Goal: Task Accomplishment & Management: Manage account settings

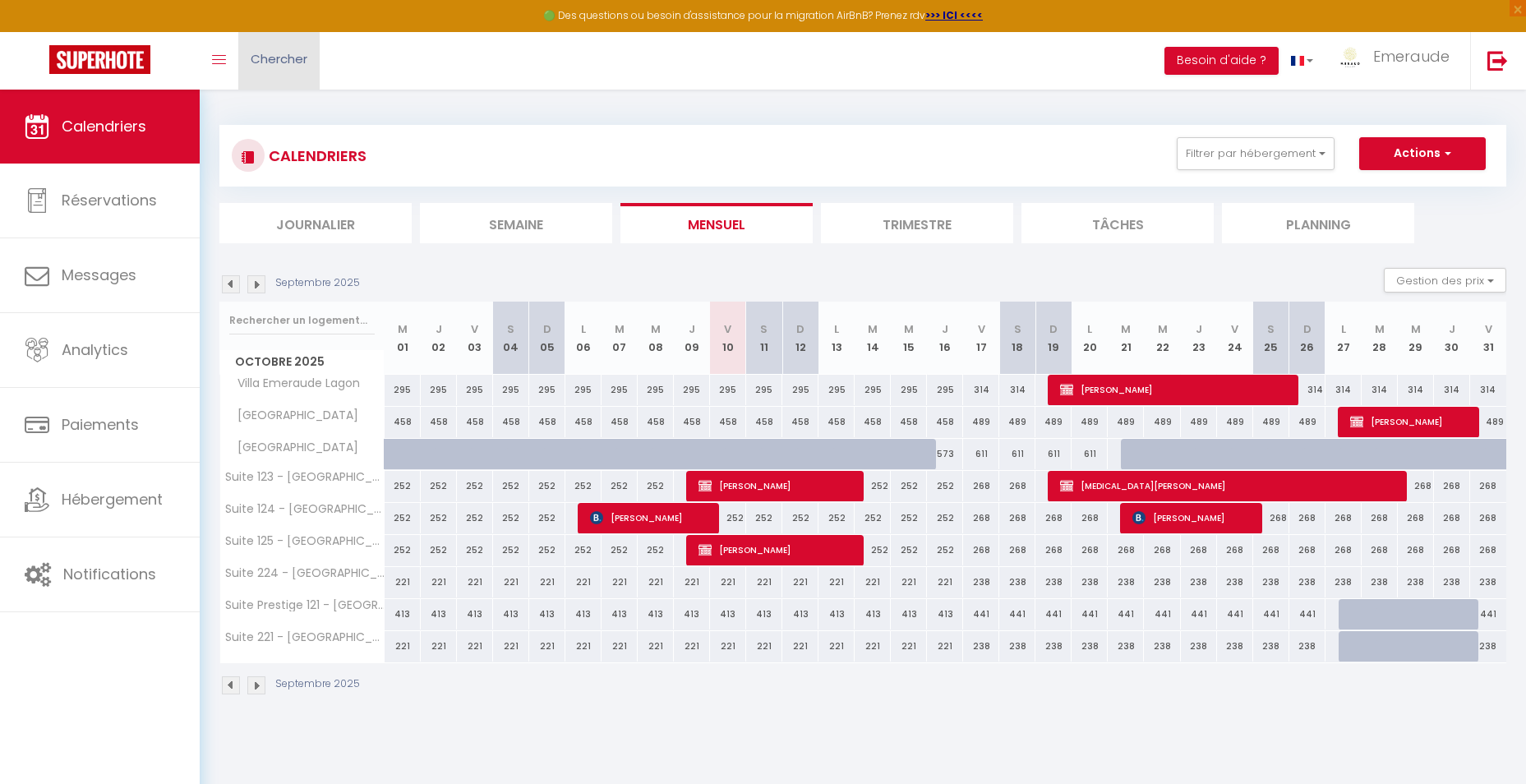
click at [296, 66] on span "Chercher" at bounding box center [279, 59] width 57 height 17
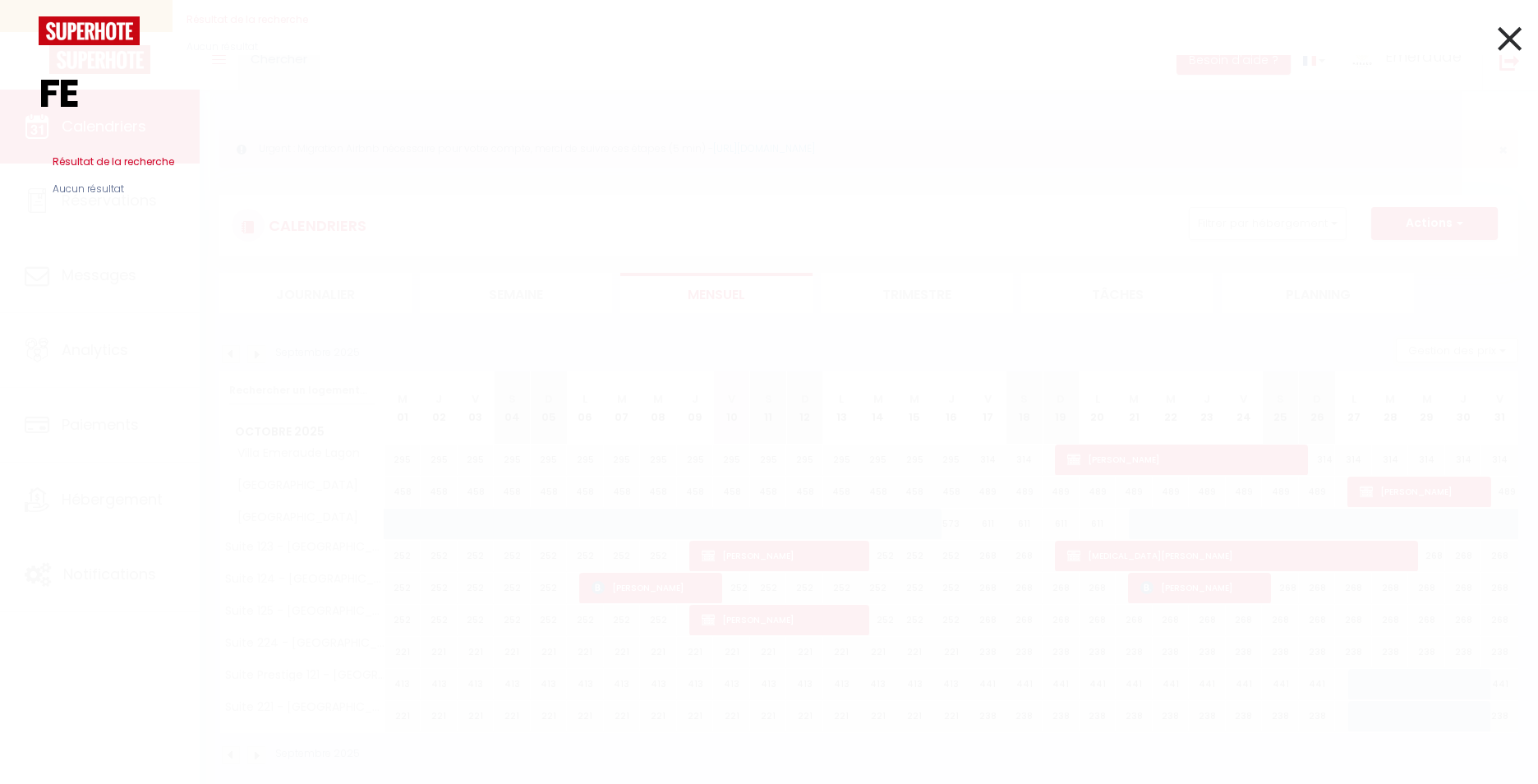
type input "F"
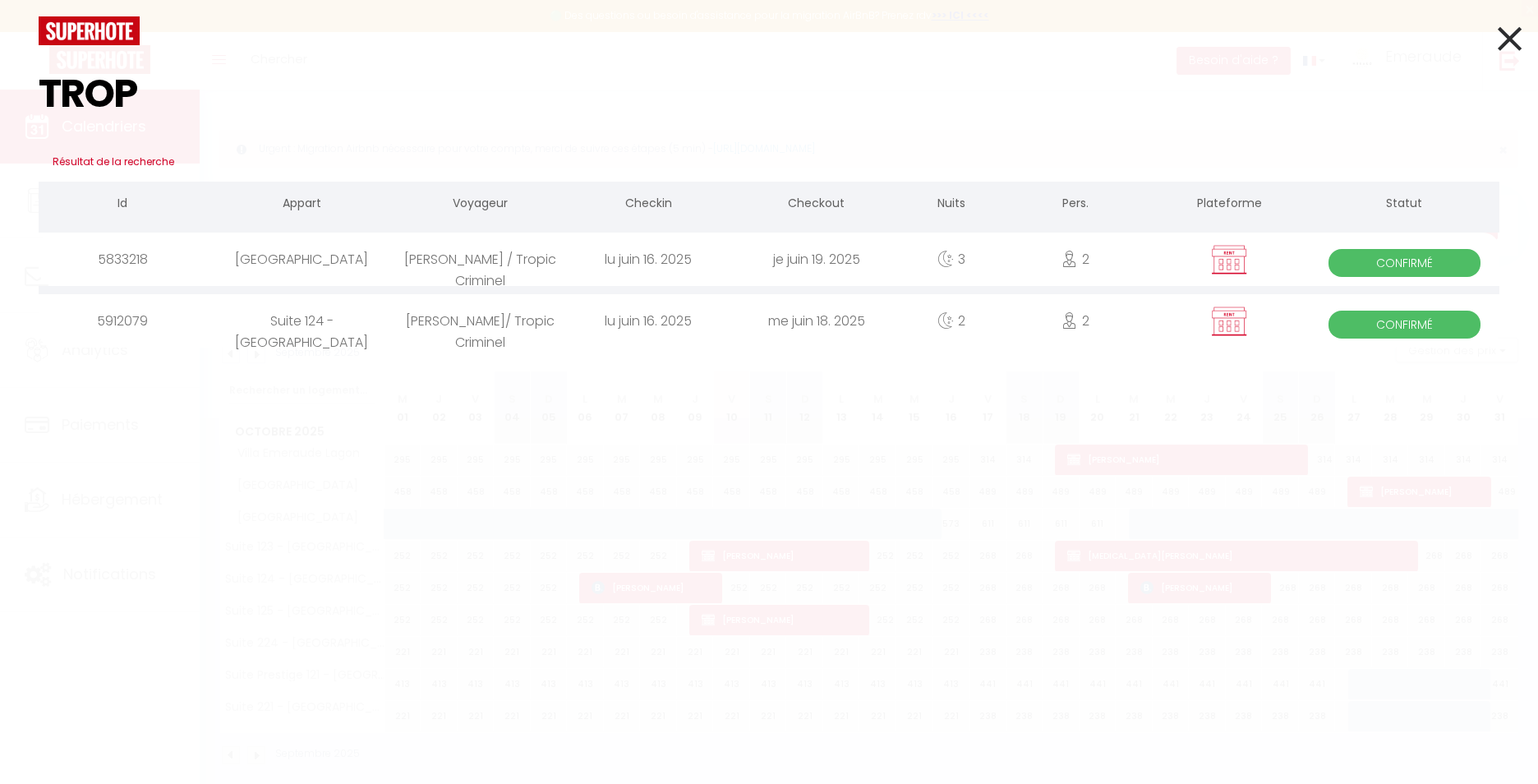
type input "TROP"
click at [453, 344] on div "[PERSON_NAME]/ Tropic Criminel" at bounding box center [480, 321] width 168 height 53
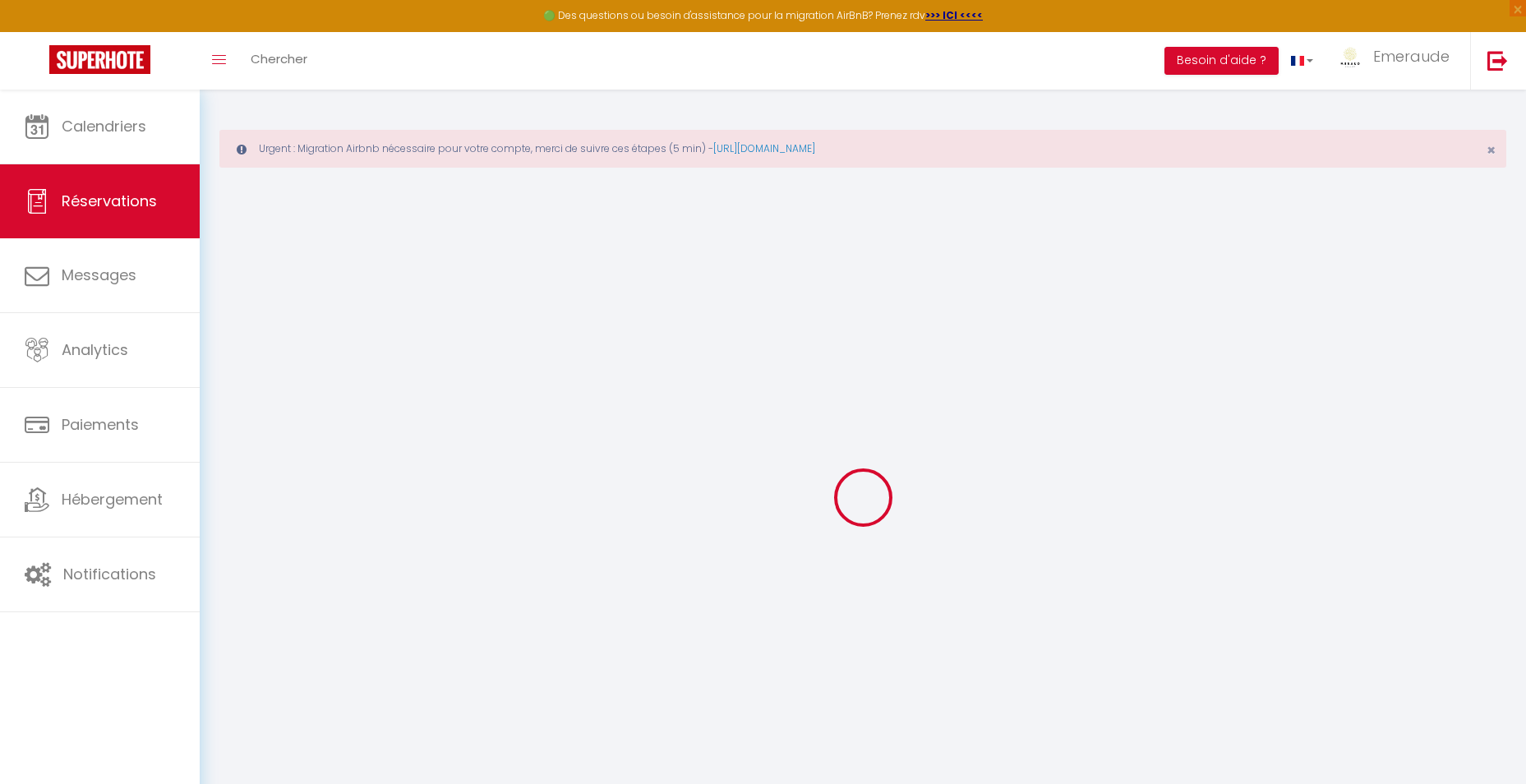
type input "[PERSON_NAME]"
type input "Bonneau/ Tropic Criminel"
type input "[EMAIL_ADDRESS][DOMAIN_NAME]"
type input "0696884152"
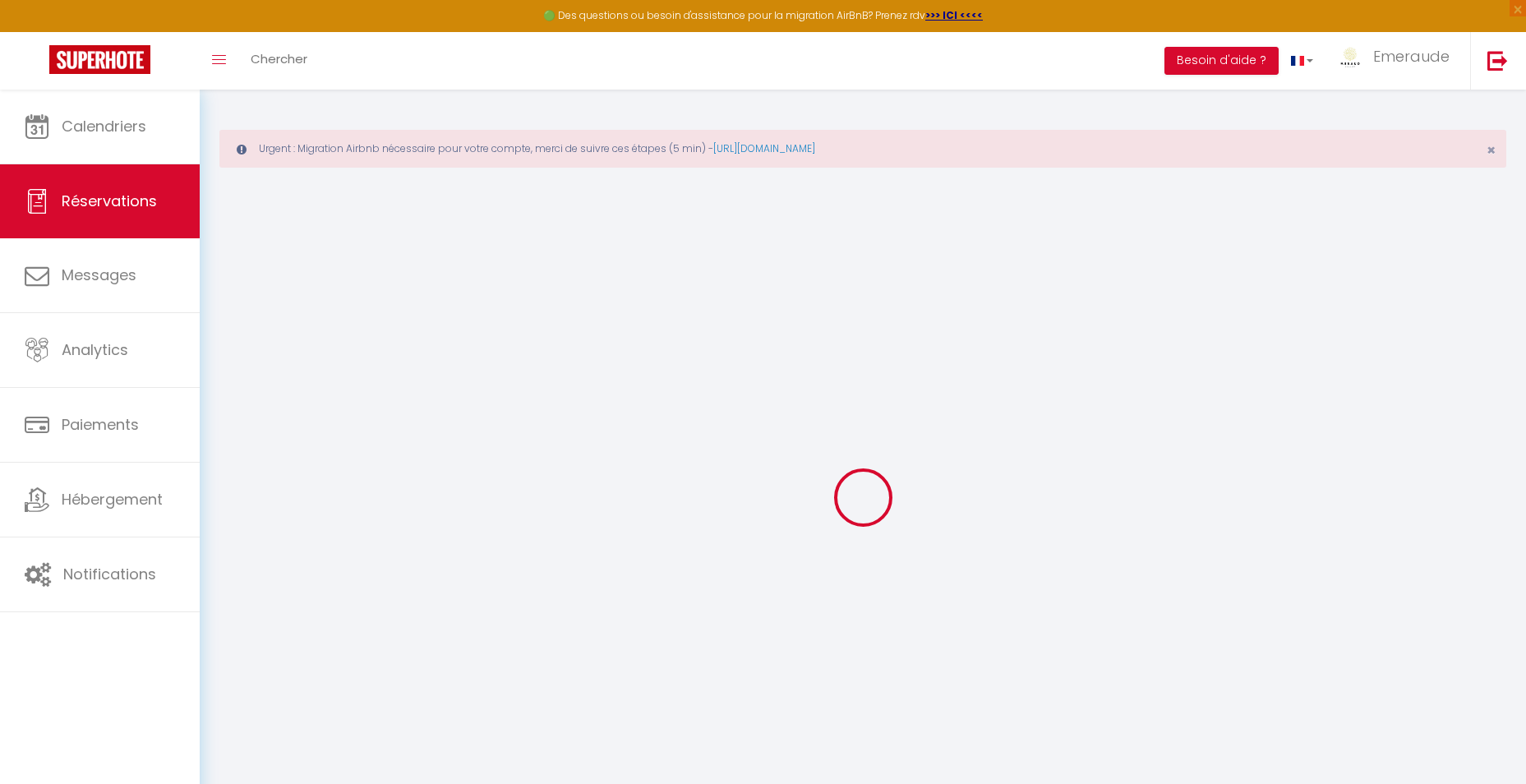
type input "97200"
type input "Zi La Jambette"
type input "[GEOGRAPHIC_DATA]"
select select "MQ"
select select "20285"
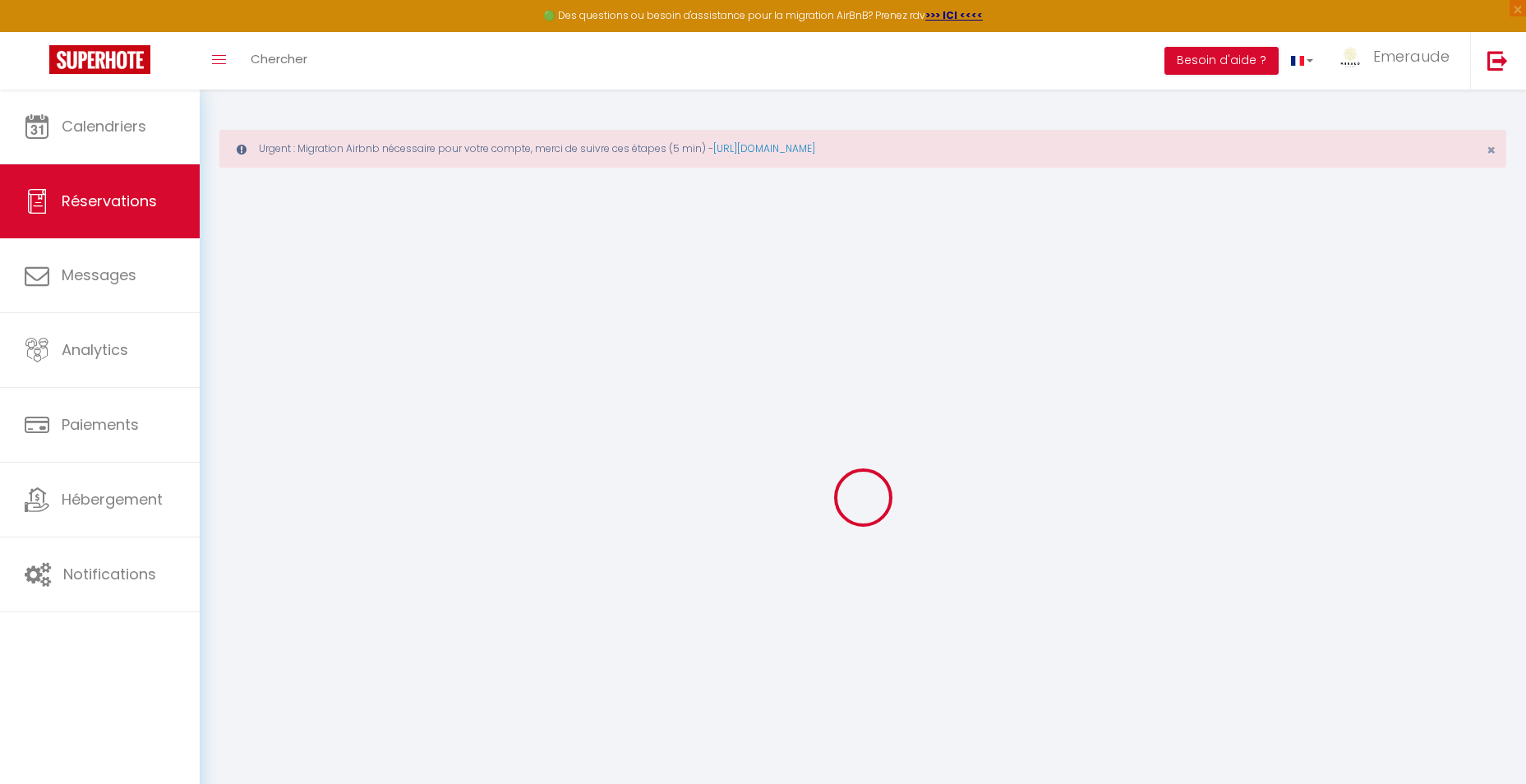
select select "1"
type input "Lun 16 Juin 2025"
select select
type input "Mer 18 Juin 2025"
select select
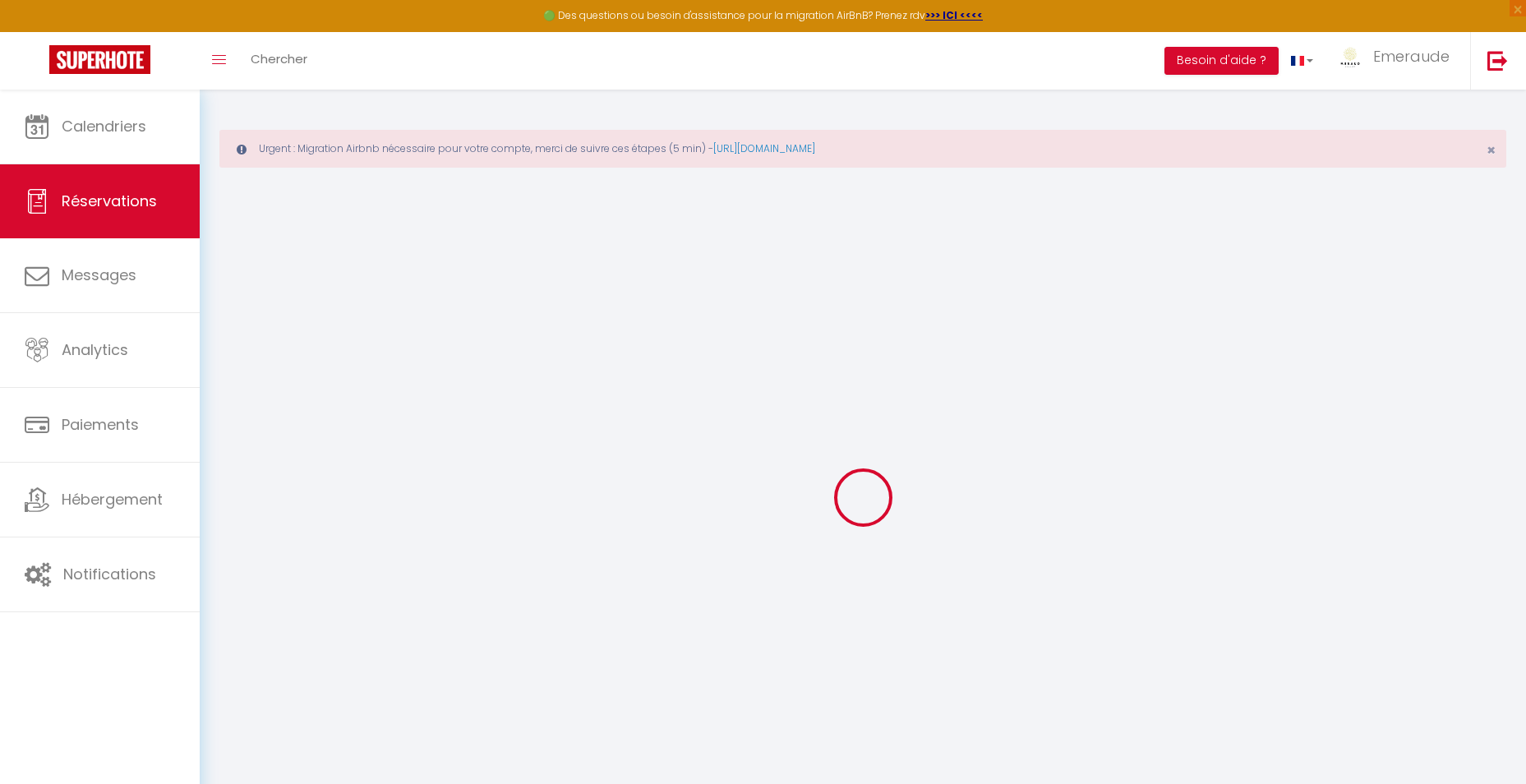
type input "2"
select select "12"
select select
type input "900"
checkbox input "true"
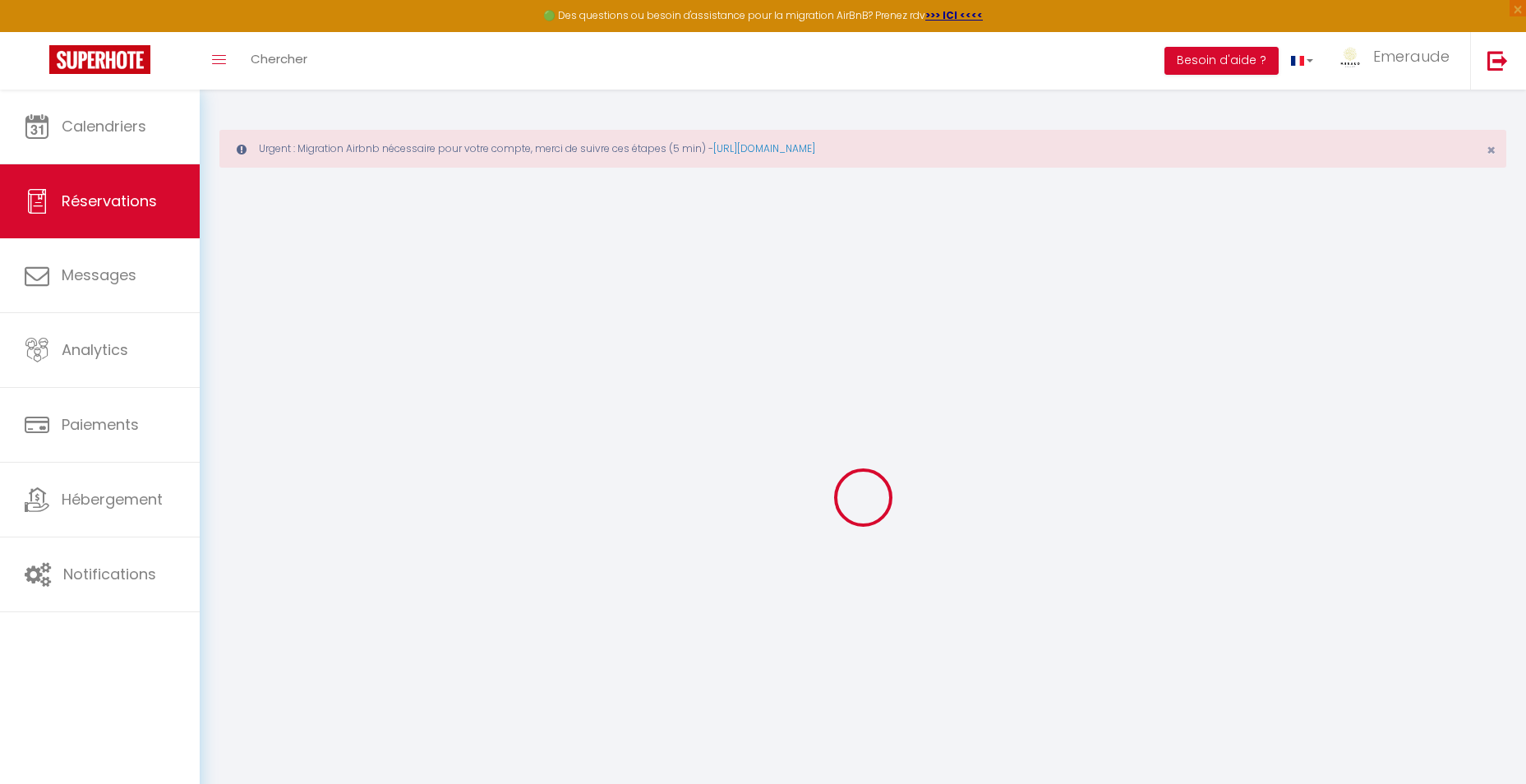
type input "150"
type input "60"
type input "29.25"
type input "0"
select select
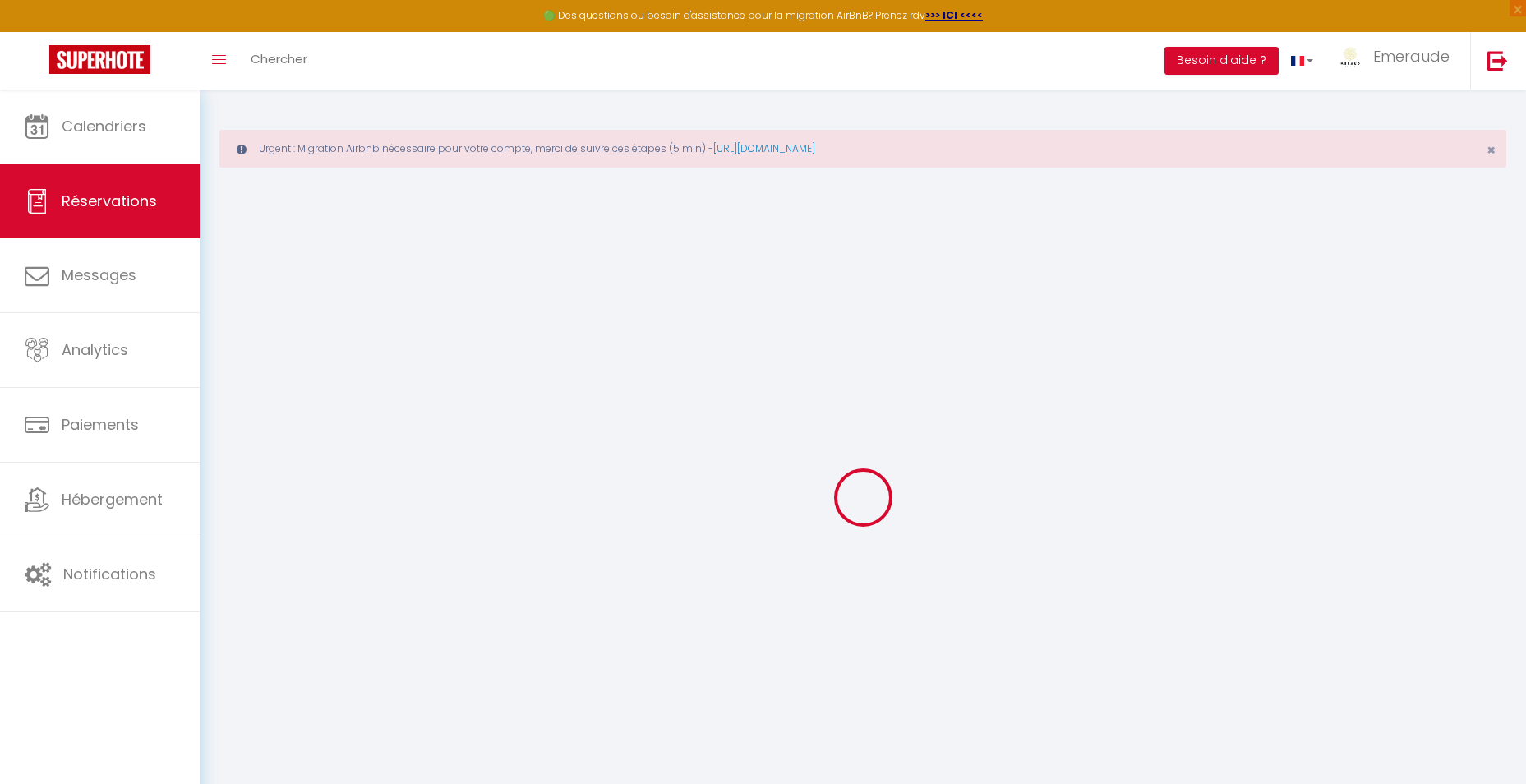
select select
select select "14"
checkbox input "true"
select select
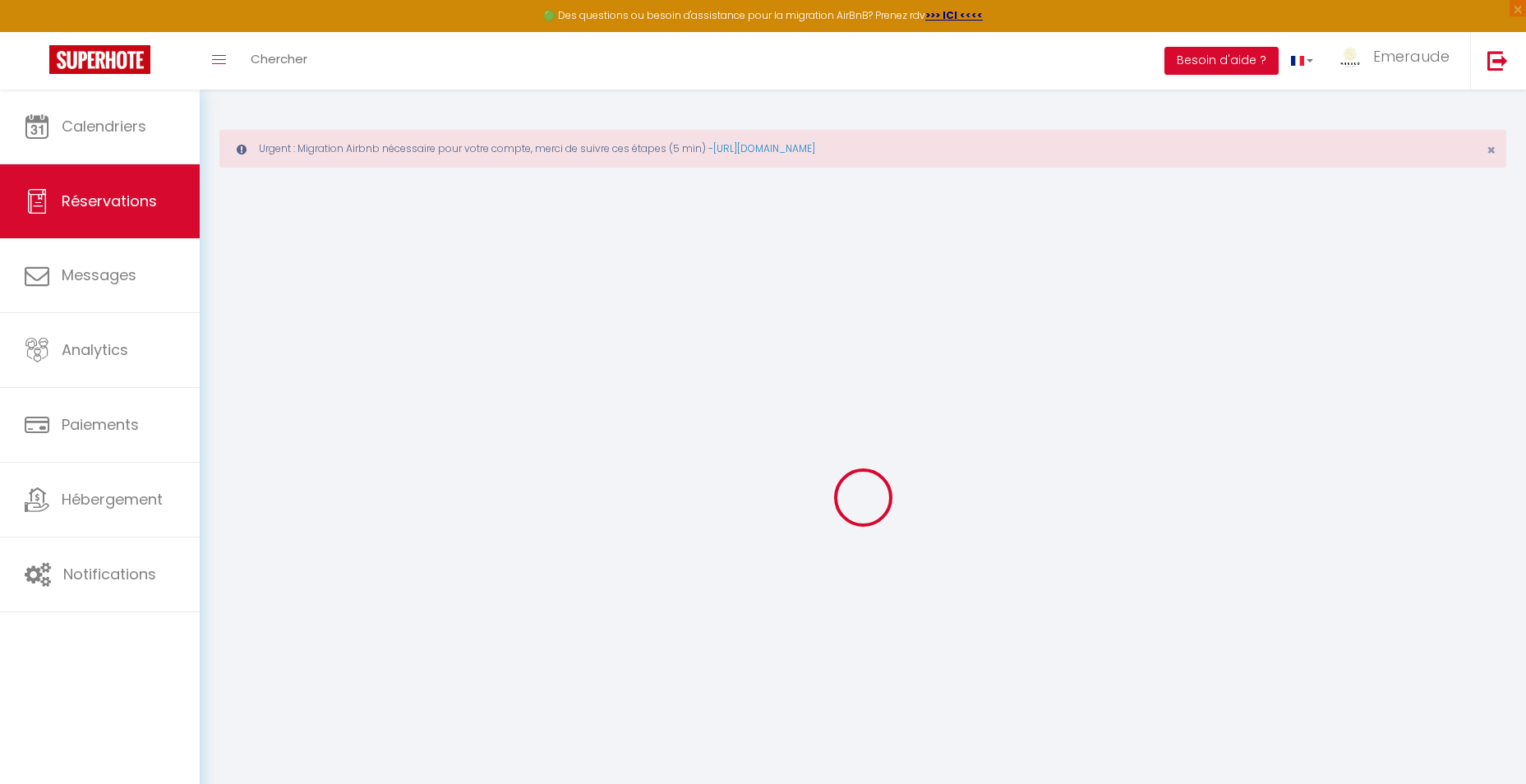
checkbox input "true"
select select
checkbox input "true"
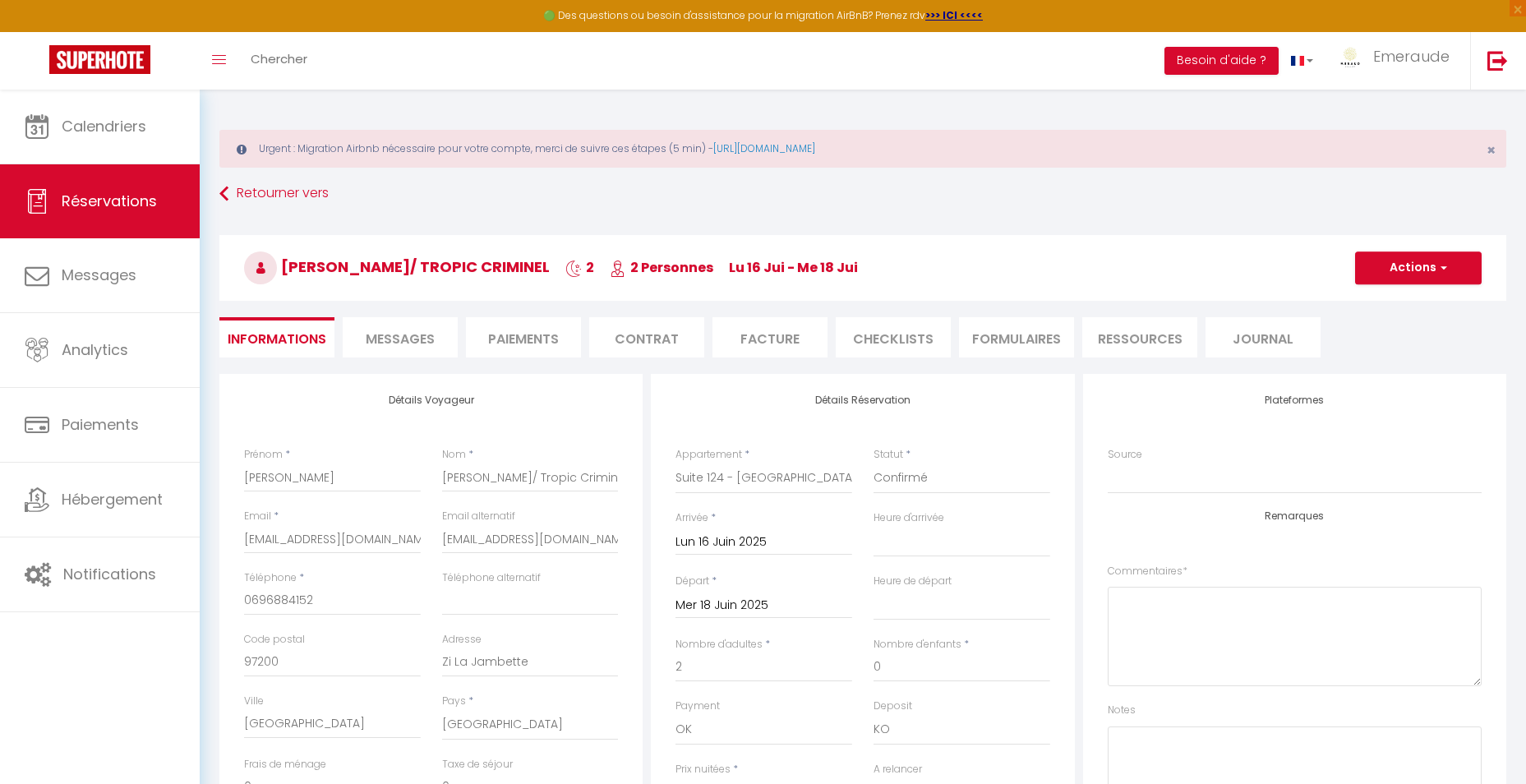
type input "150"
select select
checkbox input "true"
select select "15:00"
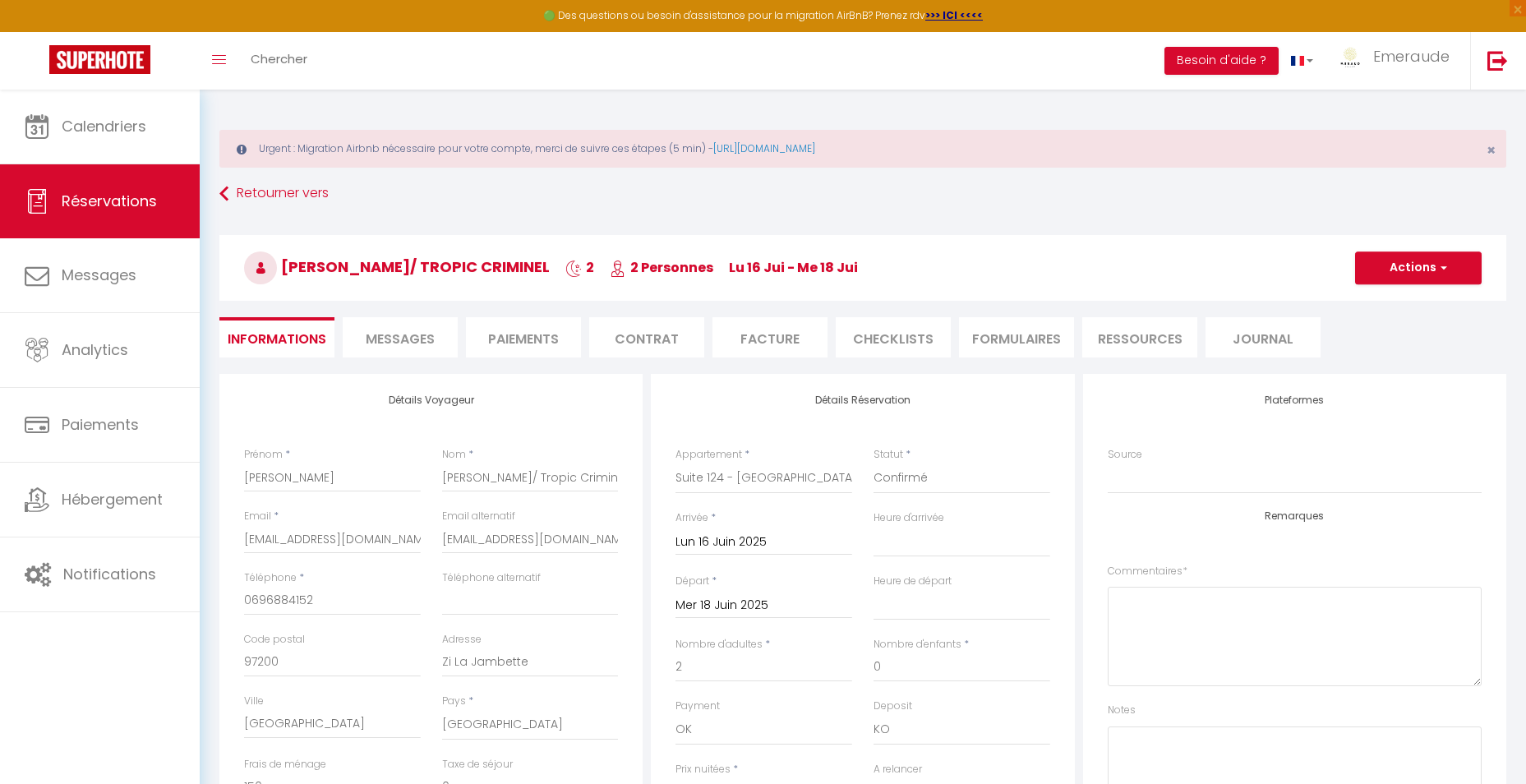
select select "11:00"
click at [797, 346] on li "Facture" at bounding box center [770, 337] width 115 height 40
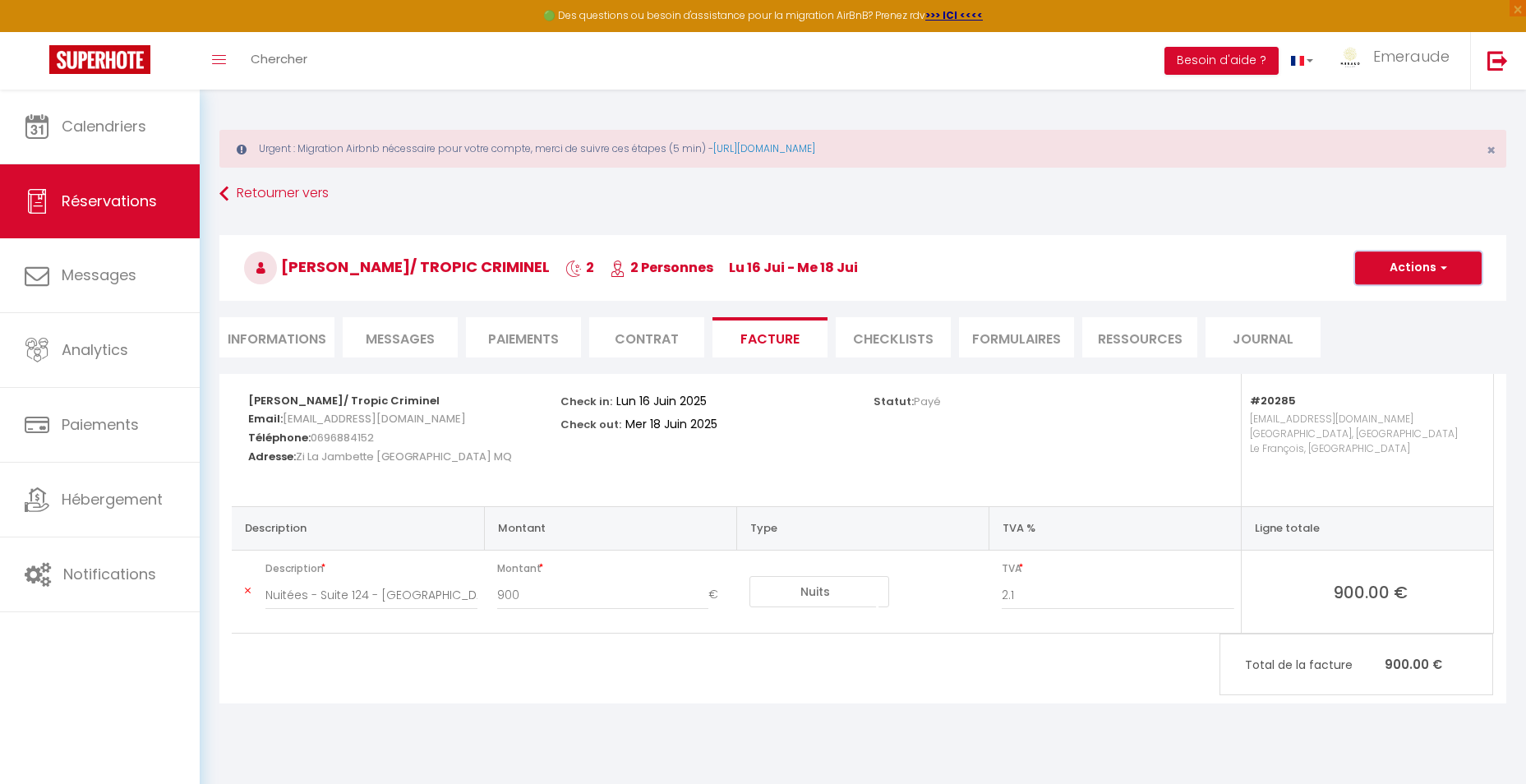
click at [1420, 272] on button "Actions" at bounding box center [1418, 267] width 126 height 33
click at [1390, 322] on link "Aperçu et éditer" at bounding box center [1405, 325] width 138 height 21
click at [306, 72] on link "Chercher" at bounding box center [278, 60] width 82 height 58
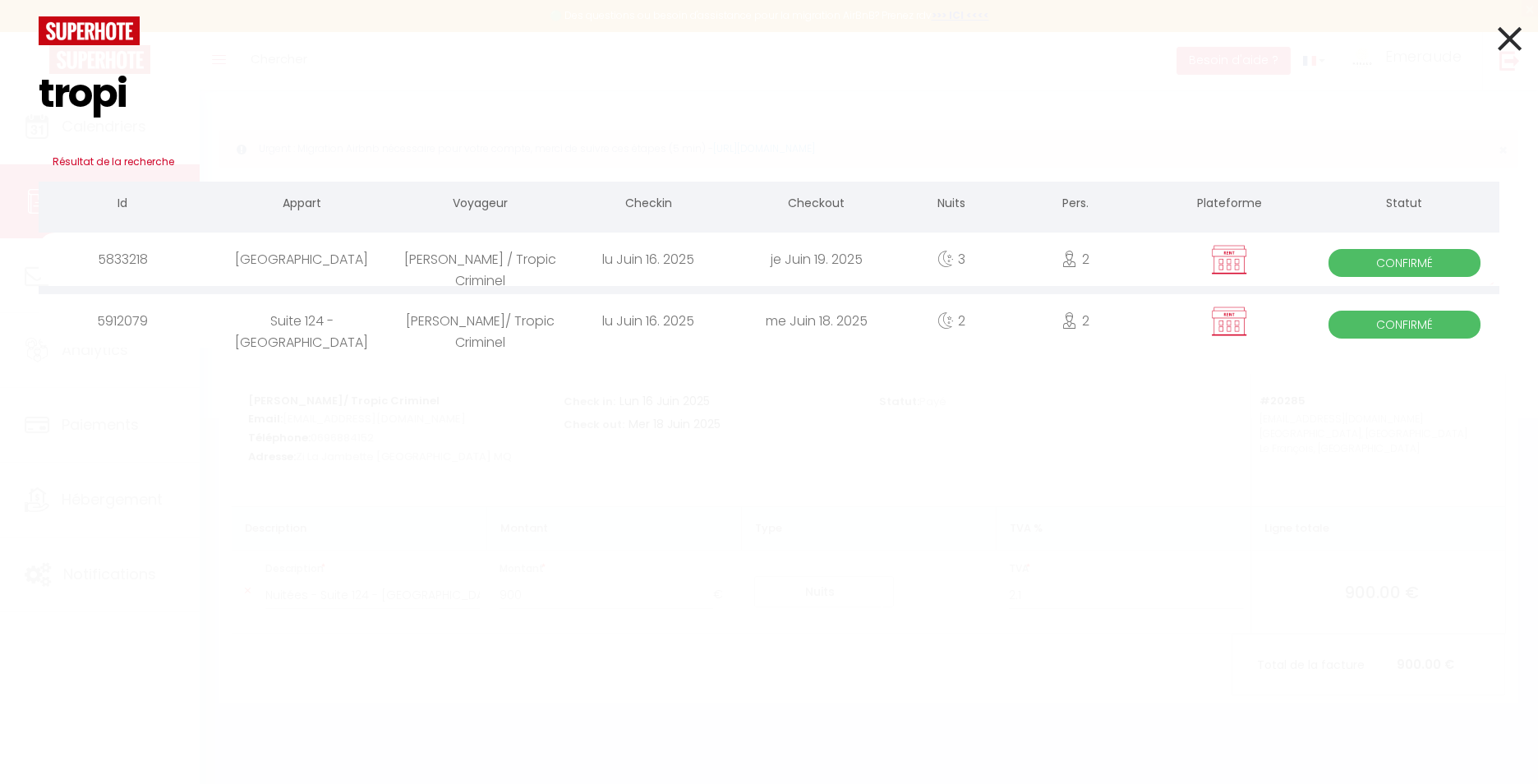
type input "tropi"
click at [482, 265] on div "Antoine Bonneau / Tropic Criminel" at bounding box center [480, 259] width 168 height 53
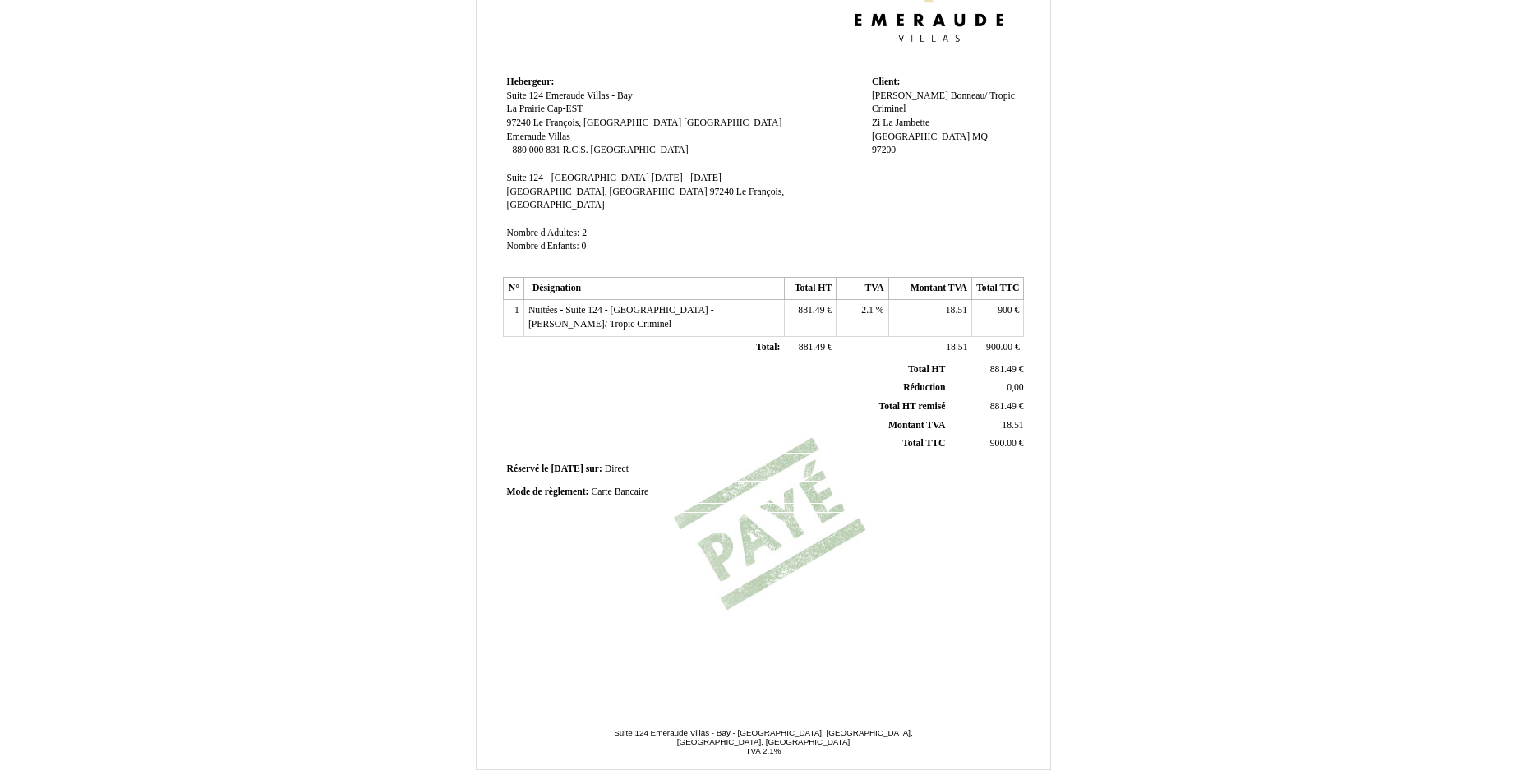
scroll to position [164, 0]
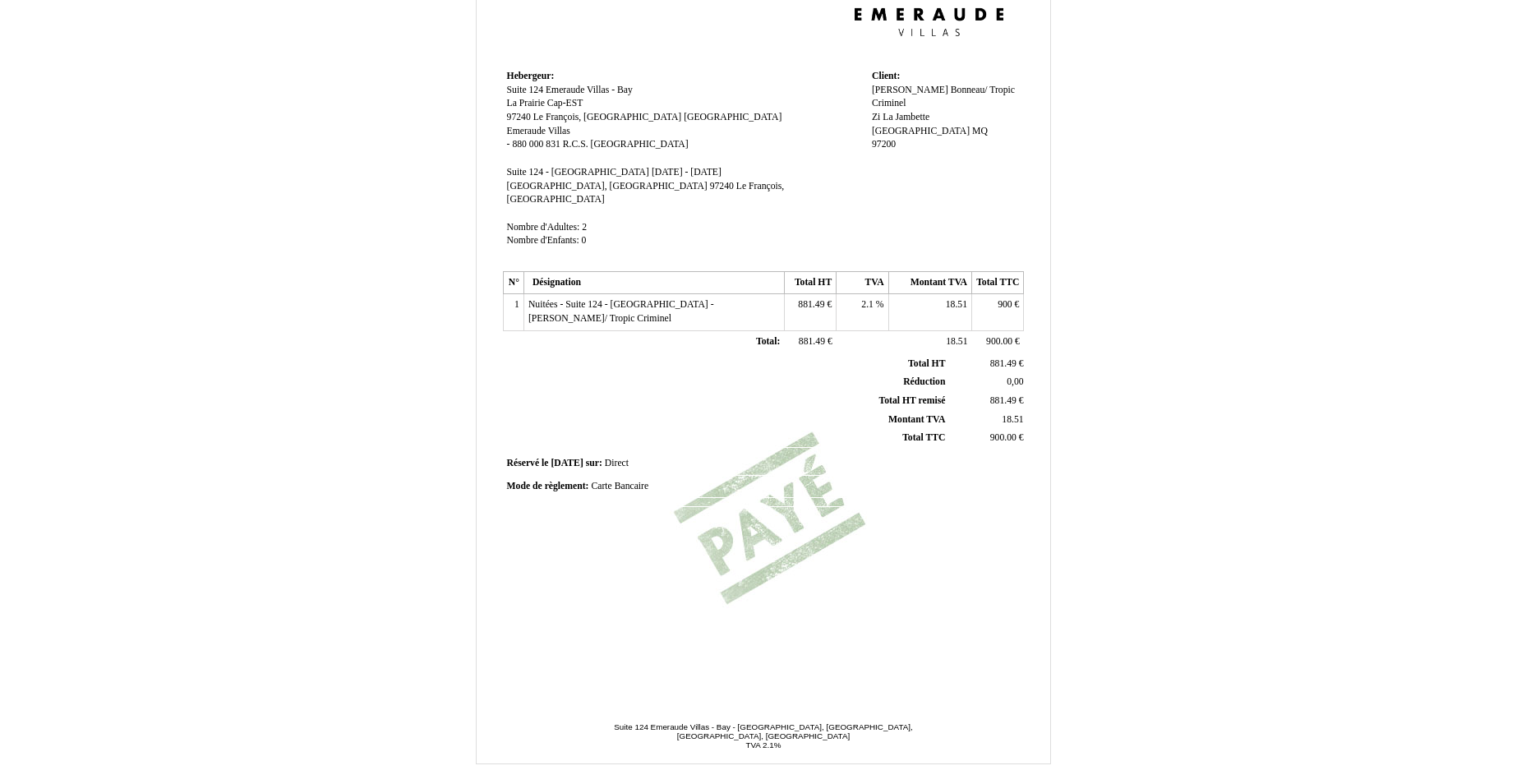
click at [595, 303] on td "Nuitées - Suite 124 - Villa Emeraude Bay - Antoine Bonneau/ Tropic Criminel Nui…" at bounding box center [653, 311] width 260 height 36
click at [964, 310] on td "18.51 18.51" at bounding box center [930, 311] width 83 height 36
click at [987, 300] on td "900 900 €" at bounding box center [997, 311] width 52 height 36
click at [898, 294] on td "18.51 18.51" at bounding box center [930, 311] width 83 height 36
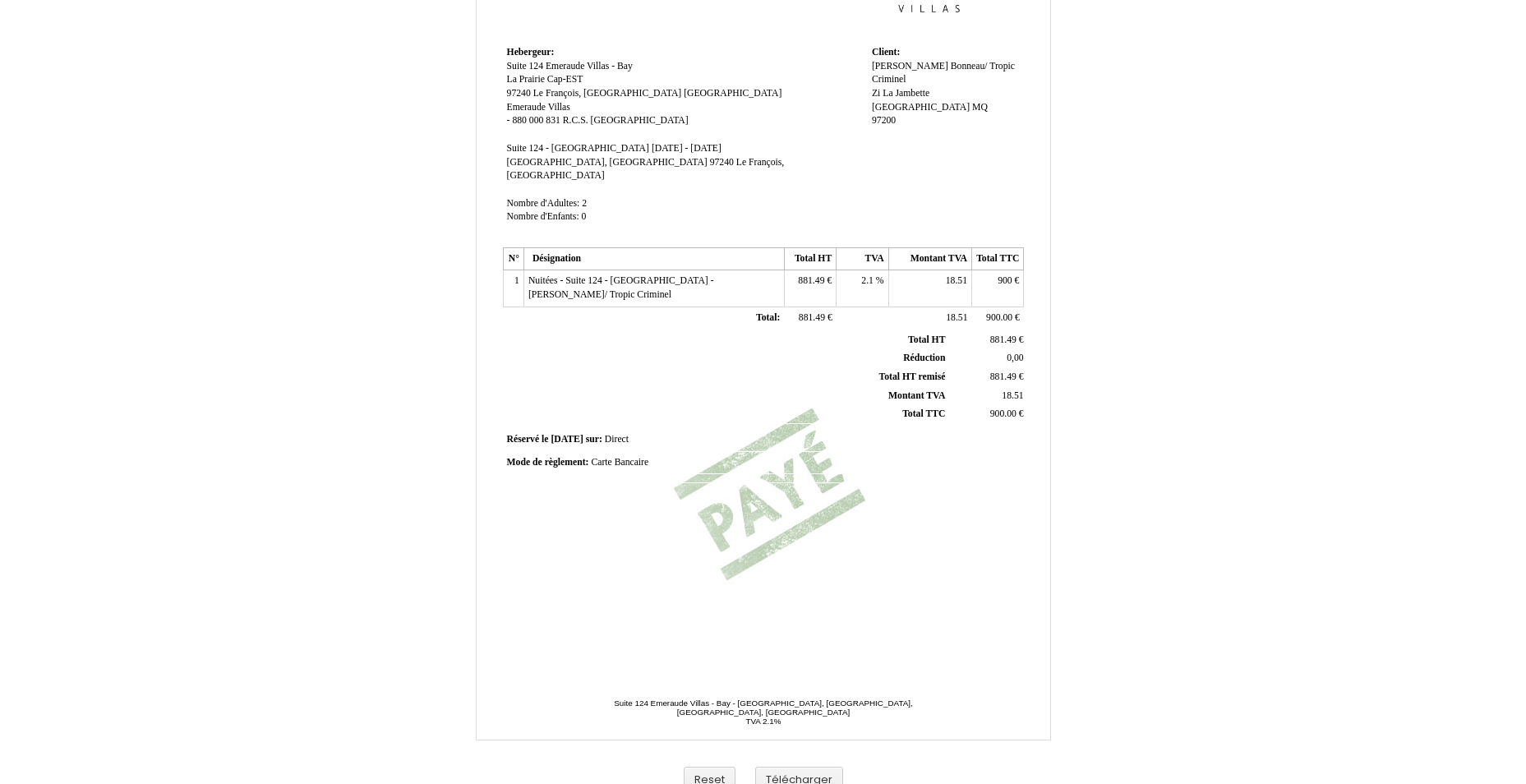
scroll to position [208, 0]
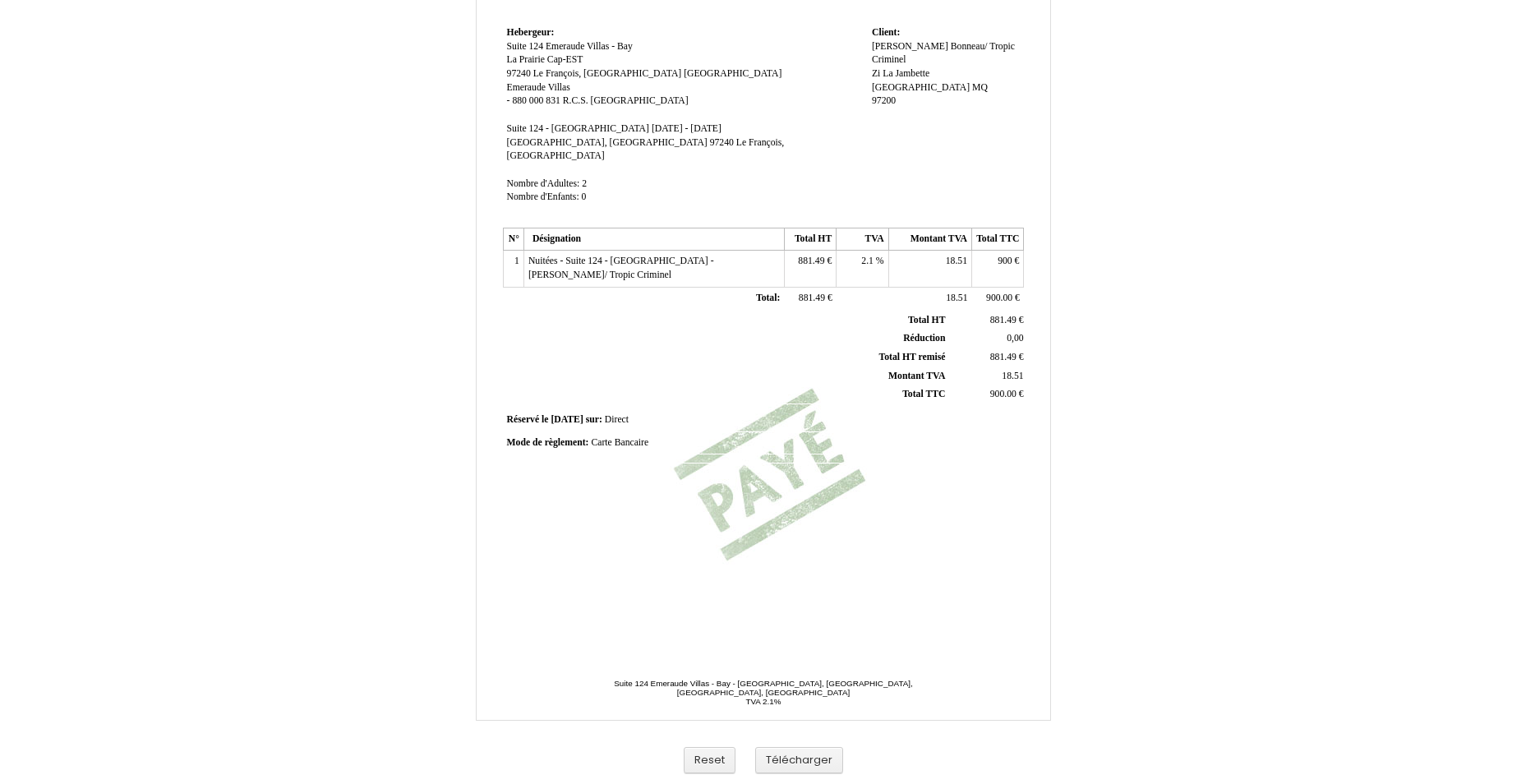
click at [586, 256] on span "Nuitées - Suite 124 - Villa Emeraude Bay - Antoine Bonneau/ Tropic Criminel" at bounding box center [621, 267] width 186 height 25
click at [687, 251] on td "Nuitées - Suite 124 - Villa Emeraude Bay - Antoine Bonneau/ Tropic Criminel Nui…" at bounding box center [653, 264] width 260 height 27
click at [821, 256] on span "881.49" at bounding box center [811, 261] width 27 height 11
click at [616, 347] on th "Total HT remisé Total HT remisé" at bounding box center [727, 356] width 443 height 19
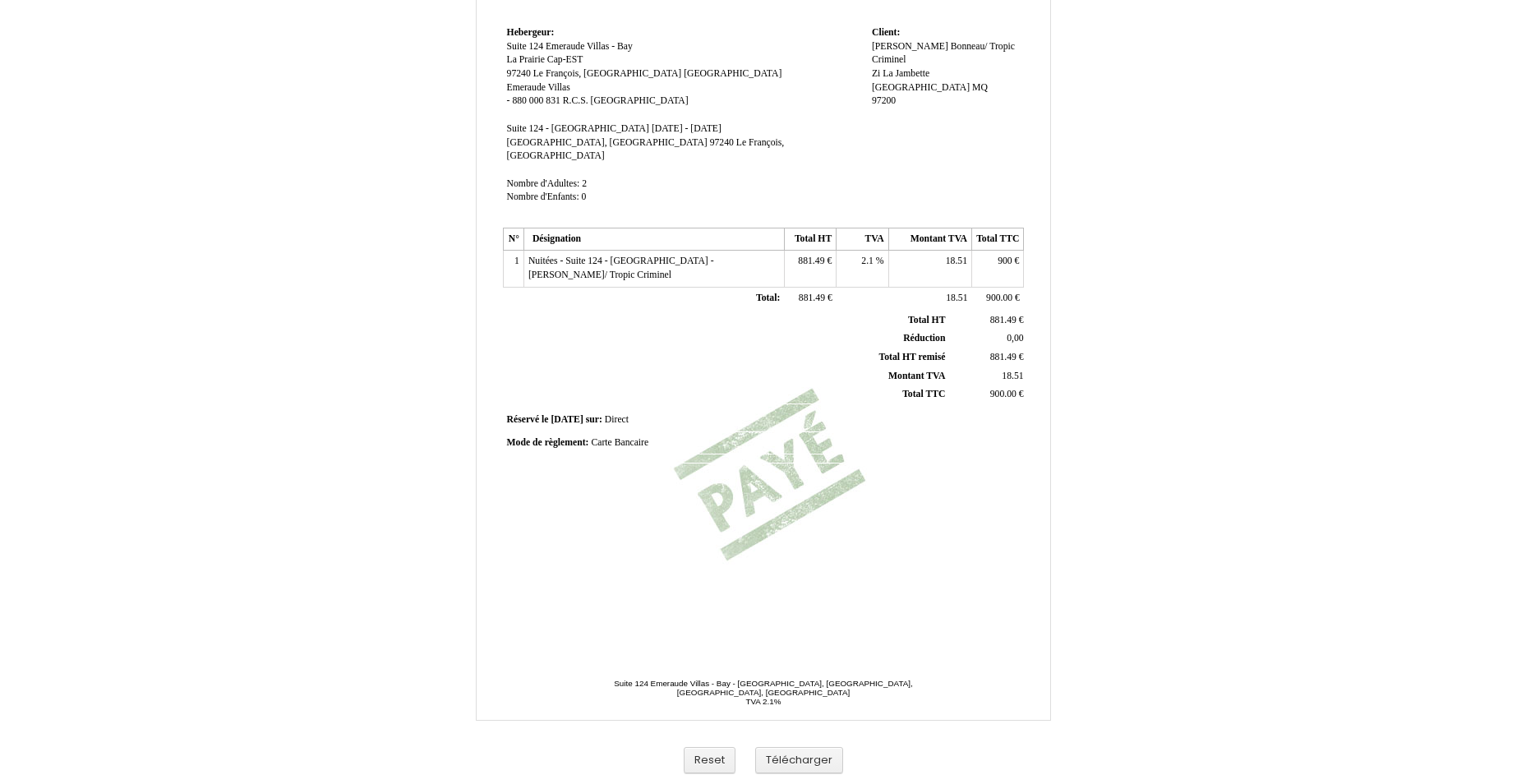
click at [647, 262] on td "Nuitées - Suite 124 - Villa Emeraude Bay - Antoine Bonneau/ Tropic Criminel Nui…" at bounding box center [653, 268] width 260 height 36
click at [1021, 287] on td "900.00 900.00 €" at bounding box center [997, 298] width 52 height 23
click at [1019, 269] on td "900 900 €" at bounding box center [997, 268] width 52 height 36
click at [505, 268] on td "1" at bounding box center [513, 268] width 20 height 36
click at [504, 287] on td at bounding box center [513, 298] width 20 height 23
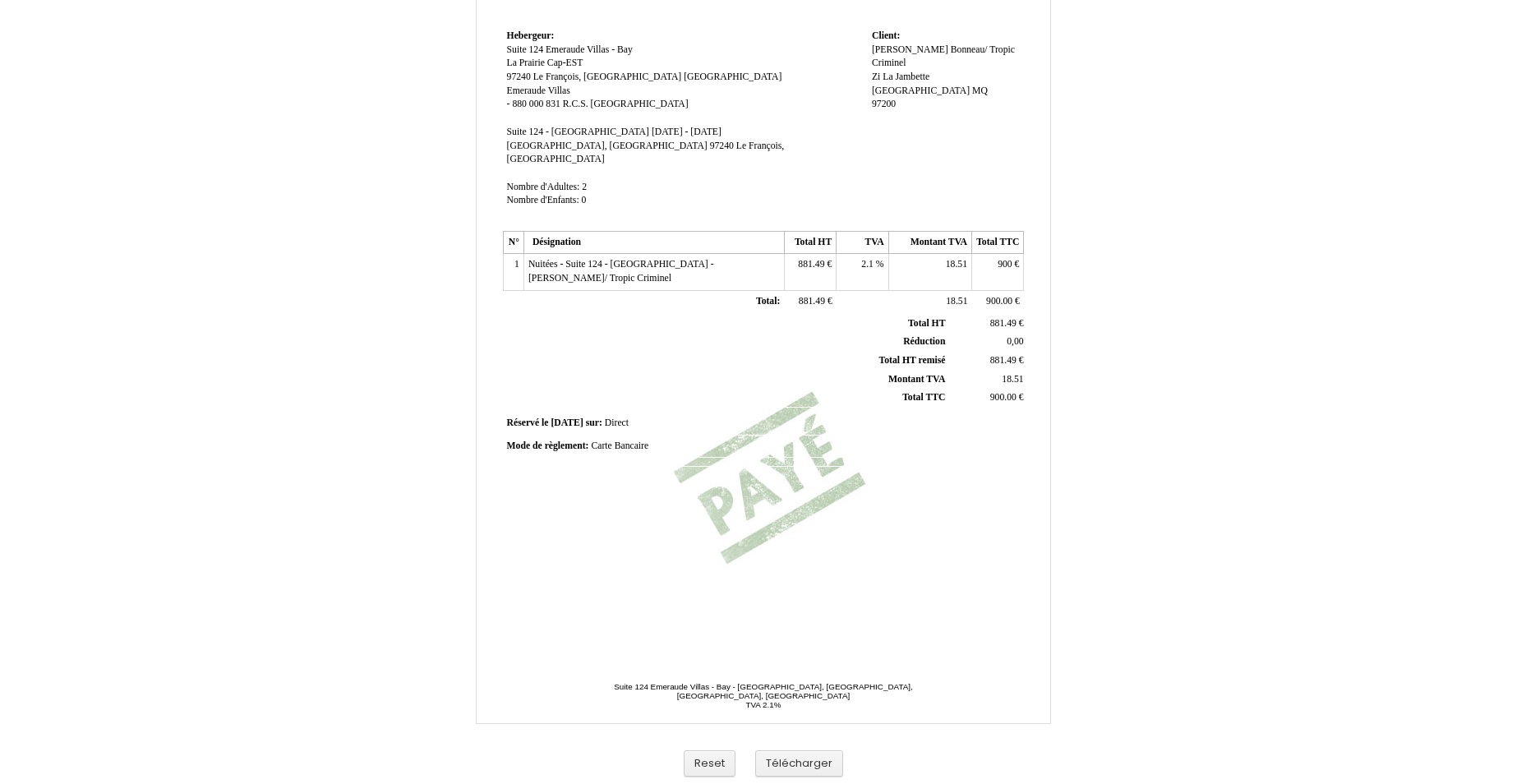
scroll to position [208, 0]
click at [704, 259] on td "Nuitées - Suite 124 - Villa Emeraude Bay - Antoine Bonneau/ Tropic Criminel Nui…" at bounding box center [653, 268] width 260 height 36
click at [678, 287] on td "Total: Total:" at bounding box center [653, 298] width 260 height 23
click at [673, 330] on th "Réduction Réduction" at bounding box center [727, 339] width 443 height 19
click at [506, 272] on td "1" at bounding box center [513, 268] width 20 height 36
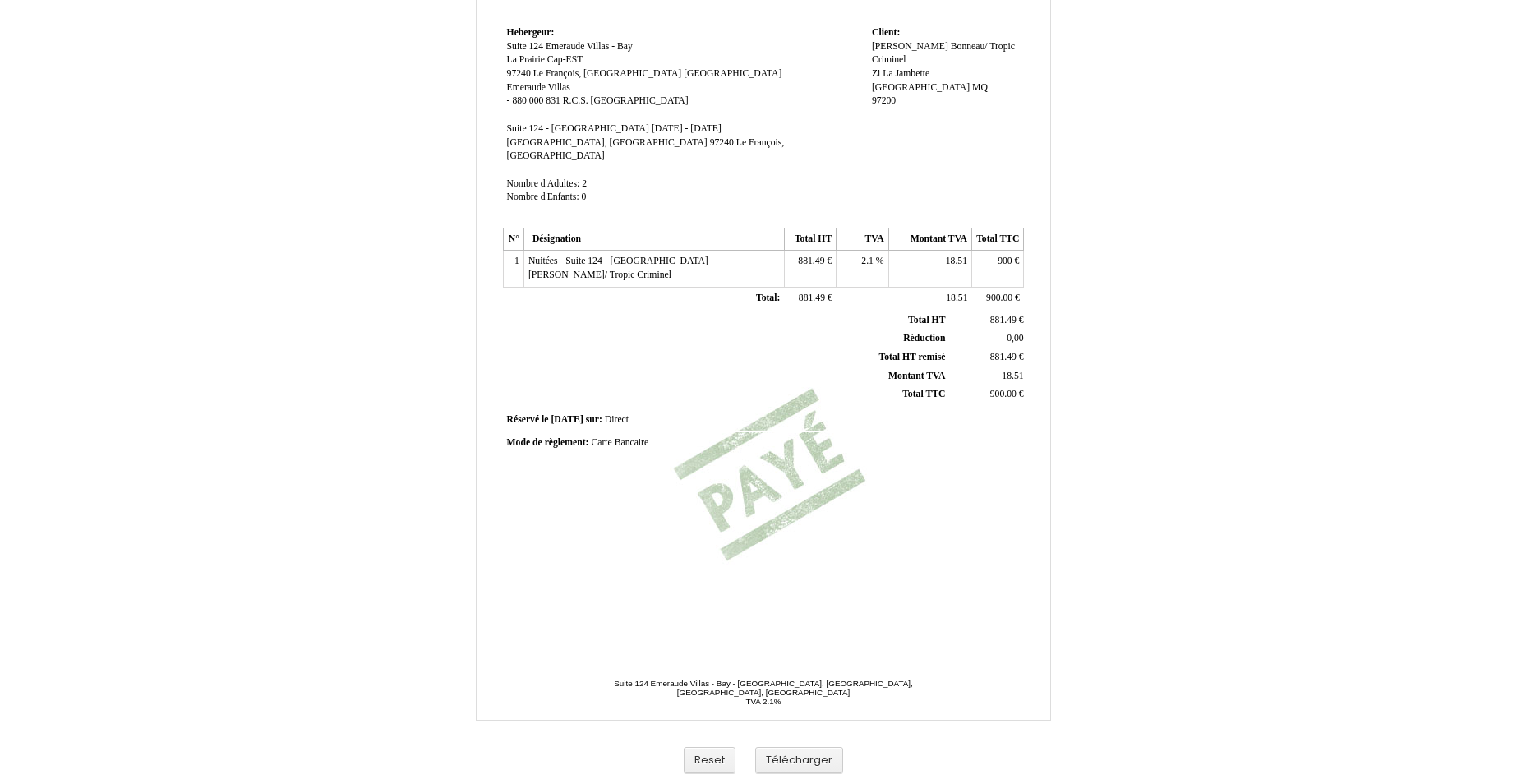
drag, startPoint x: 506, startPoint y: 272, endPoint x: 912, endPoint y: 410, distance: 428.8
click at [904, 410] on td "Réservé le Réservé le 2025-06-04 2025-06-04 sur: sur: Direct Direct" at bounding box center [764, 420] width 522 height 22
click at [1020, 287] on td "900.00 900.00 €" at bounding box center [997, 298] width 52 height 23
click at [950, 256] on td "18.51 18.51" at bounding box center [930, 268] width 83 height 36
click at [749, 258] on td "Nuitées - Suite 124 - Villa Emeraude Bay - Antoine Bonneau/ Tropic Criminel Nui…" at bounding box center [653, 268] width 260 height 36
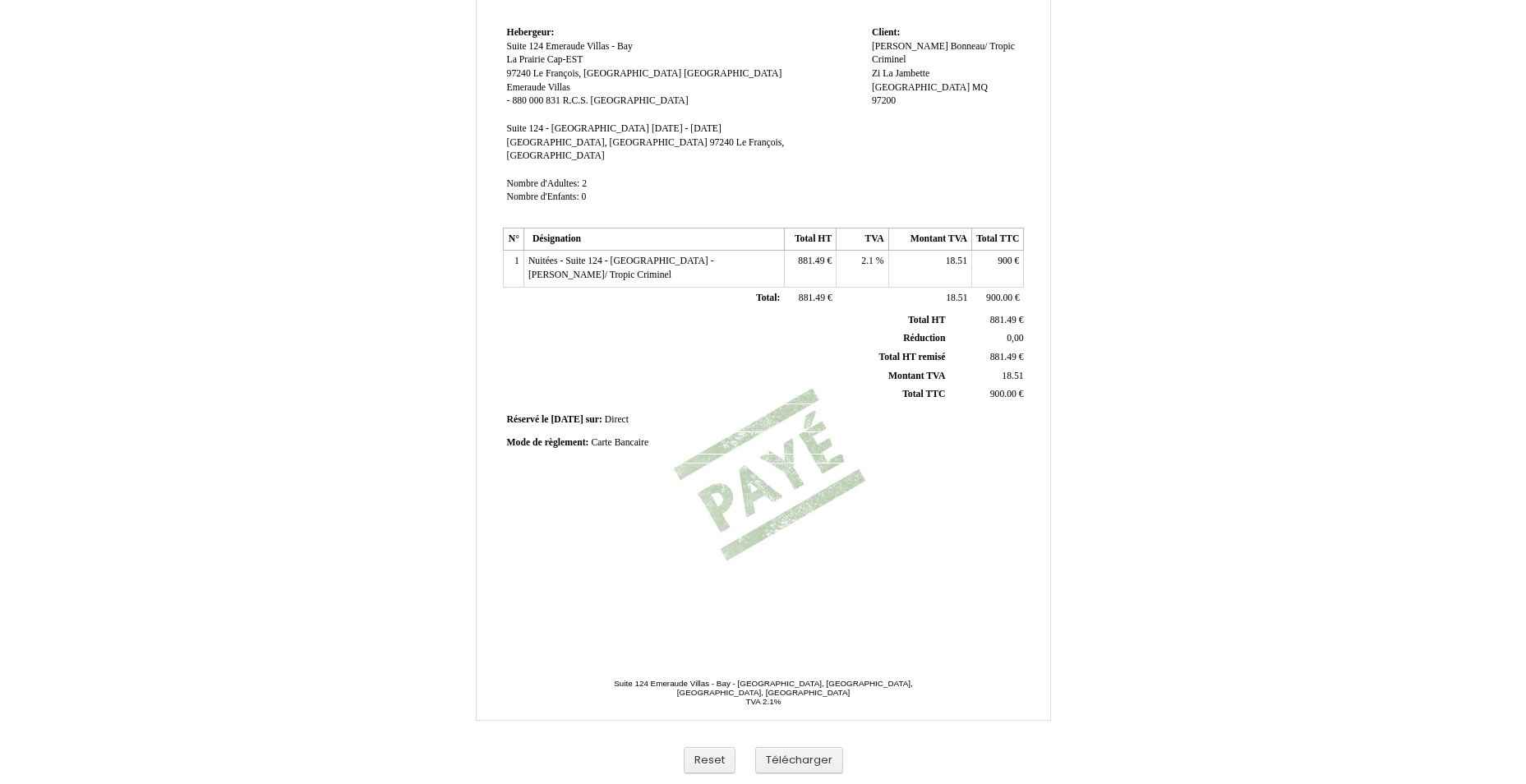
click at [575, 262] on span "Nuitées - Suite 124 - Villa Emeraude Bay - Antoine Bonneau/ Tropic Criminel" at bounding box center [621, 267] width 186 height 25
click at [656, 251] on td "Nuitées - Suite 124 - Villa Emeraude Bay - Antoine Bonneau/ Tropic Criminel Nui…" at bounding box center [653, 268] width 260 height 36
drag, startPoint x: 620, startPoint y: 259, endPoint x: 607, endPoint y: 264, distance: 13.9
click at [618, 259] on td "Nuitées - Suite 124 - Villa Emeraude Bay - Antoine Bonneau/ Tropic Criminel Nui…" at bounding box center [653, 268] width 260 height 36
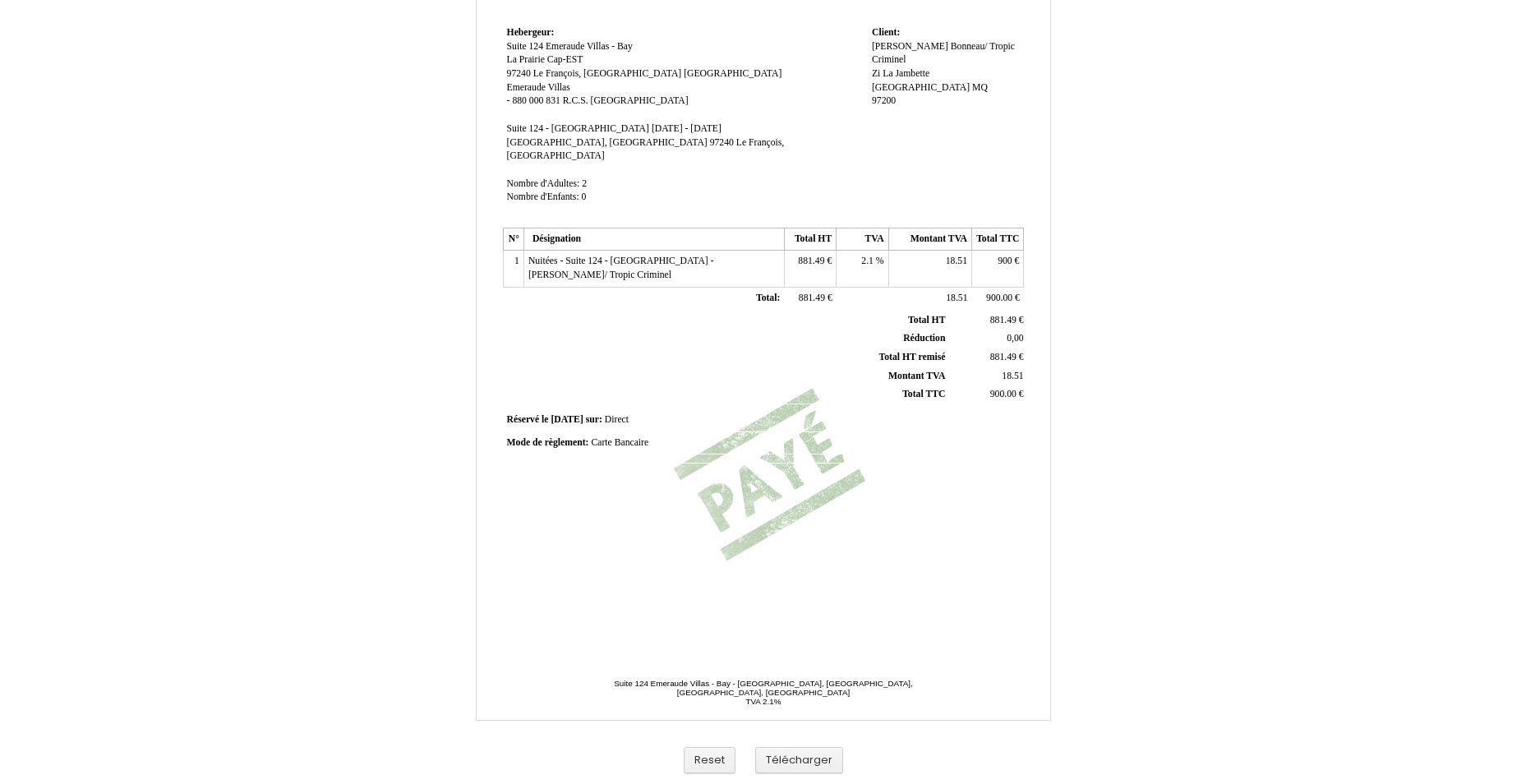
click at [594, 261] on td "Nuitées - Suite 124 - Villa Emeraude Bay - Antoine Bonneau/ Tropic Criminel Nui…" at bounding box center [653, 268] width 260 height 36
click at [586, 260] on span "Nuitées - Suite 124 - Villa Emeraude Bay - Antoine Bonneau/ Tropic Criminel" at bounding box center [621, 267] width 186 height 25
click at [624, 255] on input "Nuitées - Suite 124 - Villa Emeraude Bay - Antoine Bonneau/ Tropic Criminel" at bounding box center [623, 263] width 189 height 17
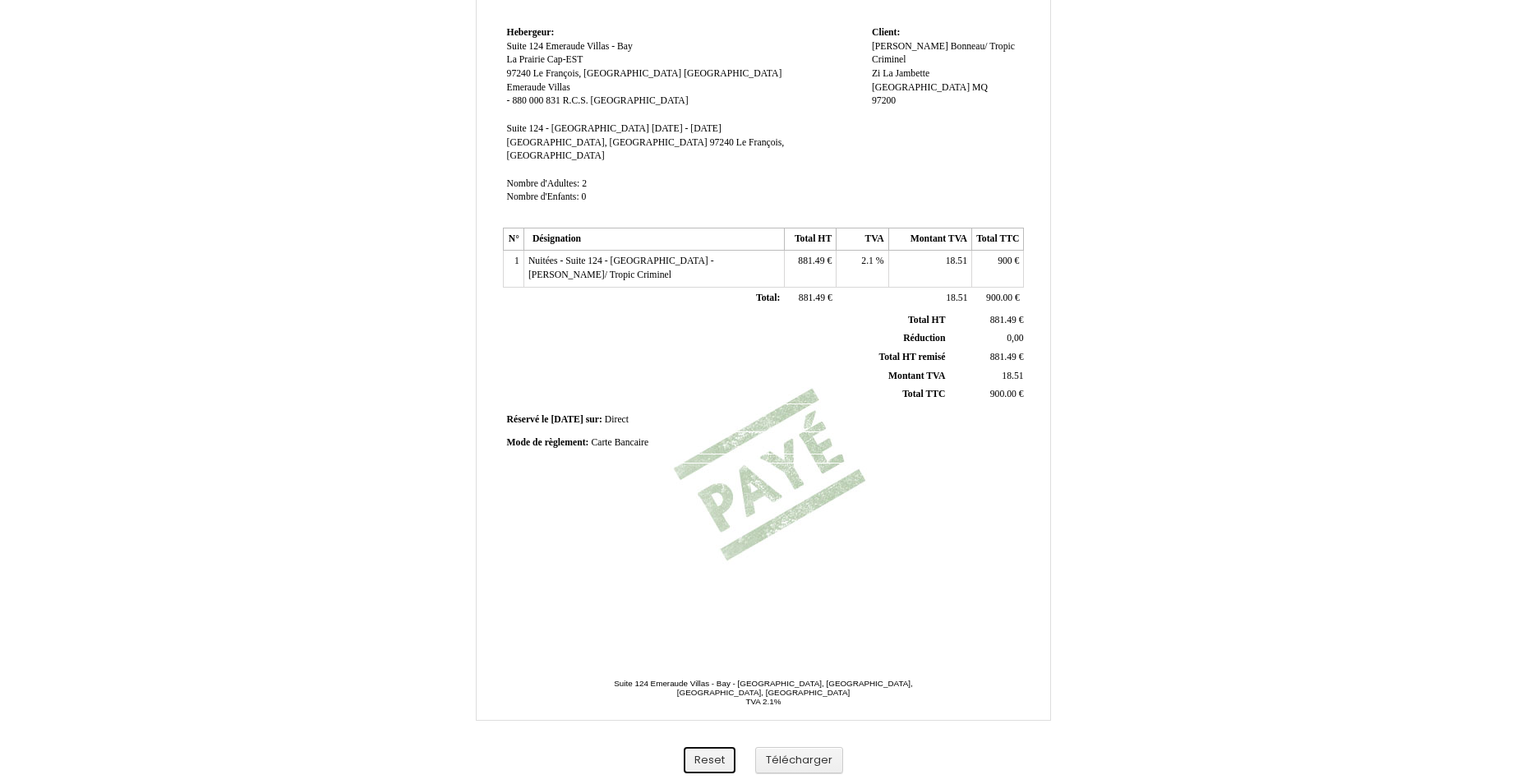
click at [683, 746] on button "Reset" at bounding box center [709, 760] width 52 height 27
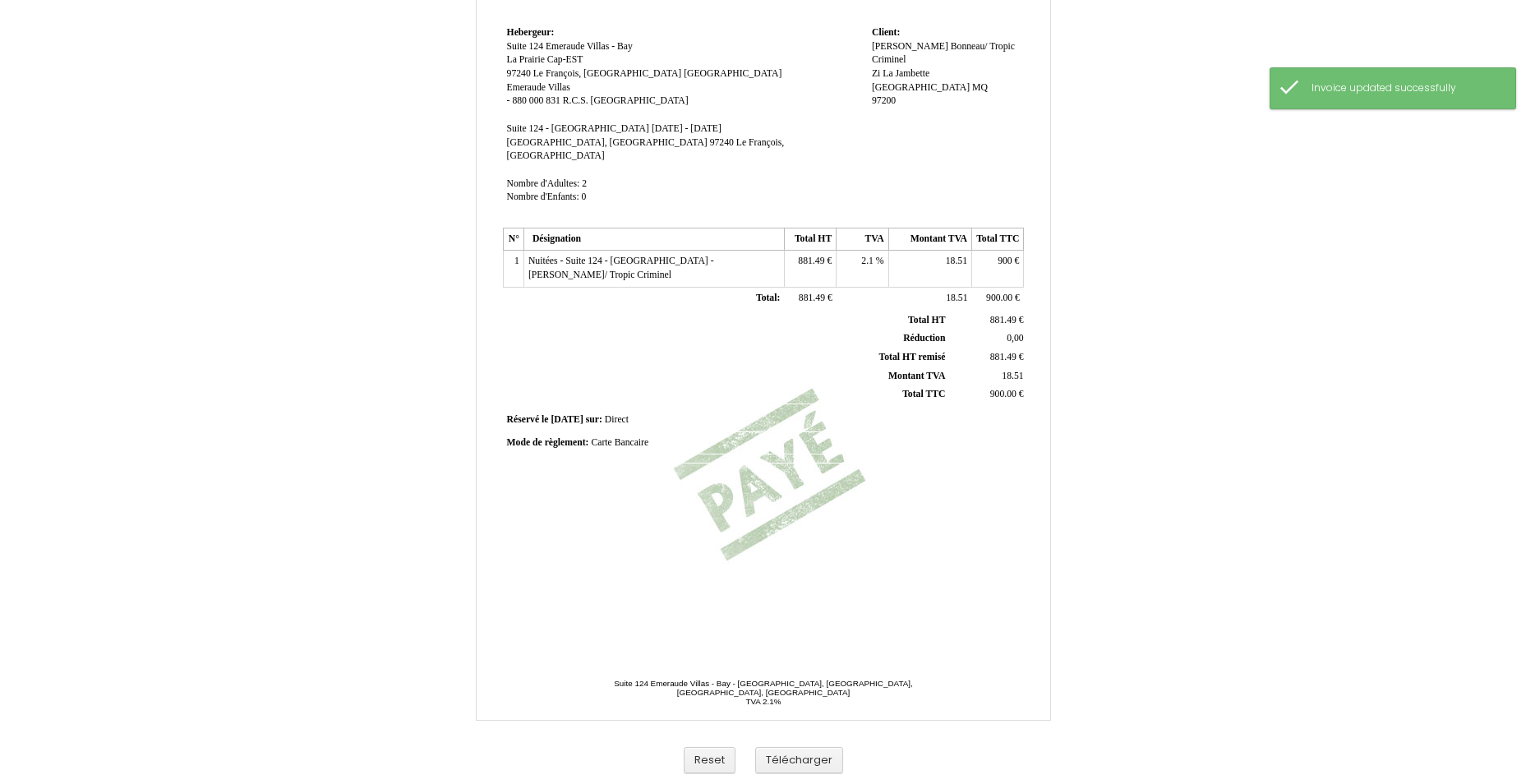
click at [1003, 256] on span "900" at bounding box center [1005, 261] width 15 height 11
click at [683, 746] on button "Reset" at bounding box center [709, 760] width 52 height 27
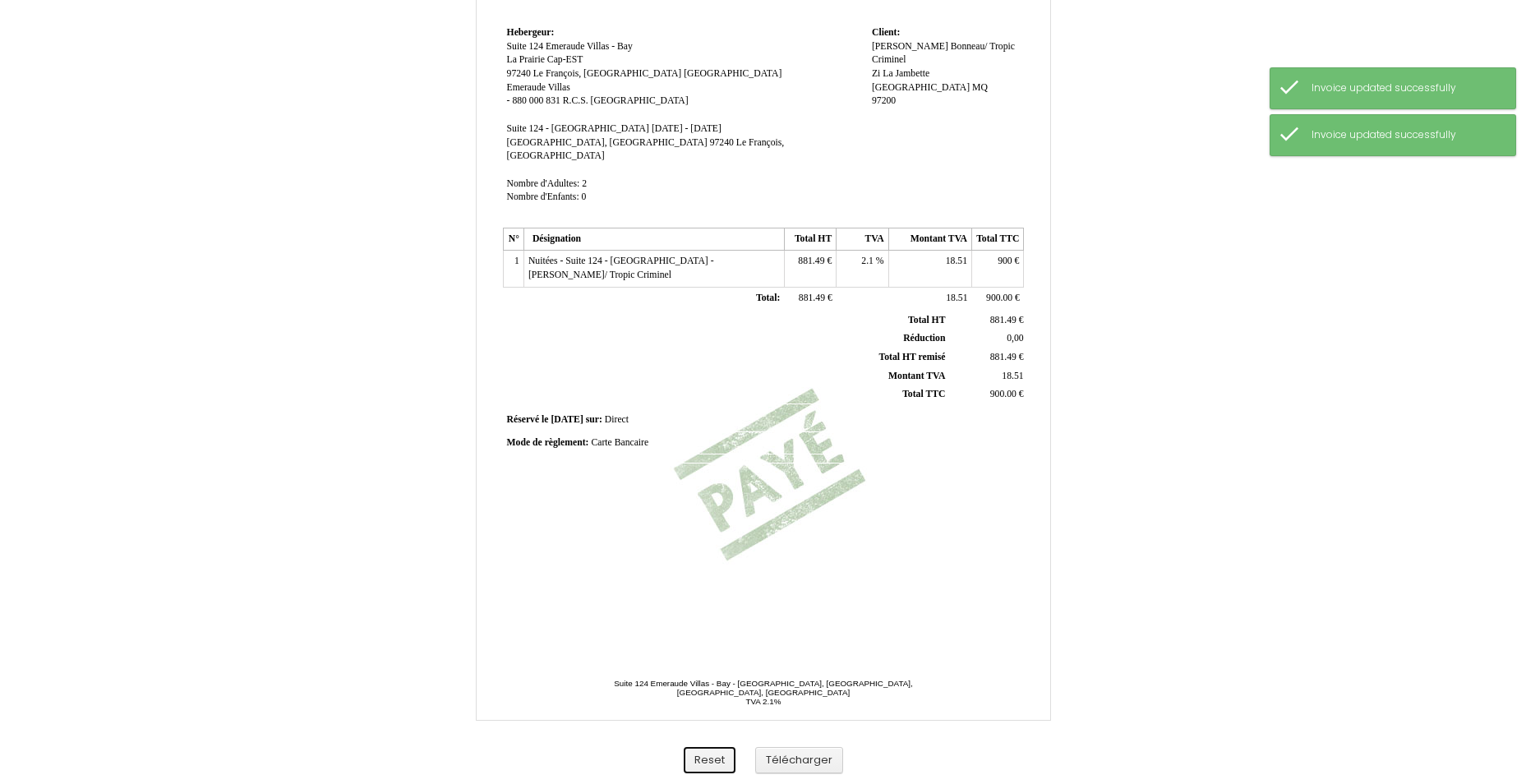
click at [683, 746] on button "Reset" at bounding box center [709, 760] width 52 height 27
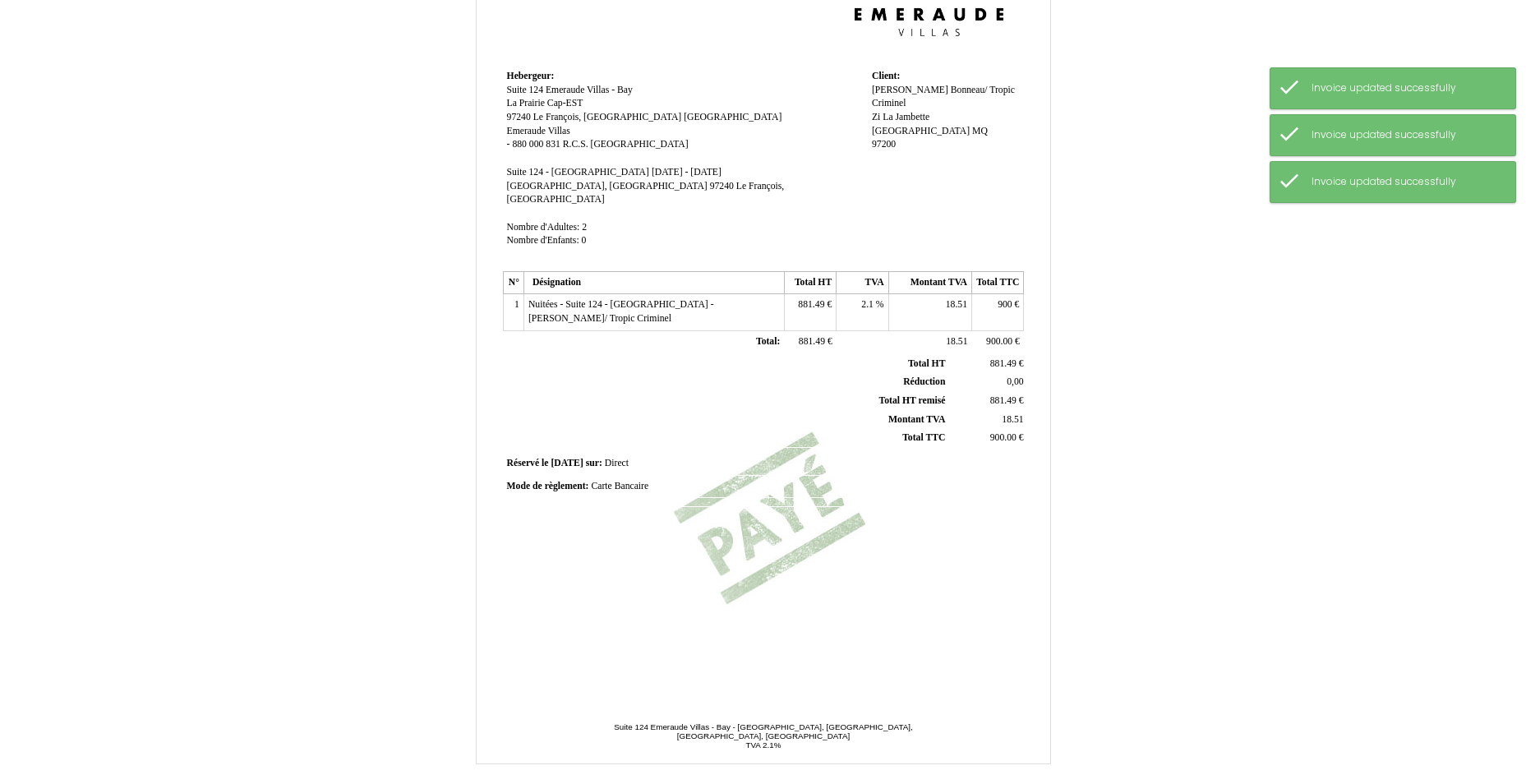
scroll to position [125, 0]
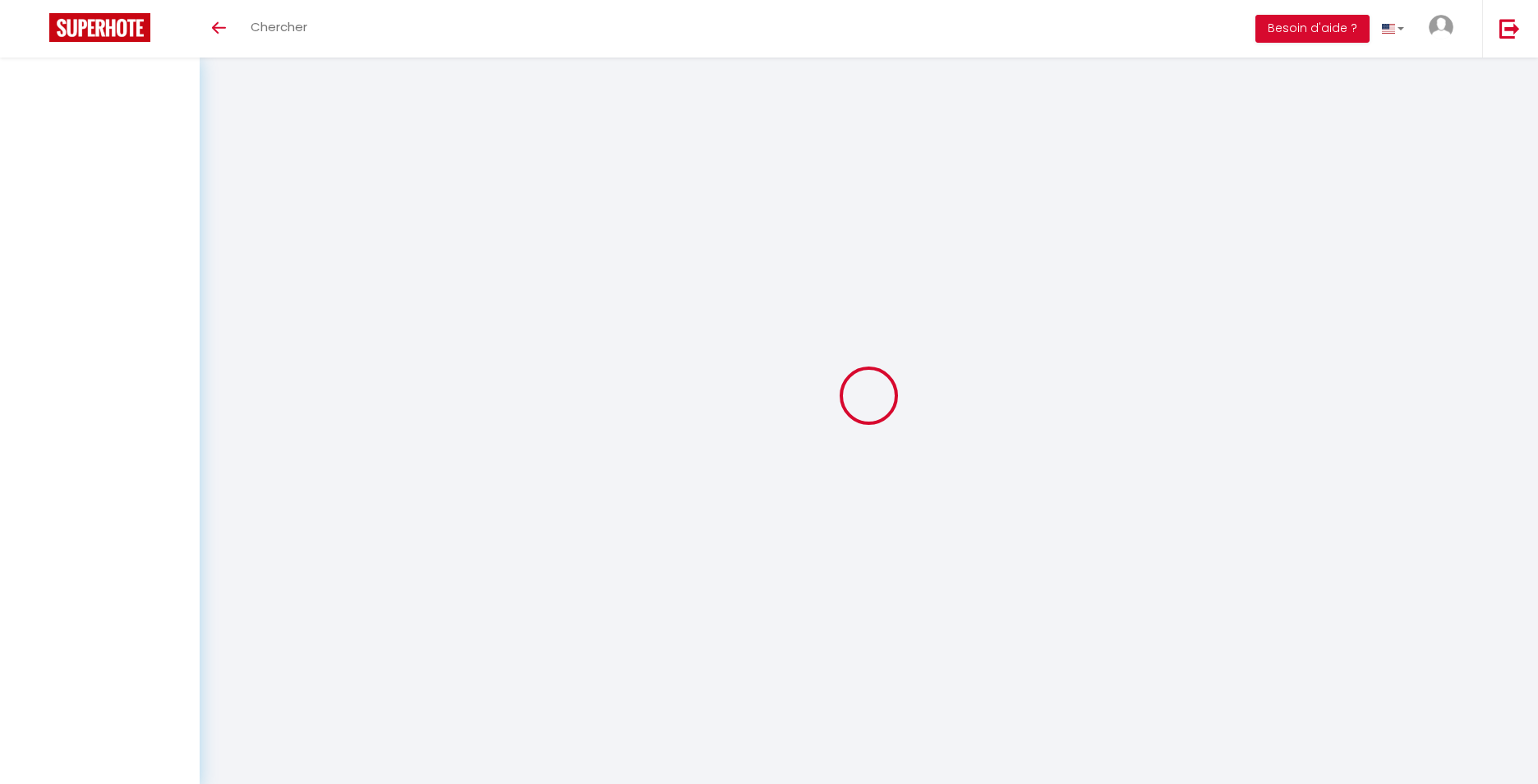
select select
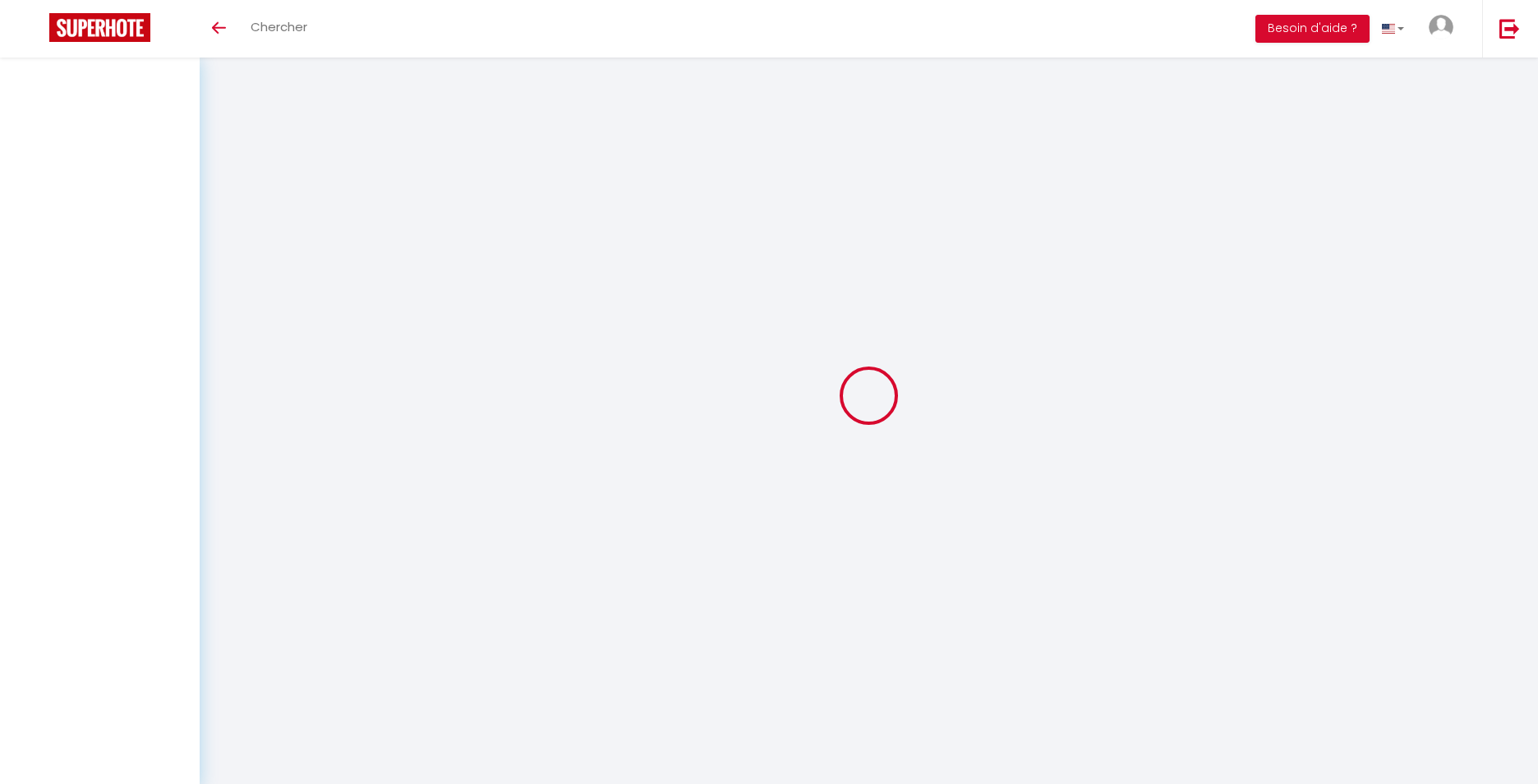
select select
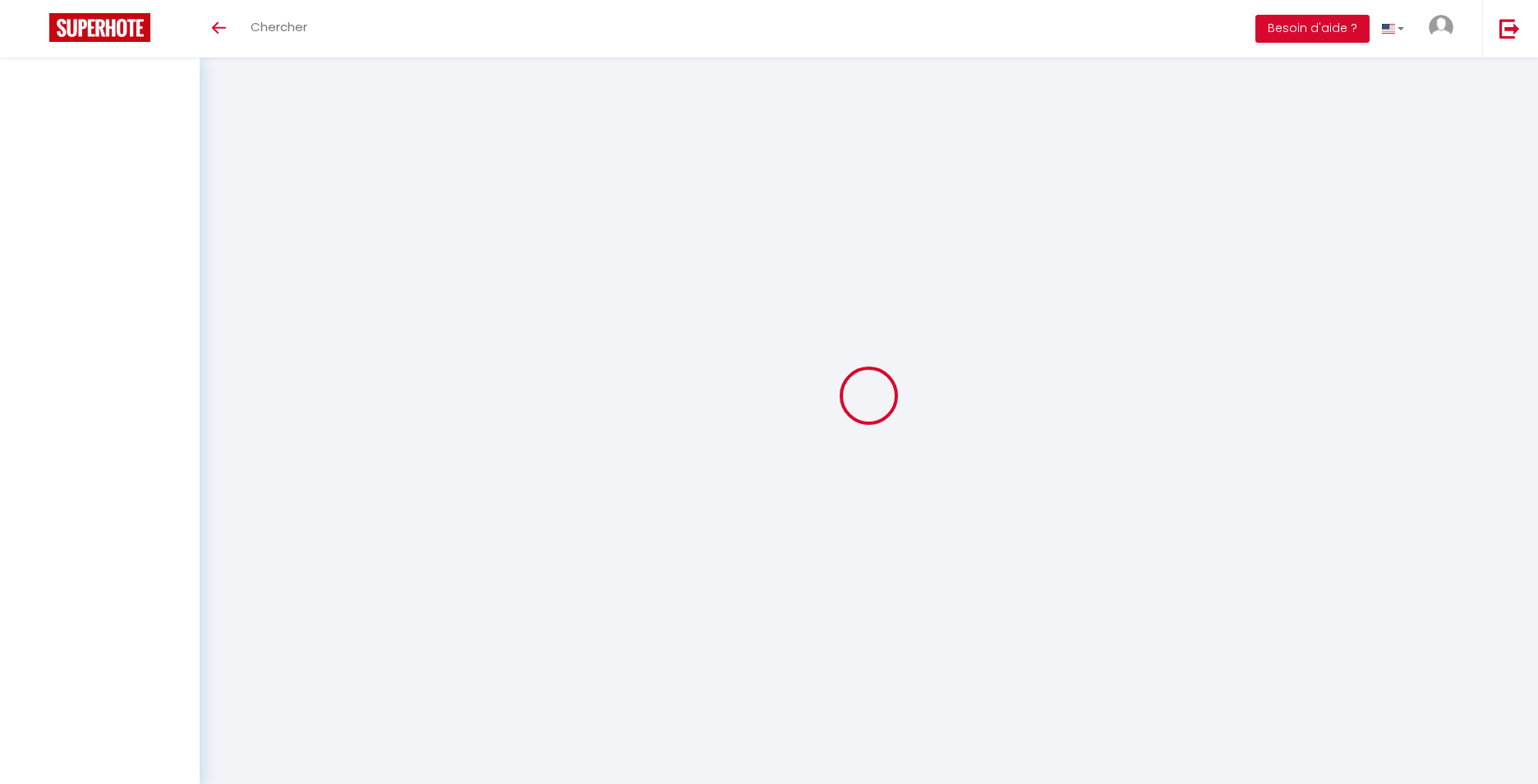
select select
checkbox input "false"
select select
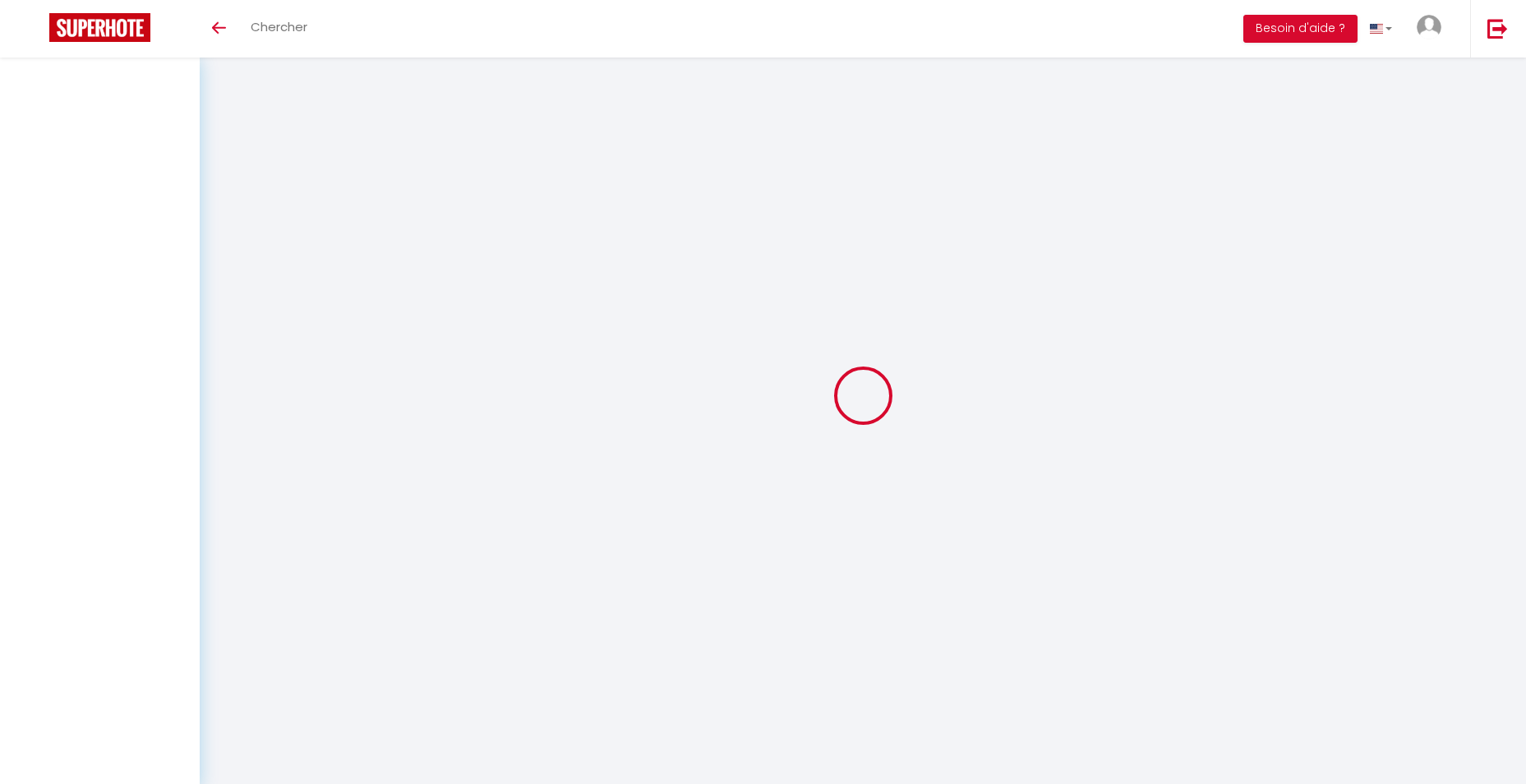
select select
checkbox input "false"
select select
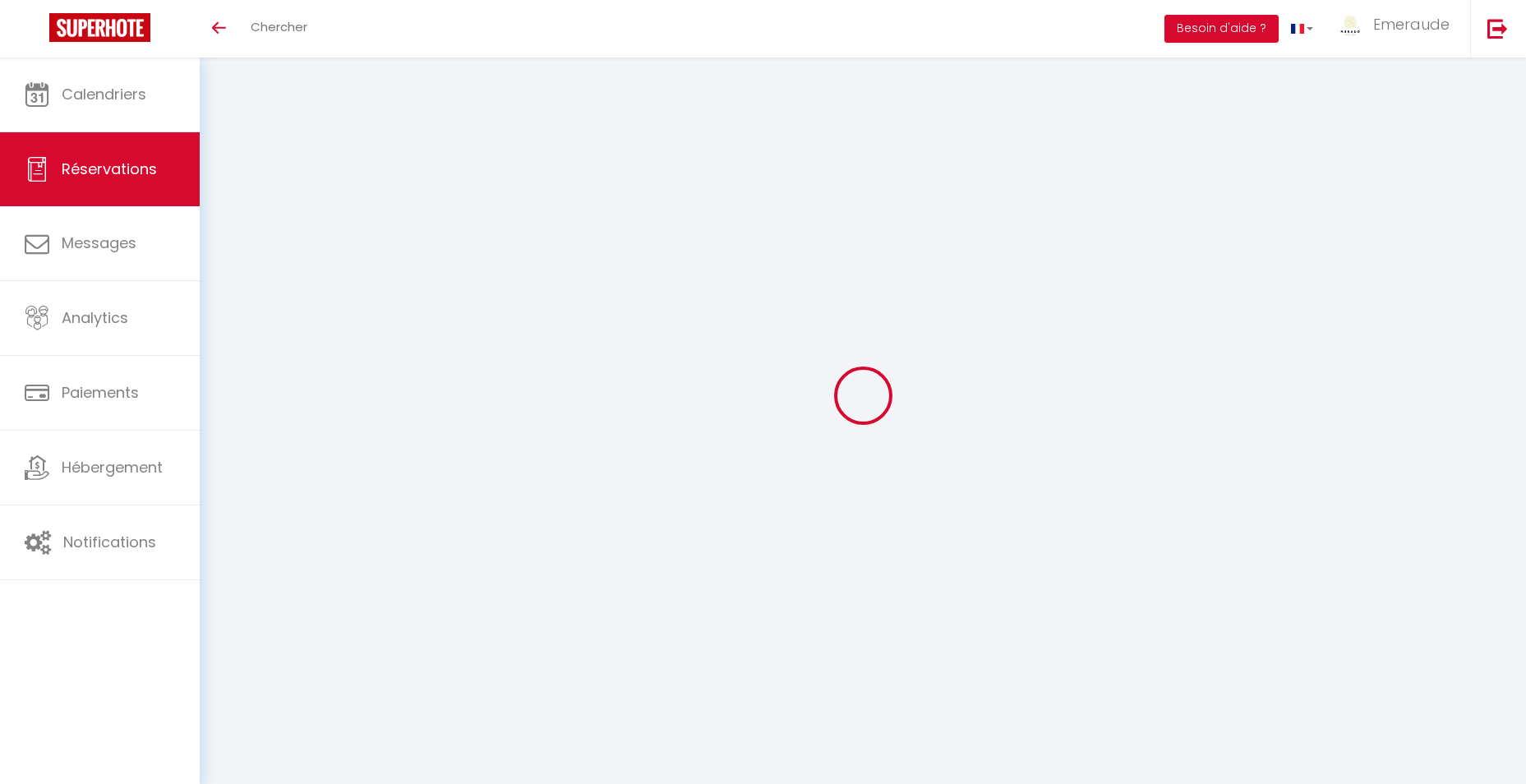
select select
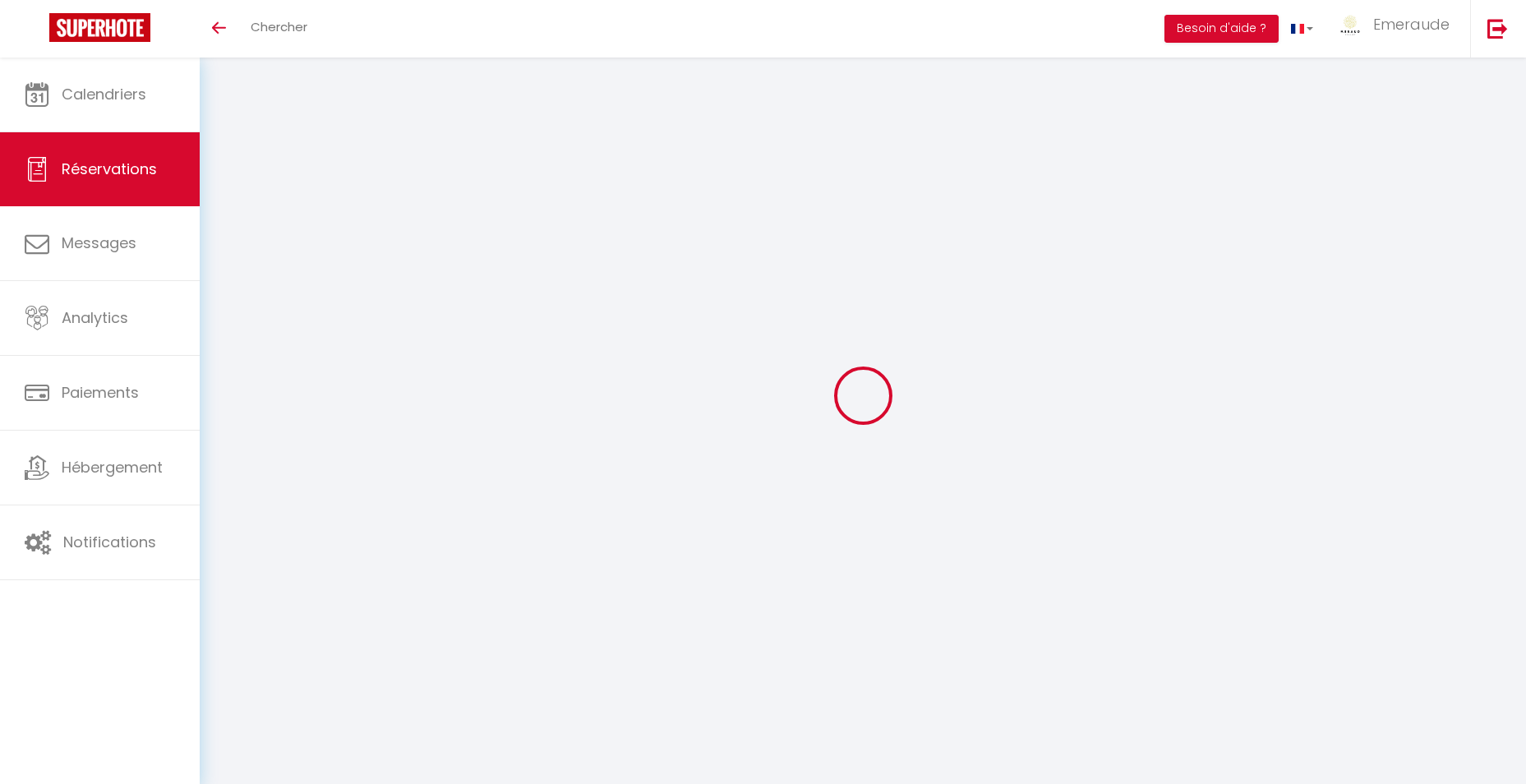
select select
checkbox input "false"
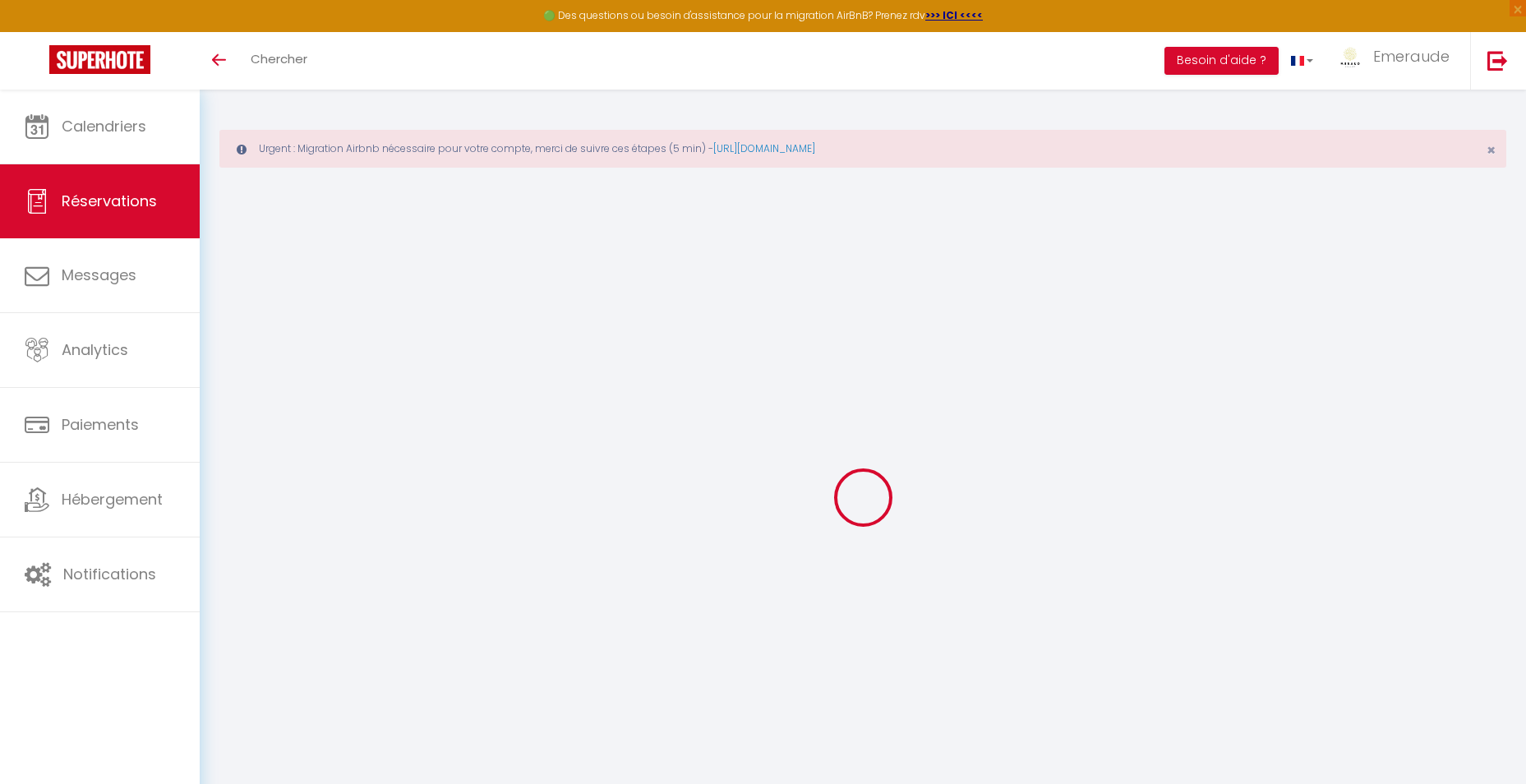
type input "Antoine"
type input "Bonneau / Tropic Criminel"
type input "[EMAIL_ADDRESS][DOMAIN_NAME]"
type input "0696884152"
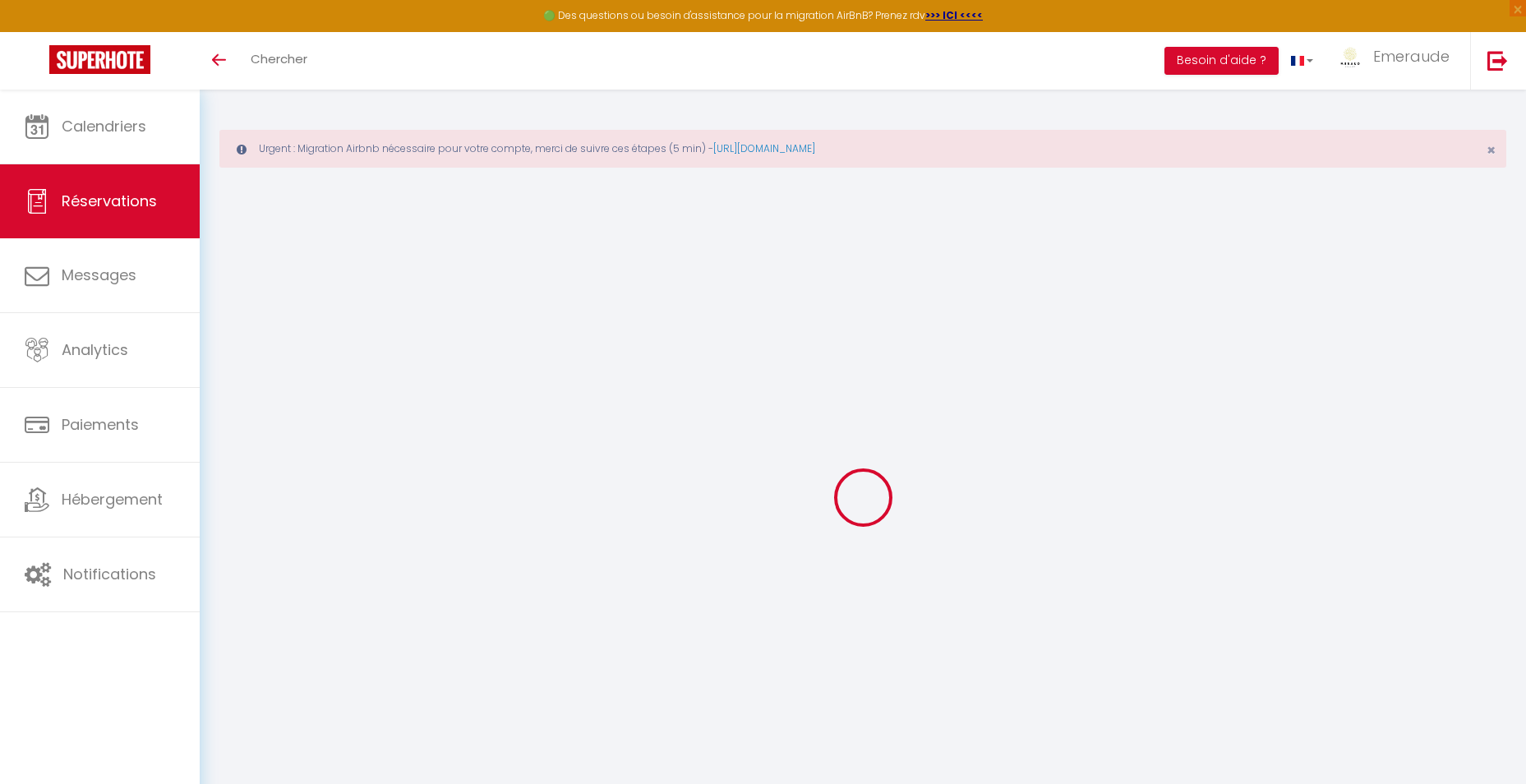
type input "97200"
type input "Zi La Jambette"
type input "Fort de France"
select select "MQ"
select select "22073"
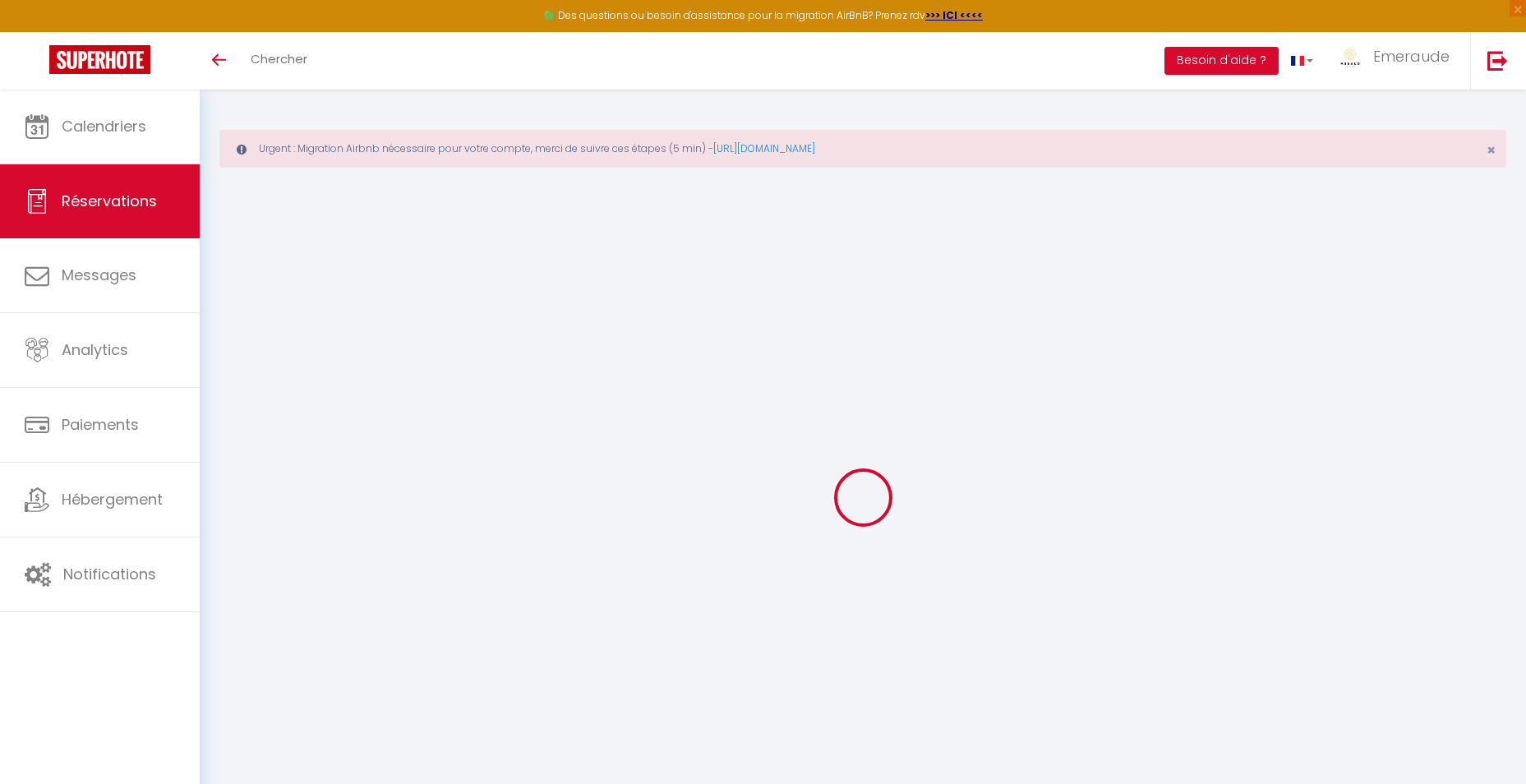
select select "1"
type input "Lun 16 Juin 2025"
select select
type input "Jeu 19 Juin 2025"
select select
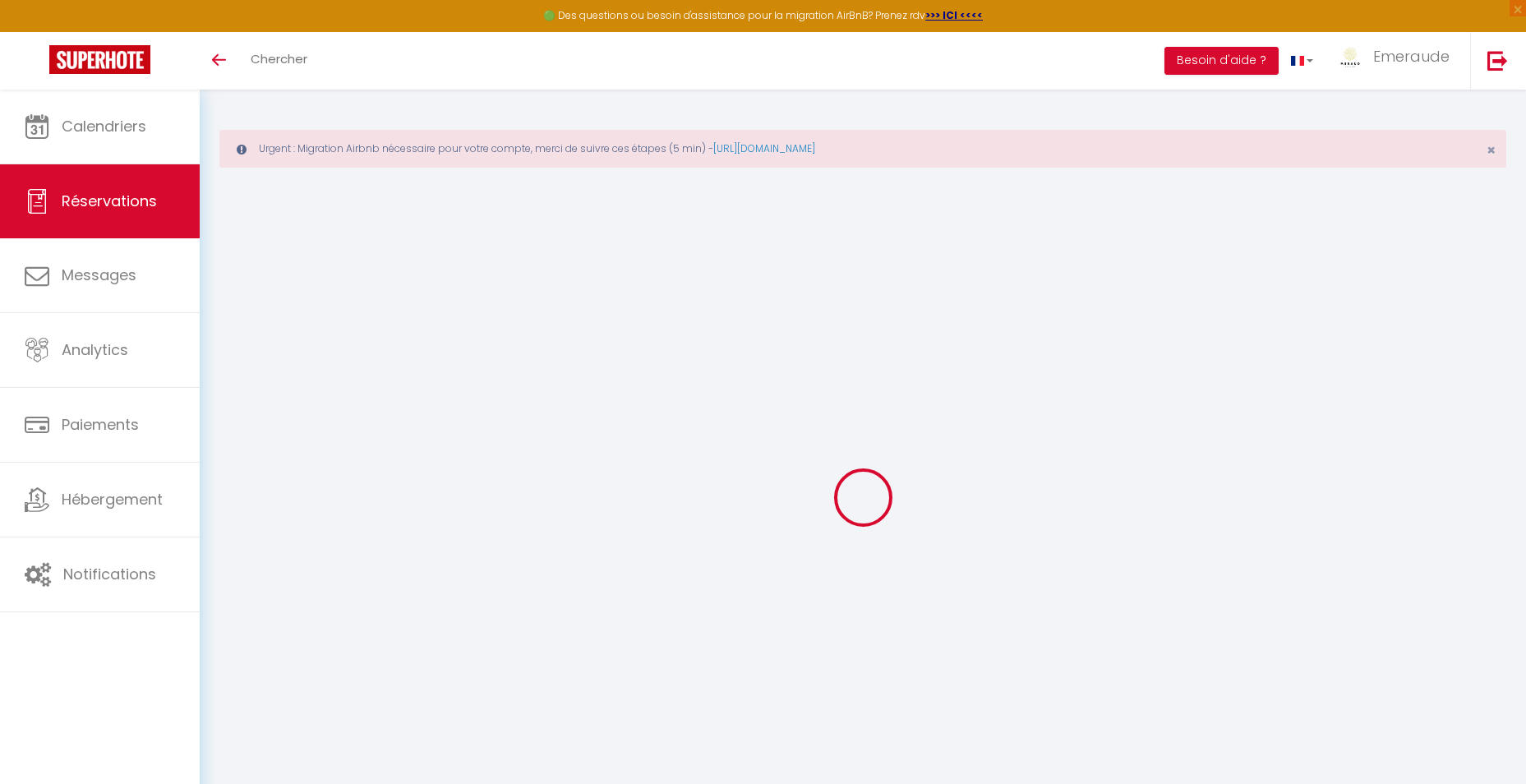
type input "2"
select select "12"
select select
type input "2700"
checkbox input "true"
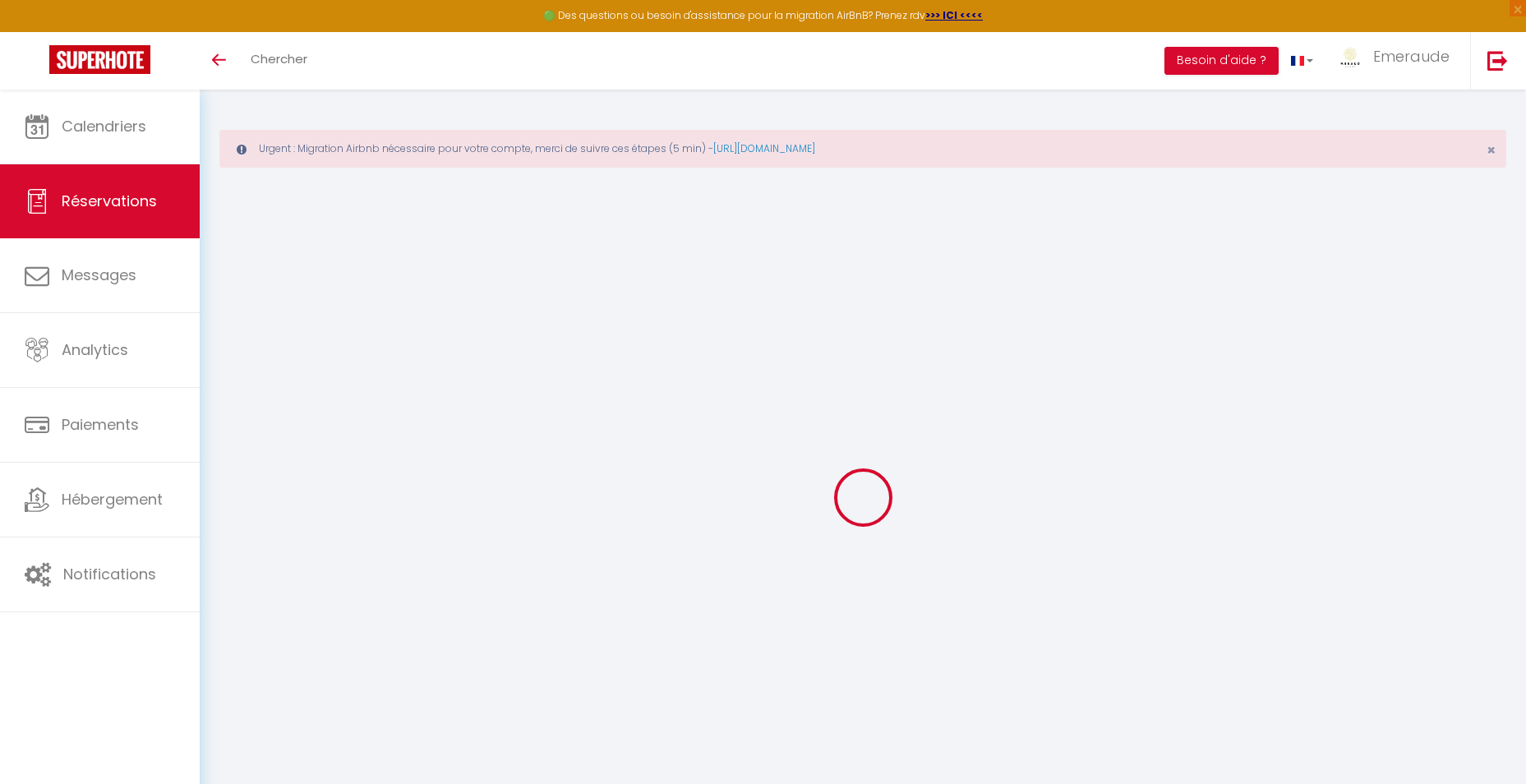
type input "117.2"
type input "120"
type input "58.5"
type input "0"
select select "cleaning"
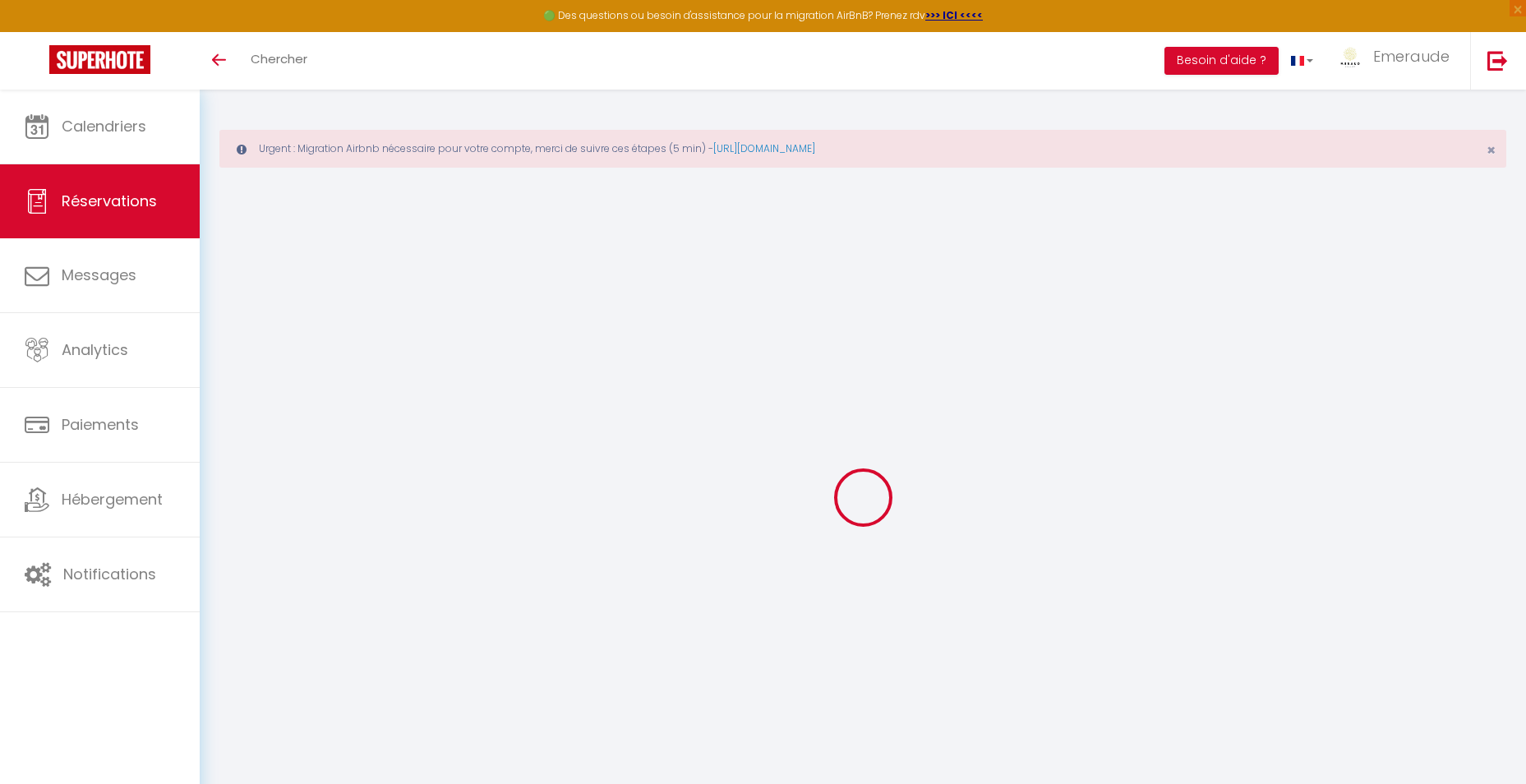
select select "taxes"
select select
checkbox input "true"
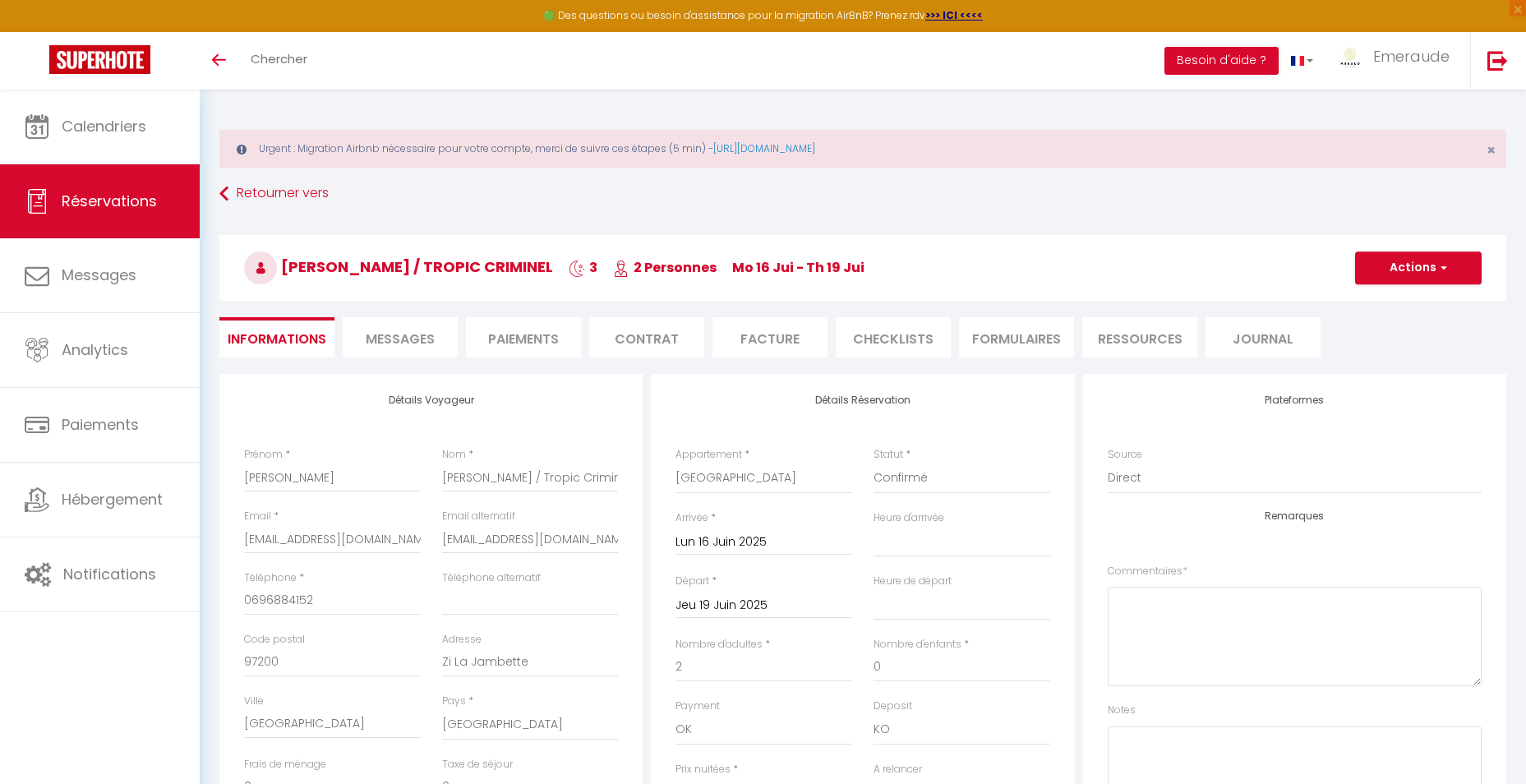
type input "260"
type input "18"
select select
checkbox input "true"
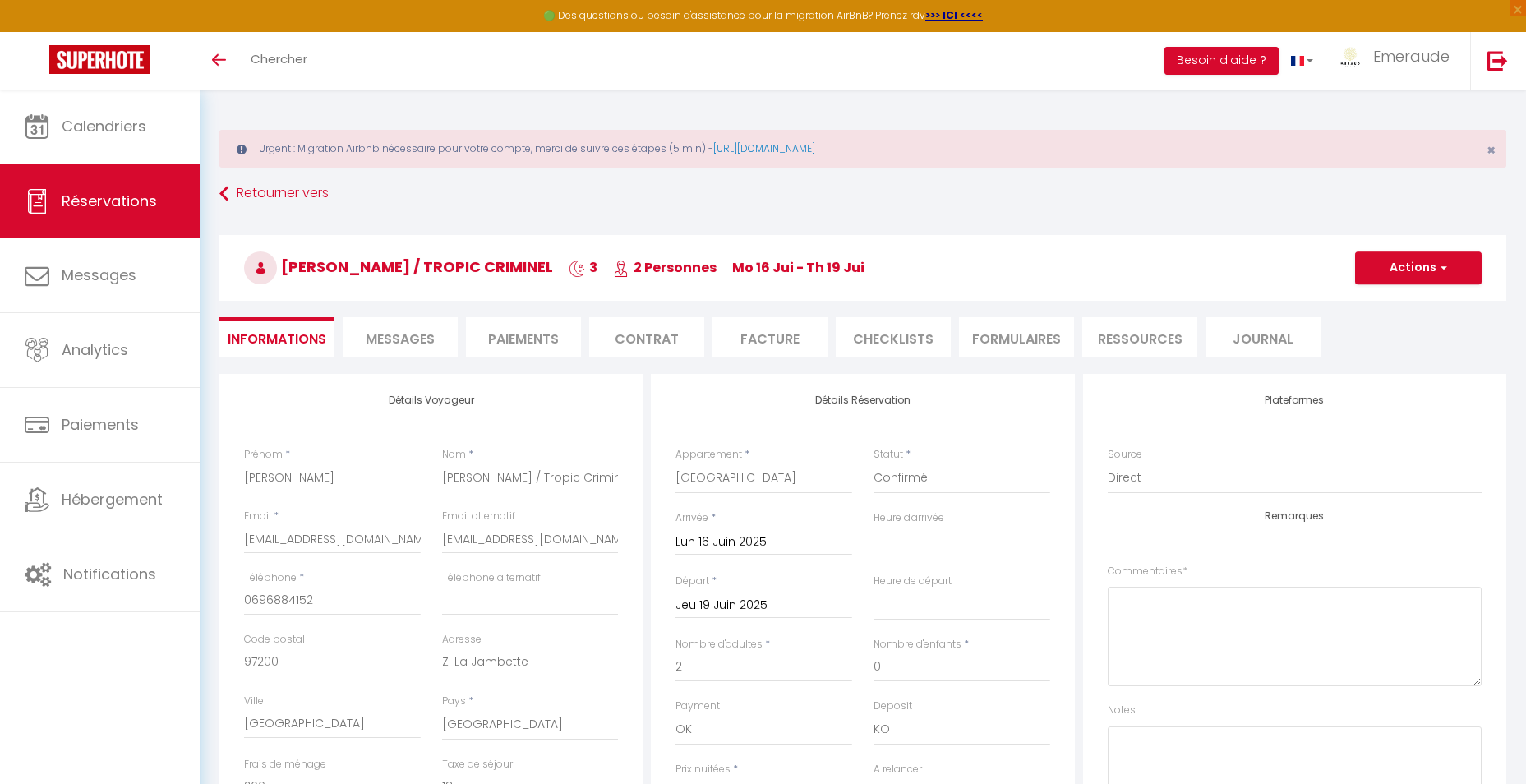
select select "13:00"
select select "12:00"
click at [796, 341] on li "Facture" at bounding box center [770, 337] width 115 height 40
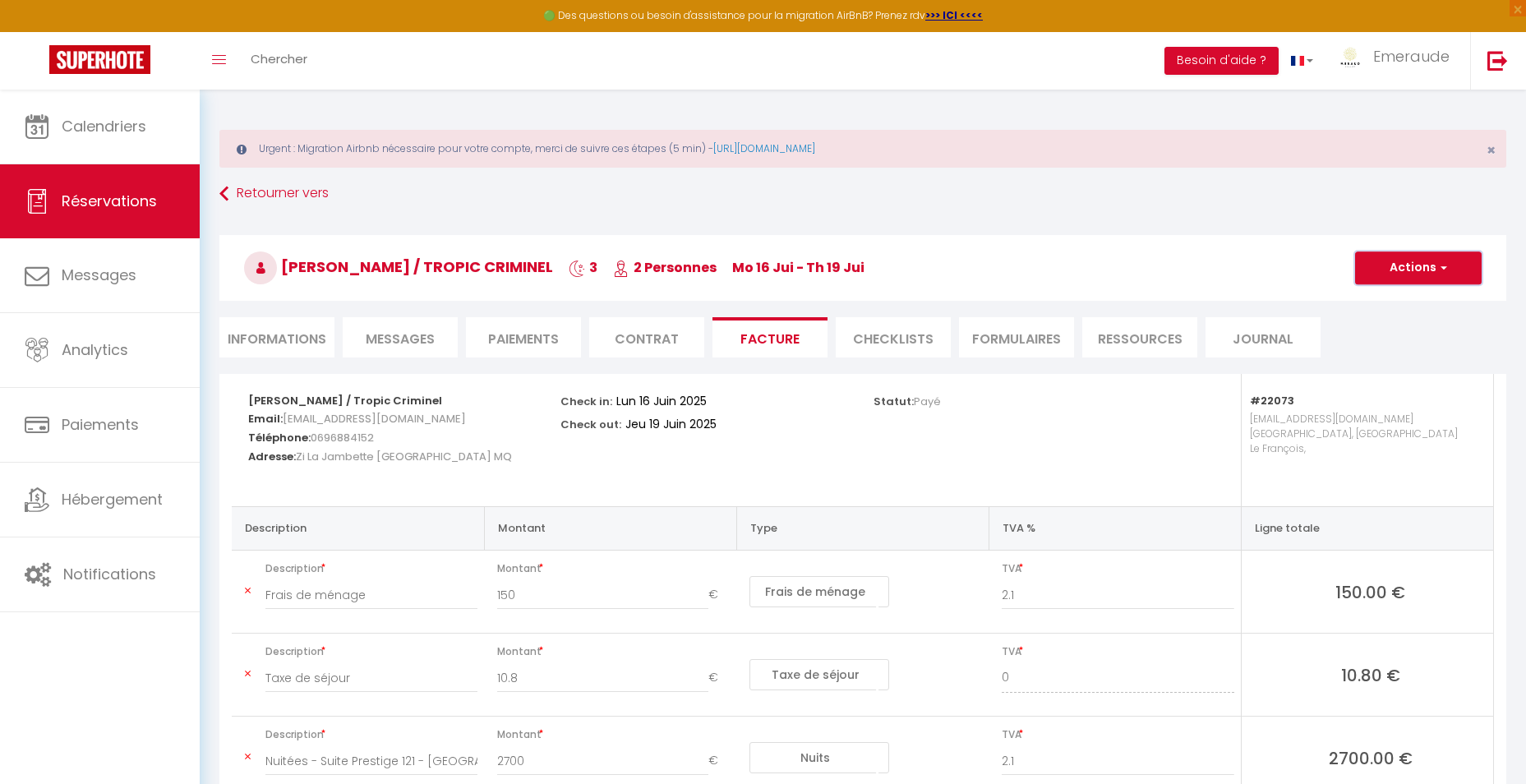
click at [1425, 267] on button "Actions" at bounding box center [1418, 267] width 126 height 33
click at [1416, 327] on link "Aperçu et éditer" at bounding box center [1405, 325] width 138 height 21
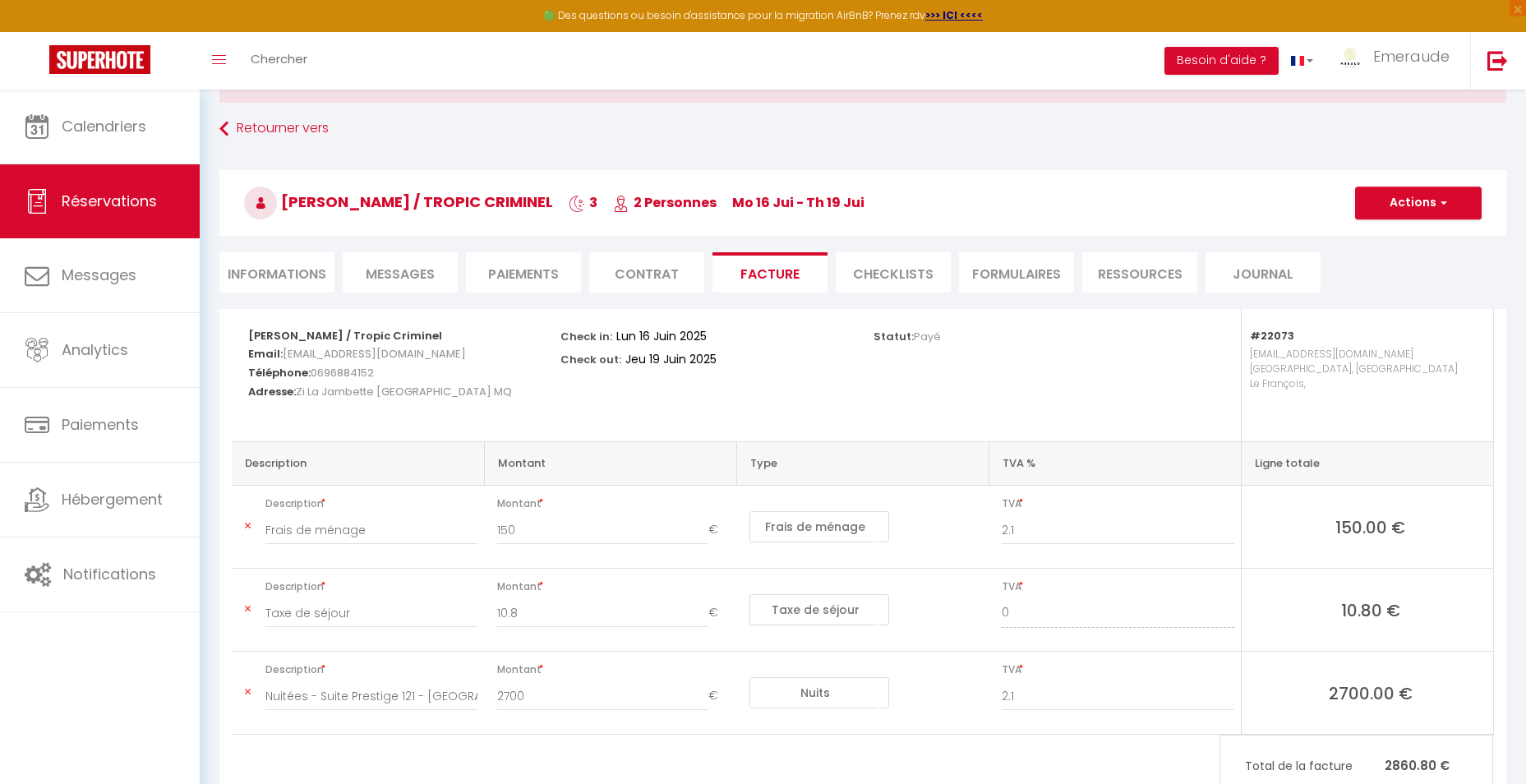
scroll to position [126, 0]
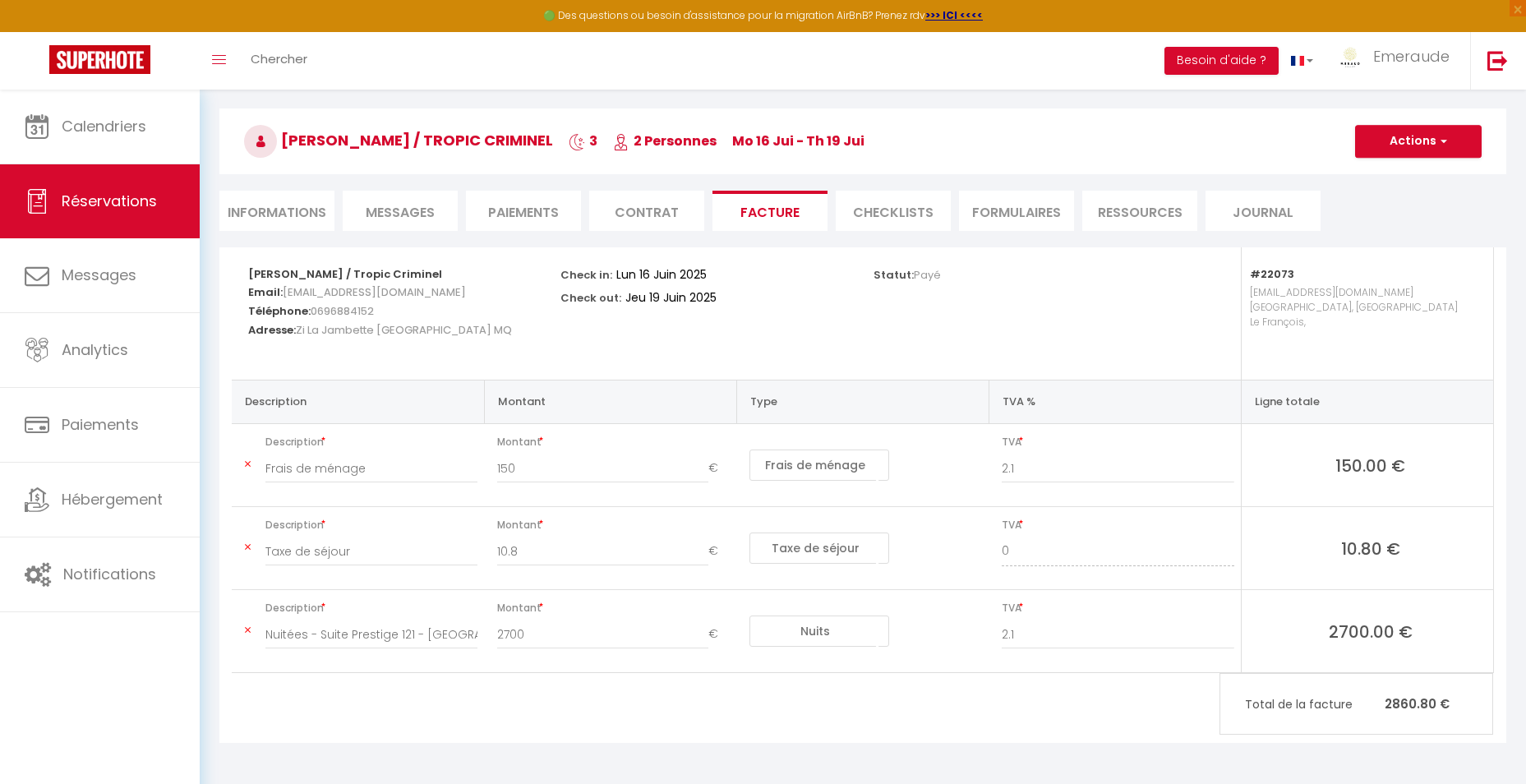
click at [327, 74] on div "Toggle menubar Chercher BUTTON Besoin d'aide ? Emeraude Paramètres Équipe" at bounding box center [816, 60] width 1394 height 58
click at [294, 60] on span "Chercher" at bounding box center [279, 59] width 57 height 17
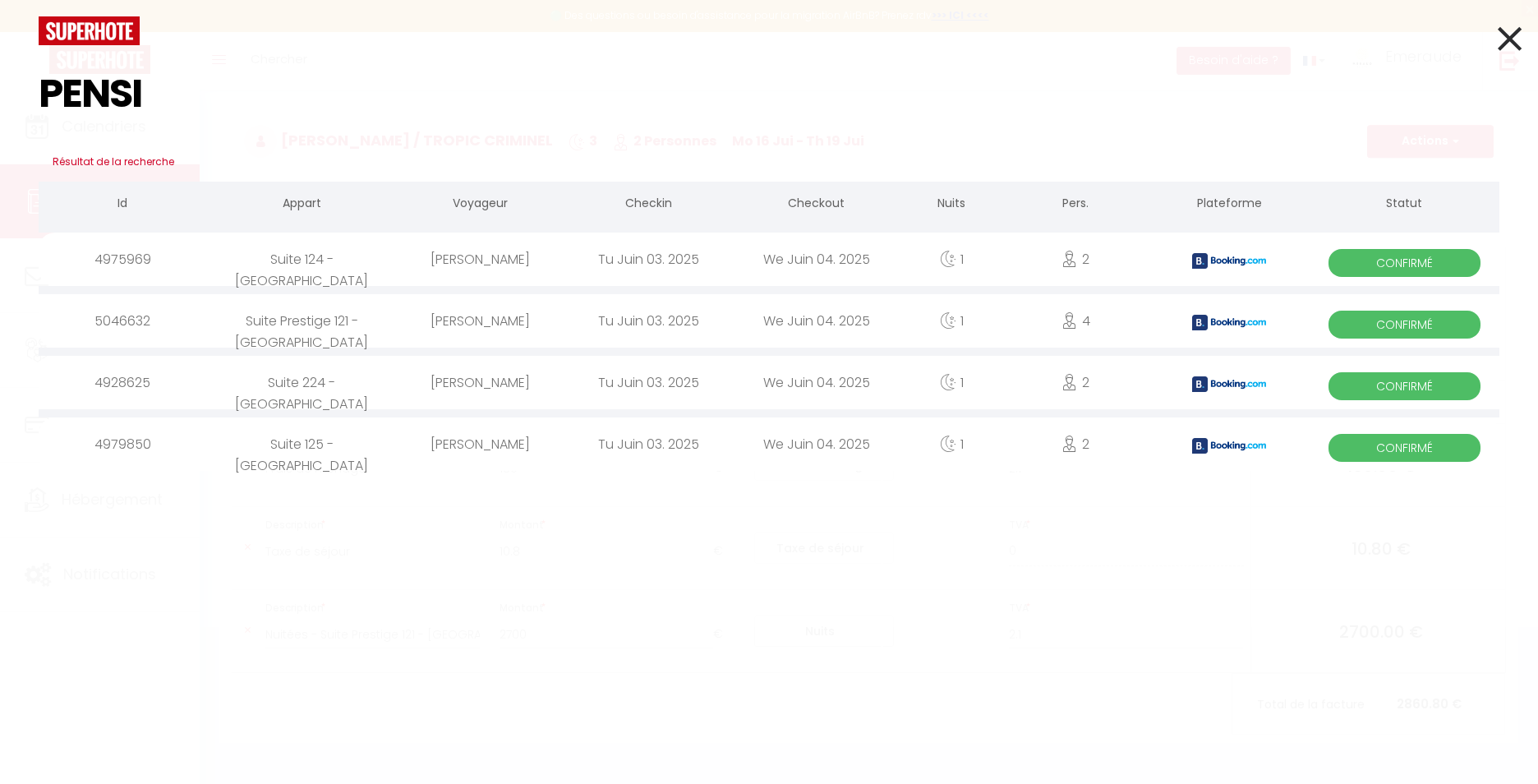
type input "PENSI"
click at [384, 333] on div "Suite Prestige 121 - Villa Emeraude Beach" at bounding box center [300, 321] width 190 height 53
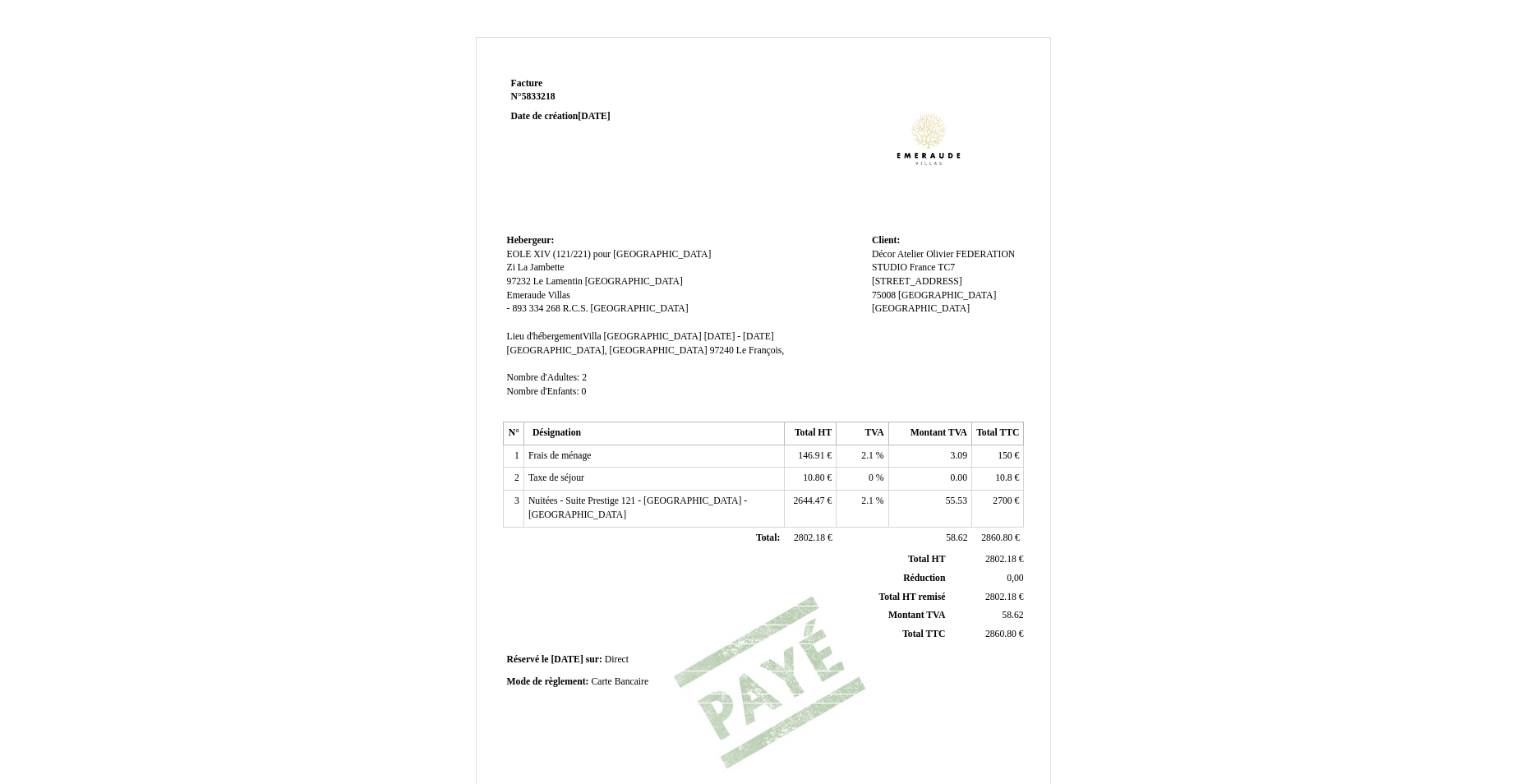
click at [816, 457] on span "146.91" at bounding box center [811, 455] width 27 height 11
click at [816, 457] on input "146.91" at bounding box center [883, 458] width 189 height 17
click at [823, 456] on span "138." at bounding box center [816, 455] width 16 height 11
type input "138.25"
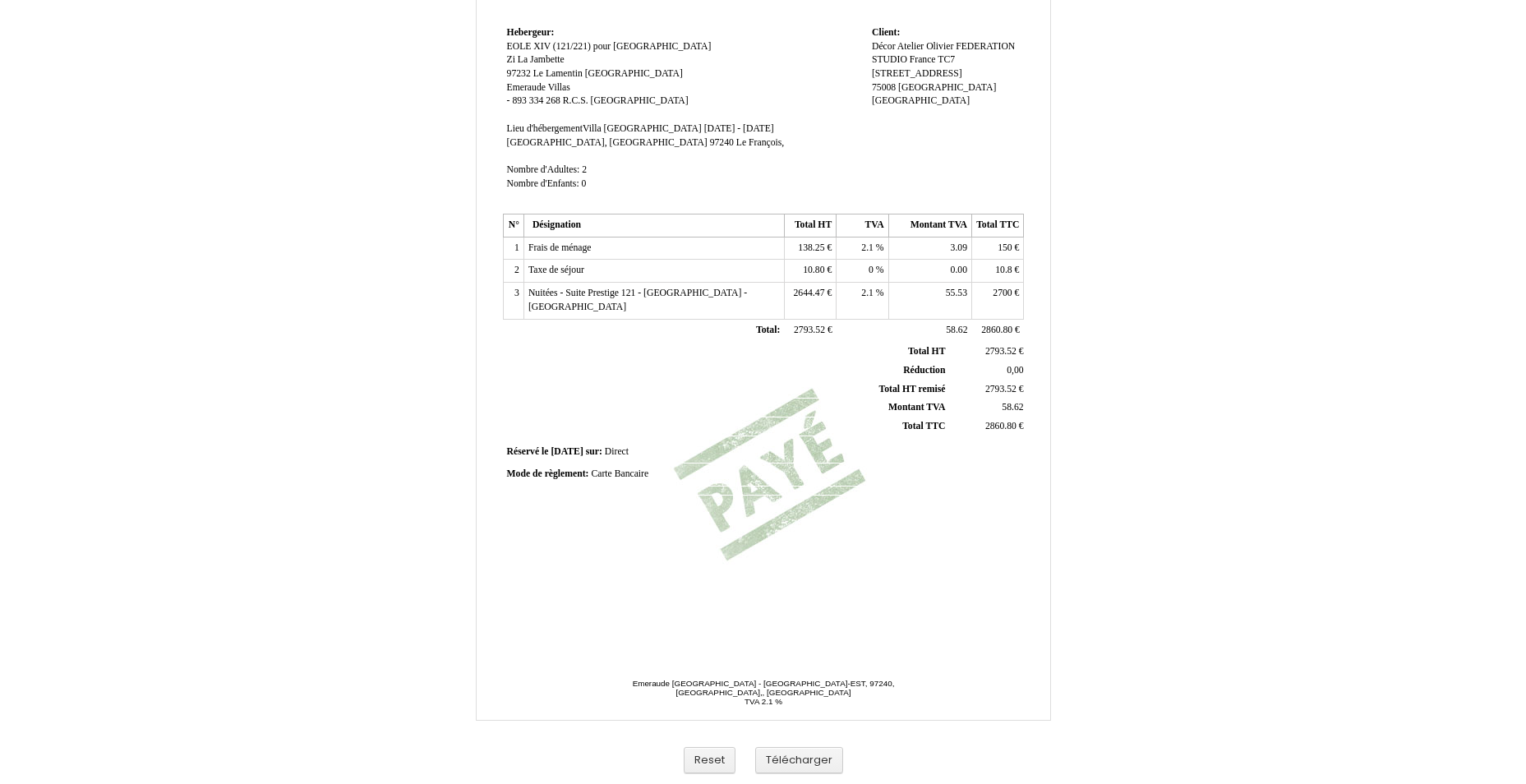
click at [956, 244] on span "3.09" at bounding box center [959, 248] width 16 height 11
click at [956, 244] on input "3.09" at bounding box center [987, 250] width 189 height 17
type input "11.75"
click at [817, 273] on span "10.80" at bounding box center [812, 270] width 21 height 11
click at [811, 267] on span "10.80" at bounding box center [812, 270] width 21 height 11
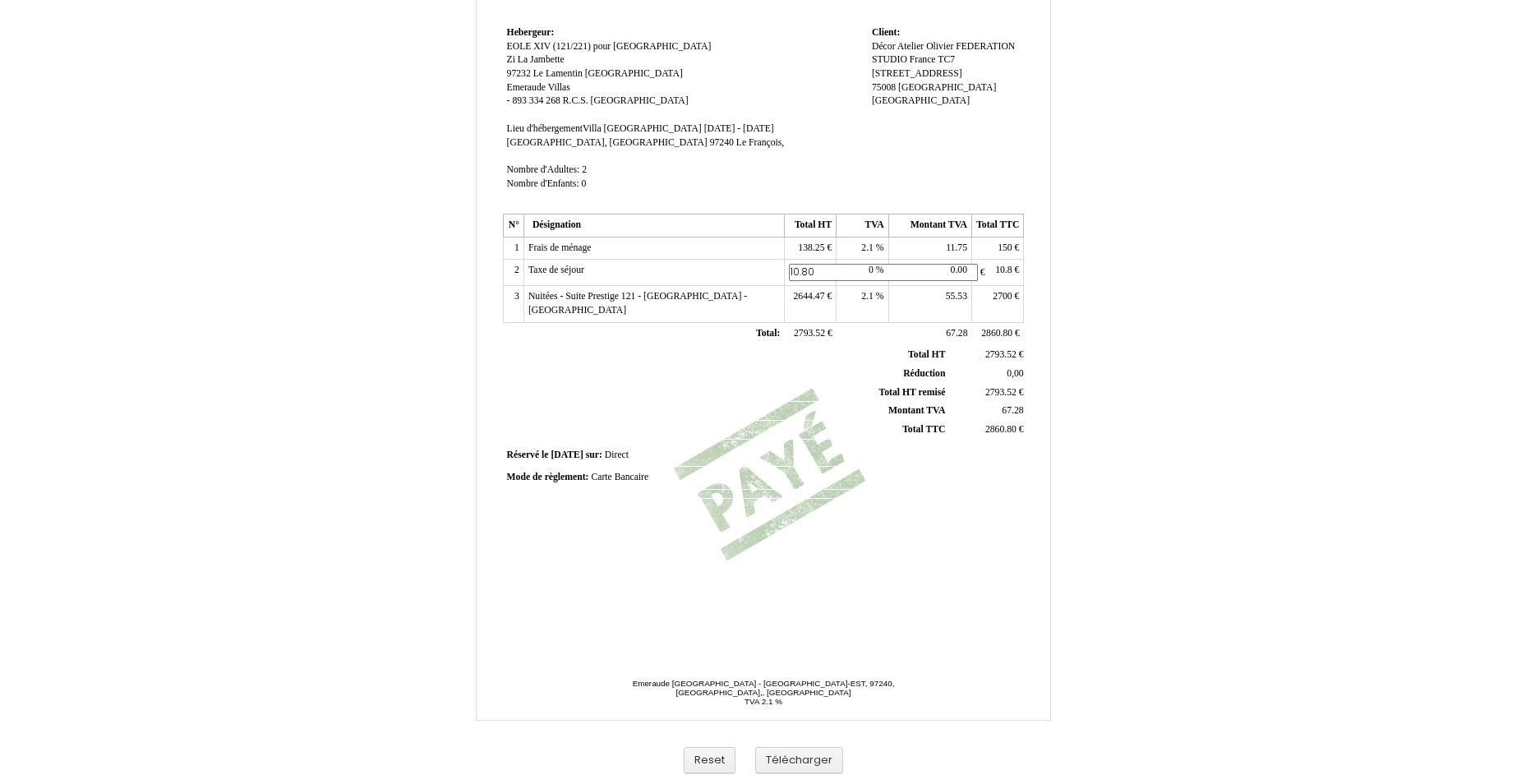
click at [811, 267] on input "10.80" at bounding box center [883, 272] width 189 height 17
click at [1000, 296] on span "2700" at bounding box center [1001, 293] width 19 height 11
click at [1000, 296] on input "2700" at bounding box center [1071, 295] width 189 height 17
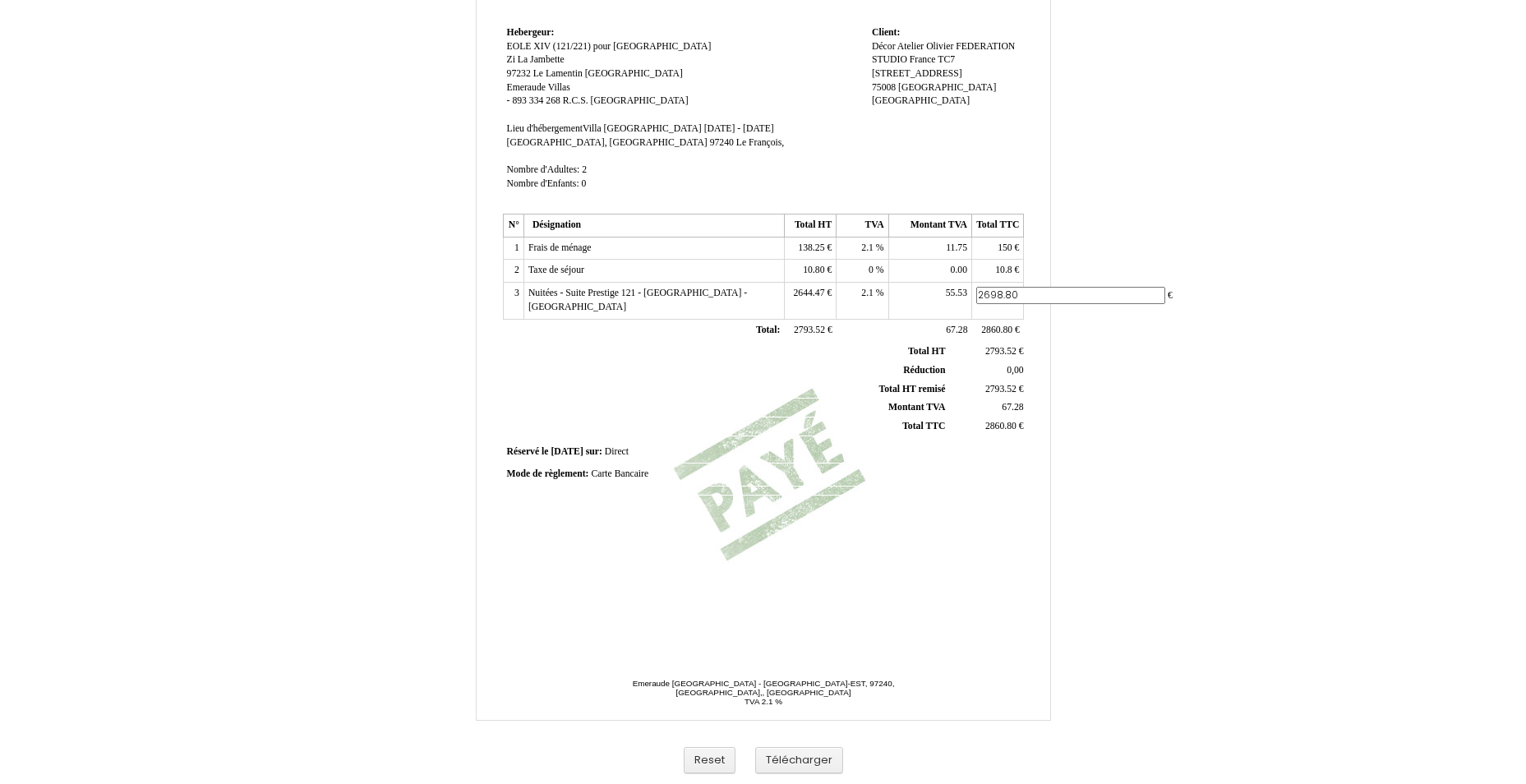
type input "2698.80"
click at [761, 410] on th "Montant TVA Montant TVA" at bounding box center [727, 408] width 443 height 19
click at [954, 294] on span "55.51" at bounding box center [955, 293] width 21 height 11
click at [954, 294] on input "55.51" at bounding box center [987, 295] width 189 height 17
type input "55.51"
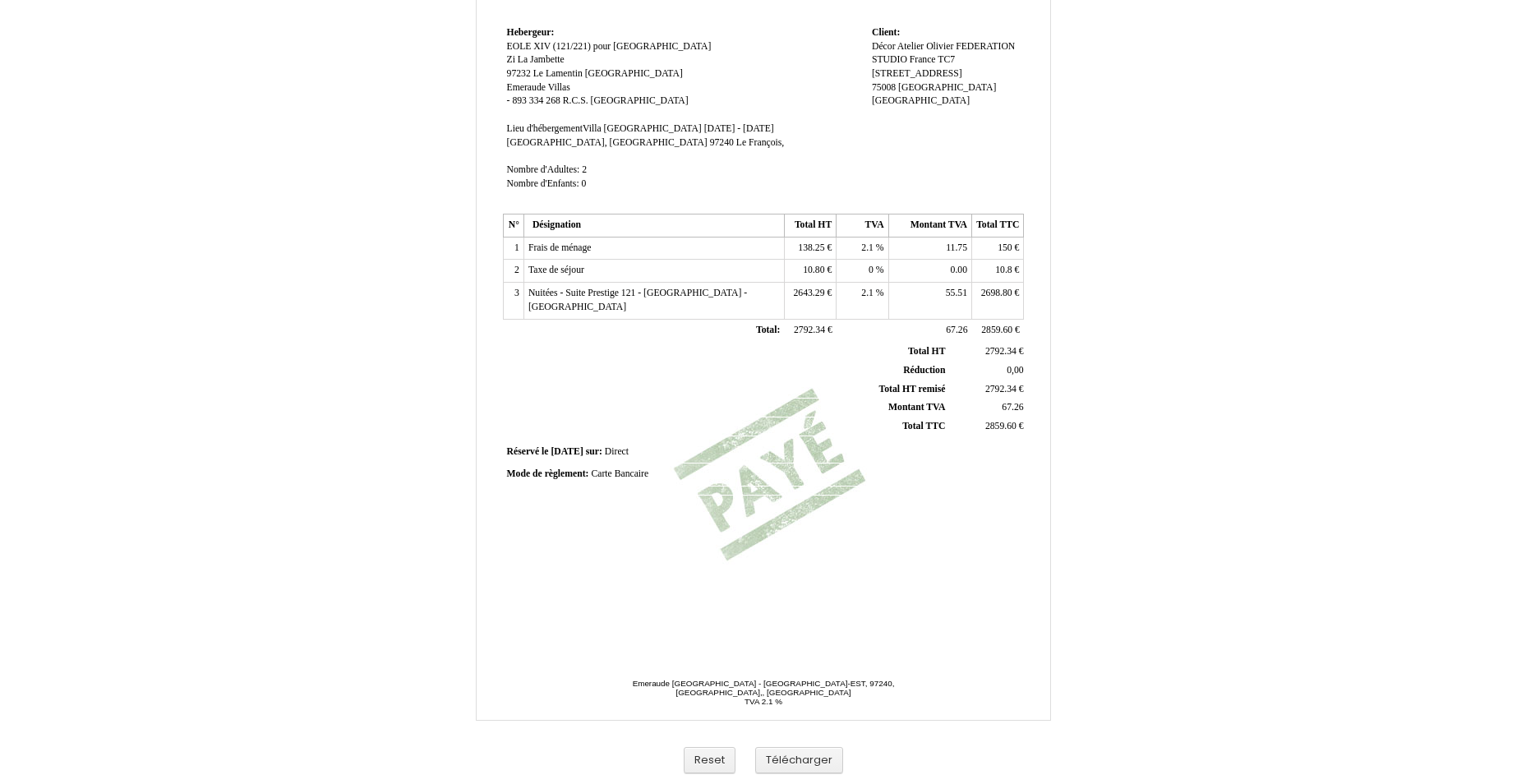
click at [811, 293] on span "2643.29" at bounding box center [809, 293] width 31 height 11
click at [811, 293] on input "2643.29" at bounding box center [883, 295] width 189 height 17
click at [818, 290] on span "2643.29" at bounding box center [809, 293] width 31 height 11
type input "2643.39"
click at [856, 441] on div at bounding box center [762, 441] width 527 height 1
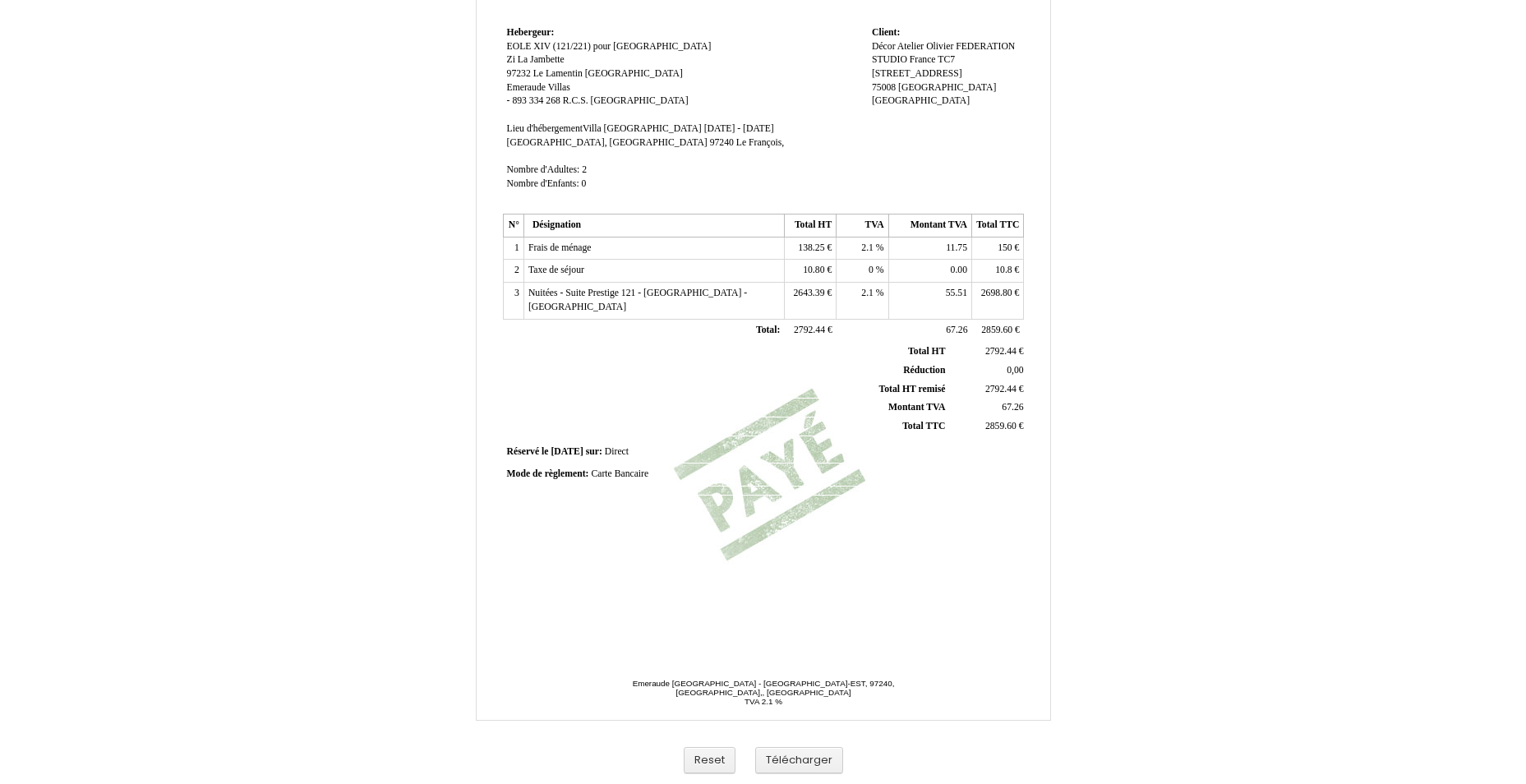
click at [820, 271] on span "10.80" at bounding box center [812, 270] width 21 height 11
type input "12"
click at [737, 390] on th "Total HT remisé Total HT remisé" at bounding box center [727, 392] width 443 height 19
click at [987, 272] on td "10.8 10.8 €" at bounding box center [997, 270] width 52 height 23
click at [993, 271] on td "10.8 10.8 €" at bounding box center [997, 270] width 52 height 23
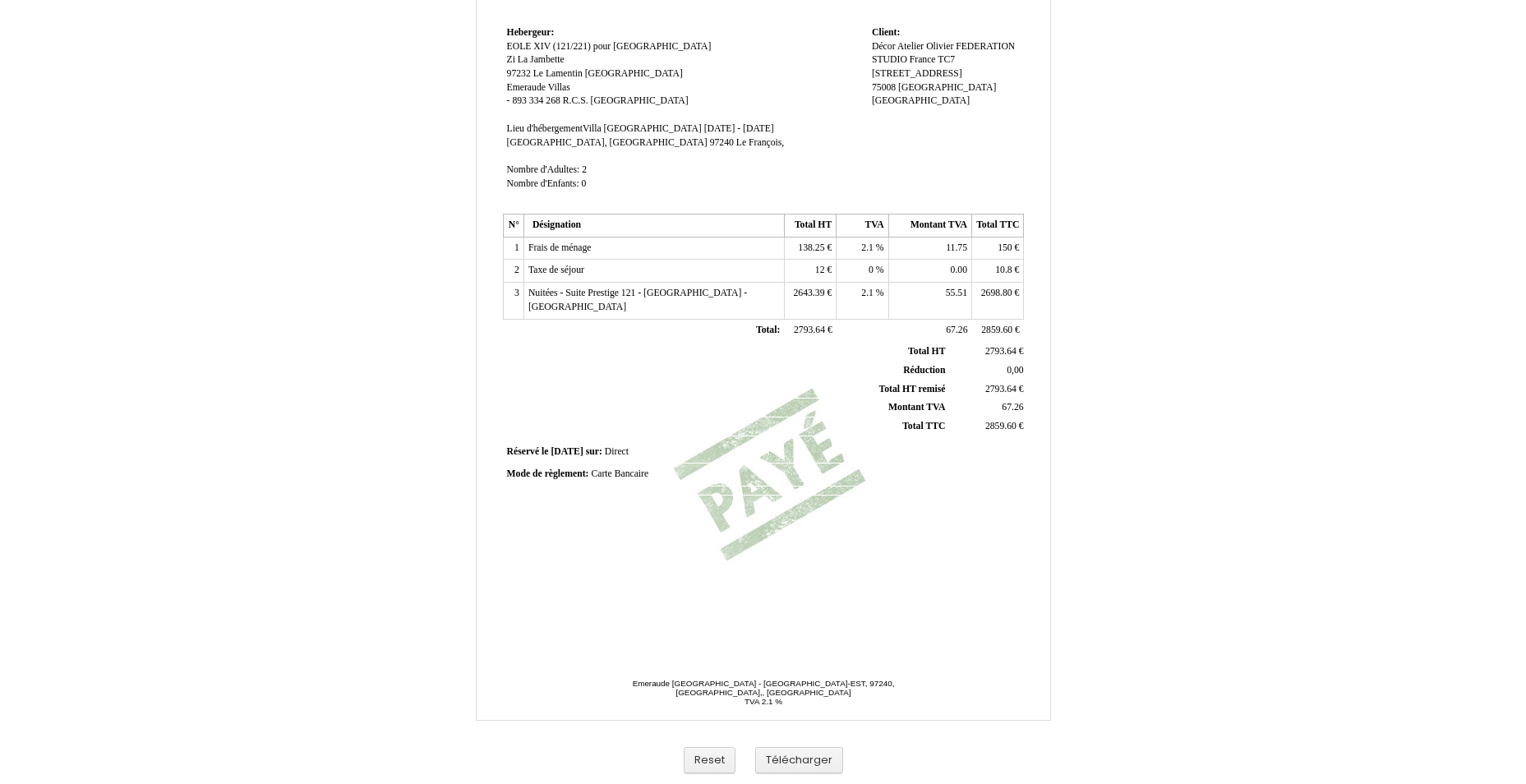
click at [1002, 267] on span "10.8" at bounding box center [1003, 270] width 16 height 11
click at [1002, 267] on input "10.8" at bounding box center [1071, 272] width 189 height 17
type input "12"
click at [728, 450] on td "Réservé le Réservé le 2025-05-24 2025-05-24 sur: sur: Direct Direct" at bounding box center [764, 455] width 522 height 22
click at [1005, 301] on td "2698.80 2698.80 €" at bounding box center [997, 300] width 52 height 36
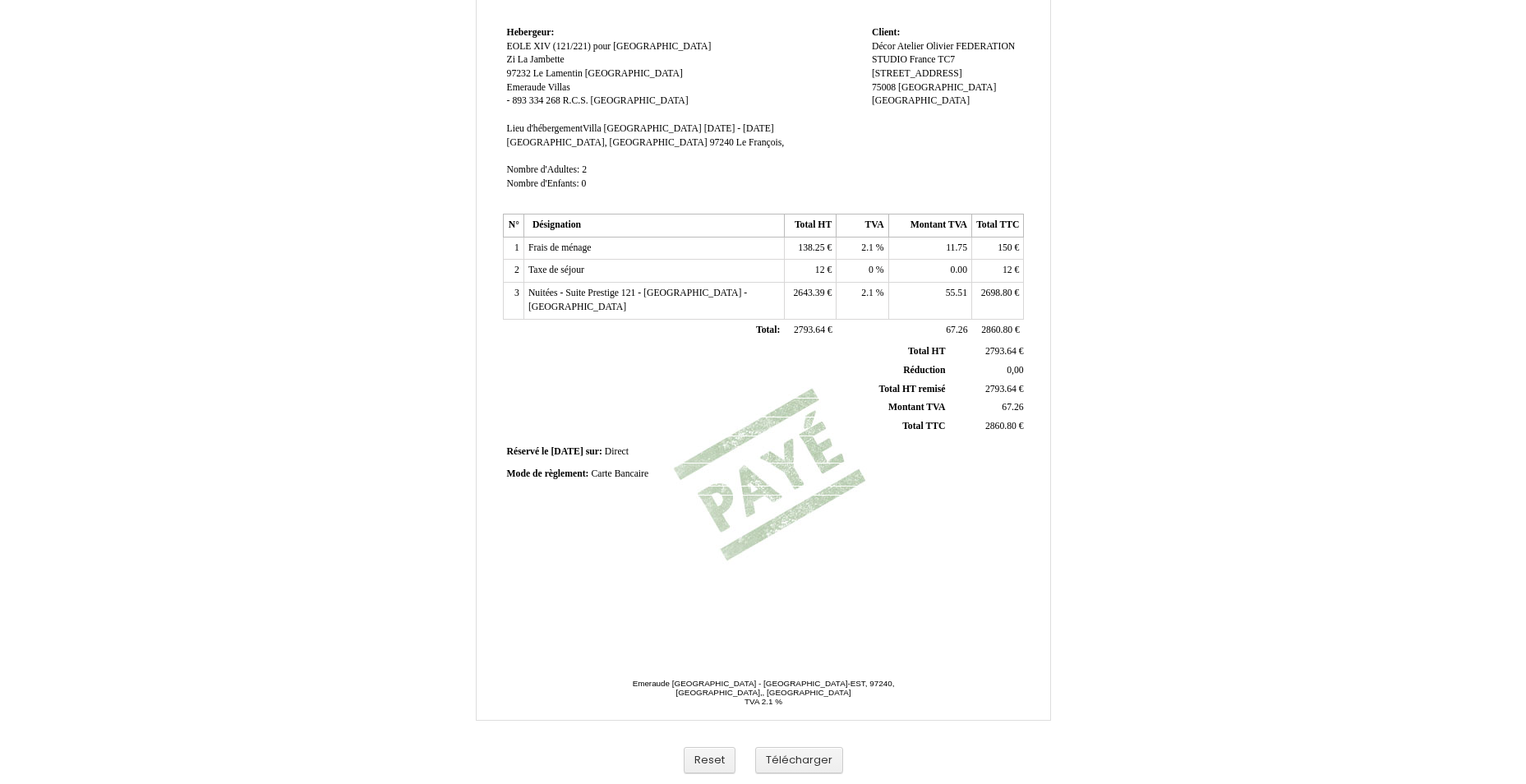
click at [992, 292] on span "2698.80" at bounding box center [997, 293] width 31 height 11
click at [992, 292] on input "2698.80" at bounding box center [1071, 295] width 189 height 17
type input "2691.60"
click at [953, 293] on span "55.51" at bounding box center [955, 293] width 21 height 11
click at [1024, 332] on table "N° Désignation Total HT TVA Montant TVA Total TTC 1 Frais de ménage Frais de mé…" at bounding box center [764, 278] width 522 height 128
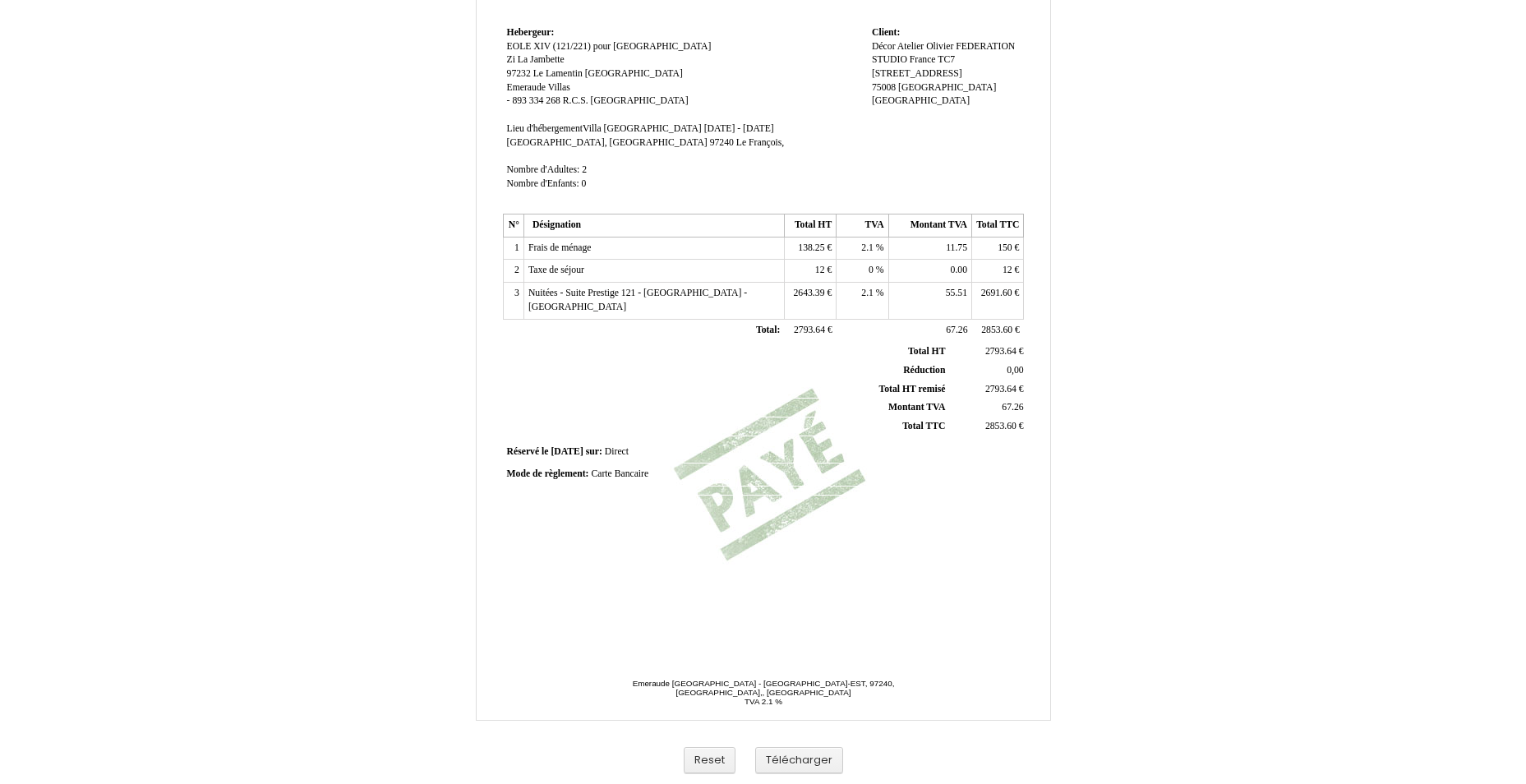
click at [943, 293] on td "55.51 55.51" at bounding box center [930, 300] width 83 height 36
click at [916, 349] on span "Total HT" at bounding box center [926, 352] width 37 height 11
click at [960, 293] on span "55.51" at bounding box center [955, 293] width 21 height 11
click at [960, 293] on input "55.51" at bounding box center [987, 295] width 189 height 17
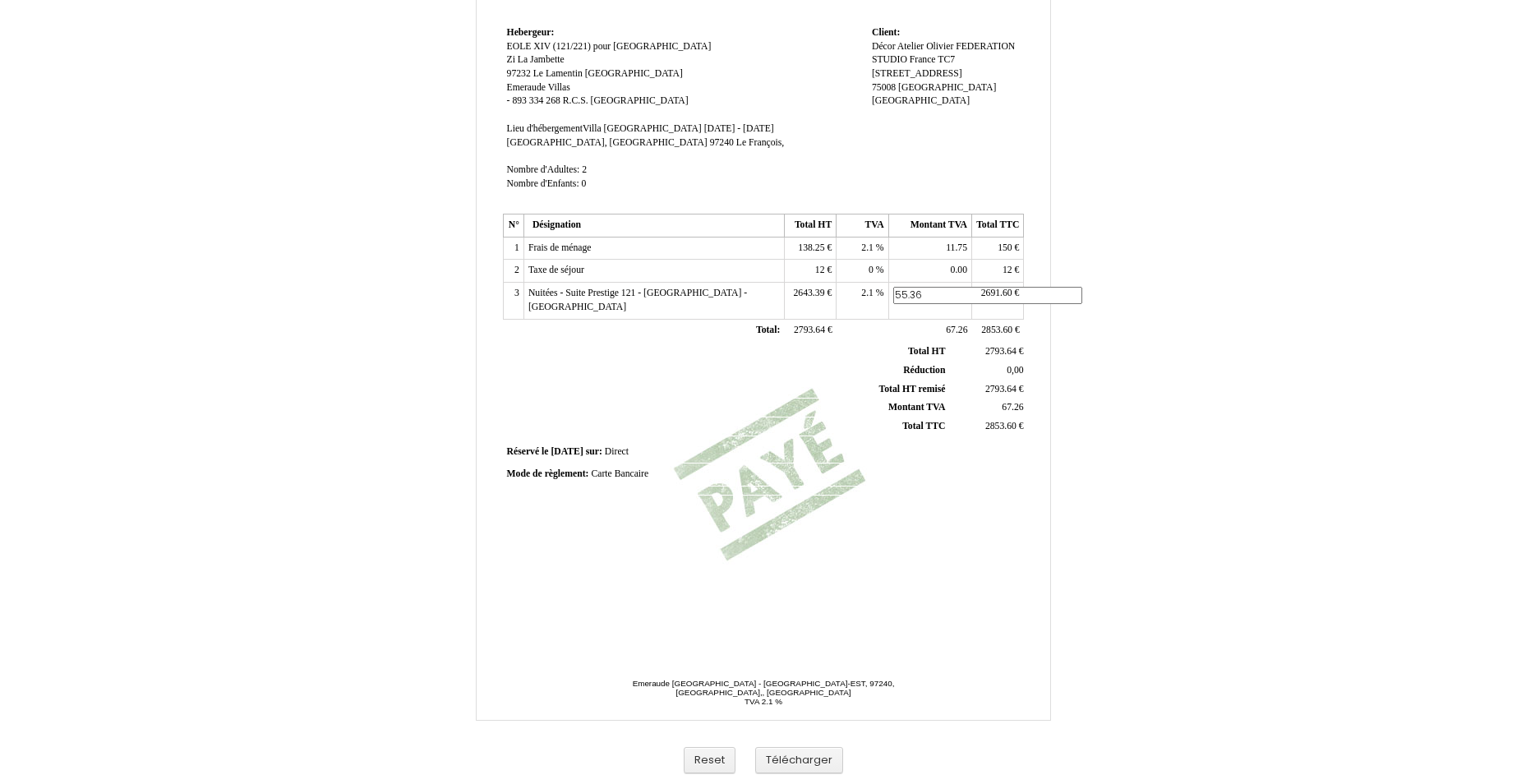
type input "55.36"
click at [823, 341] on td "2793.64 2793.64 €" at bounding box center [810, 330] width 52 height 23
click at [818, 294] on span "2643.39" at bounding box center [809, 293] width 31 height 11
click at [812, 296] on span "2643.39" at bounding box center [809, 293] width 31 height 11
click at [807, 298] on input "2643.39" at bounding box center [883, 295] width 189 height 17
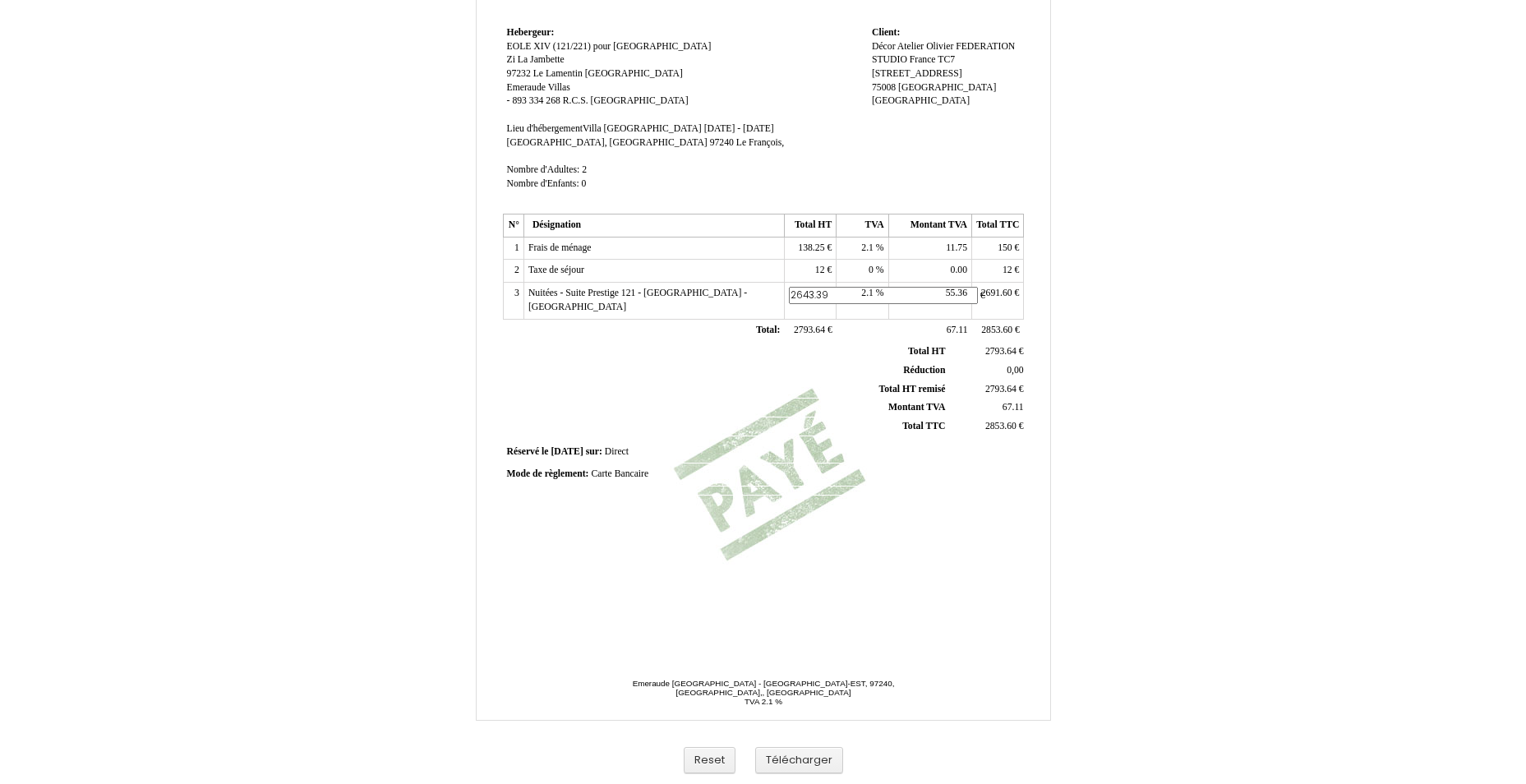
drag, startPoint x: 802, startPoint y: 298, endPoint x: 866, endPoint y: 286, distance: 65.1
click at [865, 289] on tr "3 Nuitées - Suite Prestige 121 - Villa Emeraude Beach - Emearaude Villas Nuitée…" at bounding box center [763, 300] width 521 height 36
type input "2636.24"
click at [788, 419] on th "Total TTC Total TTC" at bounding box center [727, 427] width 443 height 19
click at [812, 263] on td "12 12 €" at bounding box center [810, 270] width 52 height 23
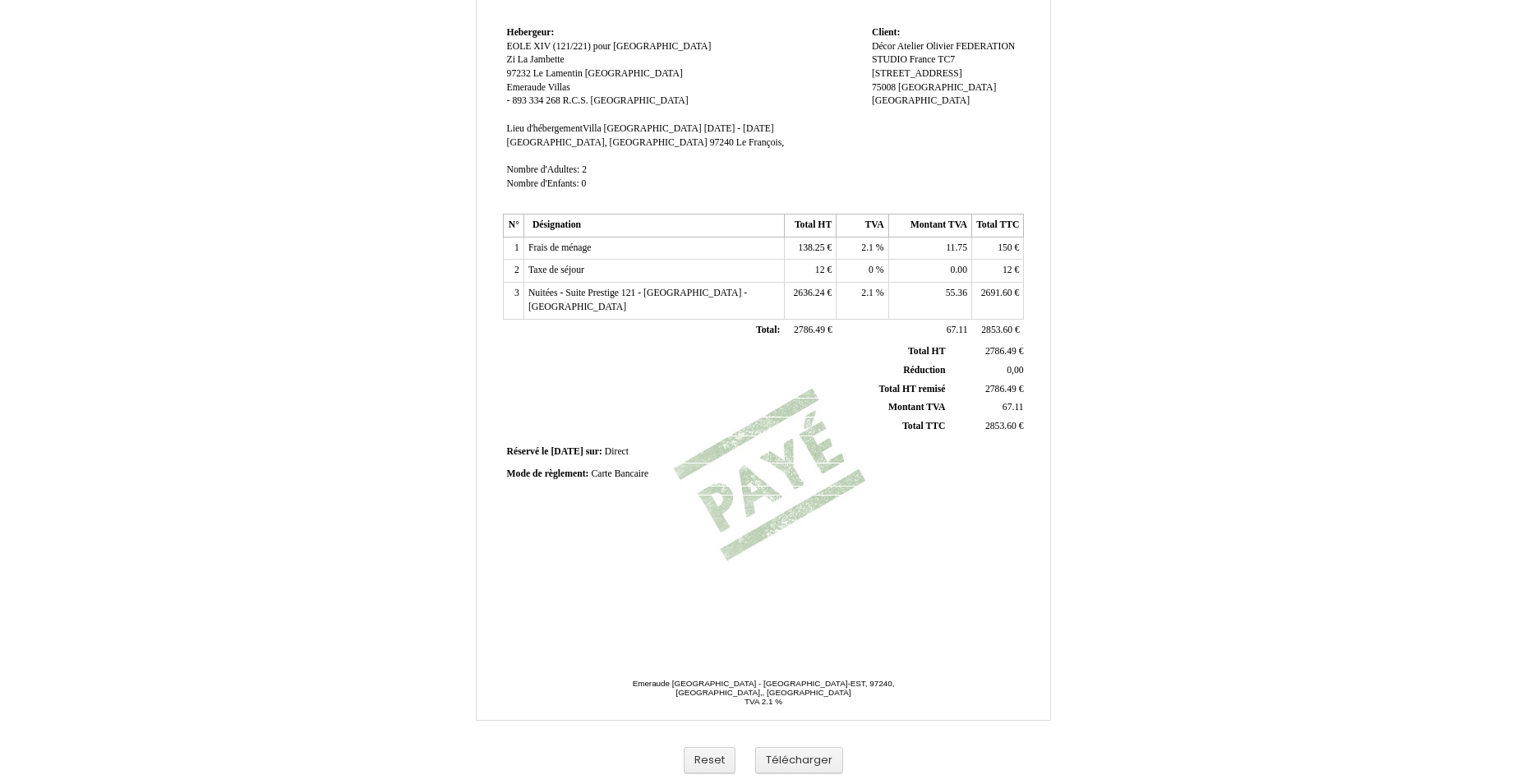
click at [822, 265] on span "12" at bounding box center [820, 270] width 10 height 11
click at [822, 265] on input "12" at bounding box center [883, 272] width 189 height 17
type input "18"
click at [1004, 267] on span "12 12" at bounding box center [1008, 270] width 12 height 11
click at [1006, 267] on span "12" at bounding box center [1007, 270] width 10 height 11
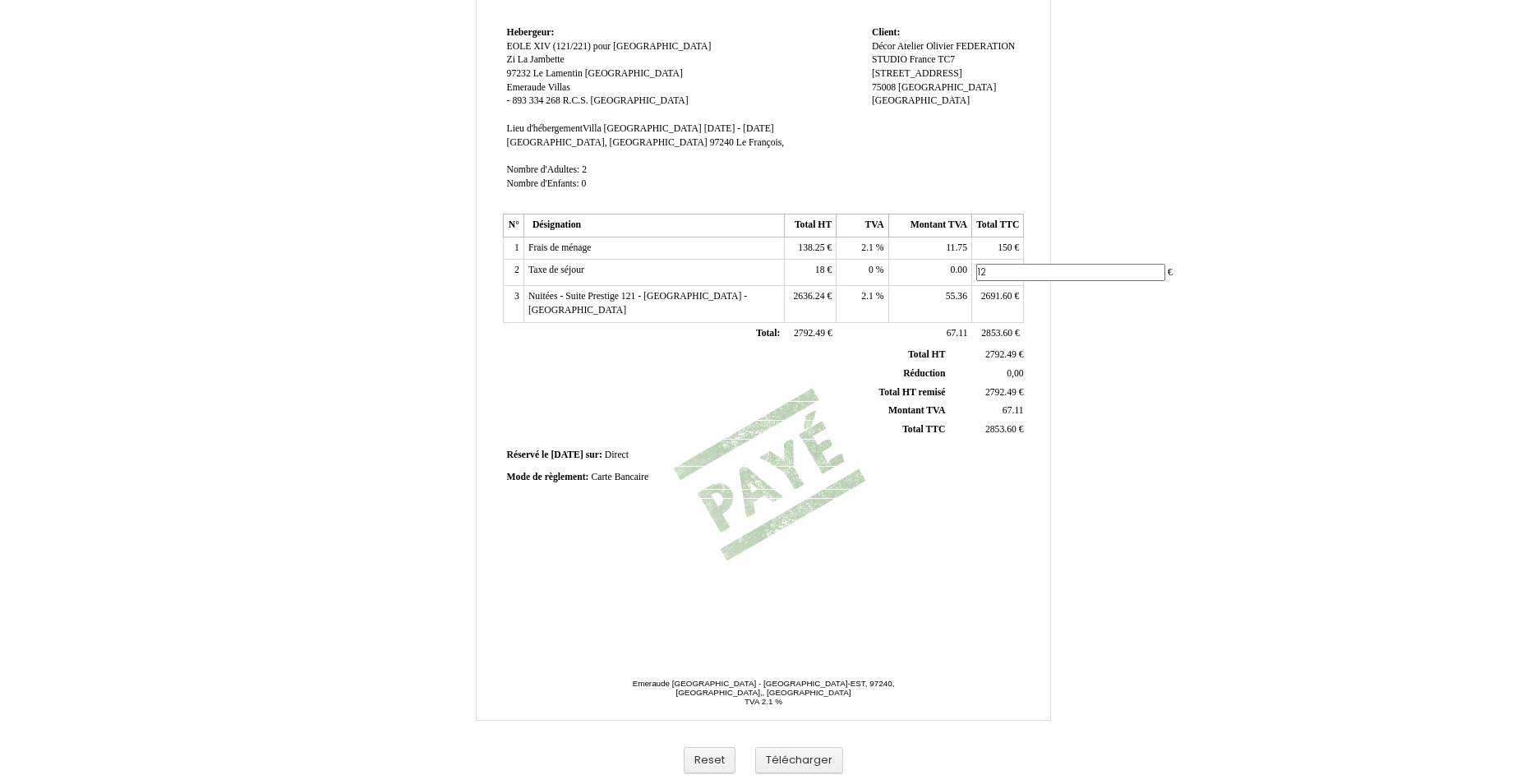
click at [1006, 267] on input "12" at bounding box center [1071, 272] width 189 height 17
type input "18"
click at [832, 455] on td "Réservé le Réservé le 2025-05-24 2025-05-24 sur: sur: Direct Direct" at bounding box center [764, 455] width 522 height 22
click at [862, 505] on div "Facture Facture N° 5833218 5833218 Date de création 24 May 2025 Hebergeur: Hebe…" at bounding box center [762, 254] width 527 height 777
click at [957, 286] on td "55.36 55.36" at bounding box center [930, 300] width 83 height 36
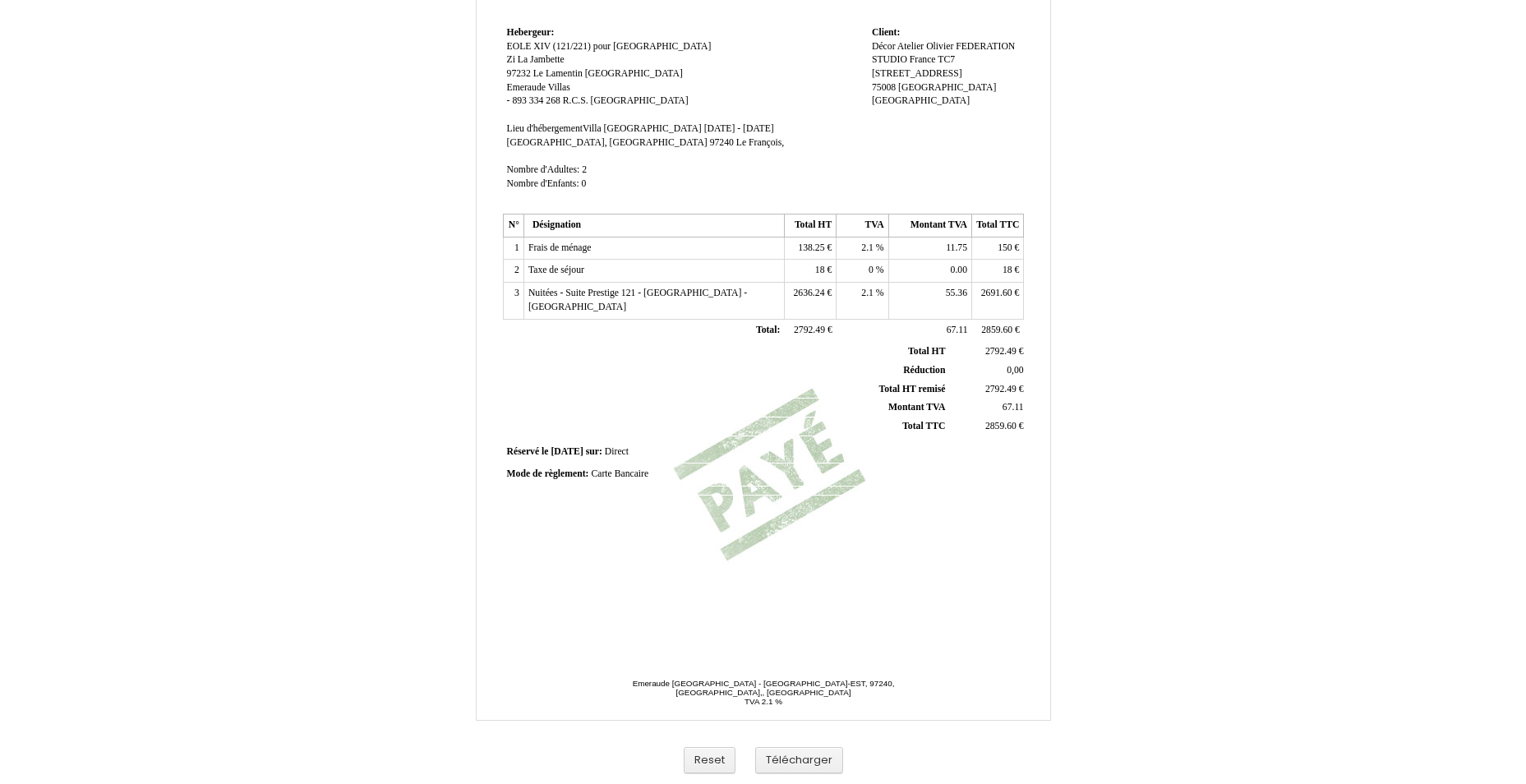
click at [997, 306] on td "2691.60 2691.60 €" at bounding box center [997, 300] width 52 height 36
click at [1000, 278] on td "18 18 €" at bounding box center [997, 270] width 52 height 23
click at [878, 461] on td "Réservé le Réservé le 2025-05-24 2025-05-24 sur: sur: Direct Direct" at bounding box center [764, 452] width 522 height 22
click at [996, 307] on td "2691.60 2691.60 €" at bounding box center [997, 300] width 52 height 36
click at [997, 287] on td "2691.60 2691.60 €" at bounding box center [997, 300] width 52 height 36
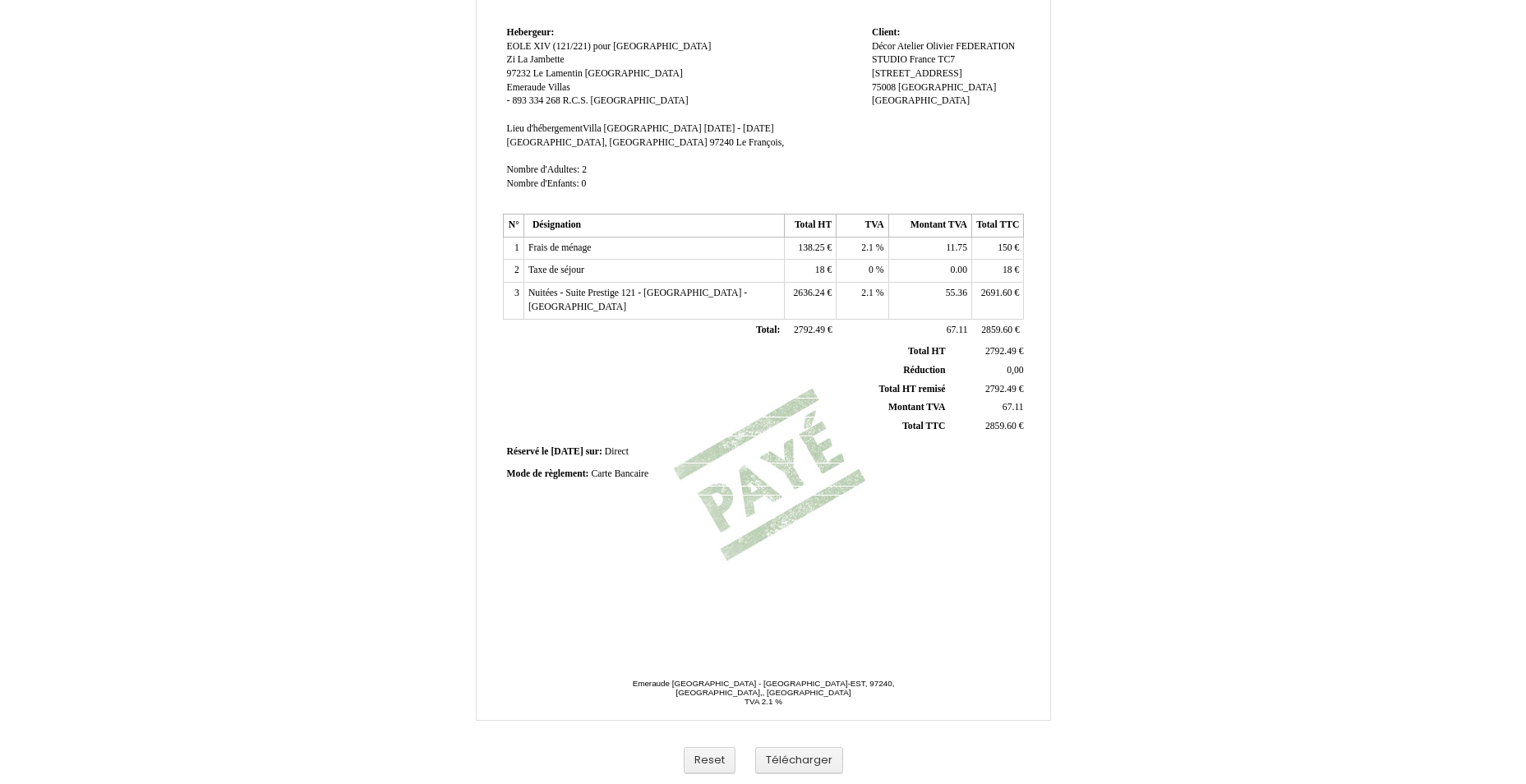
click at [996, 292] on span "2691.60" at bounding box center [997, 293] width 31 height 11
click at [997, 298] on input "2691.60" at bounding box center [1071, 295] width 189 height 17
type input "2692.80"
click at [918, 289] on td "55.36 55.36" at bounding box center [930, 300] width 83 height 36
click at [972, 292] on td "2692.80 2692.80 €" at bounding box center [997, 300] width 52 height 36
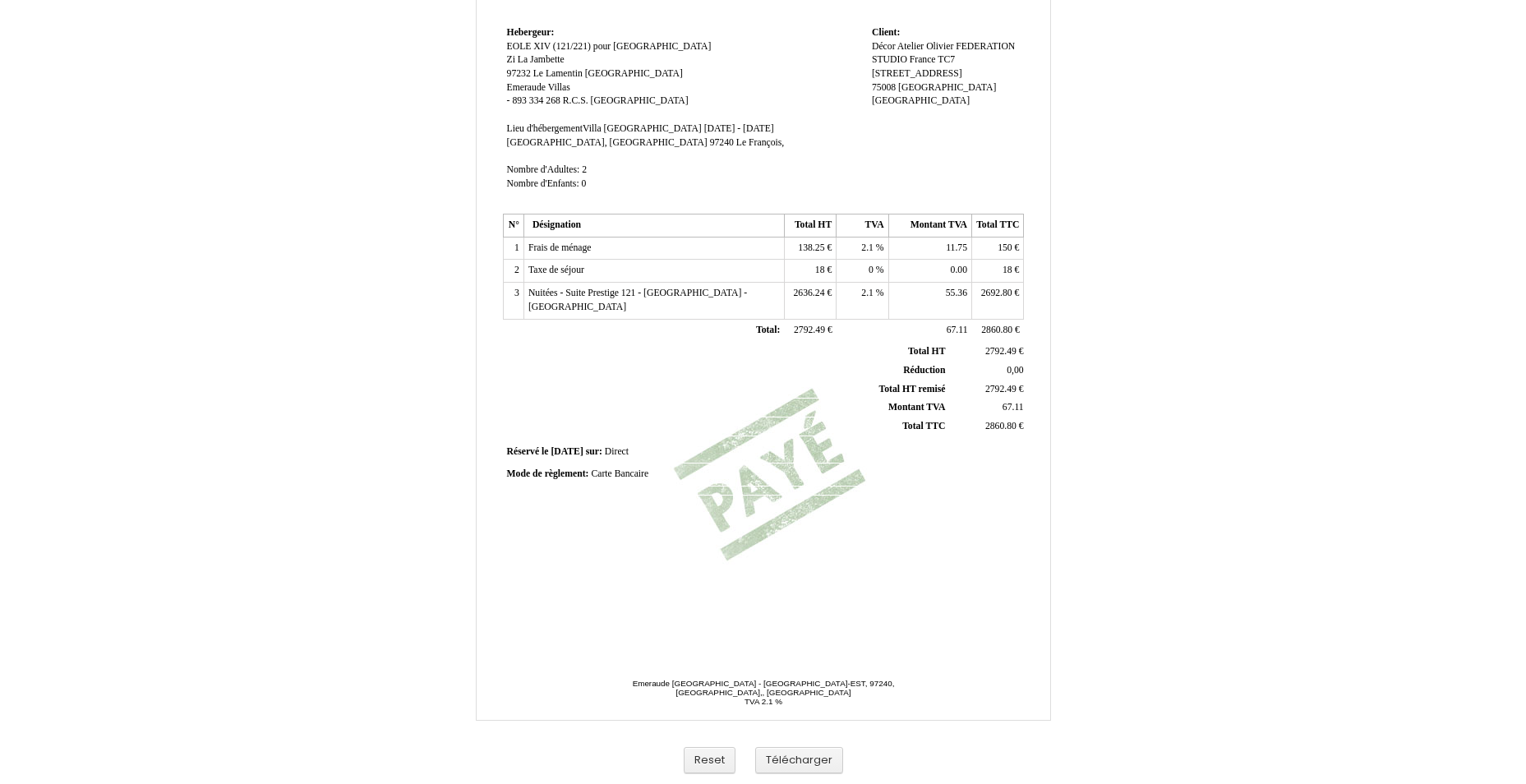
click at [968, 292] on td "55.36 55.36" at bounding box center [930, 300] width 83 height 36
click at [948, 299] on td "55.36 55.36" at bounding box center [930, 300] width 83 height 36
click at [960, 294] on span "55.36" at bounding box center [955, 293] width 21 height 11
type input "55.39"
click at [843, 332] on td at bounding box center [862, 330] width 52 height 23
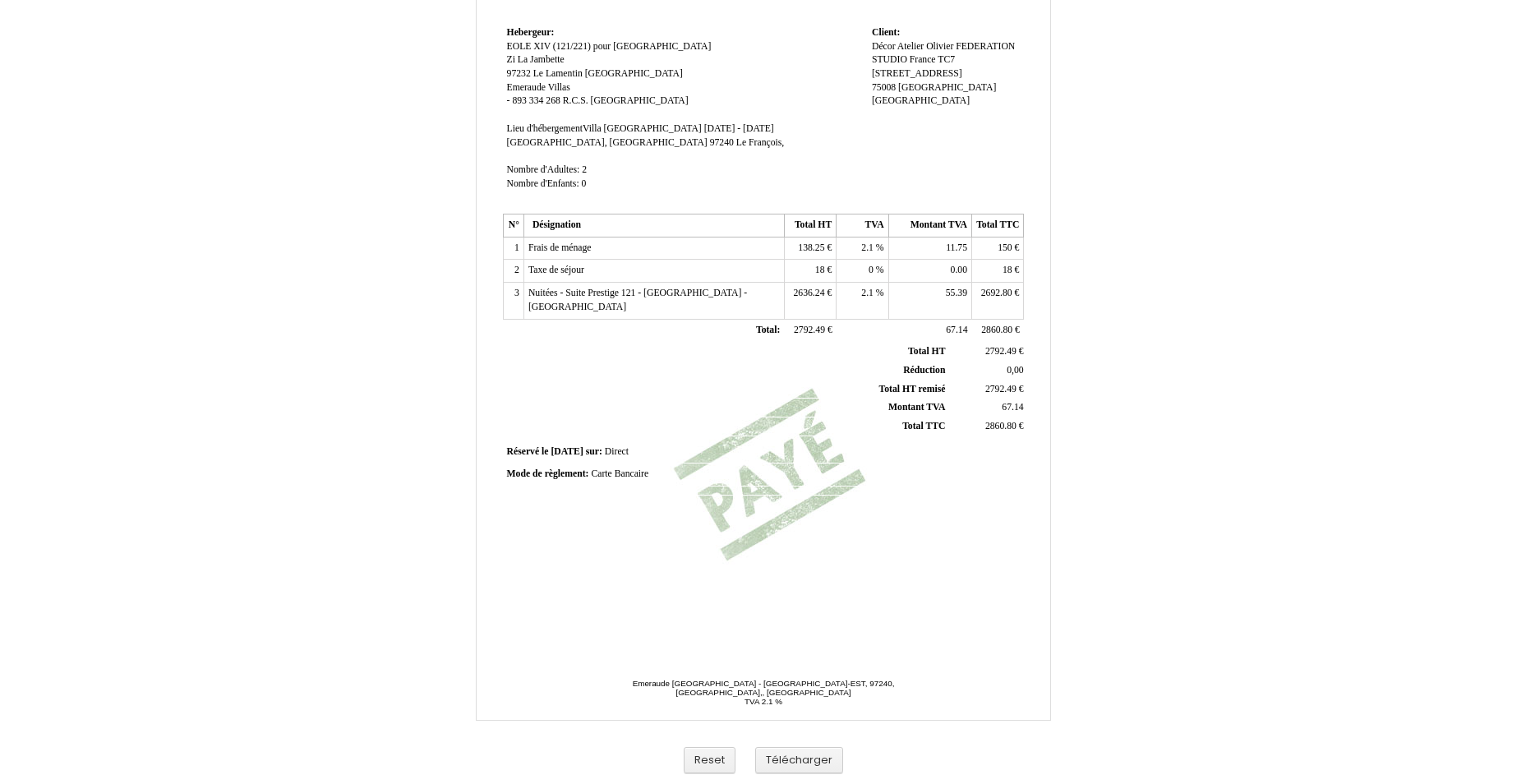
click at [813, 293] on span "2636.24" at bounding box center [809, 293] width 31 height 11
drag, startPoint x: 809, startPoint y: 292, endPoint x: 870, endPoint y: 299, distance: 61.4
click at [870, 299] on tr "3 Nuitées - Suite Prestige 121 - Villa Emeraude Beach - Emearaude Villas Nuitée…" at bounding box center [763, 300] width 521 height 36
click at [822, 295] on span "2637." at bounding box center [812, 293] width 21 height 11
type input "2637.41"
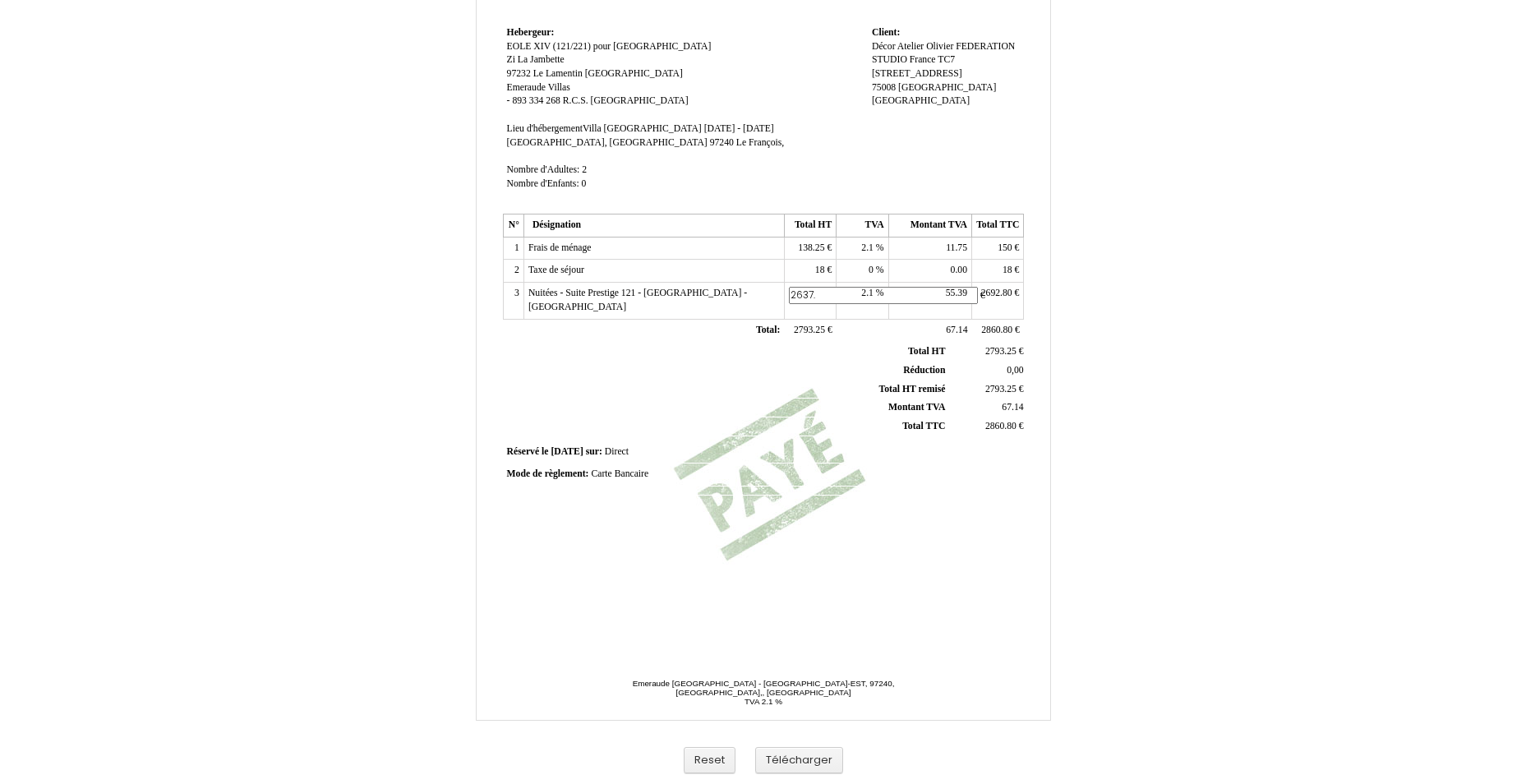
click at [816, 360] on th "Total HT Total HT" at bounding box center [727, 352] width 443 height 18
drag, startPoint x: 766, startPoint y: 524, endPoint x: 807, endPoint y: 408, distance: 123.0
click at [769, 520] on div "Facture Facture N° 5833218 5833218 Date de création 24 May 2025 Hebergeur: Hebe…" at bounding box center [762, 254] width 527 height 777
click at [808, 243] on span "138.25" at bounding box center [811, 248] width 27 height 11
click at [817, 502] on div "Facture Facture N° 5833218 5833218 Date de création 24 May 2025 Hebergeur: Hebe…" at bounding box center [762, 254] width 527 height 777
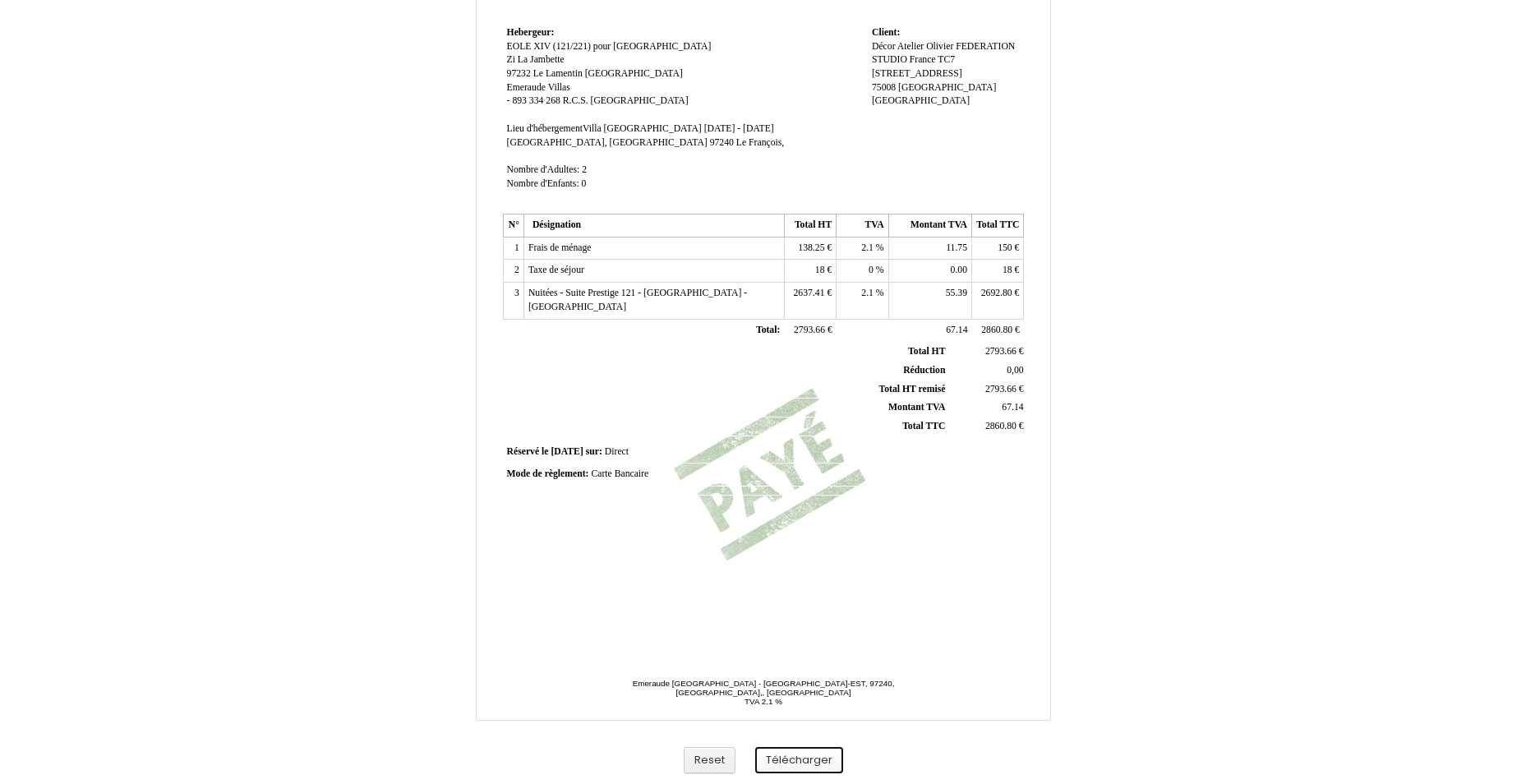
click at [795, 756] on button "Télécharger" at bounding box center [799, 760] width 88 height 27
click at [815, 759] on button "Télécharger" at bounding box center [799, 760] width 88 height 27
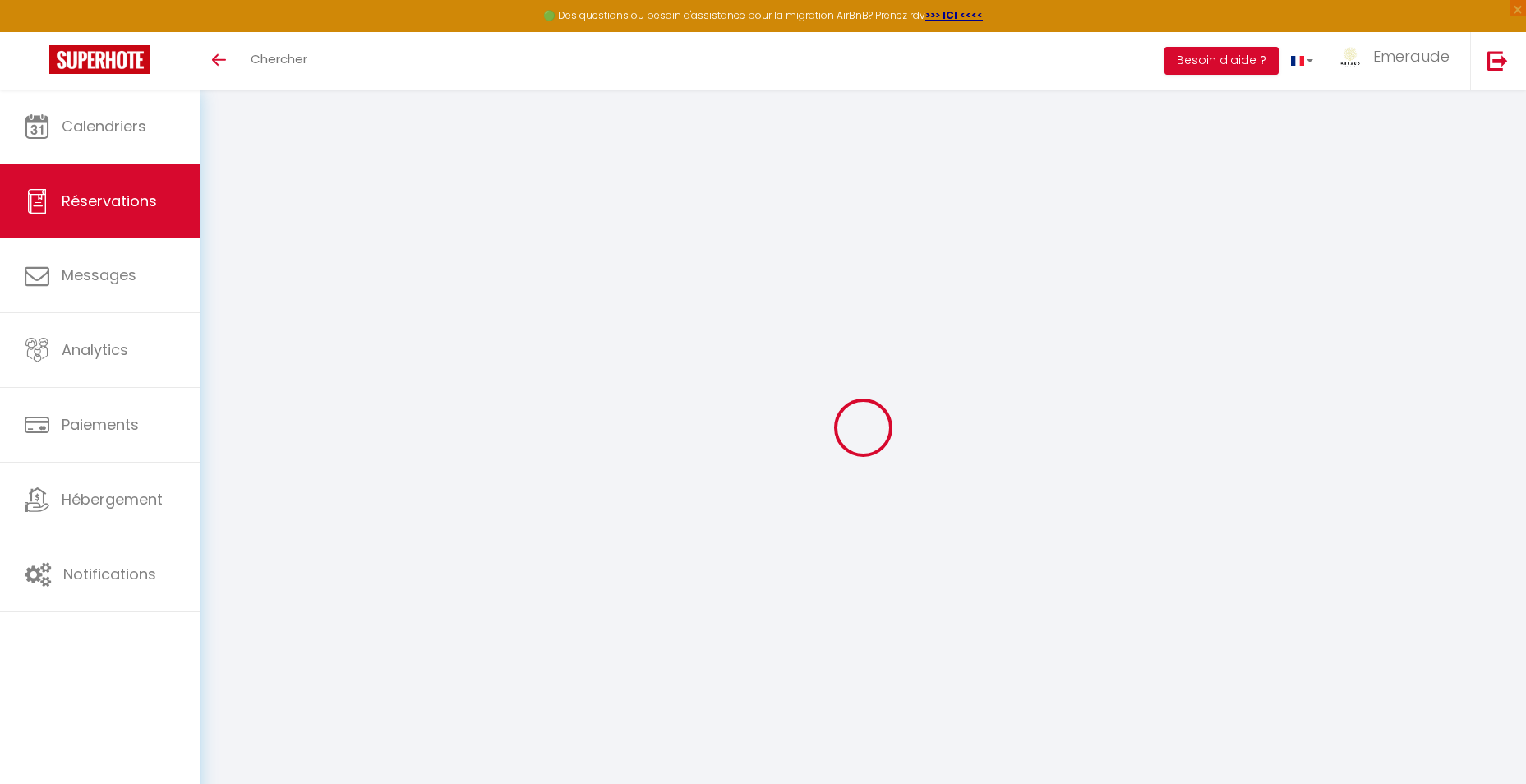
scroll to position [90, 0]
select select "cleaning"
select select "taxes"
select select
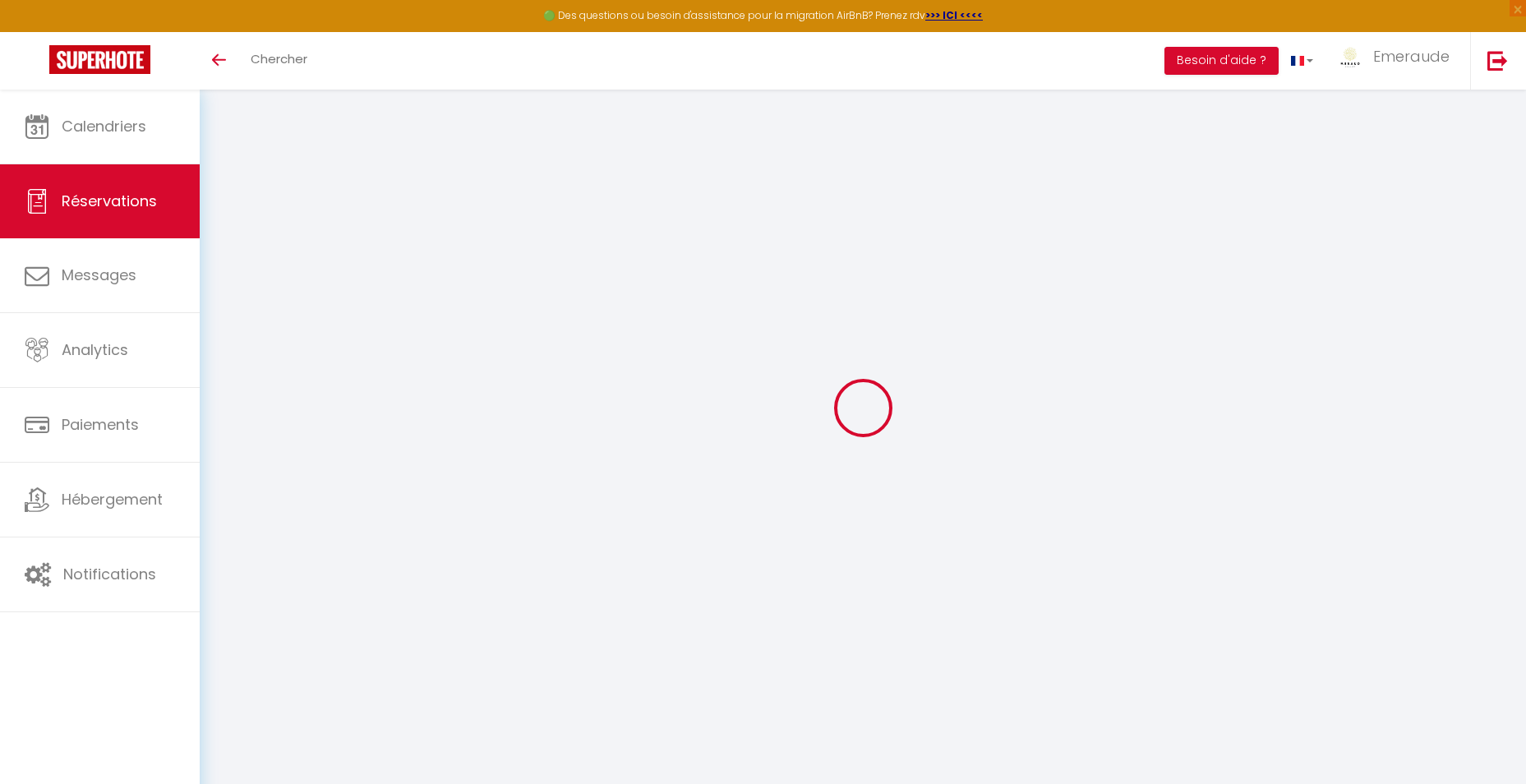
checkbox input "false"
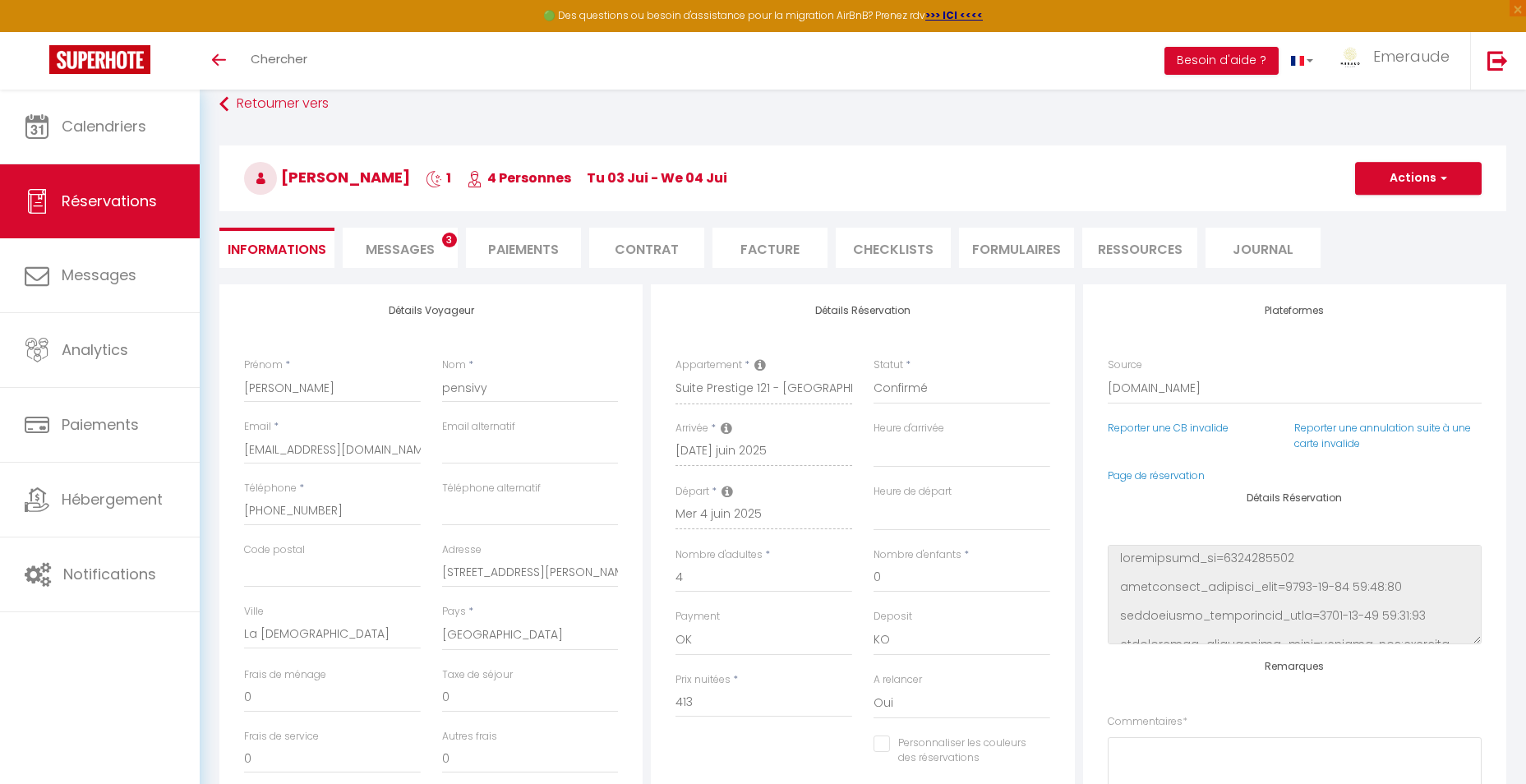
select select
checkbox input "false"
type textarea "** THIS RESERVATION HAS BEEN PRE-PAID ** BOOKING NOTE : Payment charge is EUR 5…"
type input "150"
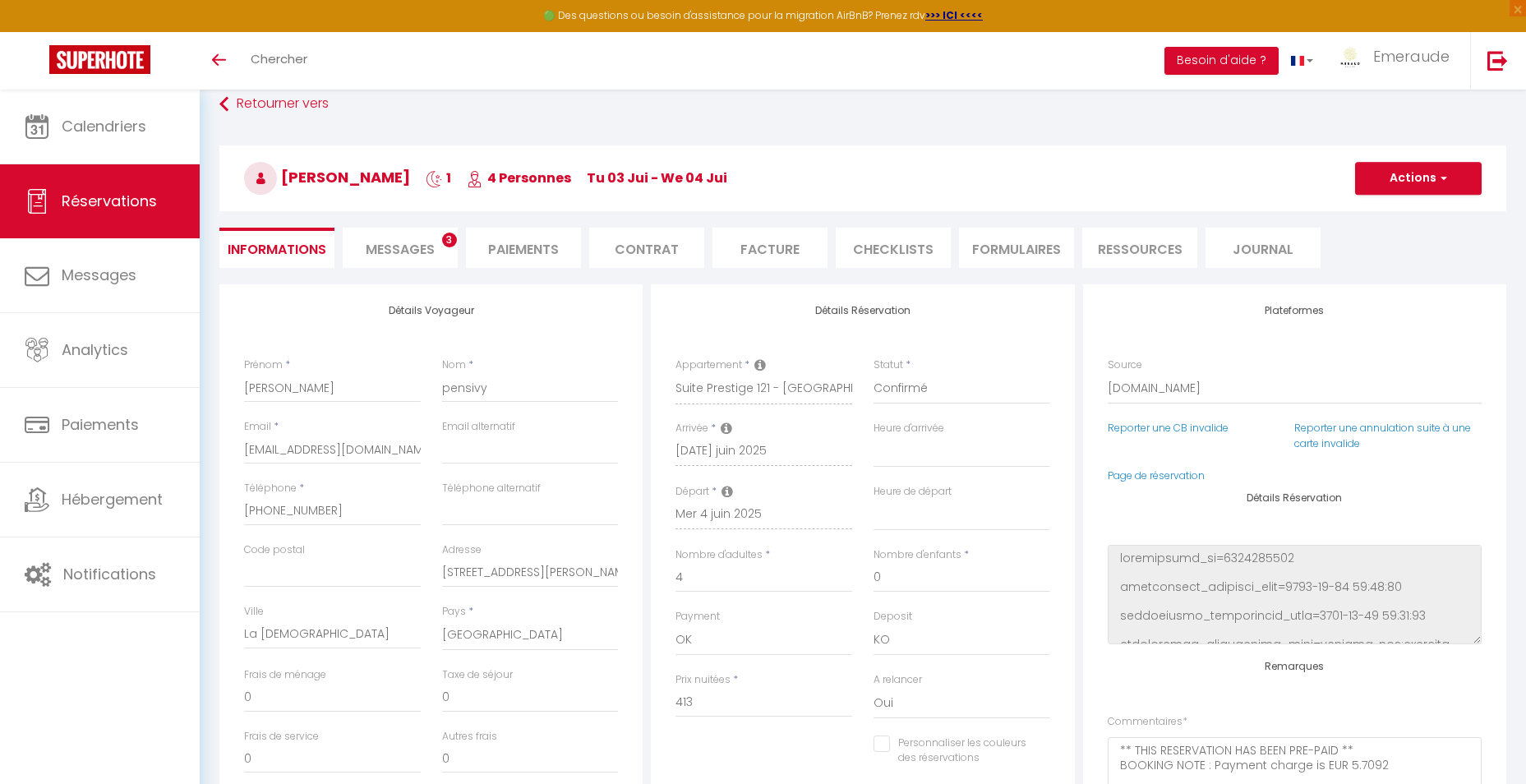
type input "7.92"
select select
checkbox input "false"
click at [753, 240] on li "Facture" at bounding box center [770, 247] width 115 height 40
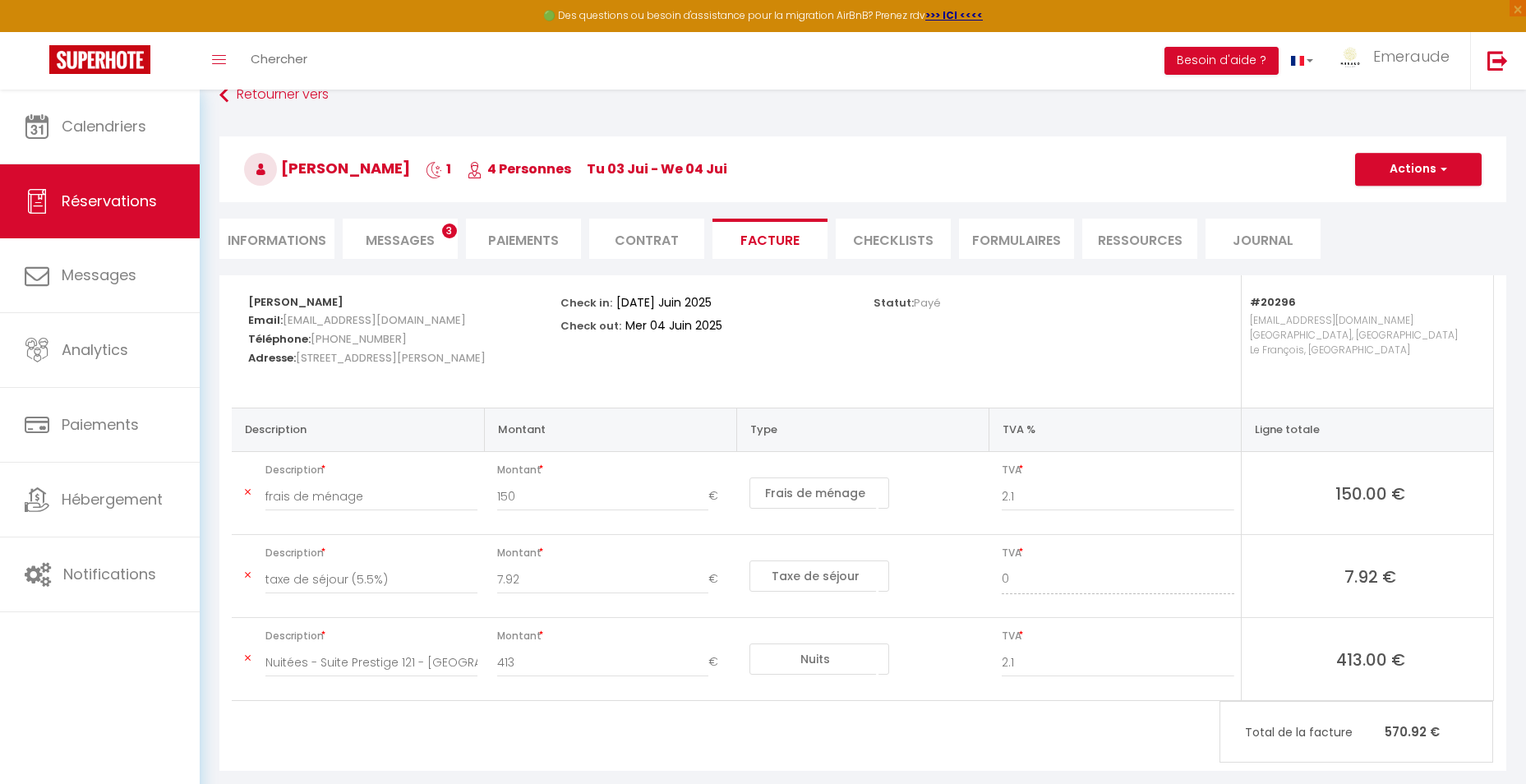
scroll to position [126, 0]
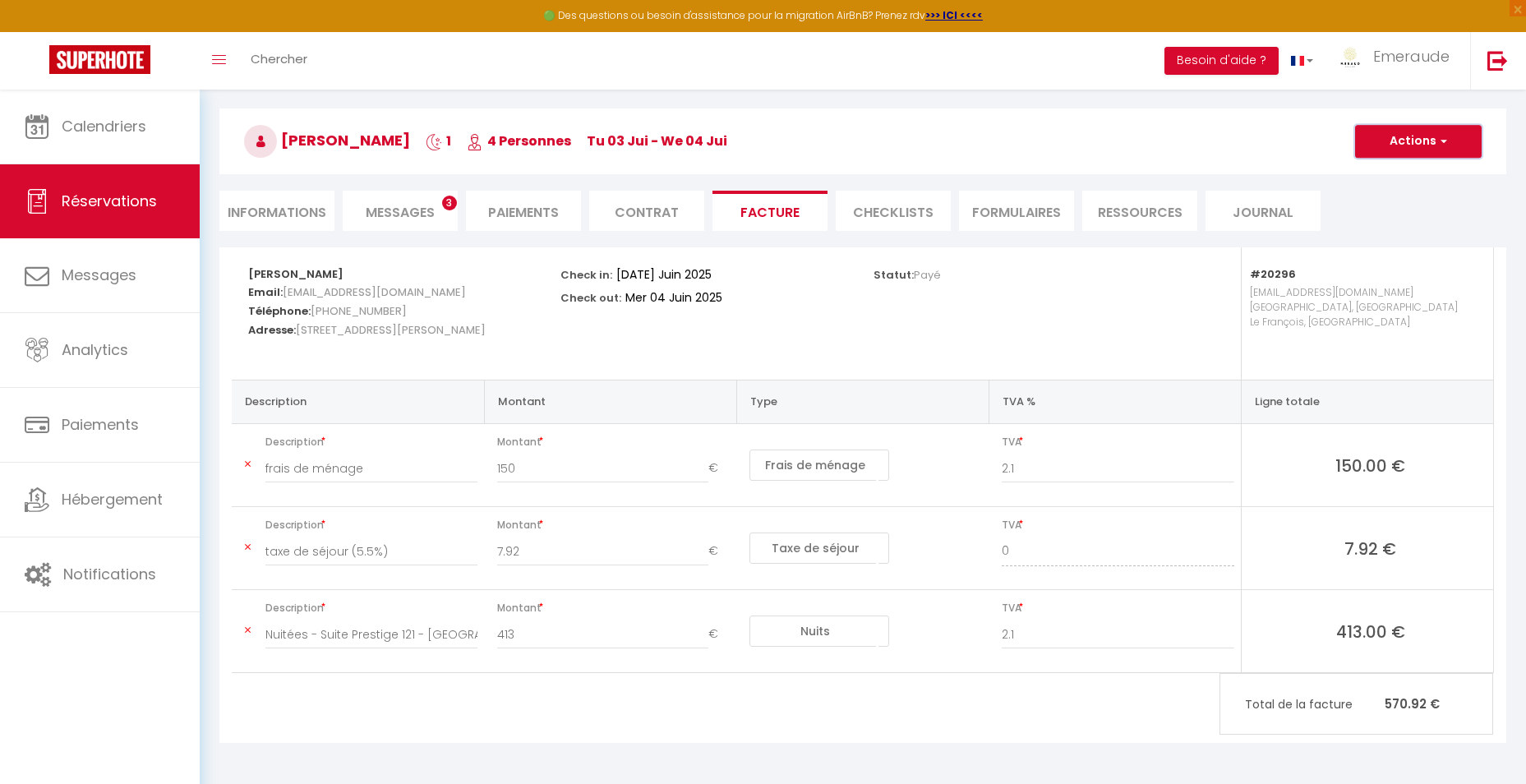
click at [1413, 146] on button "Actions" at bounding box center [1418, 141] width 126 height 33
click at [1400, 195] on link "Aperçu et éditer" at bounding box center [1405, 198] width 138 height 21
click at [255, 73] on link "Chercher" at bounding box center [278, 60] width 82 height 58
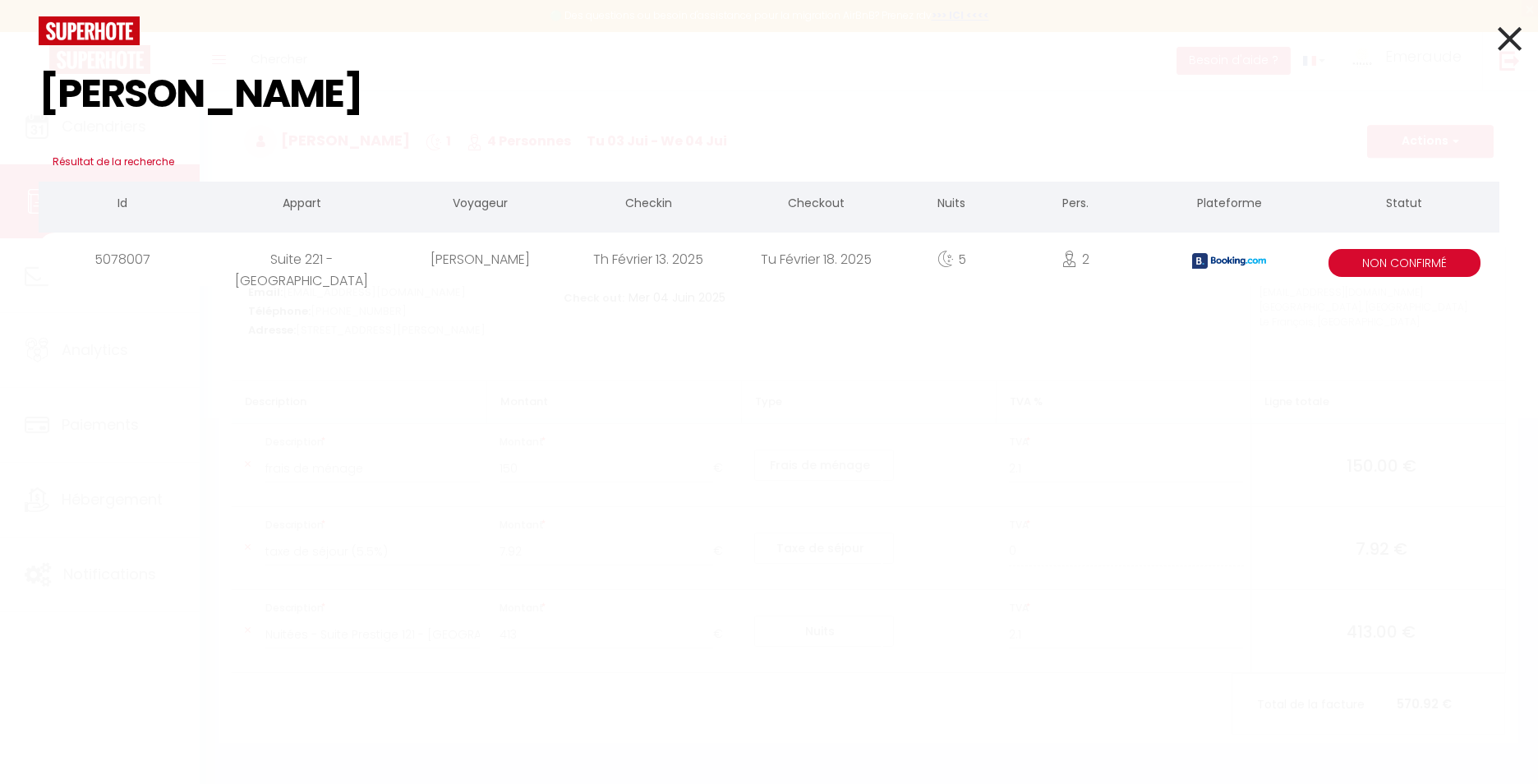
type input "[PERSON_NAME]"
click at [578, 272] on div "Th Février 13. 2025" at bounding box center [648, 259] width 168 height 53
select select
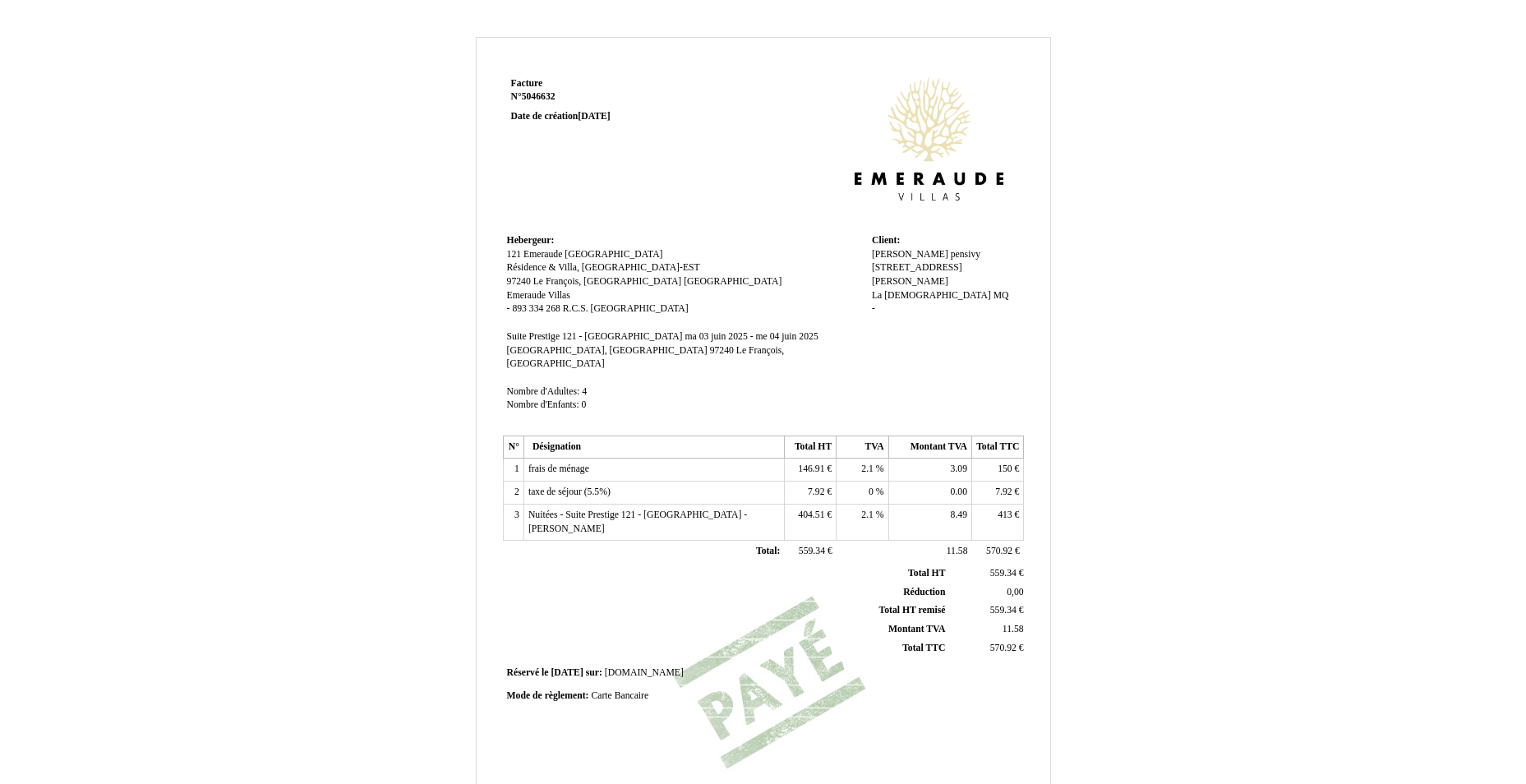
click at [1010, 509] on span "413" at bounding box center [1005, 515] width 15 height 11
click at [1010, 508] on input "413" at bounding box center [1071, 517] width 189 height 17
type input "408.92"
click at [827, 564] on th "Total HT Total HT" at bounding box center [727, 573] width 443 height 18
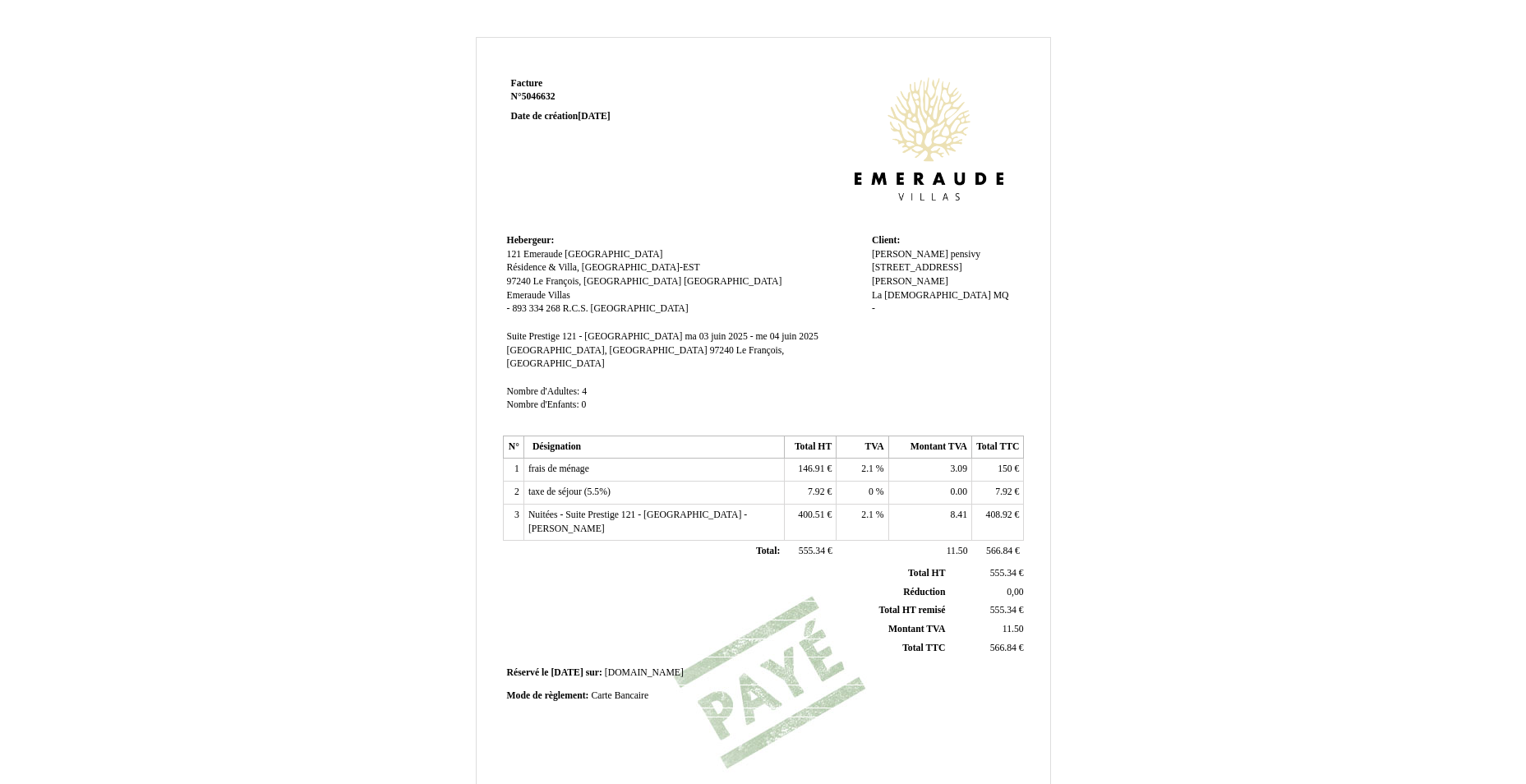
click at [813, 486] on span "7.92" at bounding box center [816, 492] width 16 height 11
click at [813, 485] on input "7.92" at bounding box center [883, 494] width 189 height 17
type input "12"
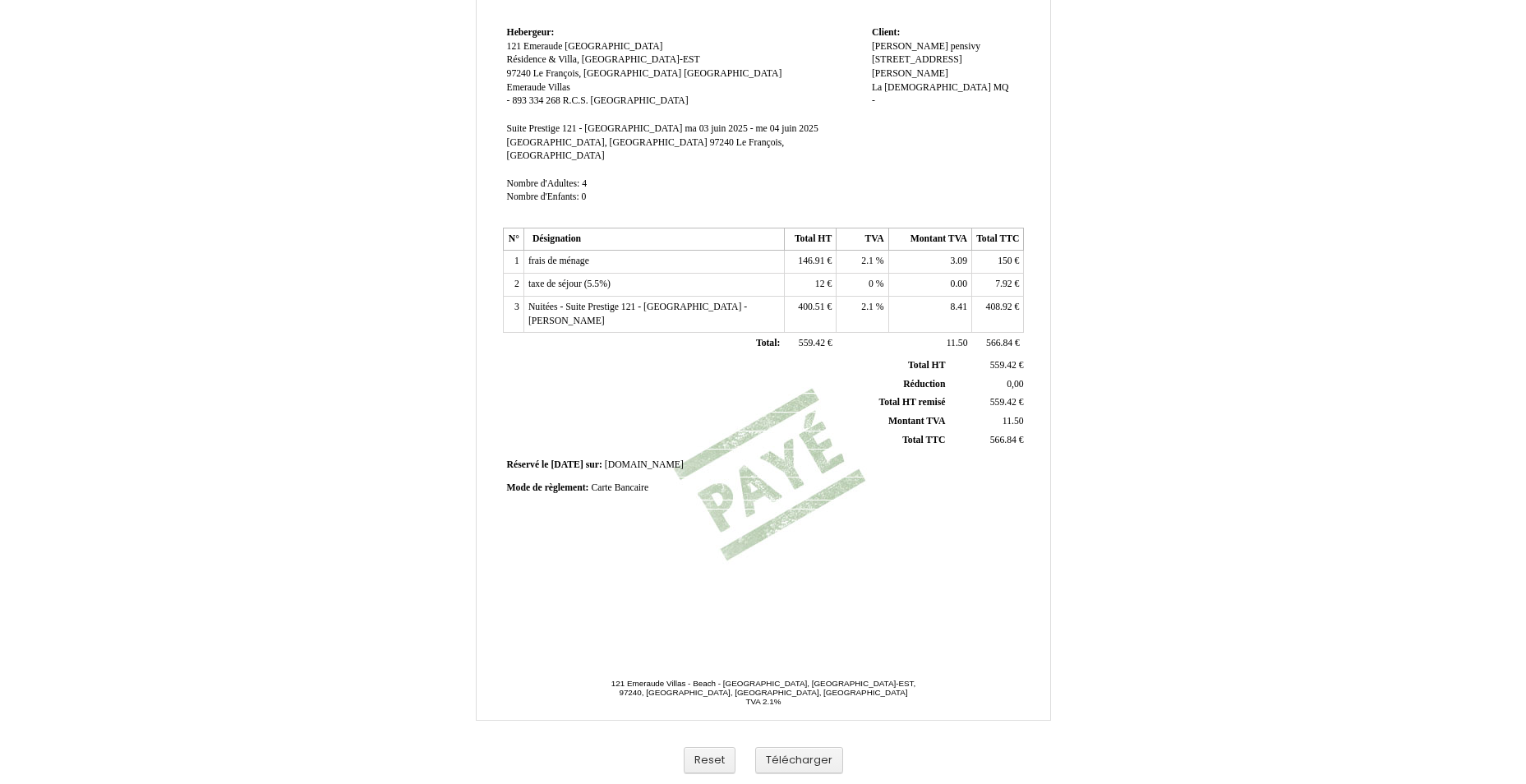
click at [995, 278] on span "7.92" at bounding box center [1003, 284] width 16 height 11
click at [997, 278] on input "7.92" at bounding box center [1071, 286] width 189 height 17
type input "12"
click at [830, 454] on td "Réservé le Réservé le 2025-02-02 2025-02-02 sur: sur: Booking.com Booking.com" at bounding box center [764, 465] width 522 height 22
click at [866, 256] on span "2.1" at bounding box center [867, 261] width 12 height 11
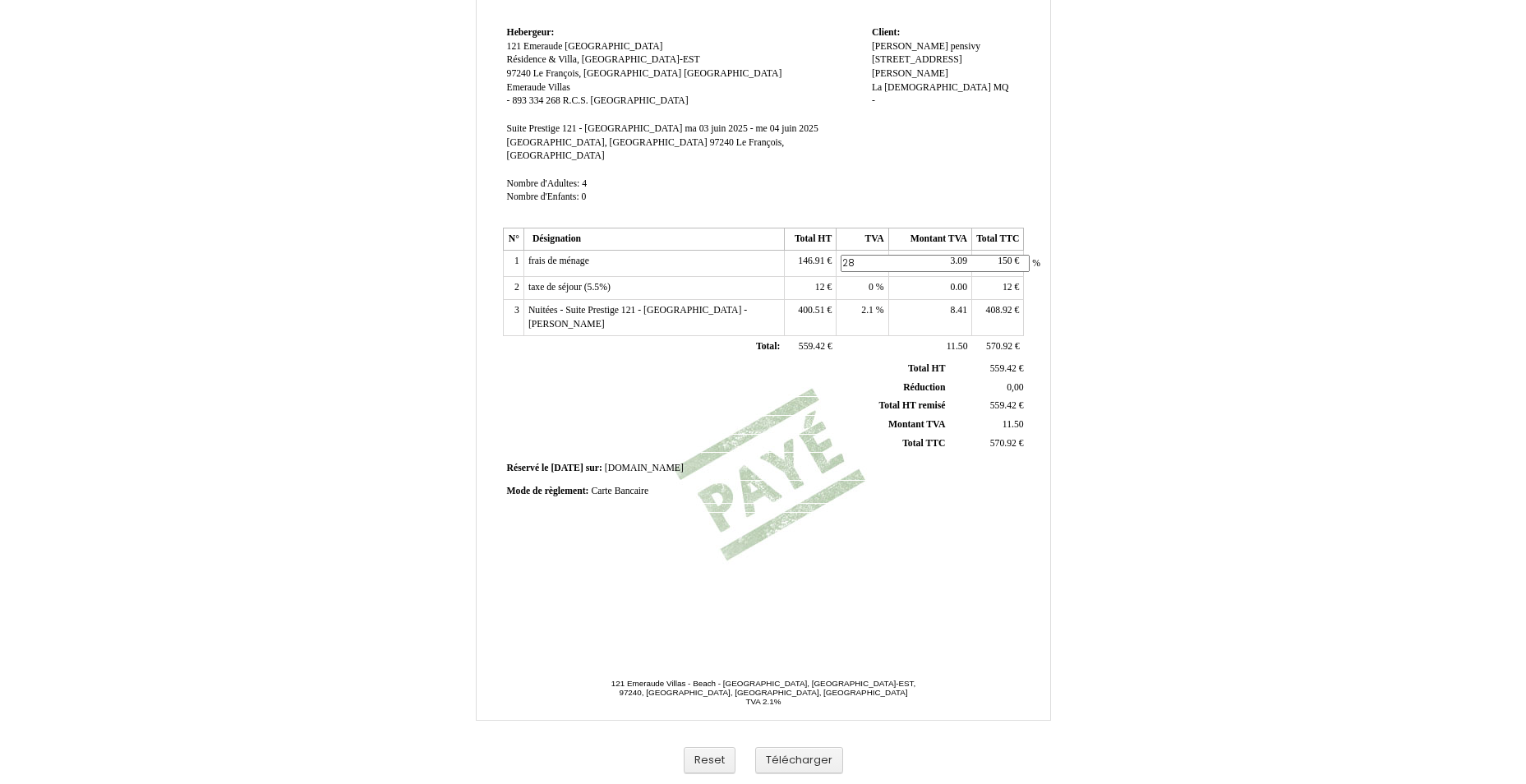
type input "2"
type input "8.5"
click at [820, 256] on span "138.25" at bounding box center [811, 261] width 27 height 11
click at [819, 255] on input "138.25" at bounding box center [883, 263] width 189 height 17
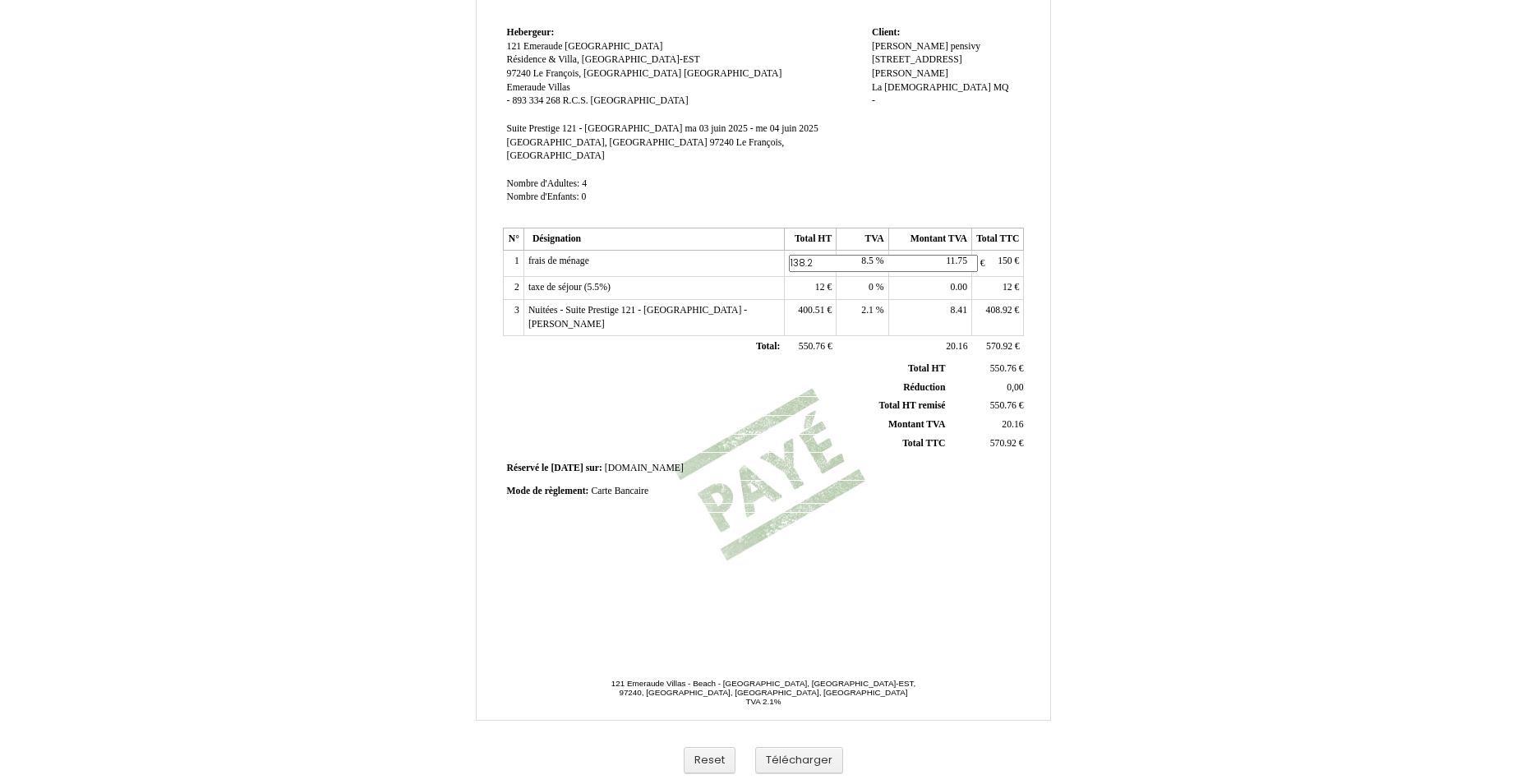
type input "138.25"
click at [927, 251] on td "11.75 11.75" at bounding box center [930, 262] width 83 height 23
click at [958, 256] on span "11.75 11.75" at bounding box center [955, 261] width 21 height 11
click at [957, 256] on span "11.75" at bounding box center [955, 261] width 21 height 11
click at [957, 255] on input "11.75" at bounding box center [987, 263] width 189 height 17
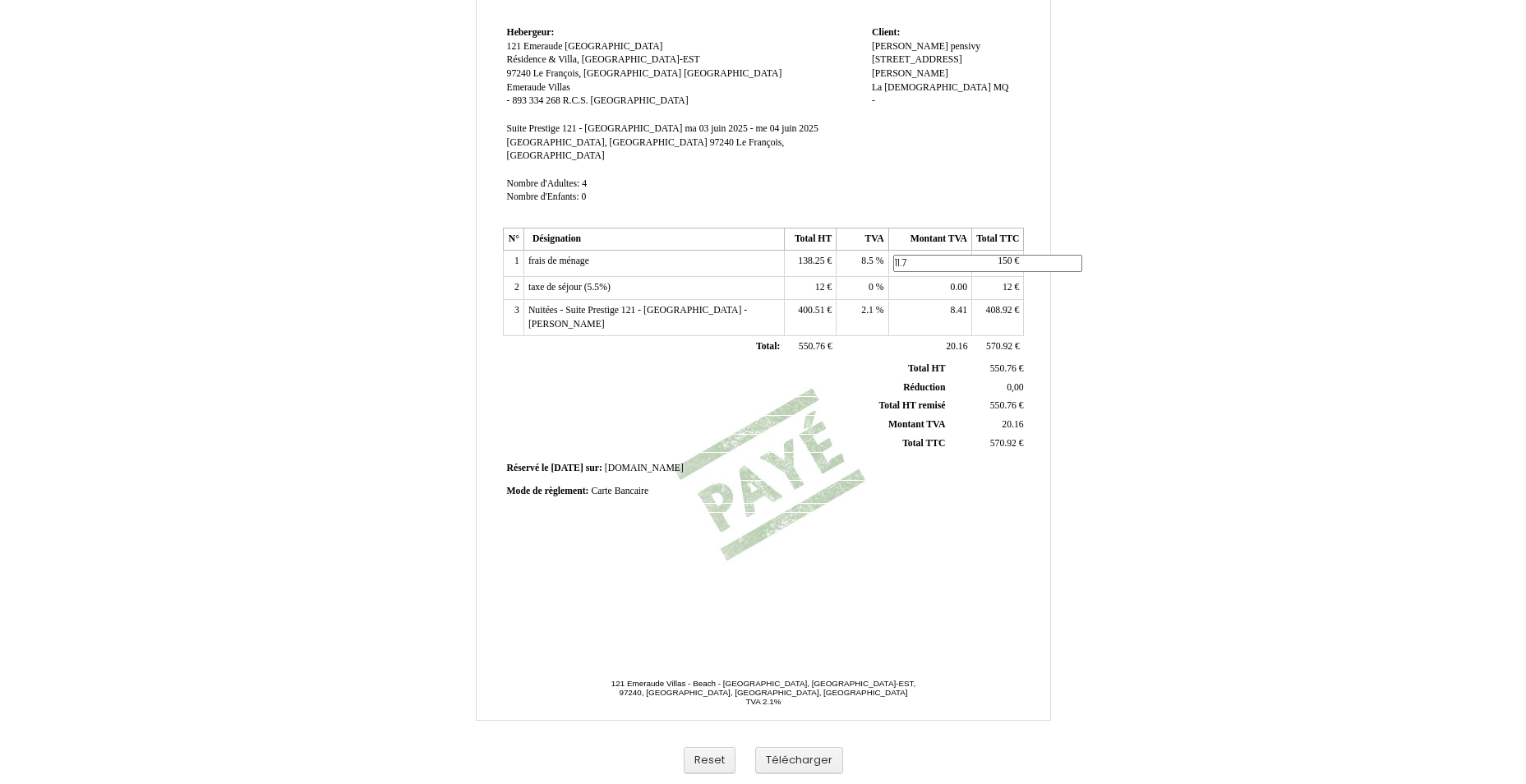
type input "11.75"
click at [823, 278] on span "12" at bounding box center [820, 284] width 10 height 11
type input "1"
type input "12"
click at [1000, 274] on td "12 12 €" at bounding box center [997, 285] width 52 height 23
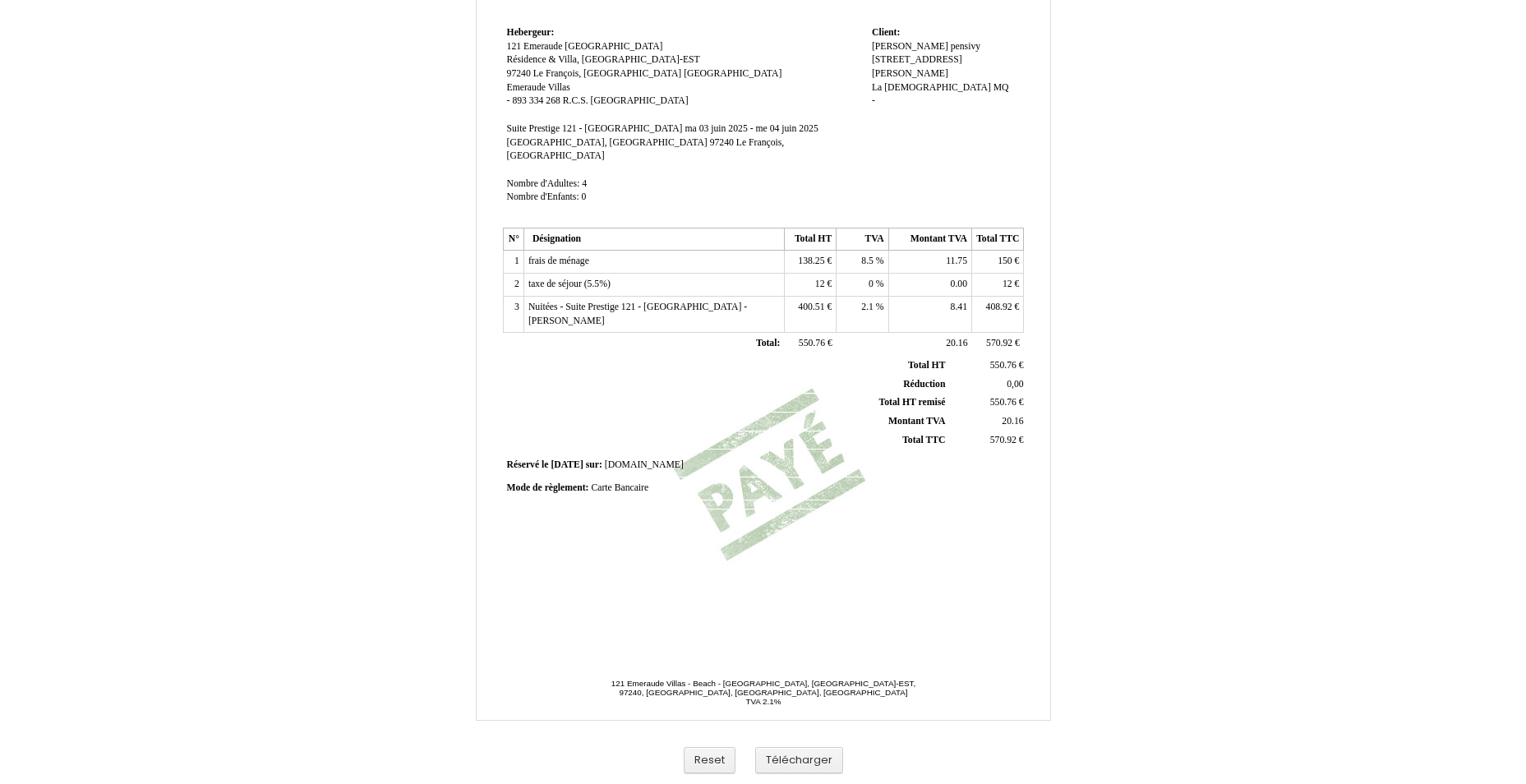
click at [1006, 278] on span "12" at bounding box center [1007, 284] width 10 height 11
click at [0, 0] on input "12" at bounding box center [0, 0] width 0 height 0
type input "12"
click at [747, 529] on div "Facture Facture N° 5046632 5046632 Date de création 02 February 2025 Hebergeur:…" at bounding box center [762, 254] width 527 height 777
click at [799, 763] on button "Télécharger" at bounding box center [799, 760] width 88 height 27
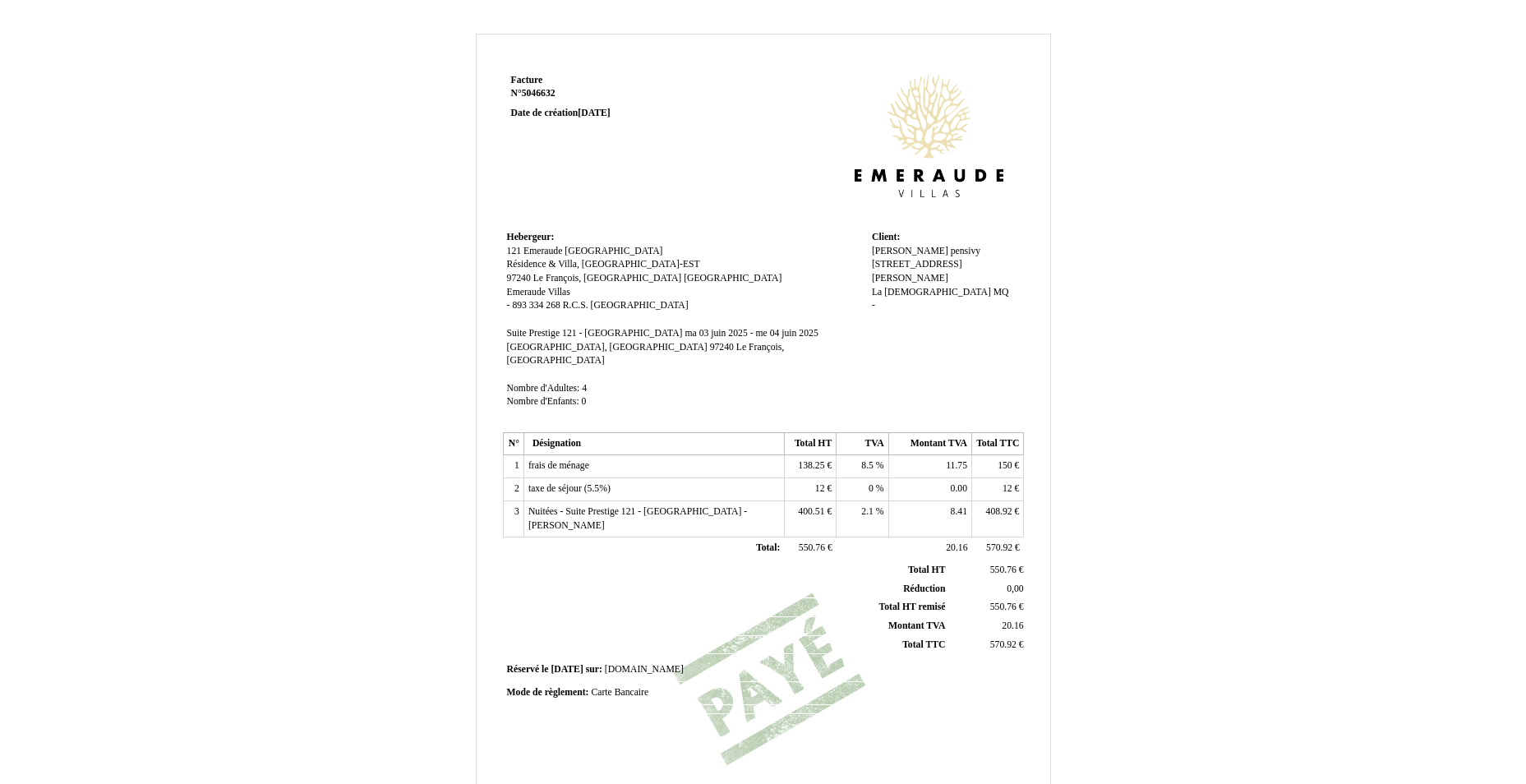
scroll to position [0, 0]
click at [1139, 217] on div "Facture Facture N° 5046632 5046632 Date de création 02 February 2025 Hebergeur:…" at bounding box center [763, 513] width 961 height 953
click at [914, 215] on td at bounding box center [868, 151] width 313 height 157
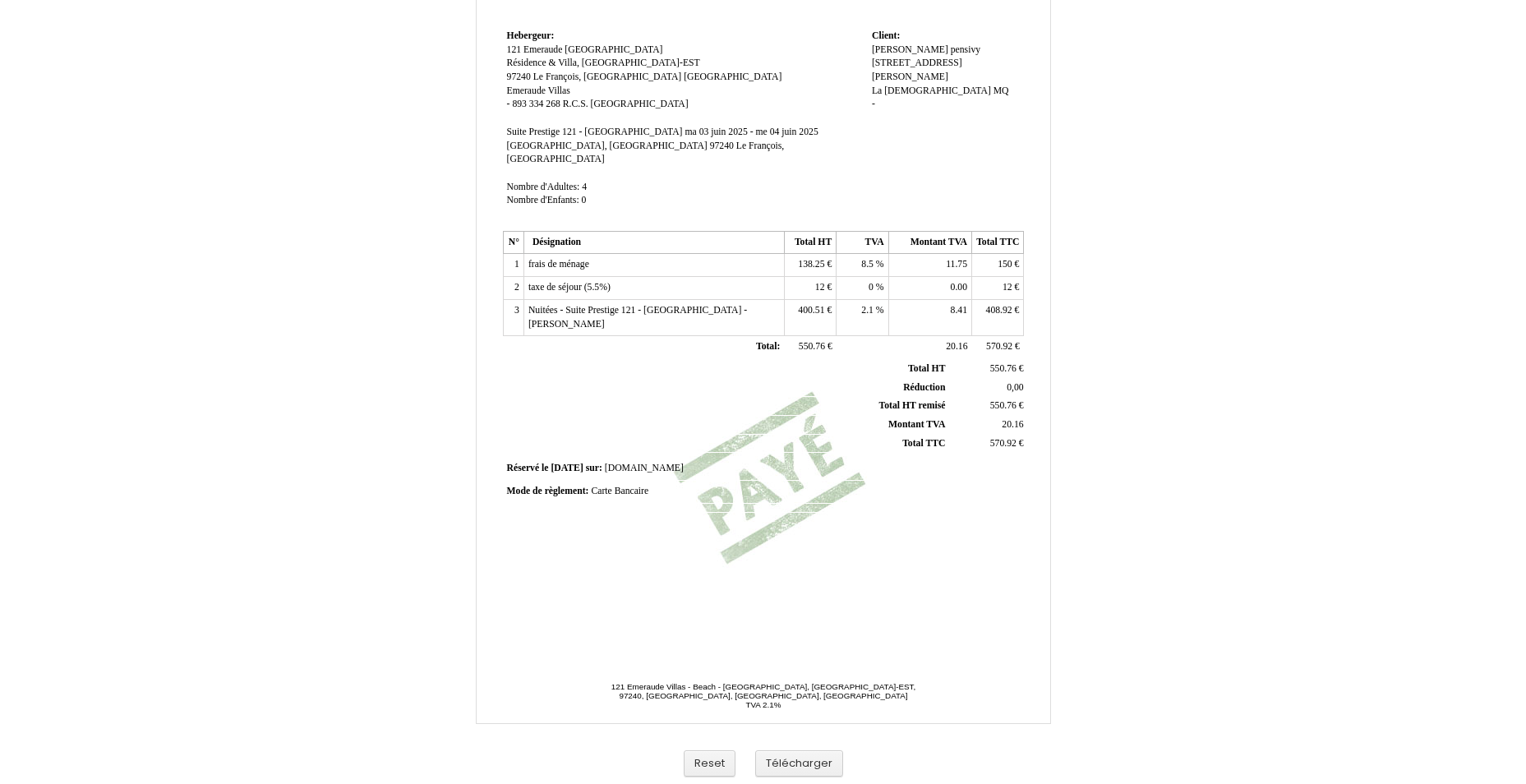
scroll to position [208, 0]
click at [957, 301] on span "8.41" at bounding box center [959, 307] width 16 height 11
click at [957, 300] on input "8.41" at bounding box center [987, 309] width 189 height 17
type input "8.41"
click at [809, 394] on th "Total HT remisé Total HT remisé" at bounding box center [727, 403] width 443 height 19
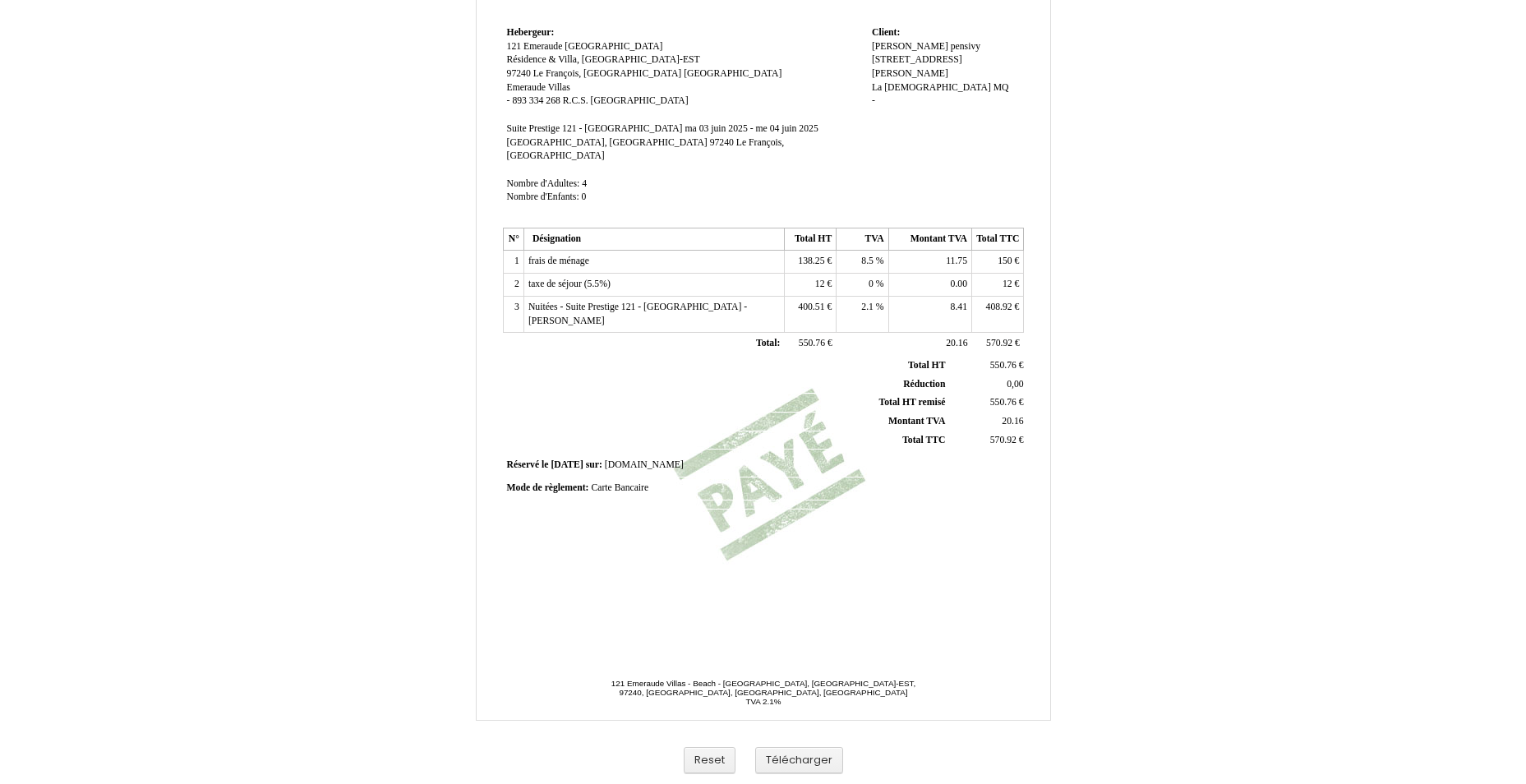
click at [801, 526] on div "Facture Facture N° 5046632 5046632 Date de création 02 February 2025 Hebergeur:…" at bounding box center [762, 254] width 527 height 777
click at [824, 757] on button "Télécharger" at bounding box center [799, 760] width 88 height 27
click at [847, 506] on div "Facture Facture N° 5046632 5046632 Date de création 02 February 2025 Hebergeur:…" at bounding box center [762, 254] width 527 height 777
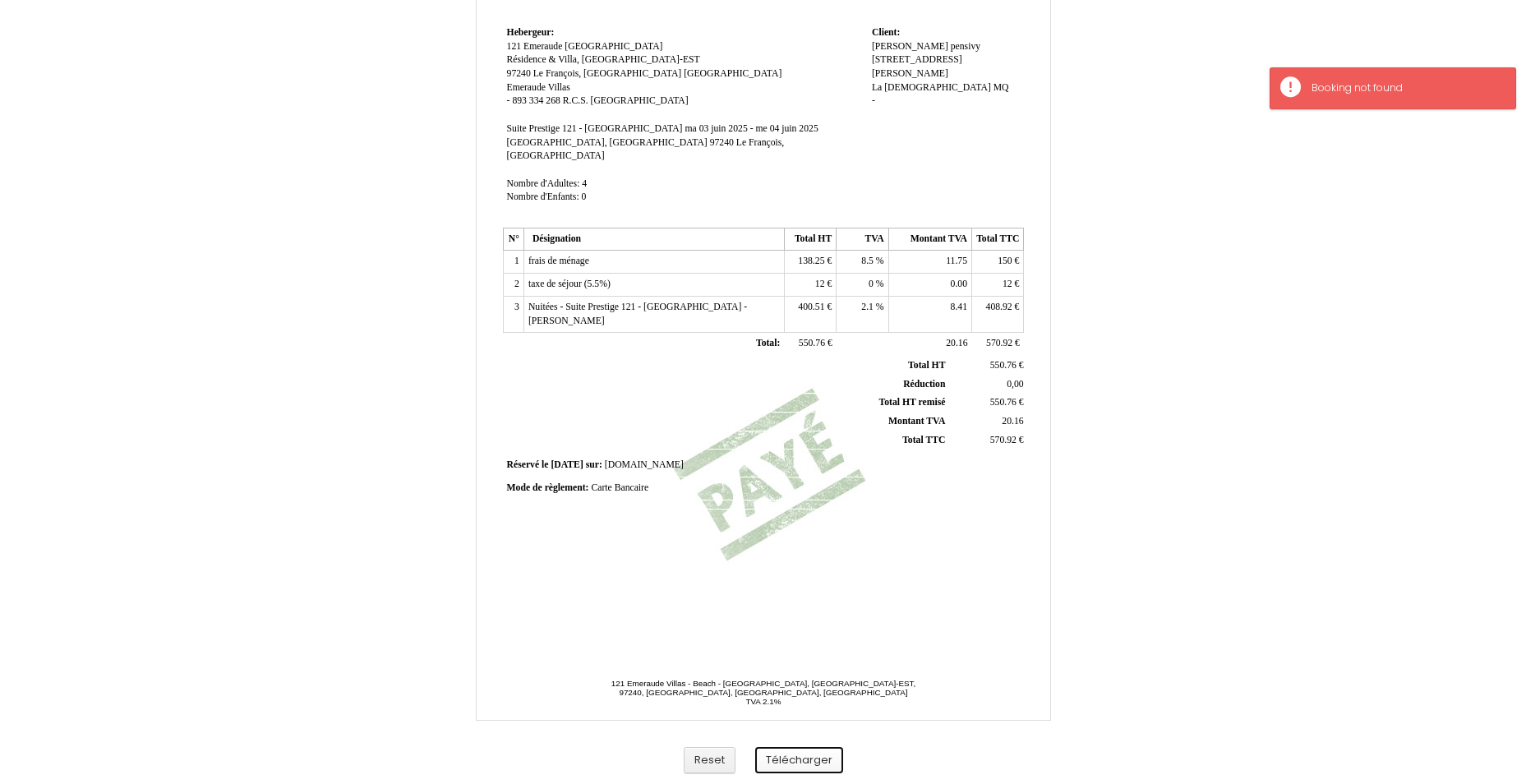
click at [804, 753] on button "Télécharger" at bounding box center [799, 760] width 88 height 27
click at [801, 752] on button "Télécharger" at bounding box center [799, 760] width 88 height 27
click at [921, 617] on div "Facture Facture N° 5046632 5046632 Date de création 02 February 2025 Hebergeur:…" at bounding box center [762, 254] width 527 height 777
click at [815, 761] on button "Télécharger" at bounding box center [799, 760] width 88 height 27
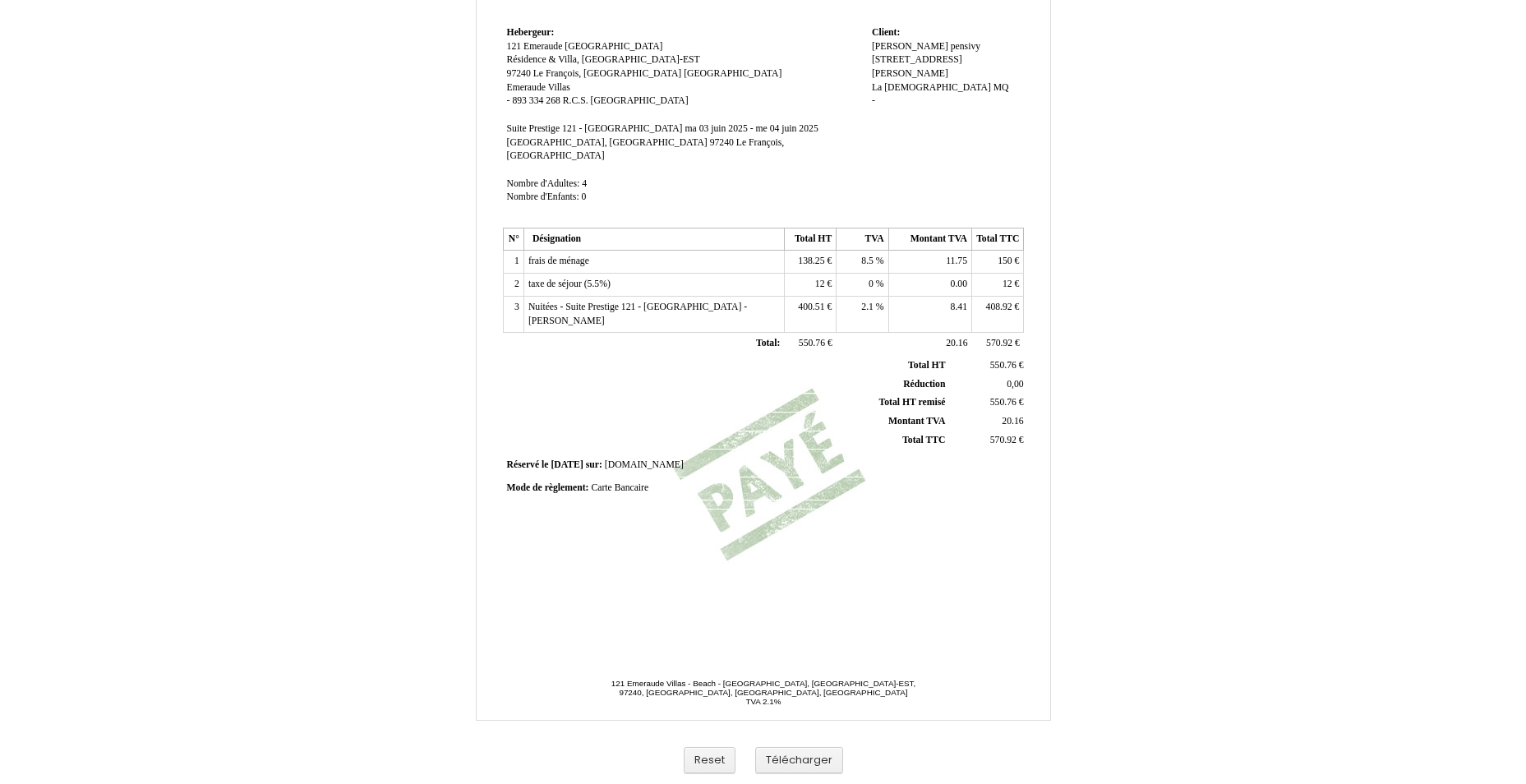
click at [807, 301] on span "400.51" at bounding box center [811, 307] width 27 height 11
click at [807, 300] on input "400.51" at bounding box center [883, 309] width 189 height 17
type input "400.51"
click at [816, 412] on th "Montant TVA Montant TVA" at bounding box center [727, 421] width 443 height 19
drag, startPoint x: 813, startPoint y: 359, endPoint x: 931, endPoint y: 277, distance: 143.7
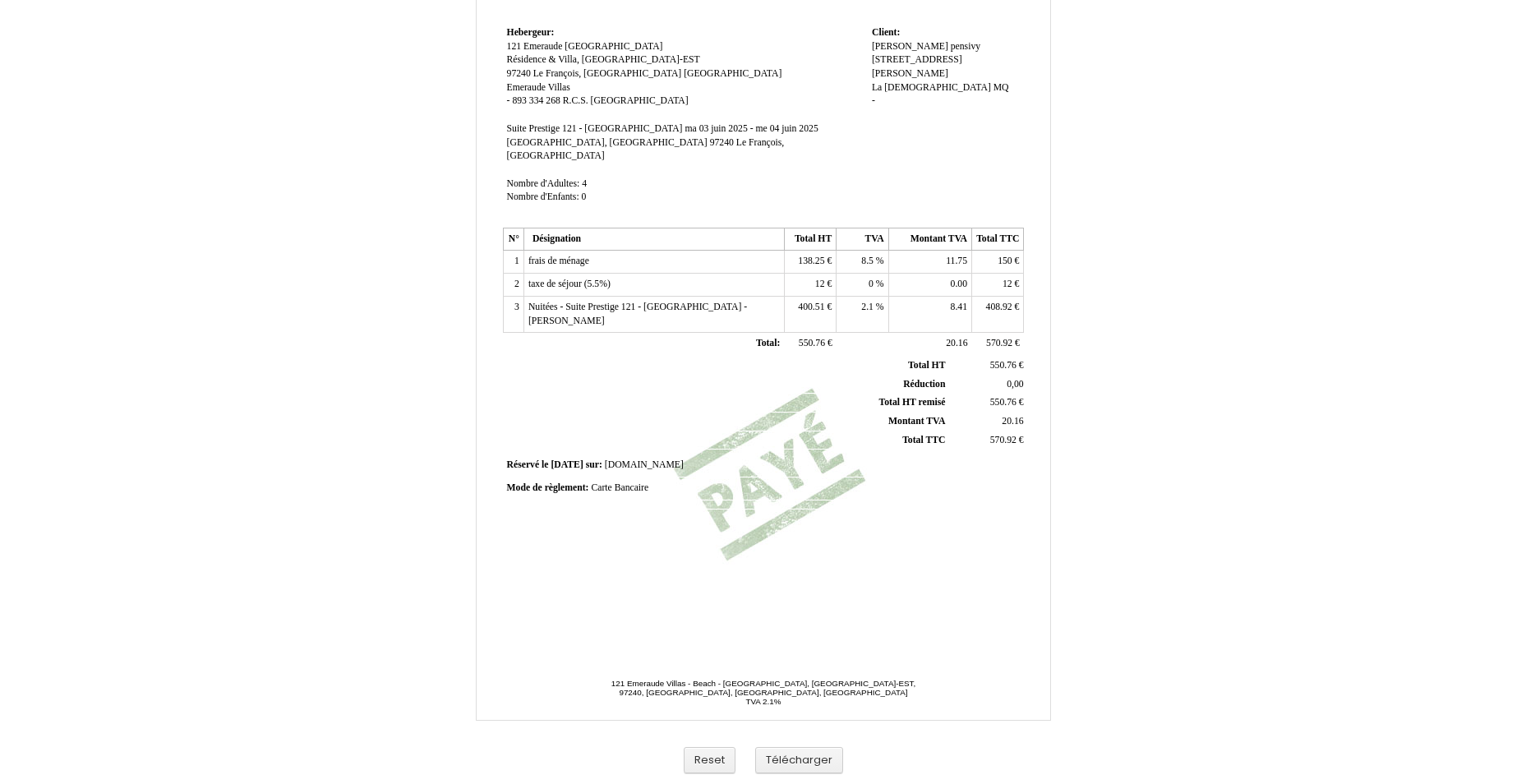
click at [814, 359] on th "Total HT Total HT" at bounding box center [727, 365] width 443 height 18
click at [939, 274] on td "0.00 0.00" at bounding box center [930, 285] width 83 height 23
click at [794, 757] on button "Télécharger" at bounding box center [799, 760] width 88 height 27
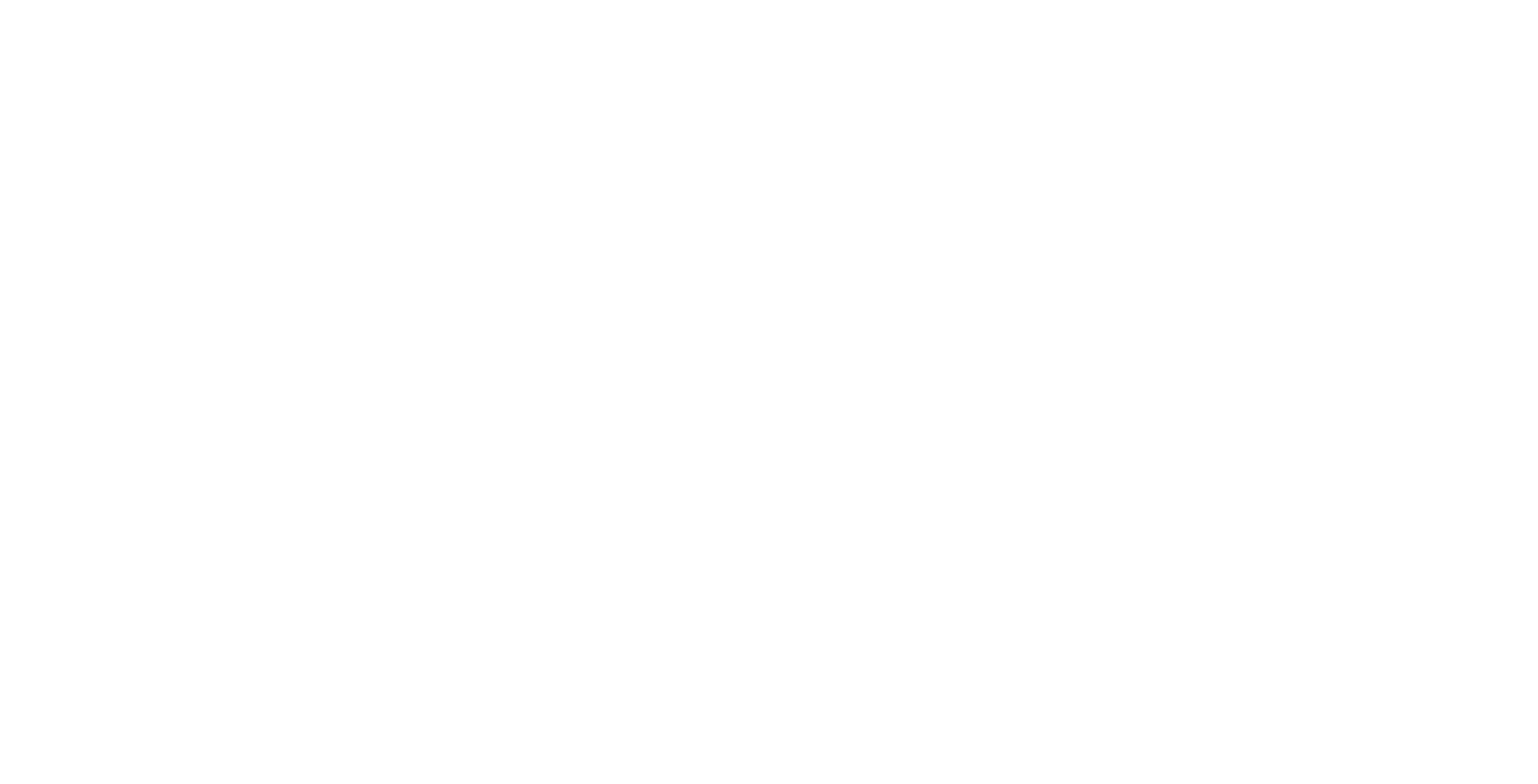
select select
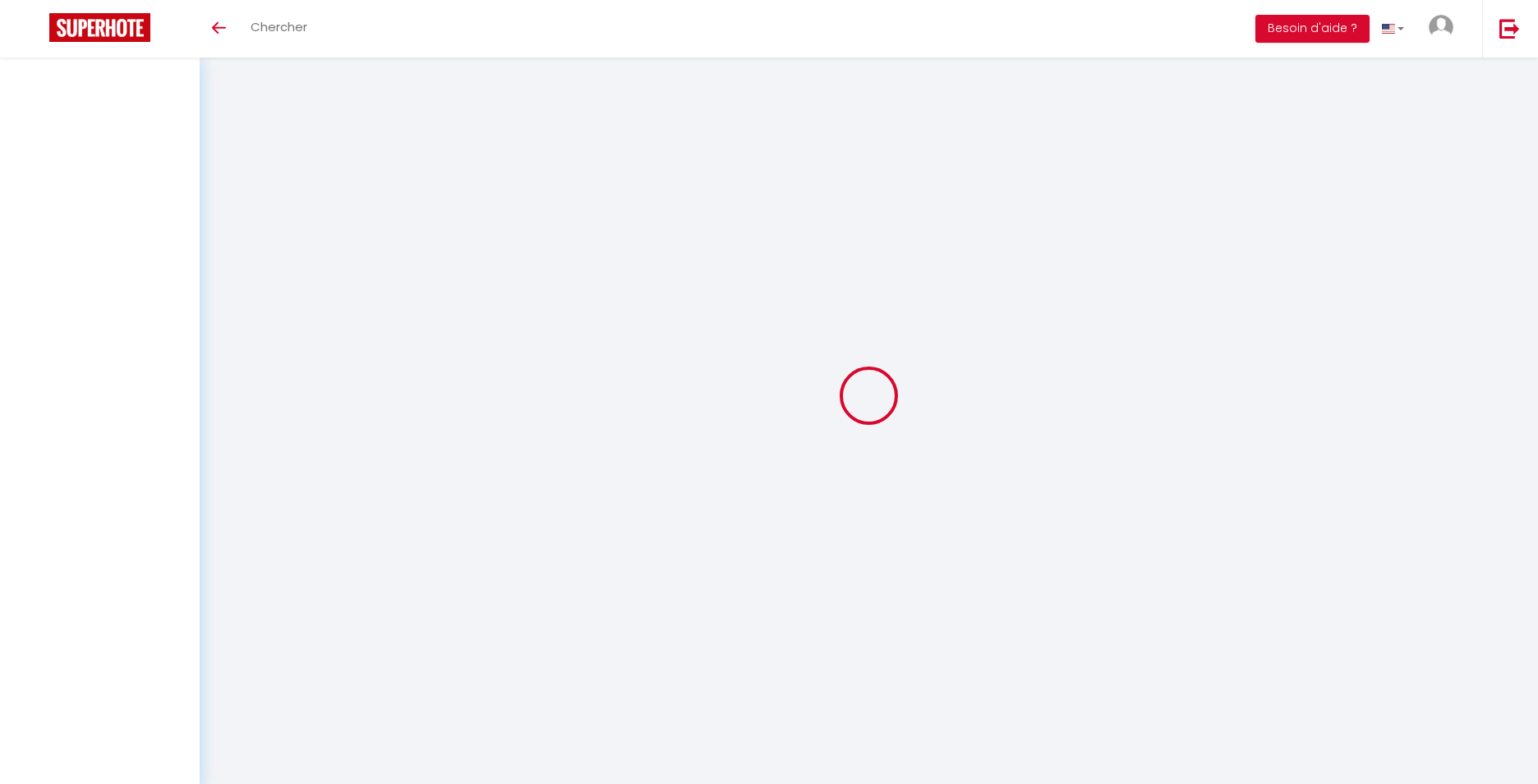
select select
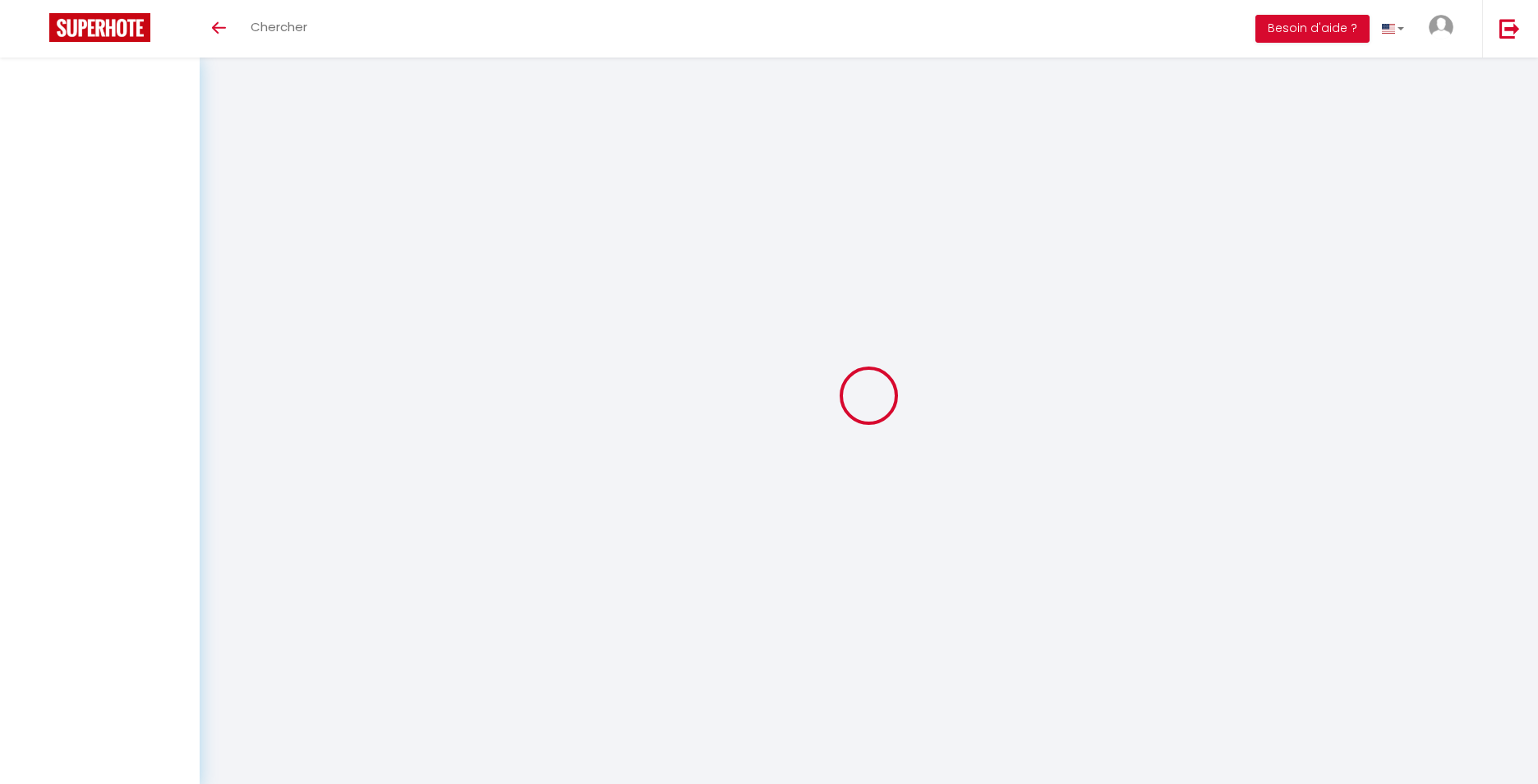
select select
checkbox input "false"
select select
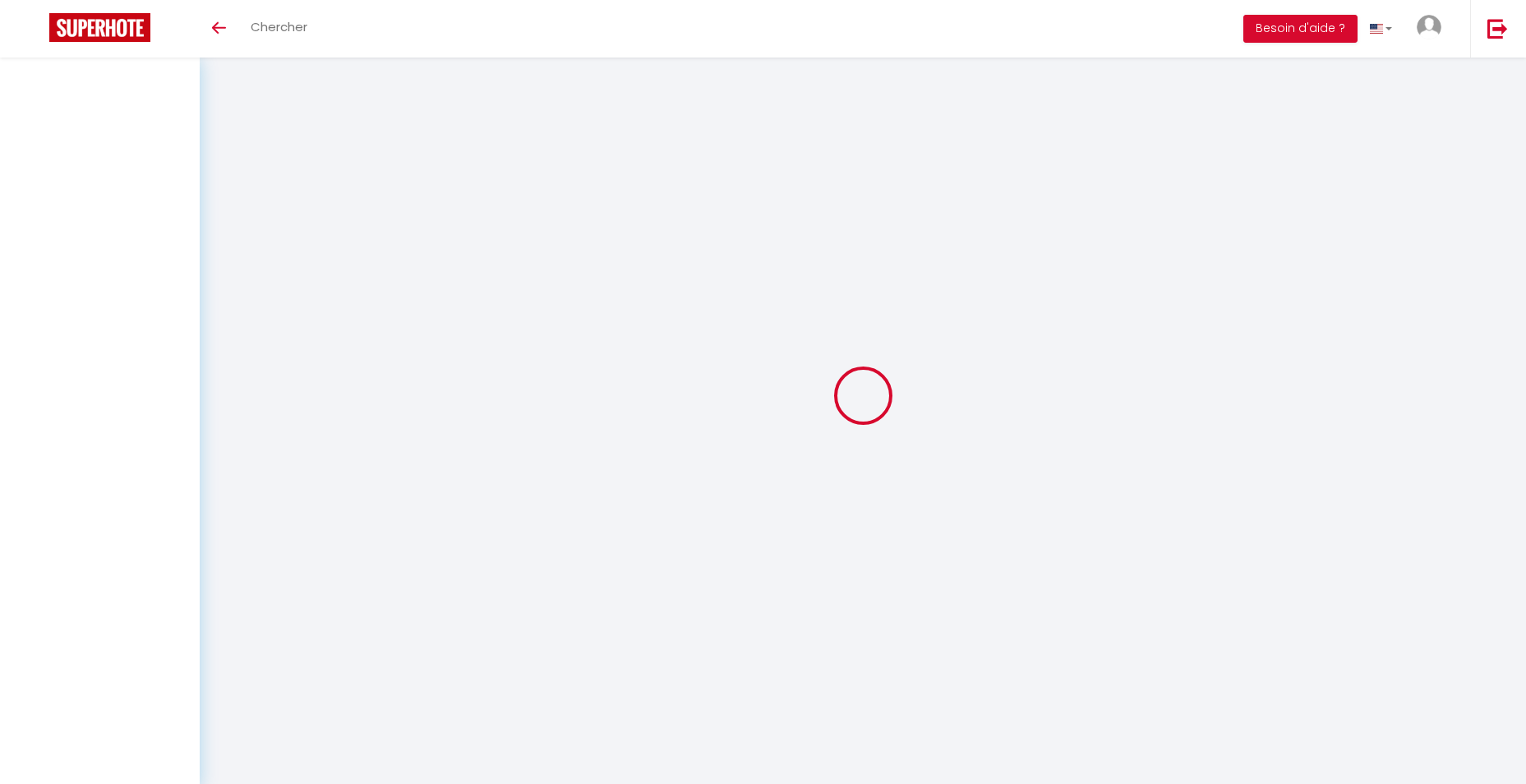
select select
checkbox input "false"
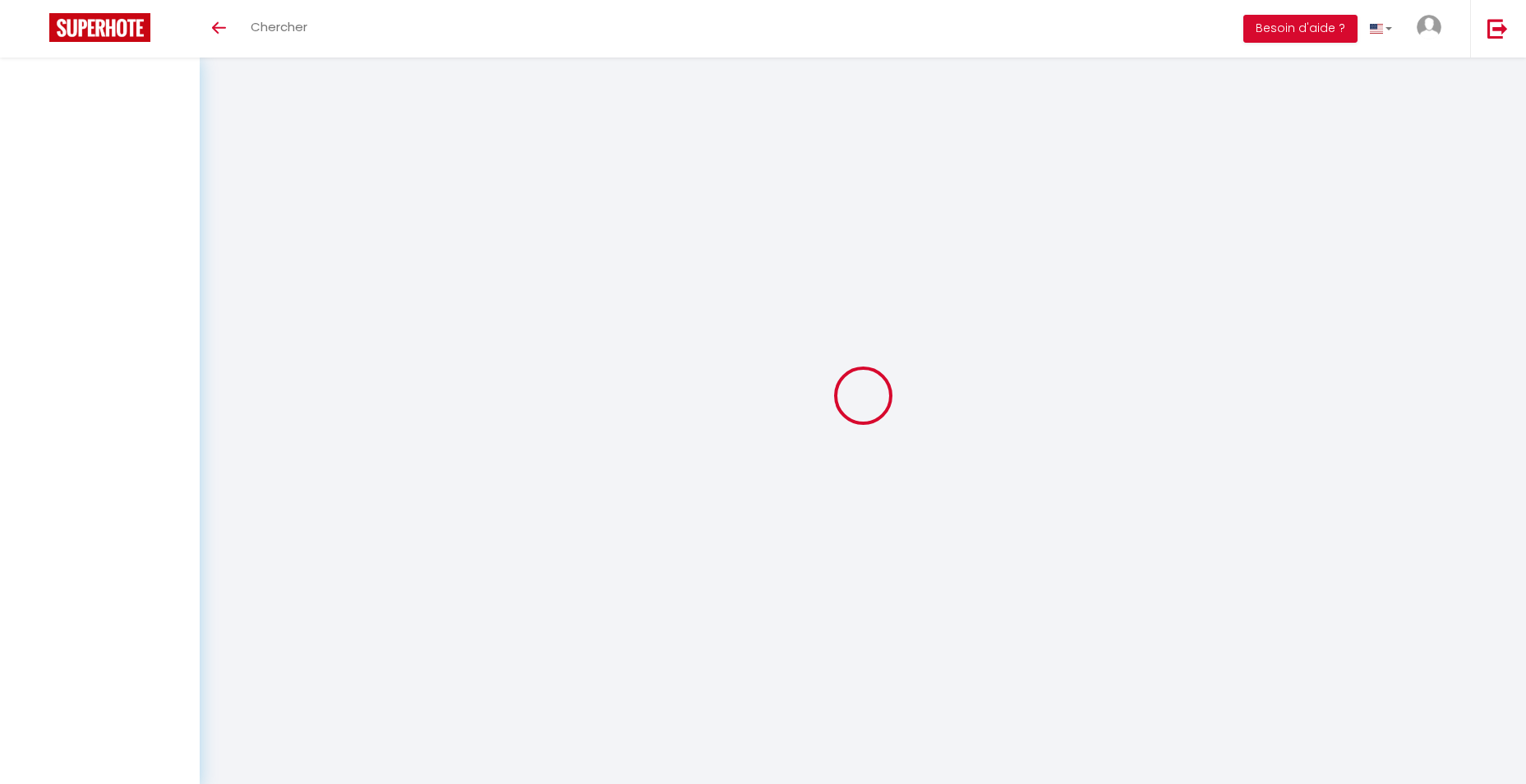
select select
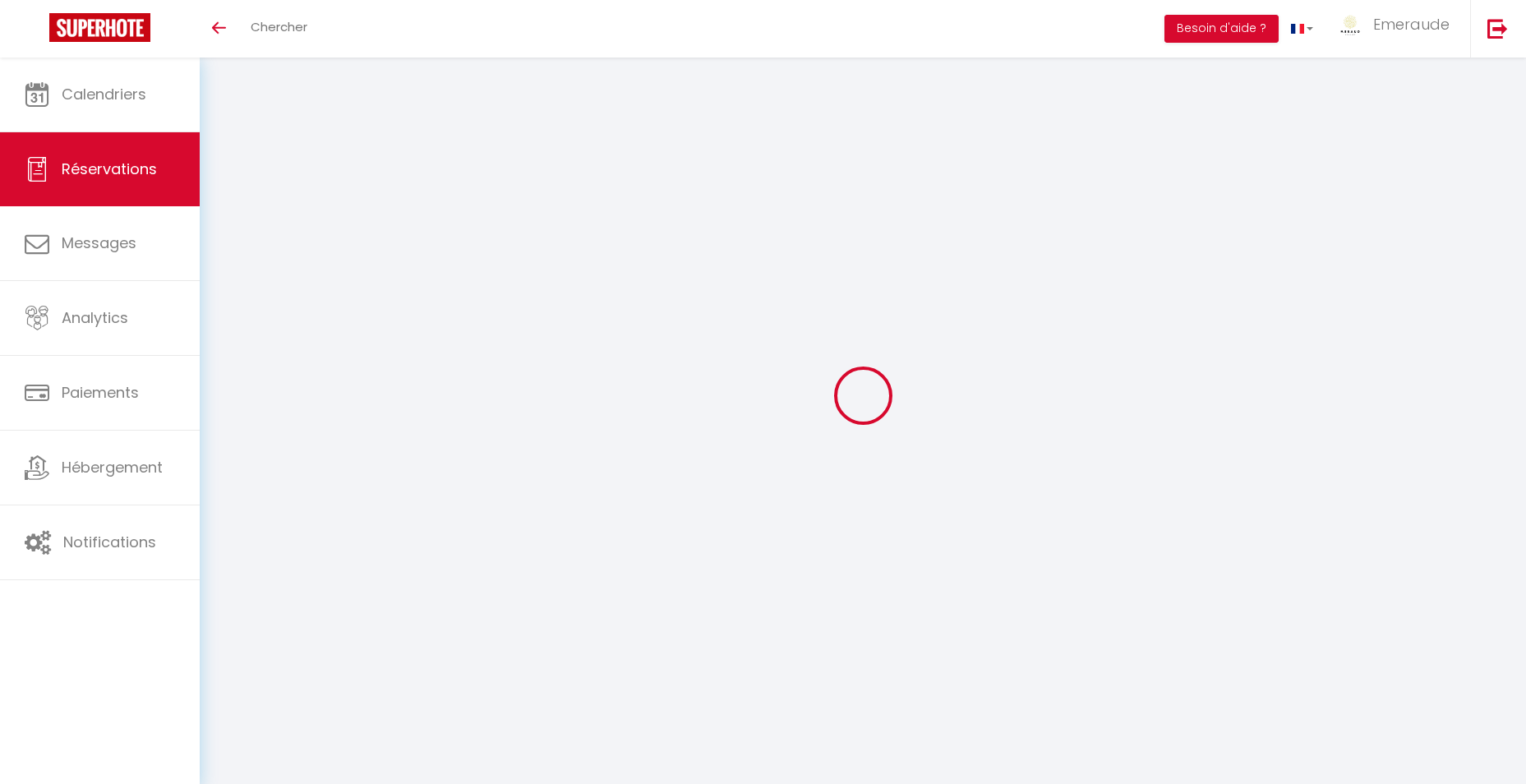
select select
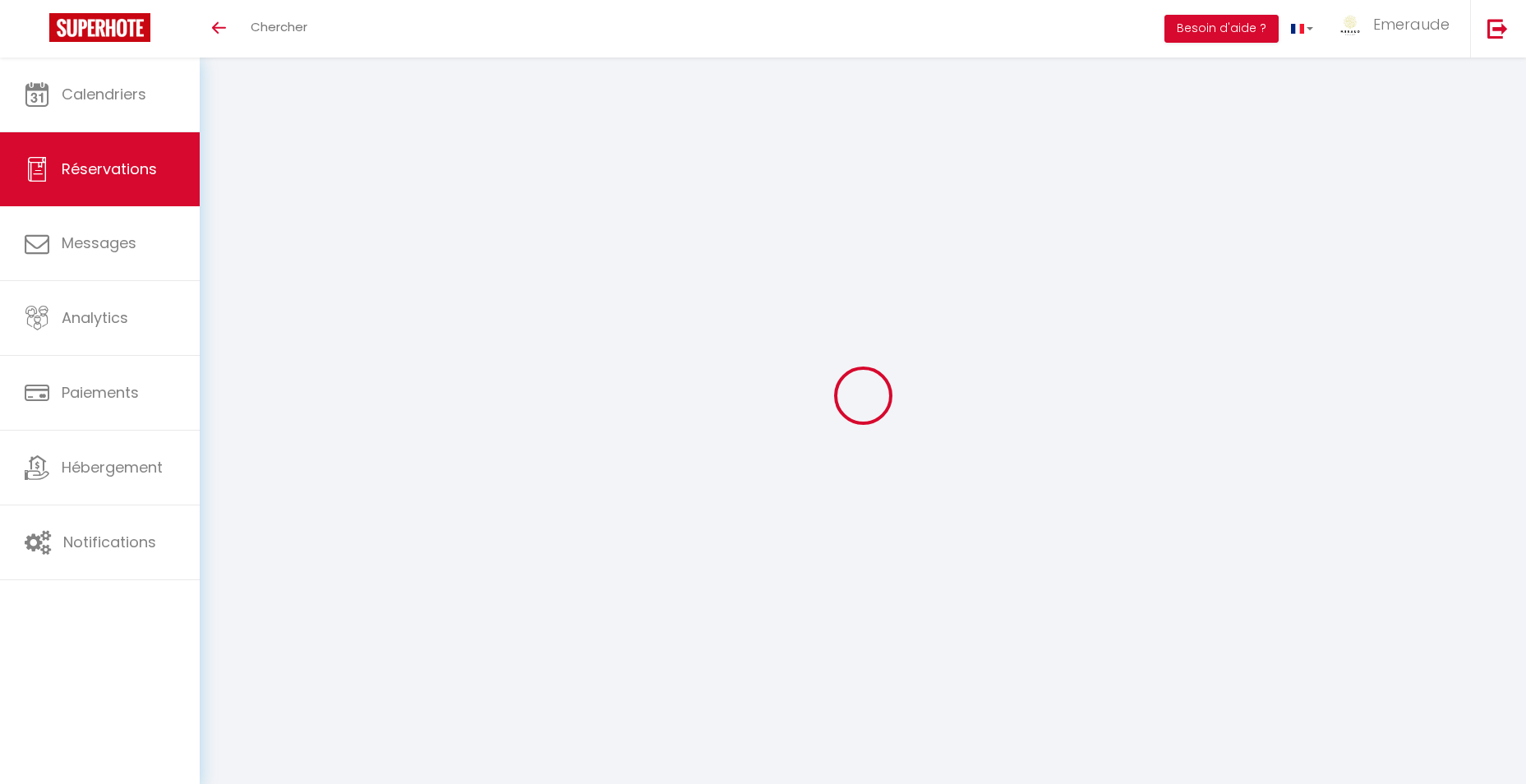
select select
checkbox input "false"
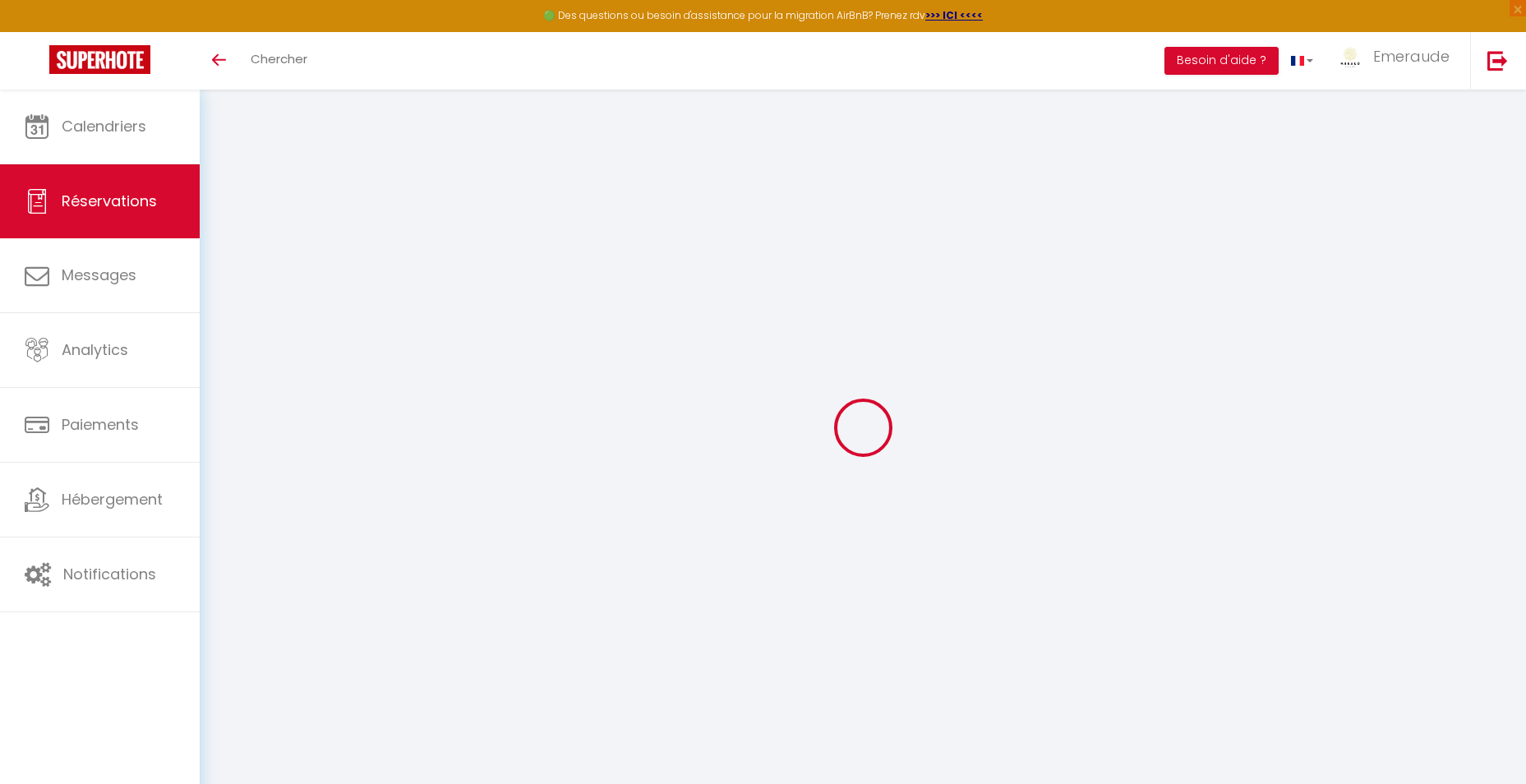
scroll to position [90, 0]
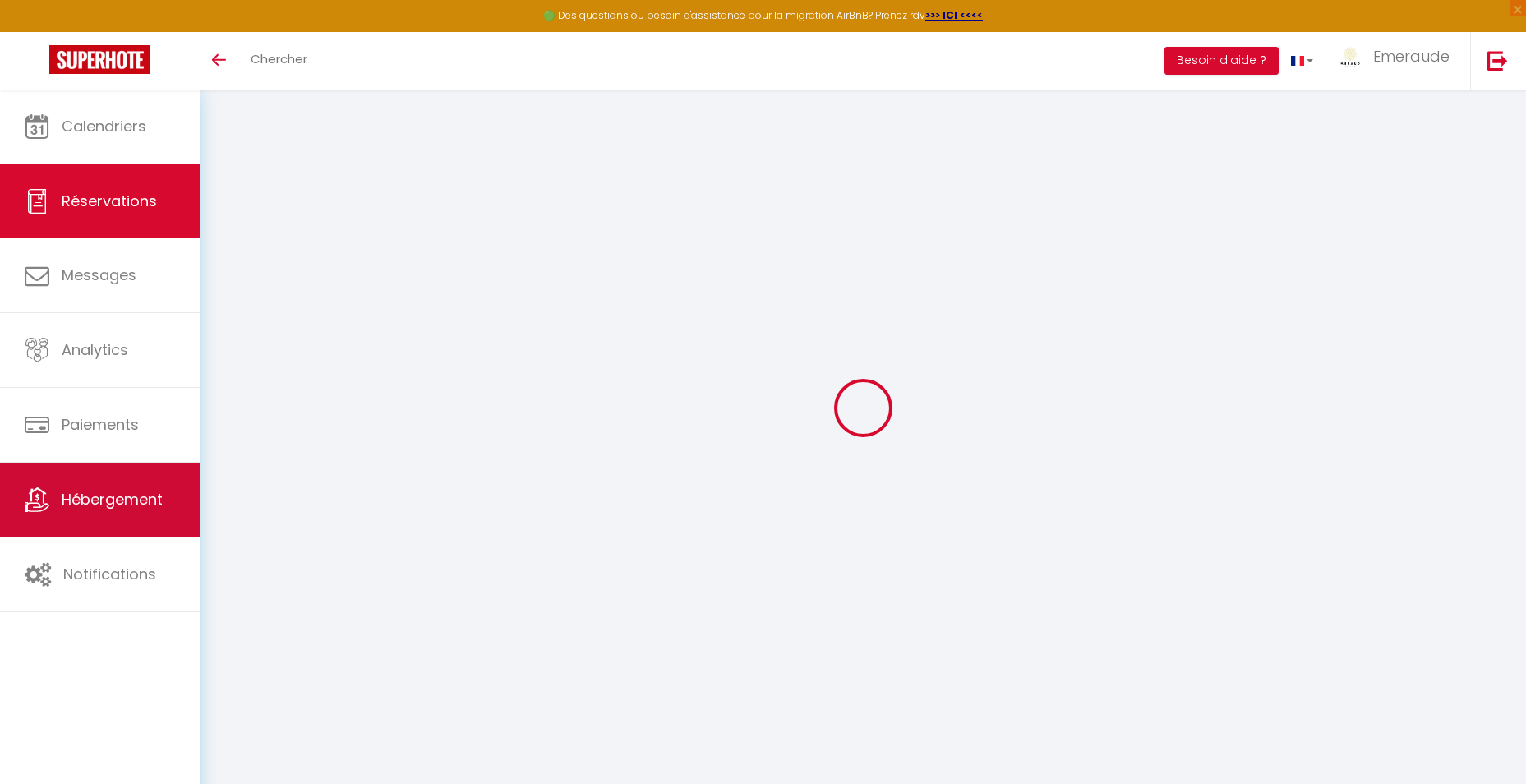
type input "André"
type input "Archange"
type input "aarcha.864693@guest.booking.com"
type input "+33675417173"
type input "R&sidence de la Baie 2"
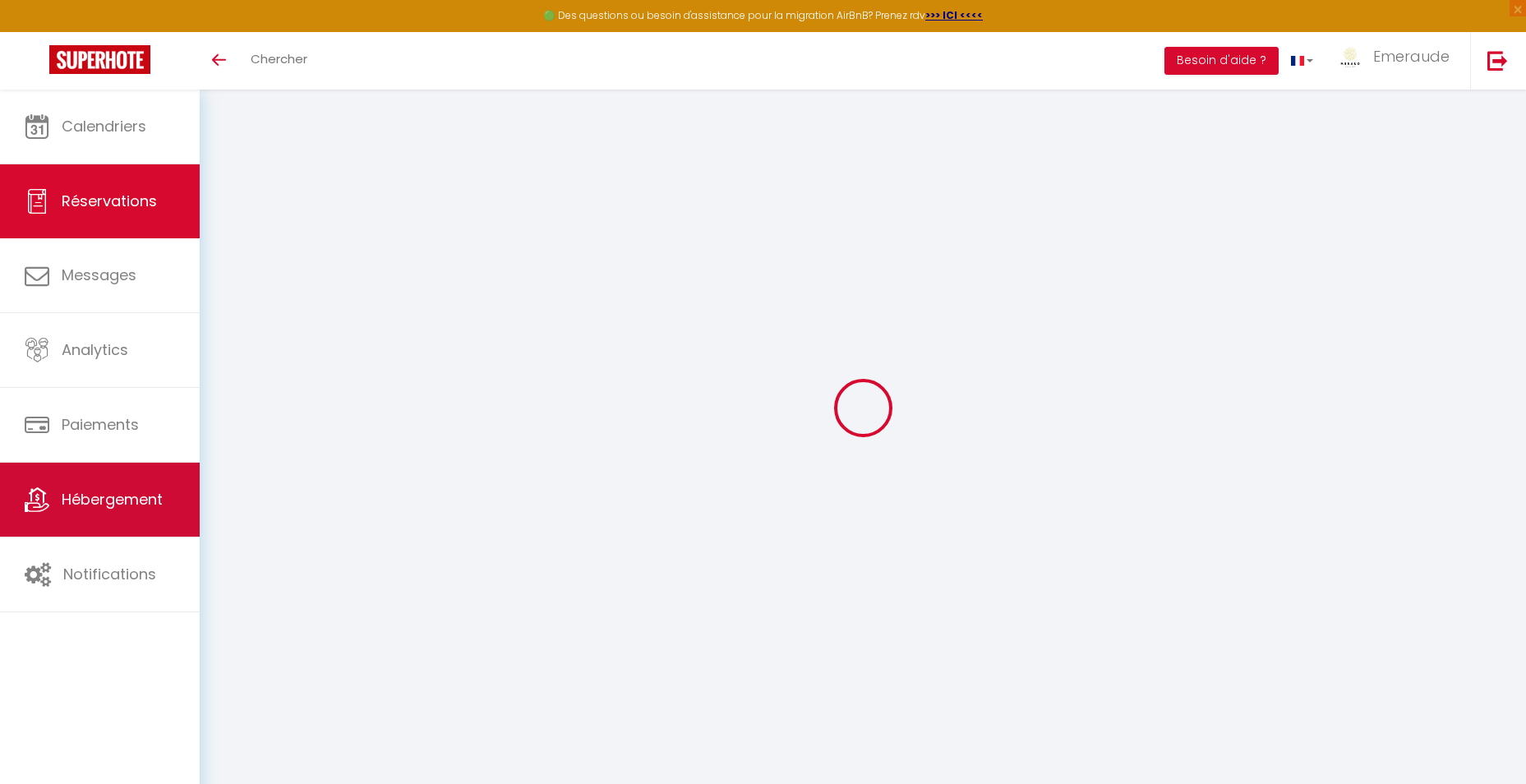
type input "Fort de France"
select select "MQ"
type input "231.75"
type input "15.65"
select select "20298"
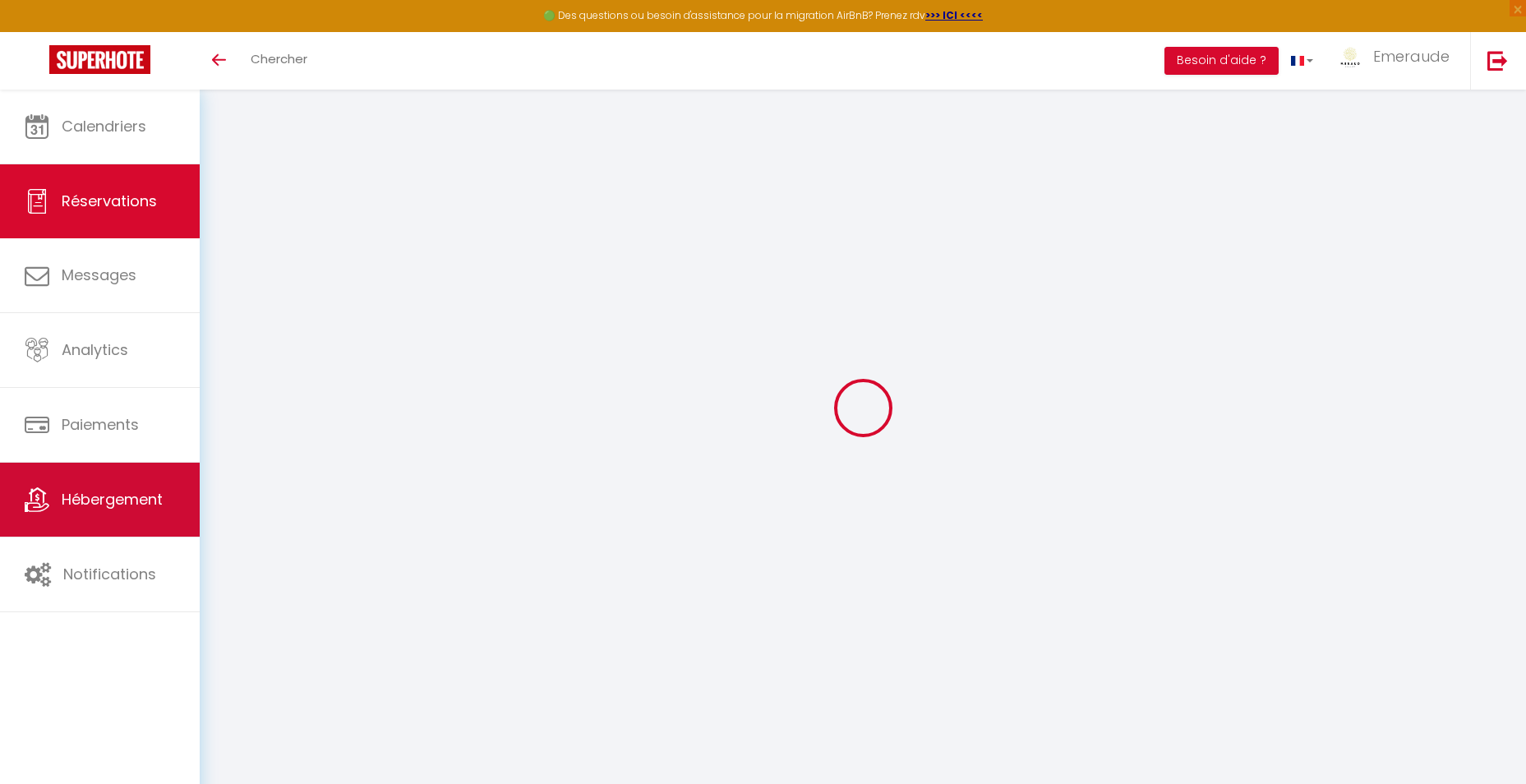
select select "1"
select select
type input "2"
select select "10"
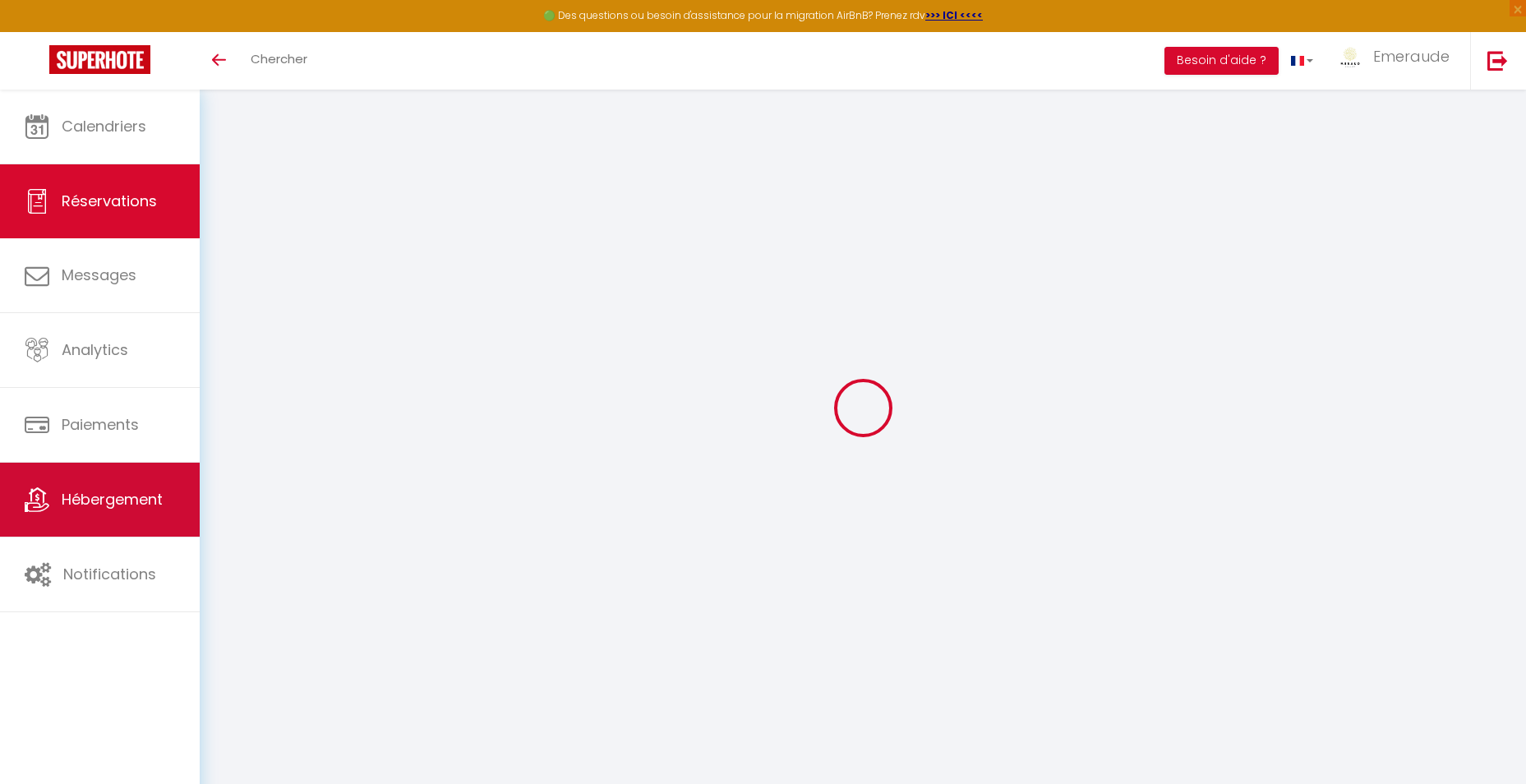
select select
type input "1550"
checkbox input "false"
type input "1668"
select select "2"
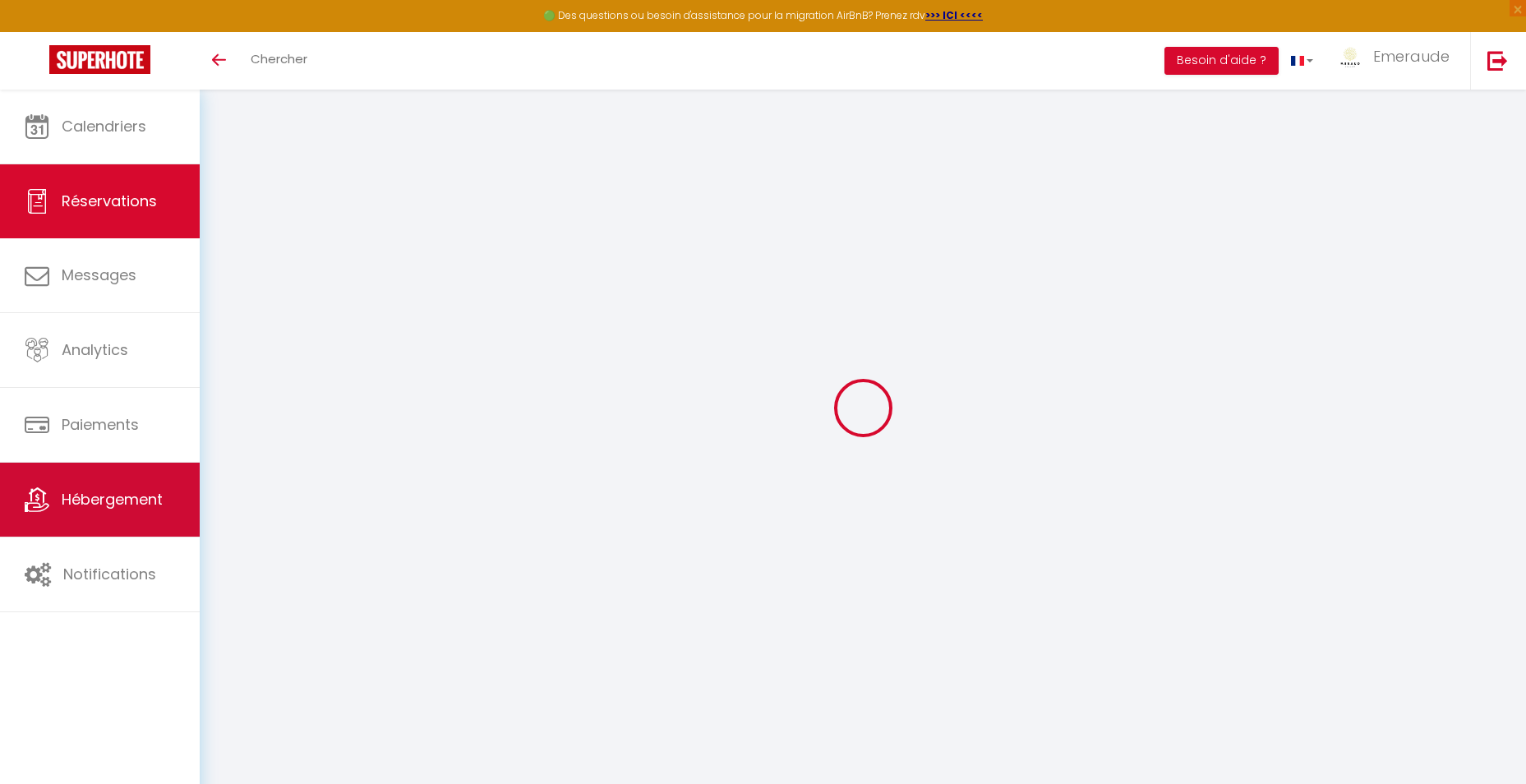
type input "60"
type input "29.25"
type input "0"
select select
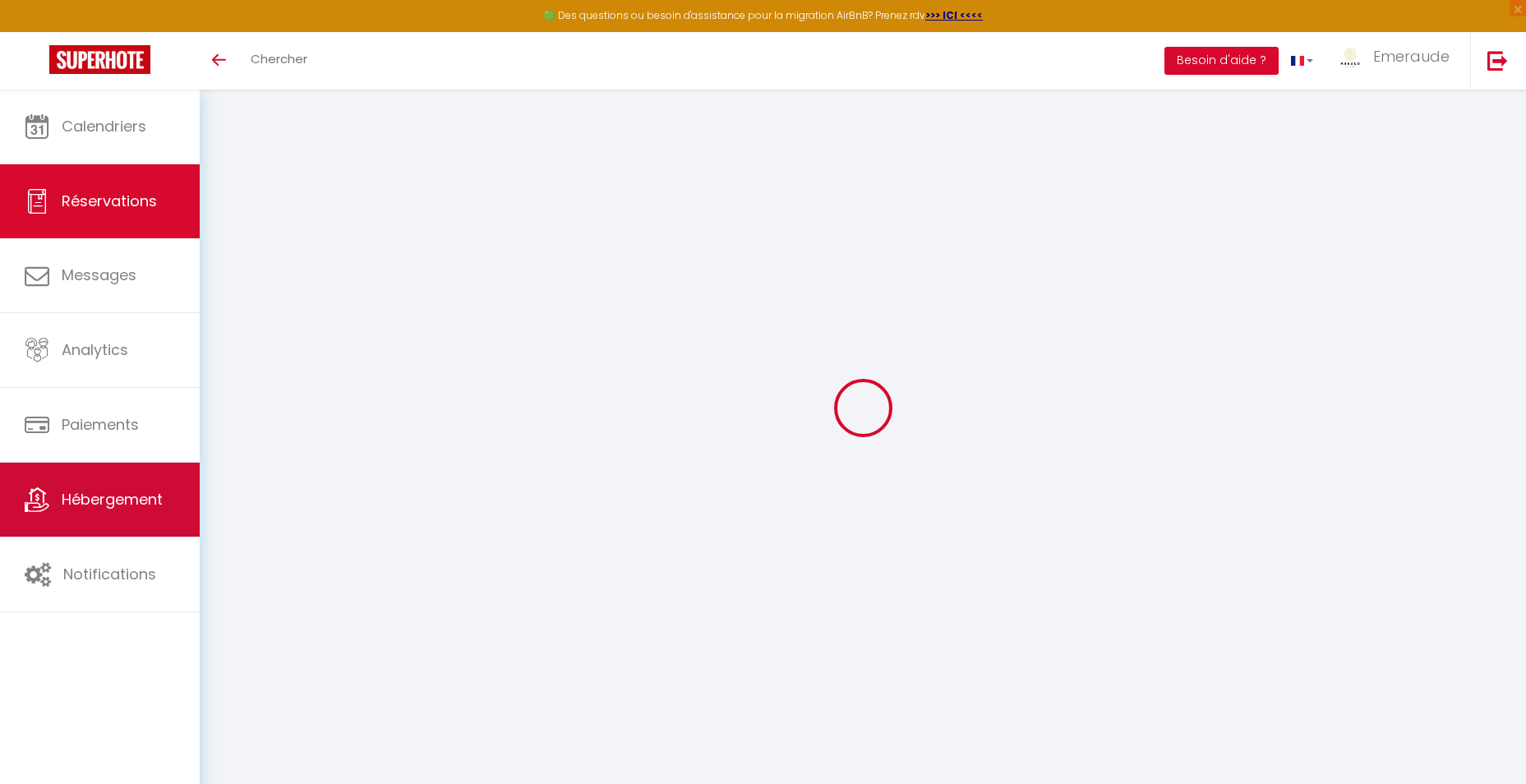
select select "14"
checkbox input "false"
select select
checkbox input "false"
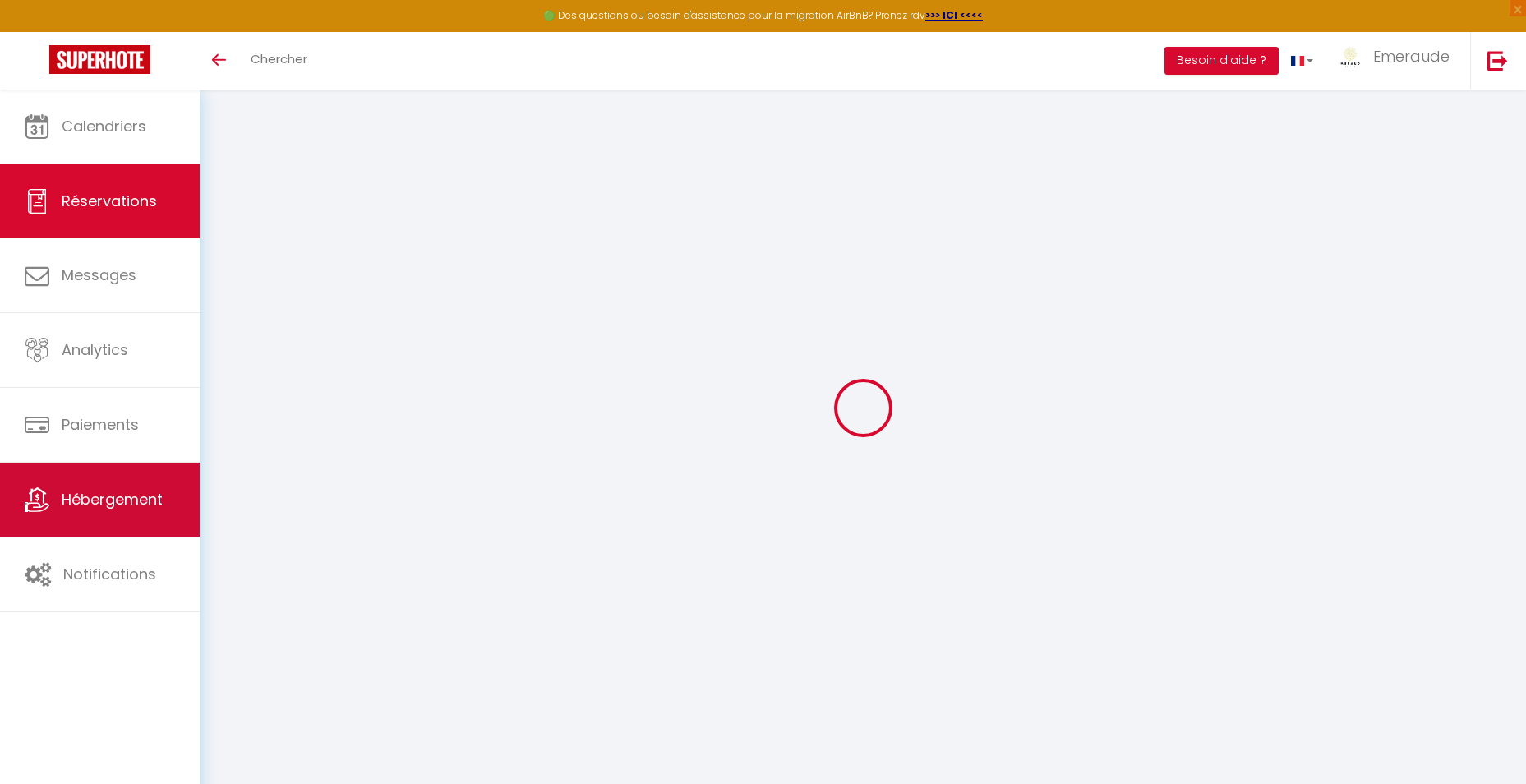
select select
checkbox input "false"
type textarea "** THIS RESERVATION HAS BEEN PRE-PAID ** Reservation has a cancellation grace p…"
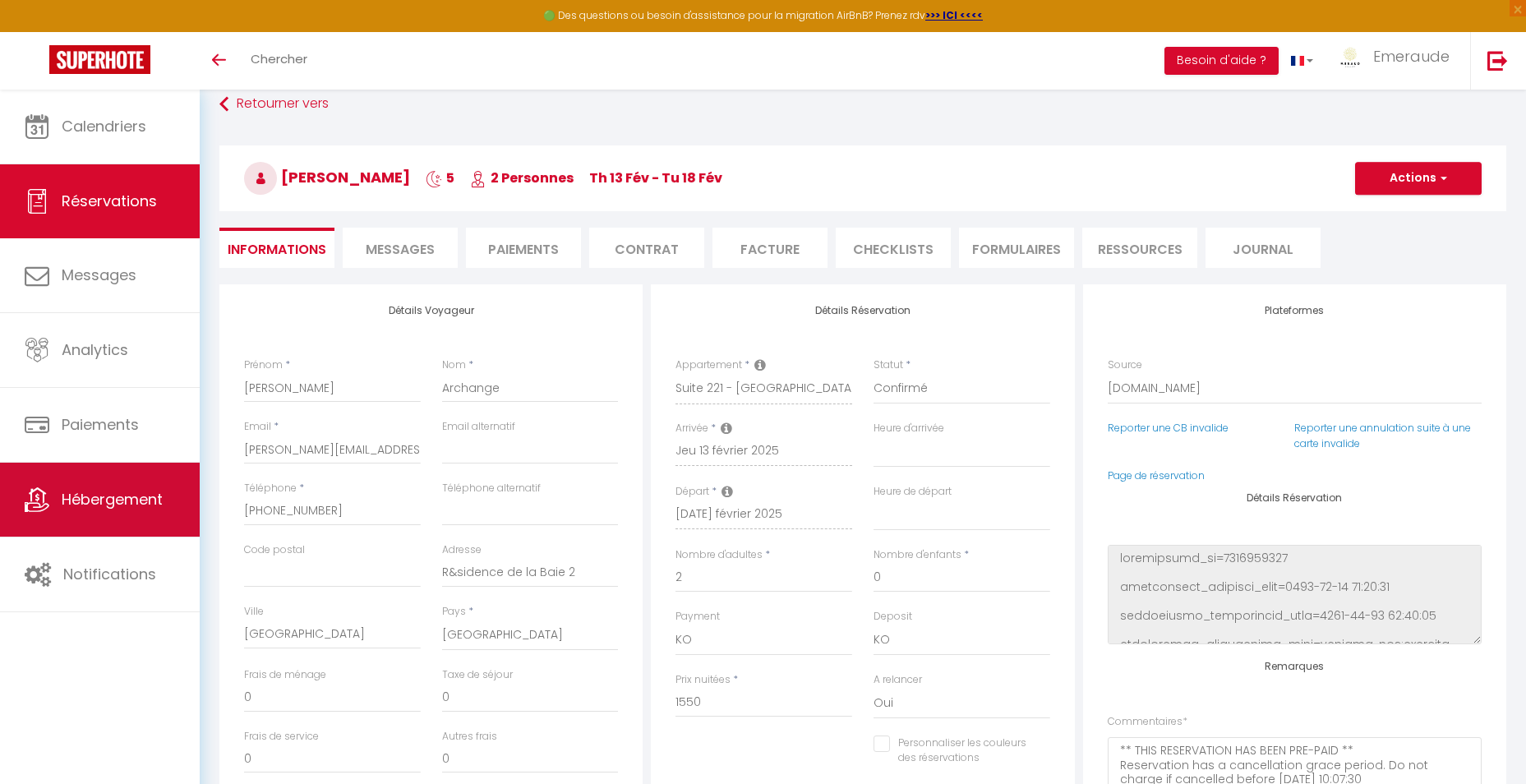
type input "100"
type input "18"
select select
checkbox input "false"
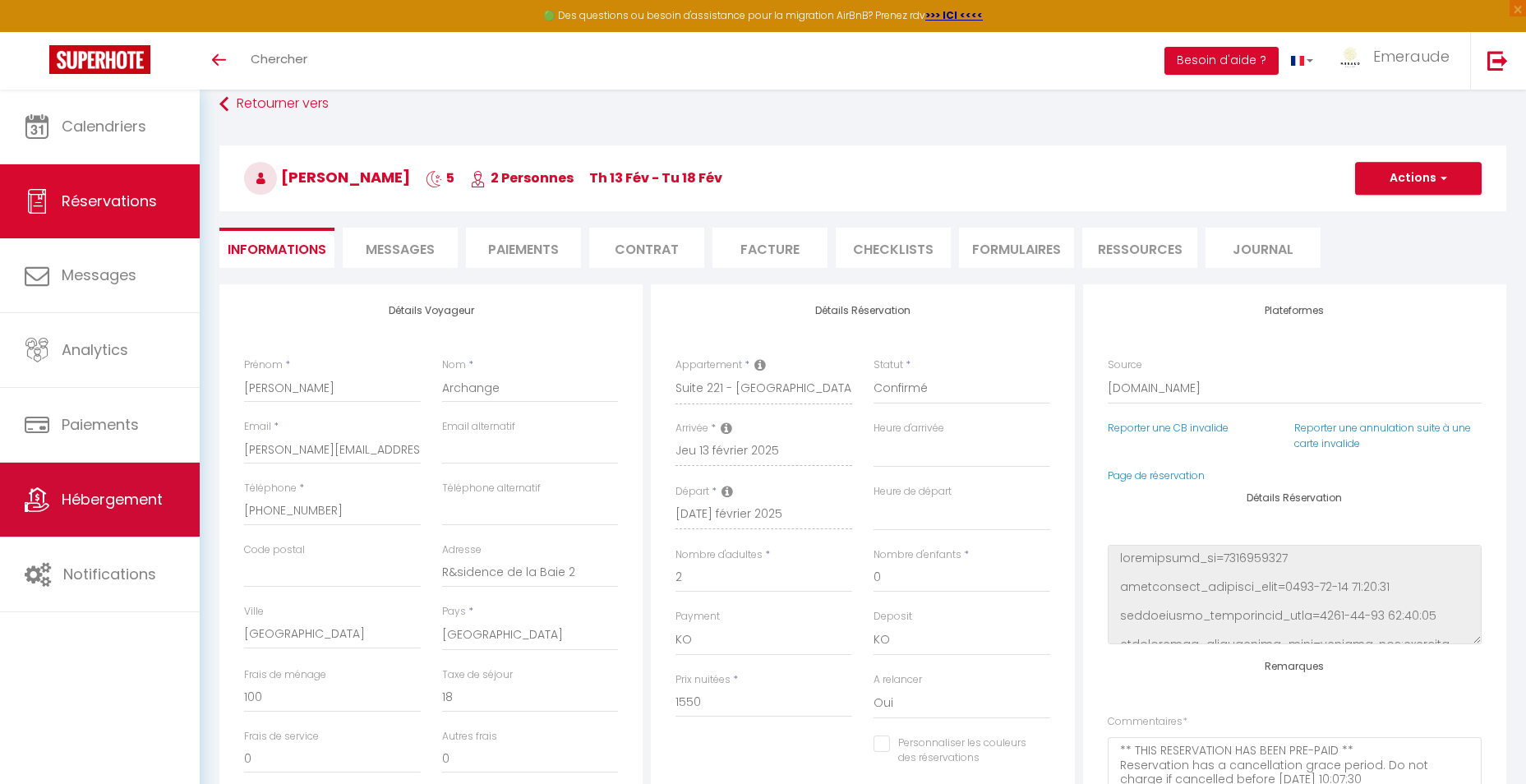
select select
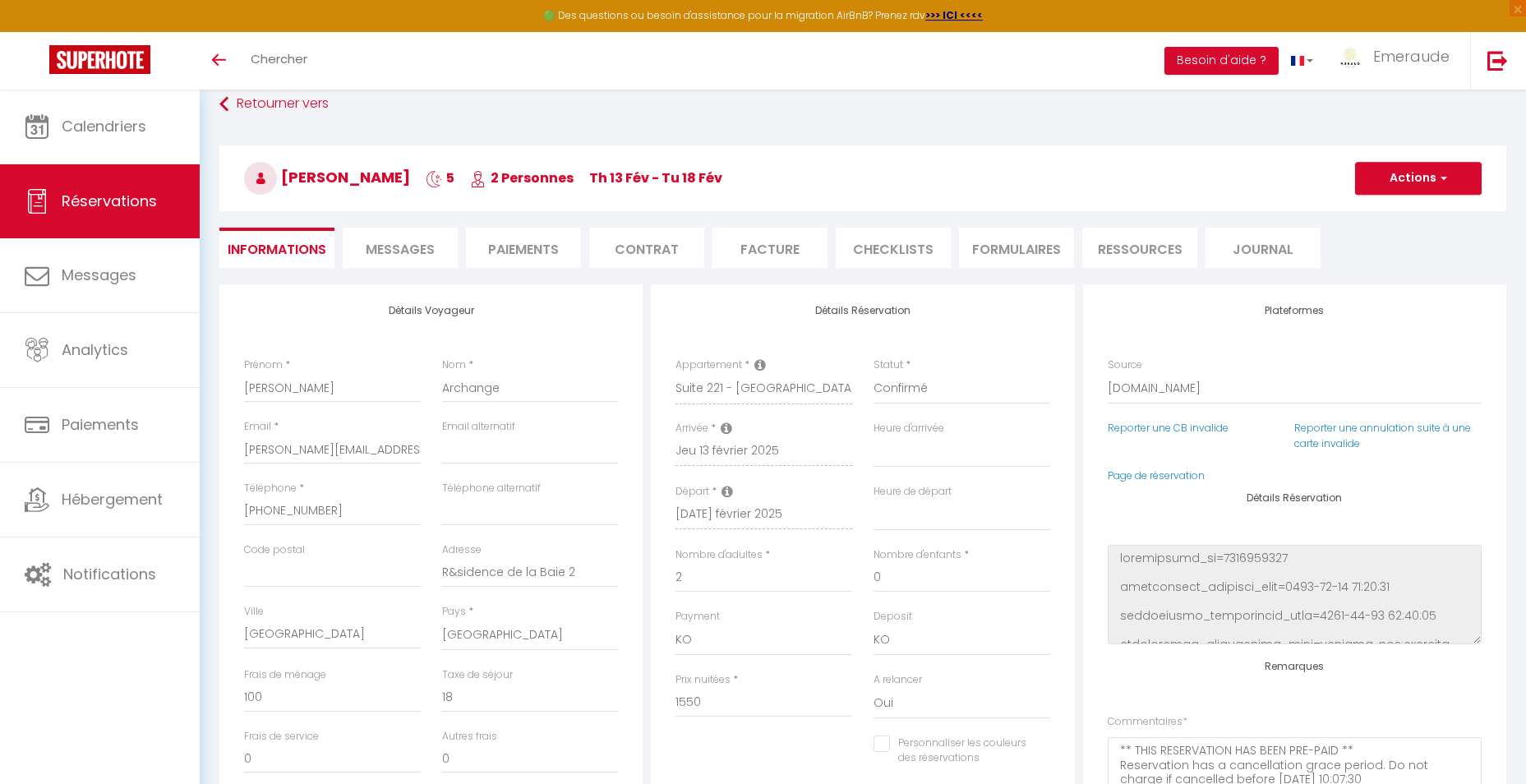
click at [769, 238] on li "Facture" at bounding box center [770, 247] width 115 height 40
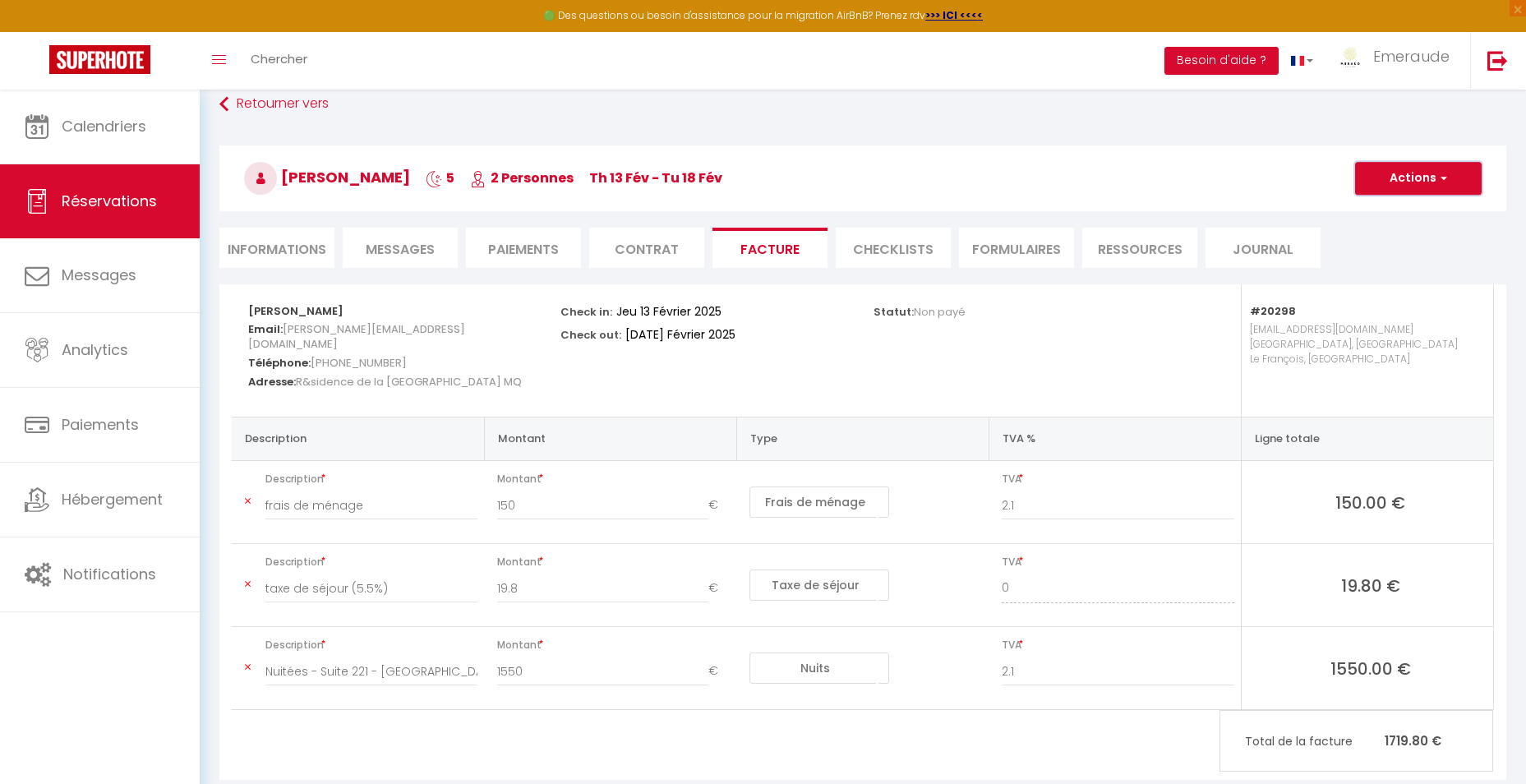
click at [1428, 180] on button "Actions" at bounding box center [1418, 179] width 126 height 33
click at [1388, 236] on link "Aperçu et éditer" at bounding box center [1405, 235] width 138 height 21
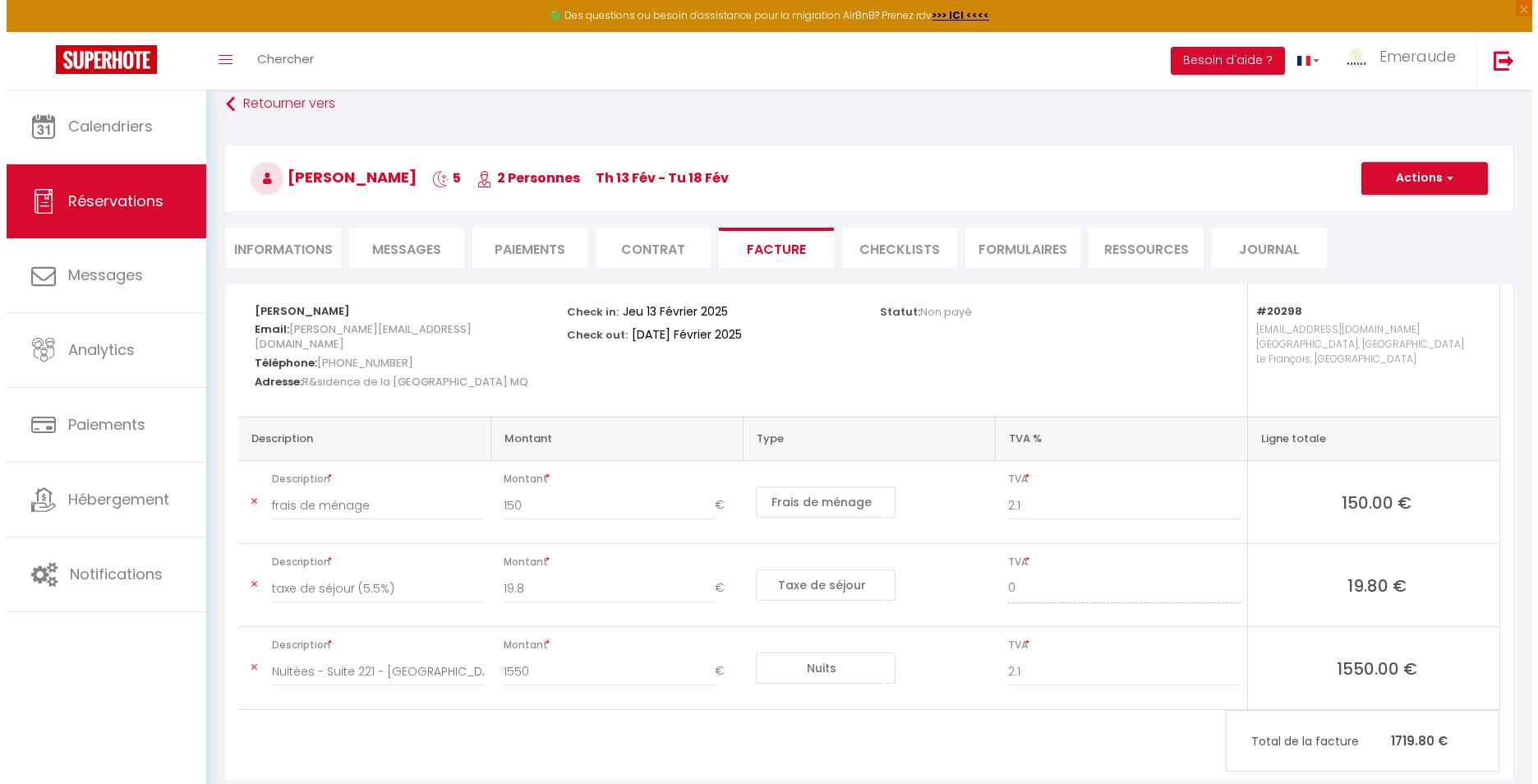
scroll to position [126, 0]
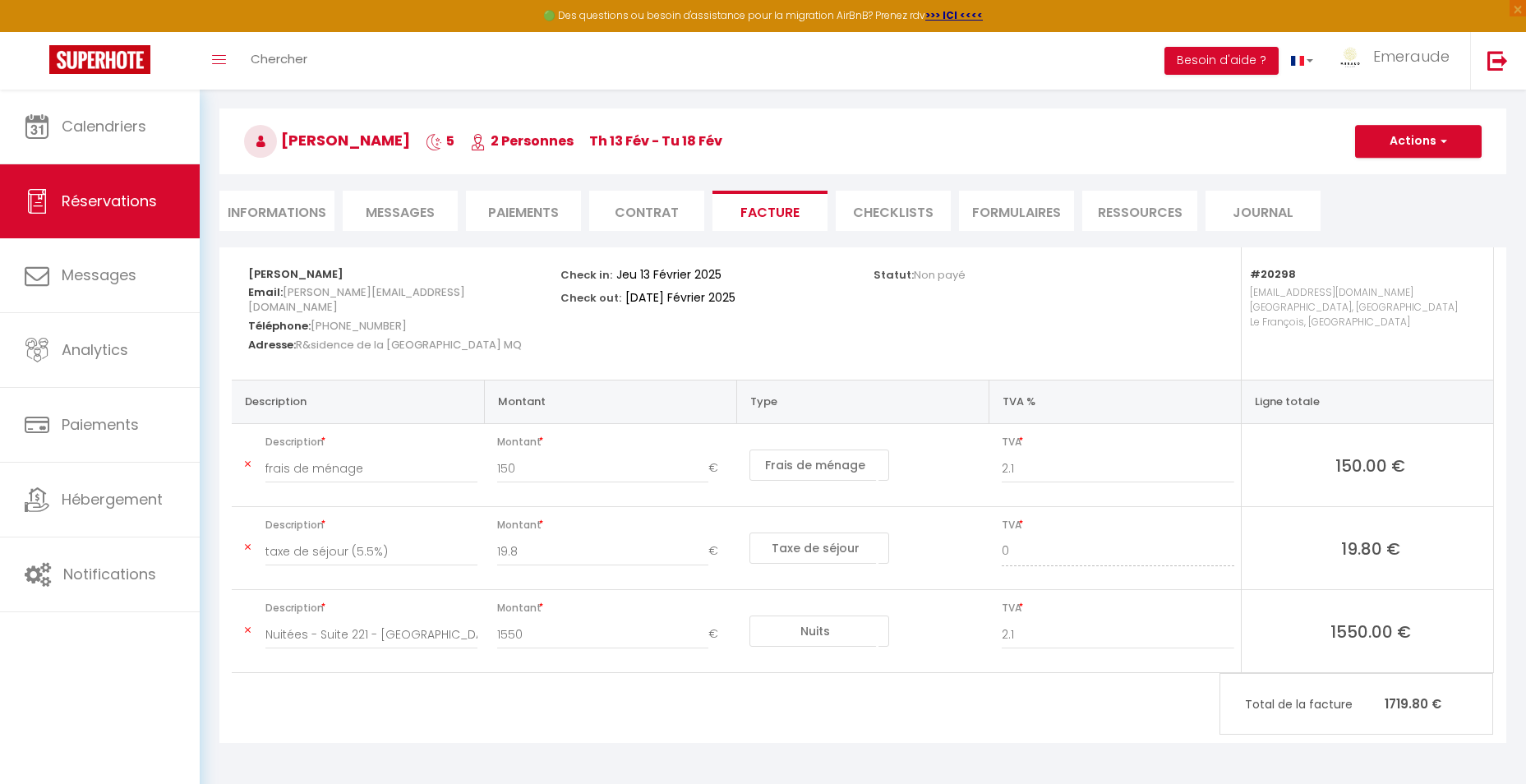
click at [347, 68] on div "Toggle menubar Chercher BUTTON Besoin d'aide ? Emeraude Paramètres Équipe" at bounding box center [816, 60] width 1394 height 58
drag, startPoint x: 259, startPoint y: 43, endPoint x: 258, endPoint y: 56, distance: 13.0
click at [258, 45] on link "Chercher" at bounding box center [278, 60] width 82 height 58
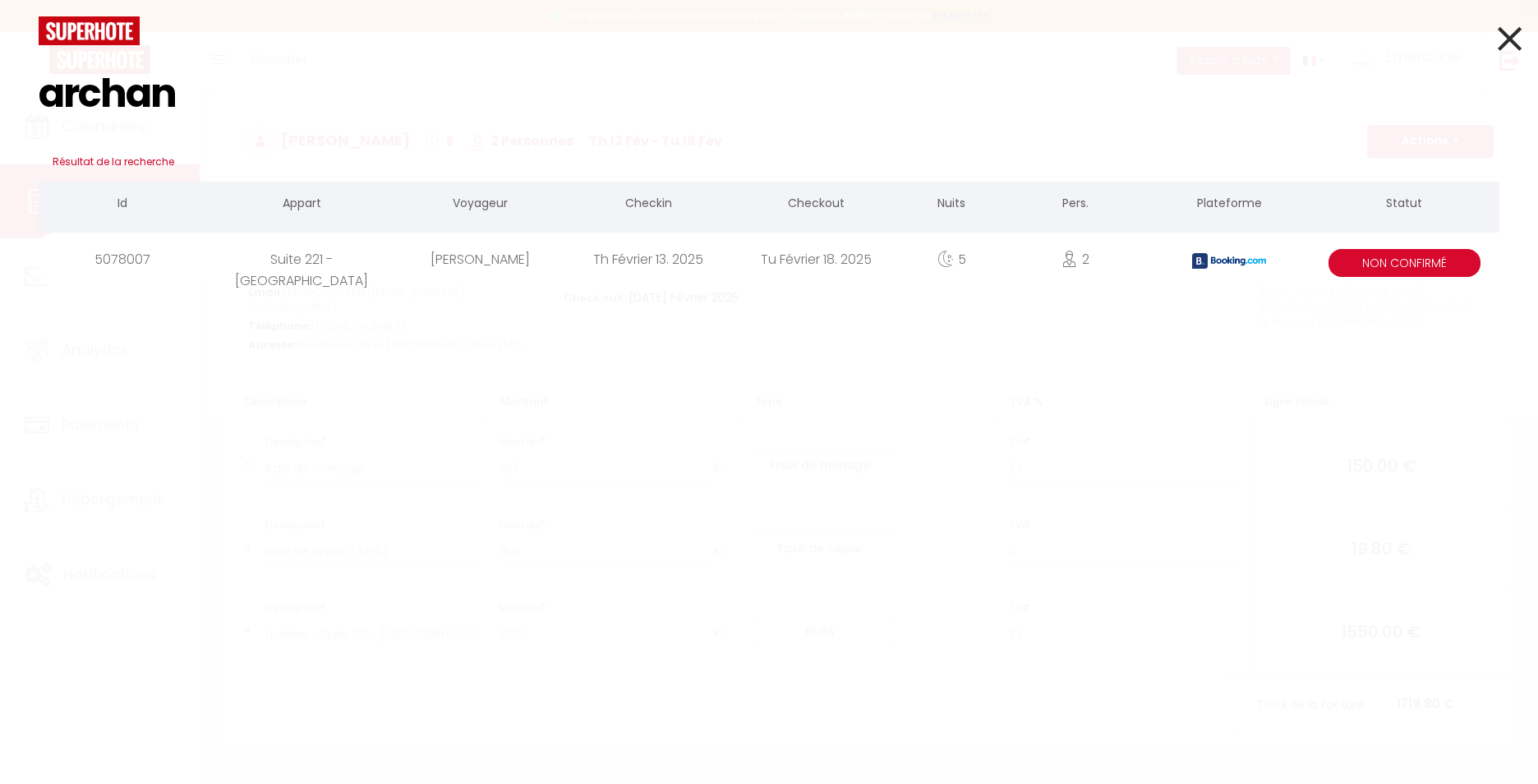
type input "archan"
click at [465, 251] on div "[PERSON_NAME]" at bounding box center [480, 259] width 168 height 53
select select
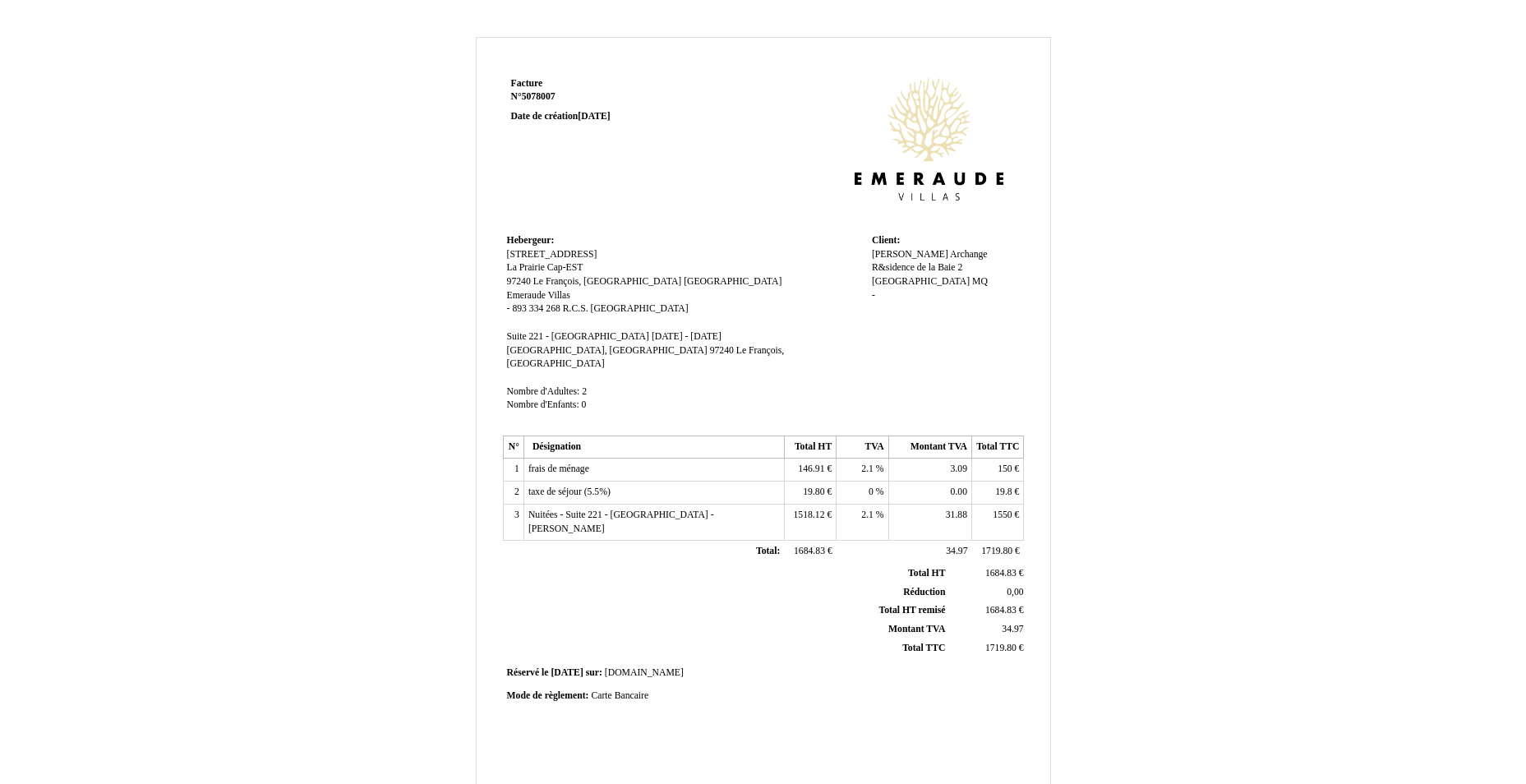
click at [870, 463] on span "2.1" at bounding box center [867, 469] width 12 height 11
click at [870, 463] on input "2.1" at bounding box center [935, 471] width 189 height 17
type input "8.5"
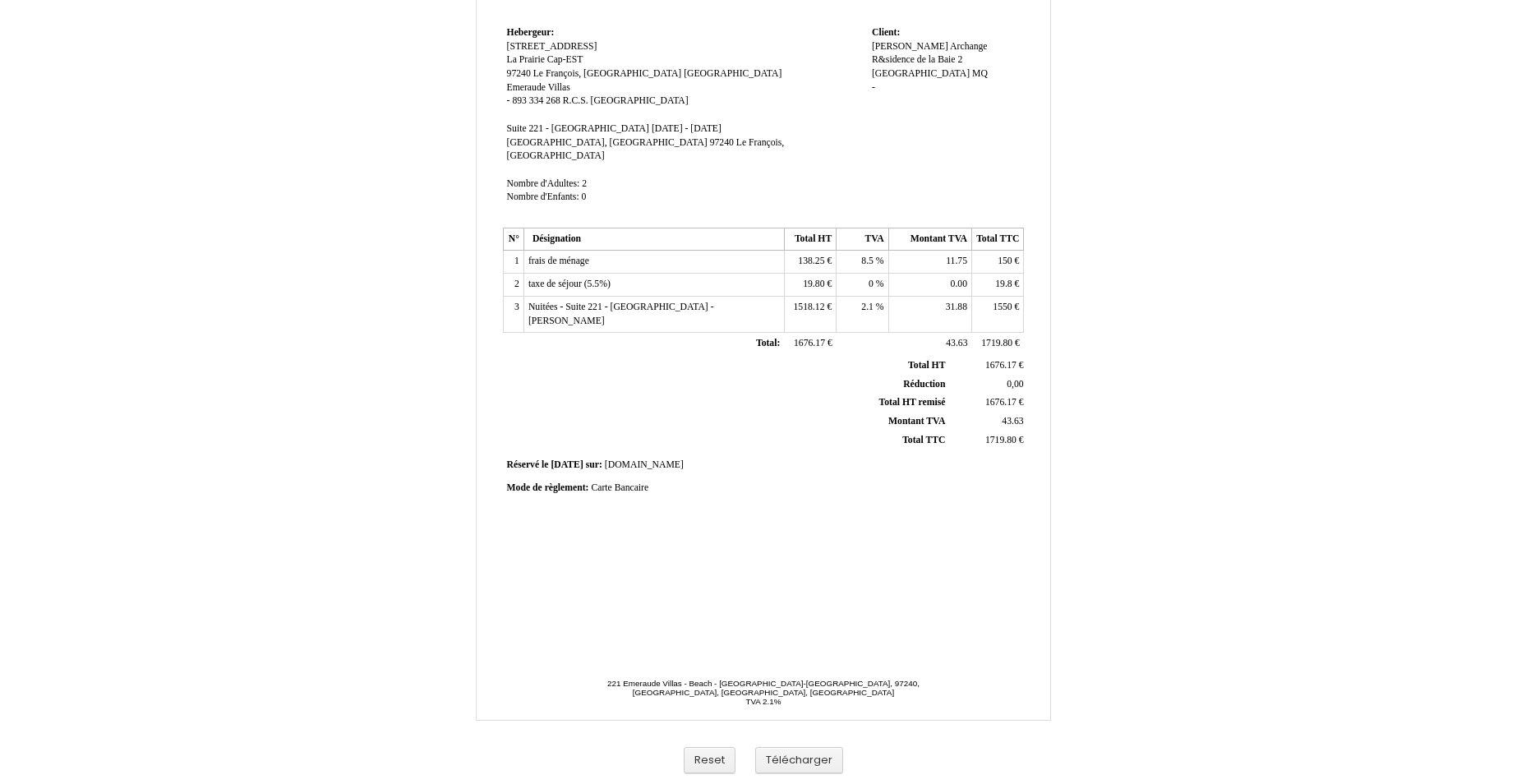
click at [956, 256] on span "11.75" at bounding box center [955, 261] width 21 height 11
click at [956, 255] on input "11.75" at bounding box center [987, 263] width 189 height 17
type input "11.75"
click at [824, 430] on th "Total TTC Total TTC" at bounding box center [727, 440] width 443 height 19
click at [814, 256] on span "138.25" at bounding box center [811, 261] width 27 height 11
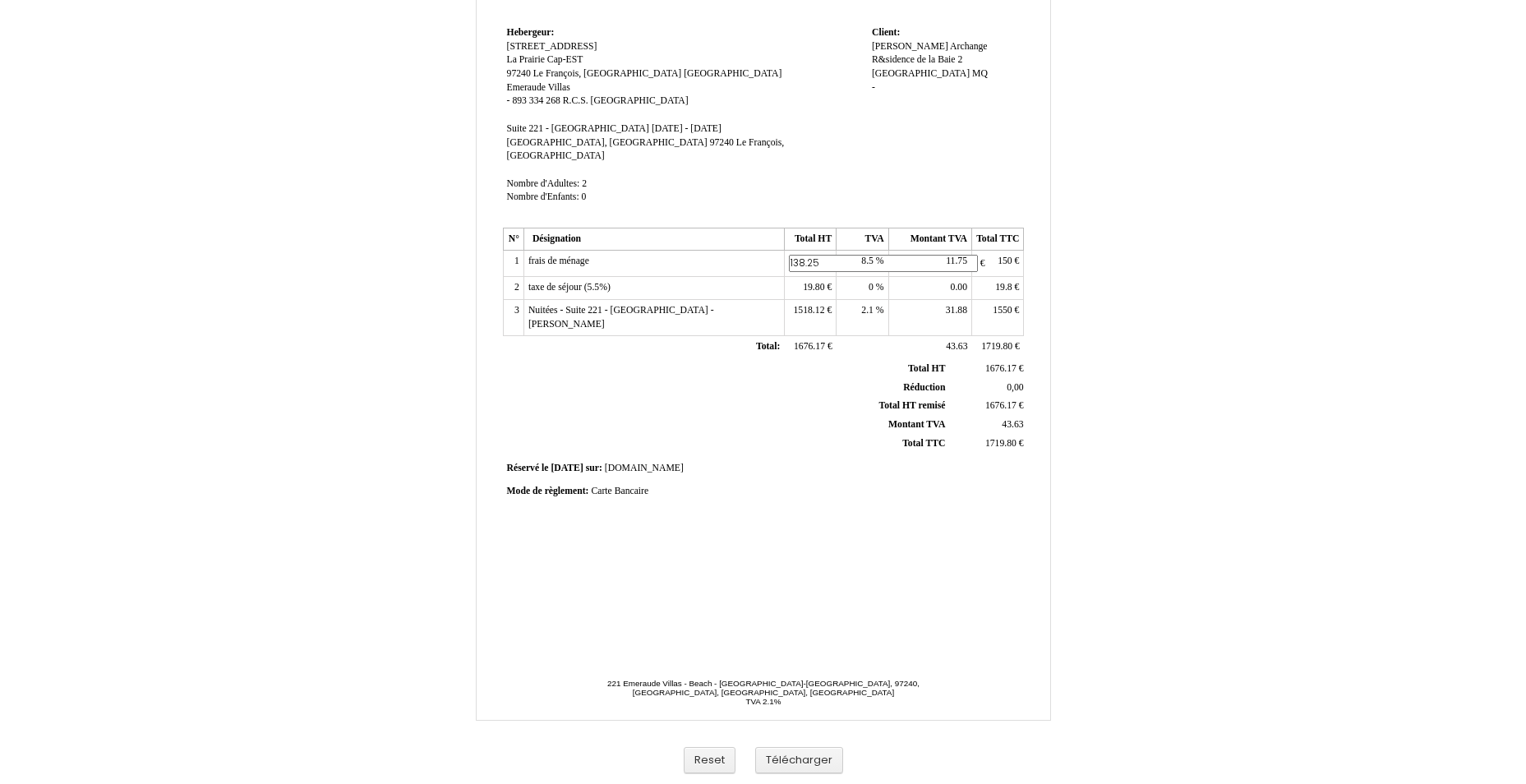
click at [814, 255] on input "138.25" at bounding box center [883, 263] width 189 height 17
type input "138.25"
click at [816, 394] on th "Total HT remisé Total HT remisé" at bounding box center [727, 403] width 443 height 19
click at [808, 278] on span "19.80" at bounding box center [812, 284] width 21 height 11
click at [808, 278] on input "19.80" at bounding box center [883, 286] width 189 height 17
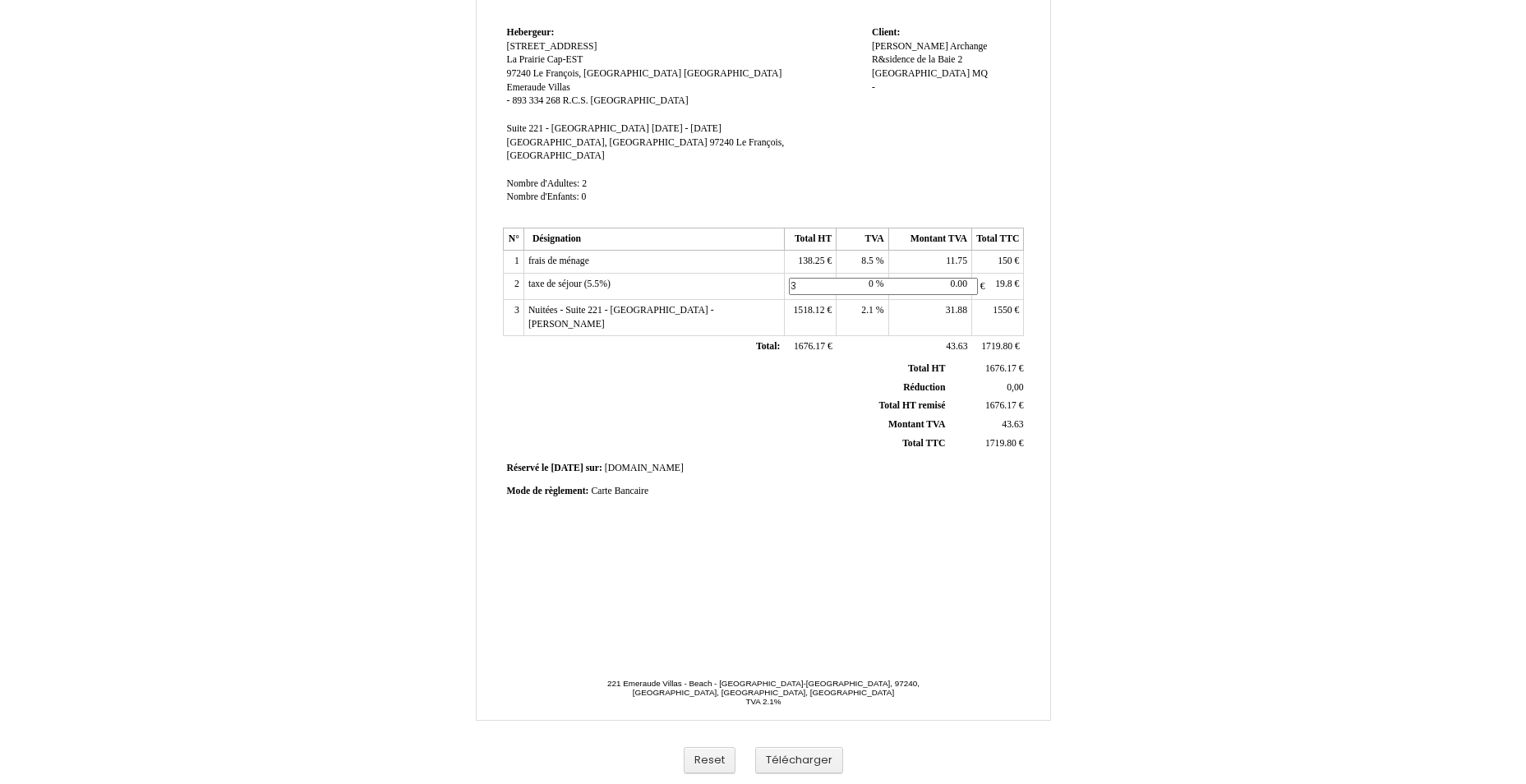
type input "30"
click at [984, 274] on td "19.8 19.8 €" at bounding box center [997, 285] width 52 height 23
drag, startPoint x: 984, startPoint y: 273, endPoint x: 997, endPoint y: 271, distance: 13.2
click at [991, 274] on td "19.8 19.8 €" at bounding box center [997, 285] width 52 height 23
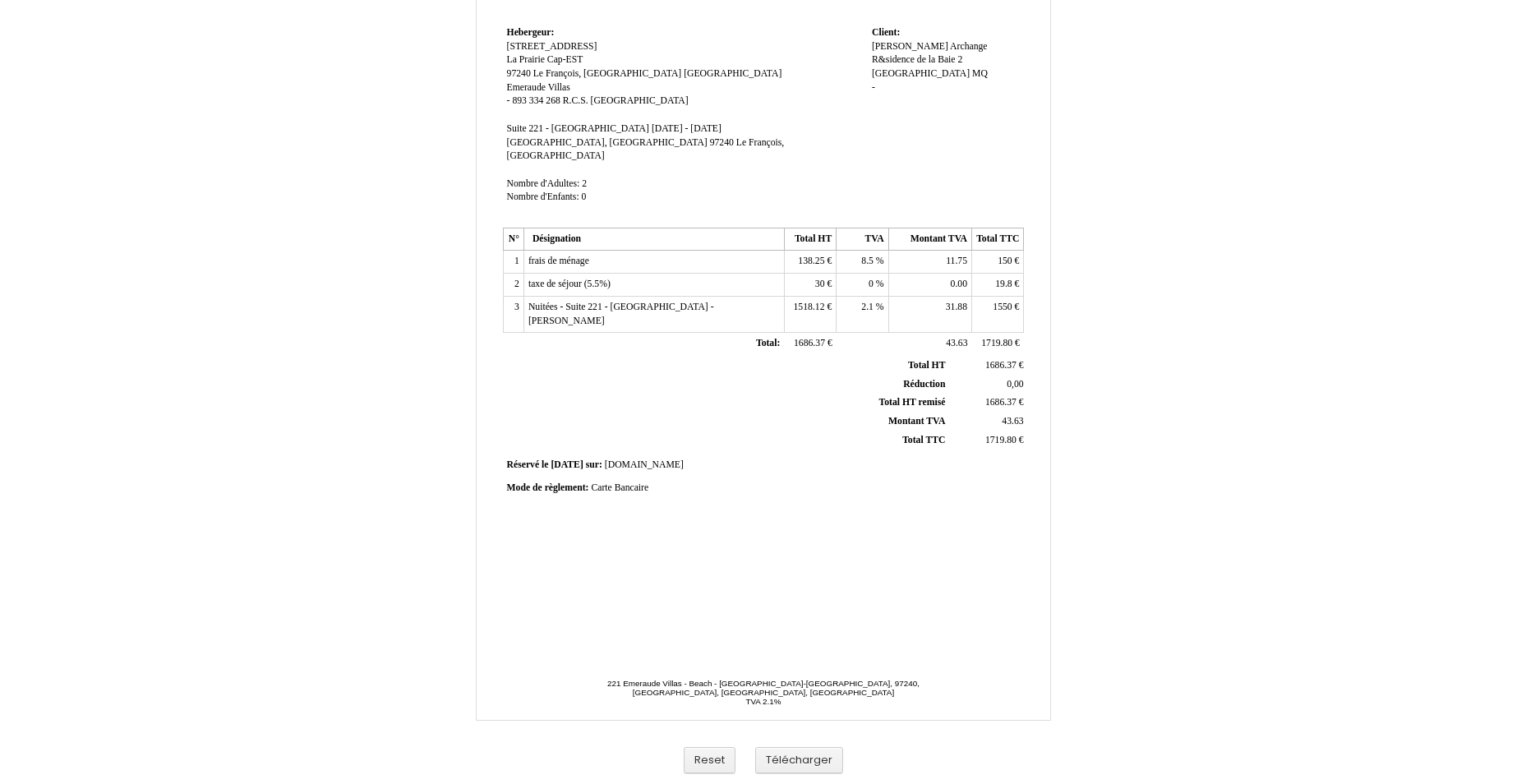
click at [1008, 278] on span "19.8" at bounding box center [1003, 284] width 16 height 11
click at [1008, 278] on input "19.8" at bounding box center [1071, 286] width 189 height 17
type input "30"
click at [725, 454] on td "Réservé le Réservé le 2025-02-07 2025-02-07 sur: sur: Booking.com Booking.com" at bounding box center [764, 465] width 522 height 22
click at [809, 301] on span "1518.12" at bounding box center [809, 307] width 31 height 11
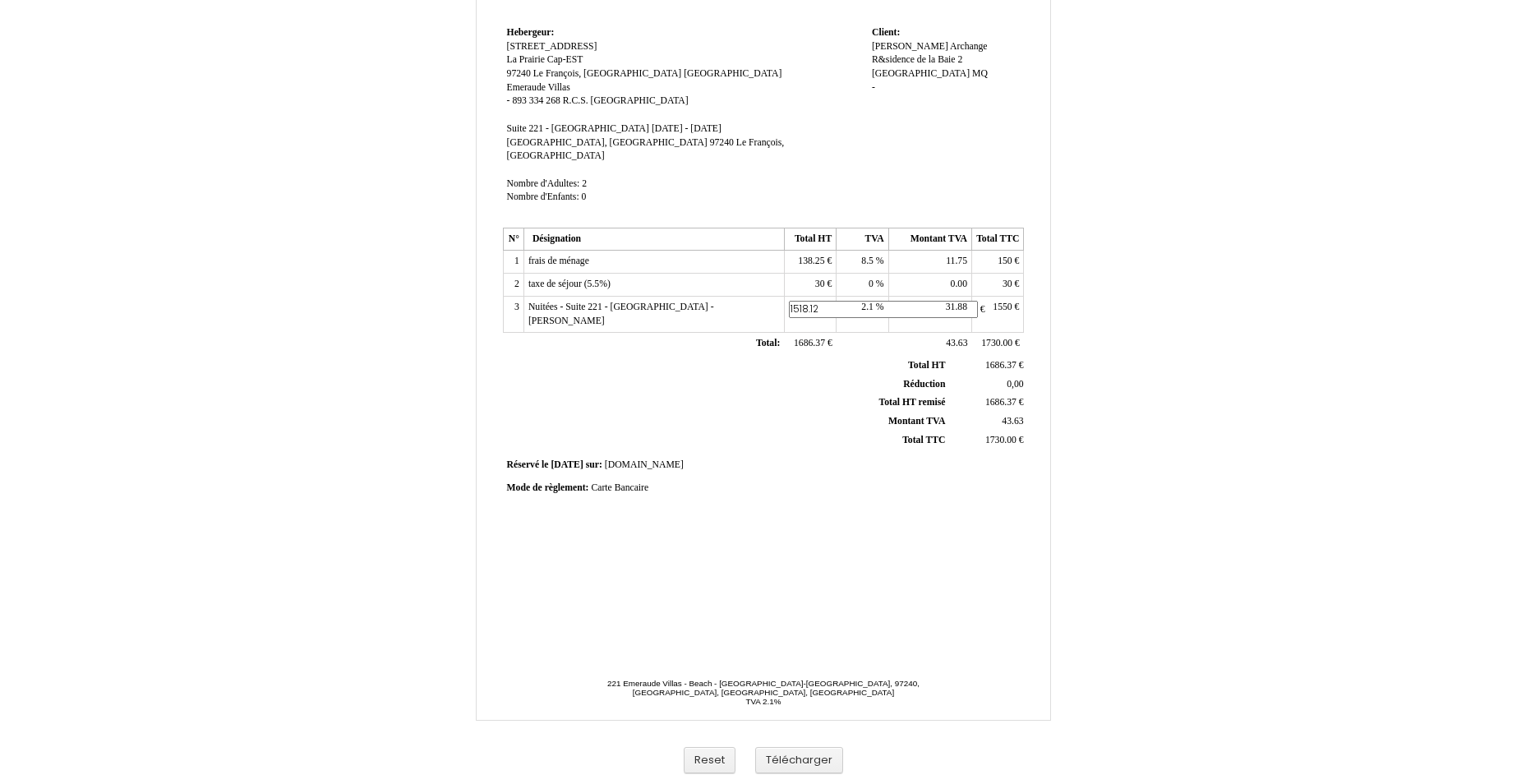
click at [809, 300] on input "1518.12" at bounding box center [883, 309] width 189 height 17
click at [943, 301] on td "31.88 31.88" at bounding box center [930, 313] width 83 height 36
click at [1005, 301] on span "1550" at bounding box center [1001, 307] width 19 height 11
click at [1005, 300] on input "1550" at bounding box center [1071, 309] width 189 height 17
type input "1539.80"
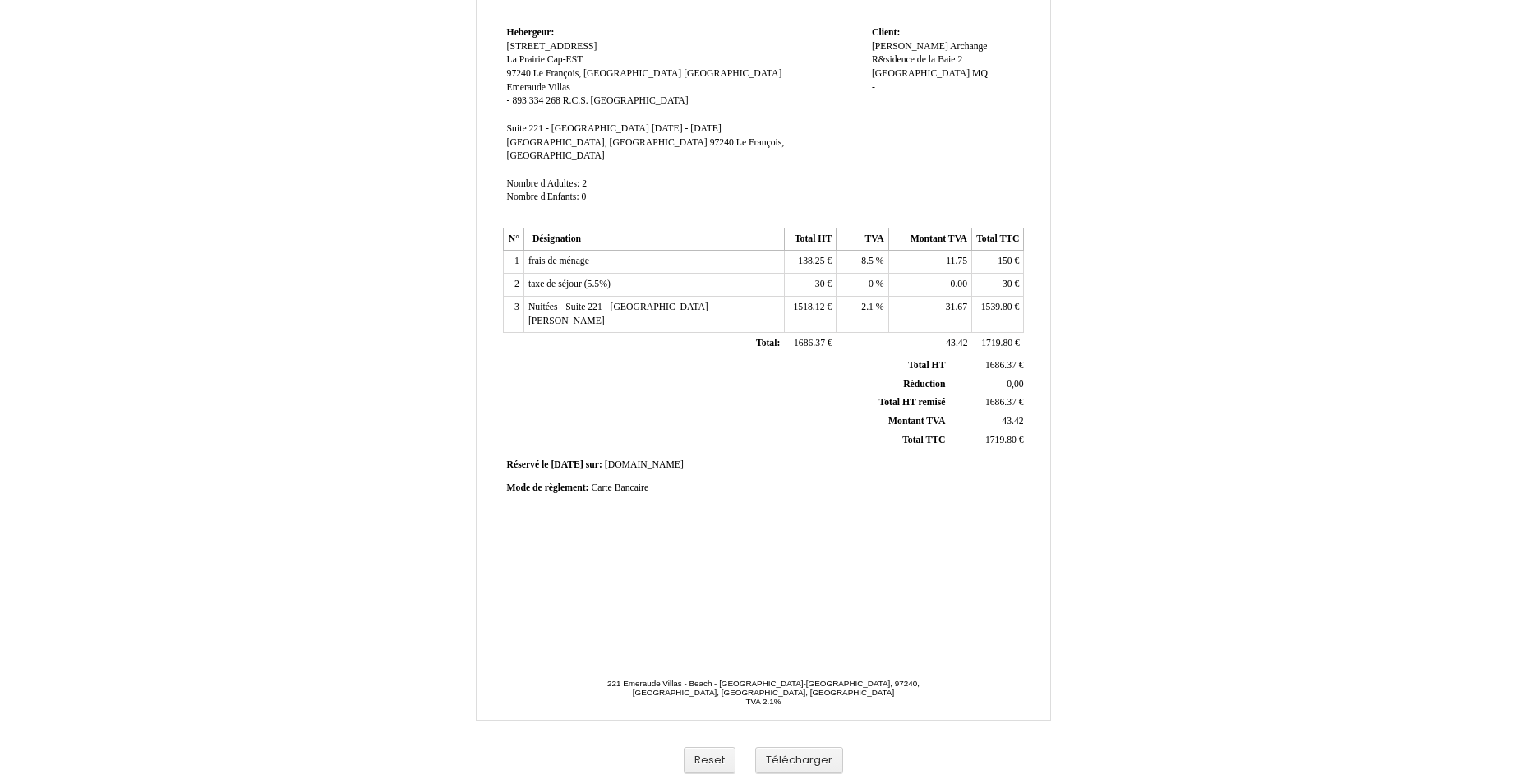
click at [829, 375] on th "Réduction Réduction" at bounding box center [727, 384] width 443 height 19
click at [949, 301] on span "31.67" at bounding box center [955, 307] width 21 height 11
click at [949, 300] on input "31.67" at bounding box center [987, 309] width 189 height 17
type input "31.67"
click at [671, 482] on div "Mode de règlement: Mode de règlement: Carte Bancaire Carte Bancaire" at bounding box center [763, 488] width 514 height 14
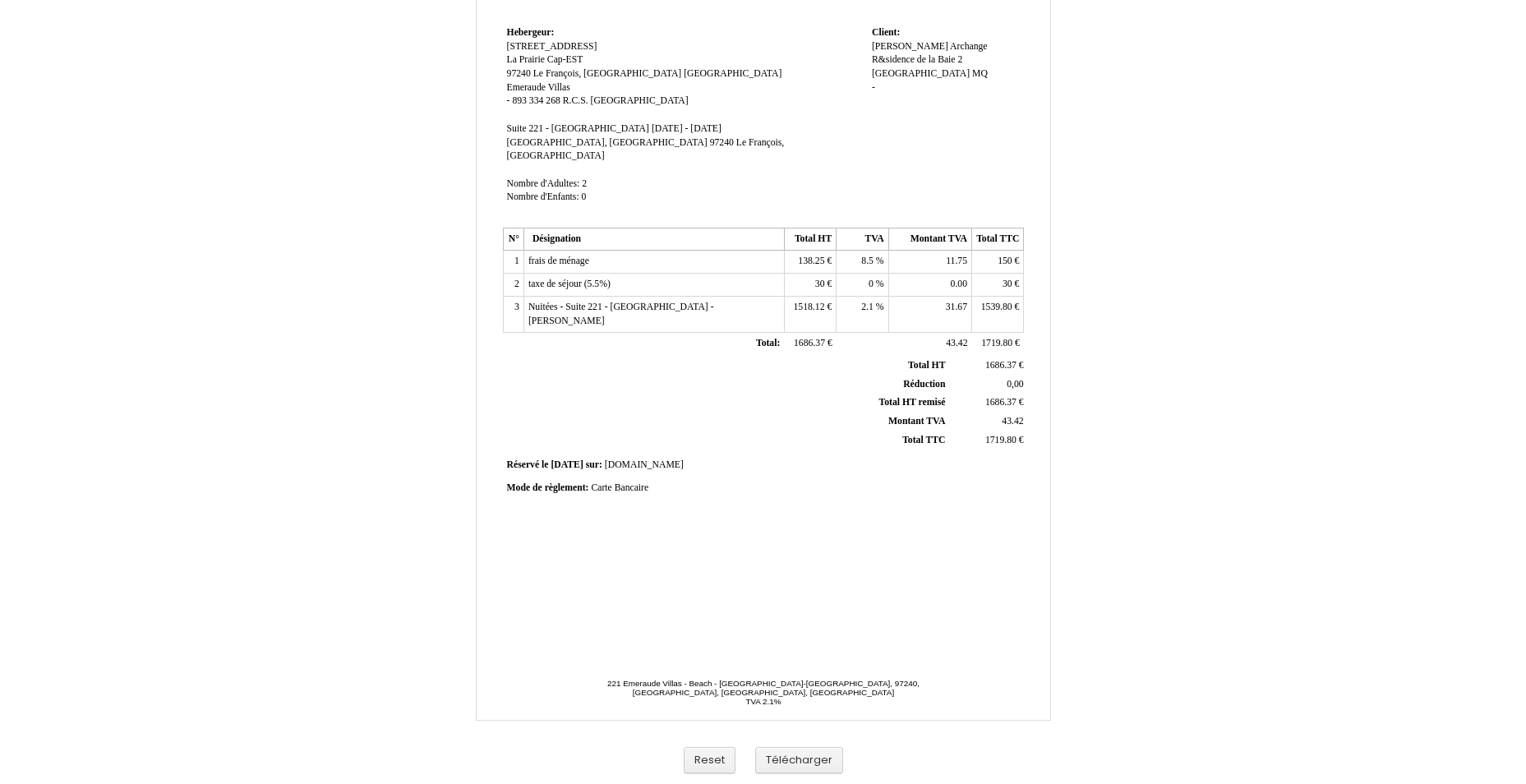
click at [796, 301] on span "1518.12" at bounding box center [809, 307] width 31 height 11
click at [0, 0] on input "1518.12" at bounding box center [0, 0] width 0 height 0
type input "1508.13"
click at [801, 454] on td "Réservé le Réservé le 2025-02-07 2025-02-07 sur: sur: Booking.com Booking.com" at bounding box center [764, 465] width 522 height 22
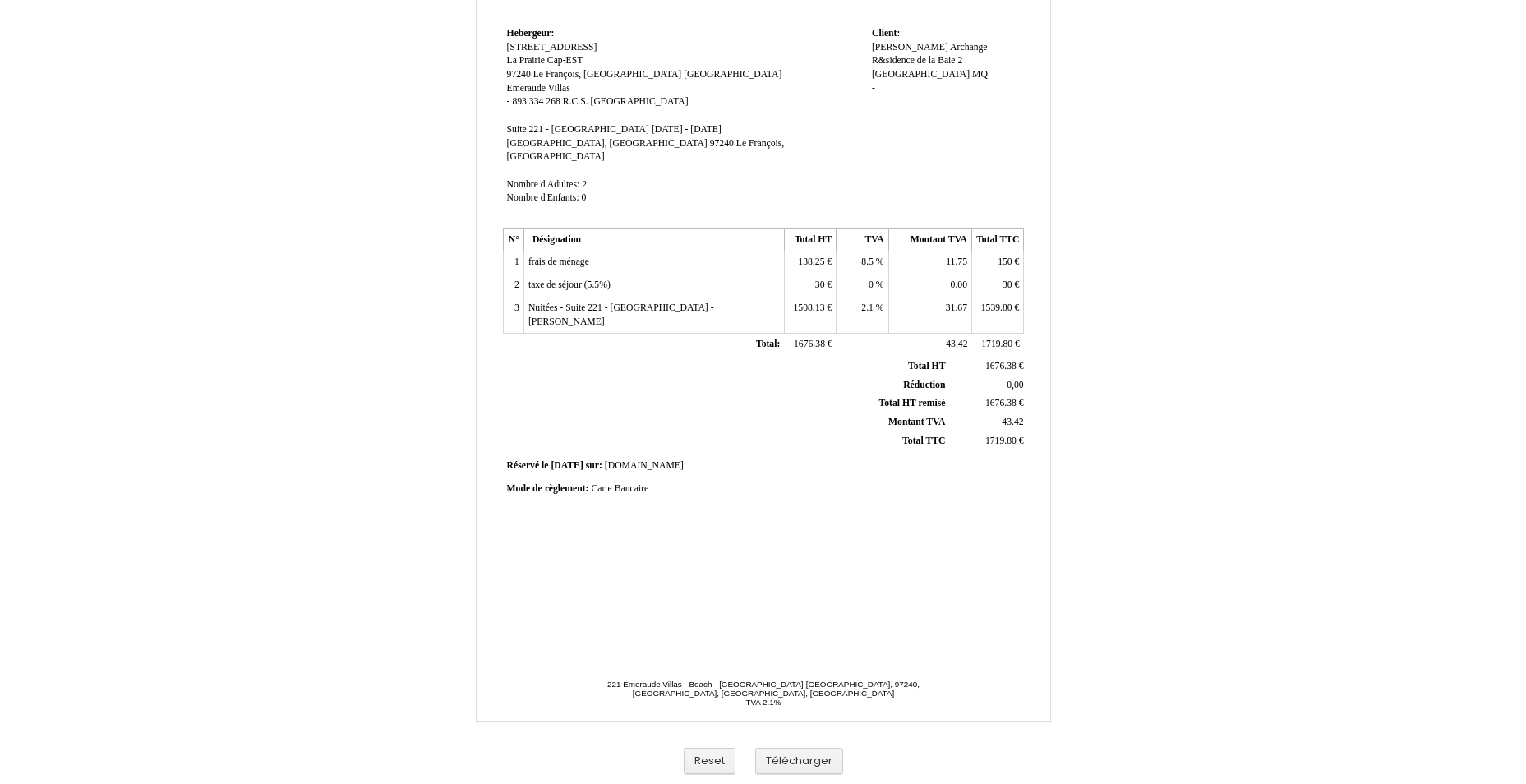
click at [803, 256] on span "138.25" at bounding box center [811, 262] width 27 height 11
click at [805, 256] on input "138.25" at bounding box center [883, 264] width 189 height 17
click at [787, 397] on th "Total HT remisé Total HT remisé" at bounding box center [727, 407] width 443 height 19
click at [997, 302] on span "1539.80" at bounding box center [997, 308] width 31 height 11
click at [997, 301] on input "1539.80" at bounding box center [1071, 310] width 189 height 17
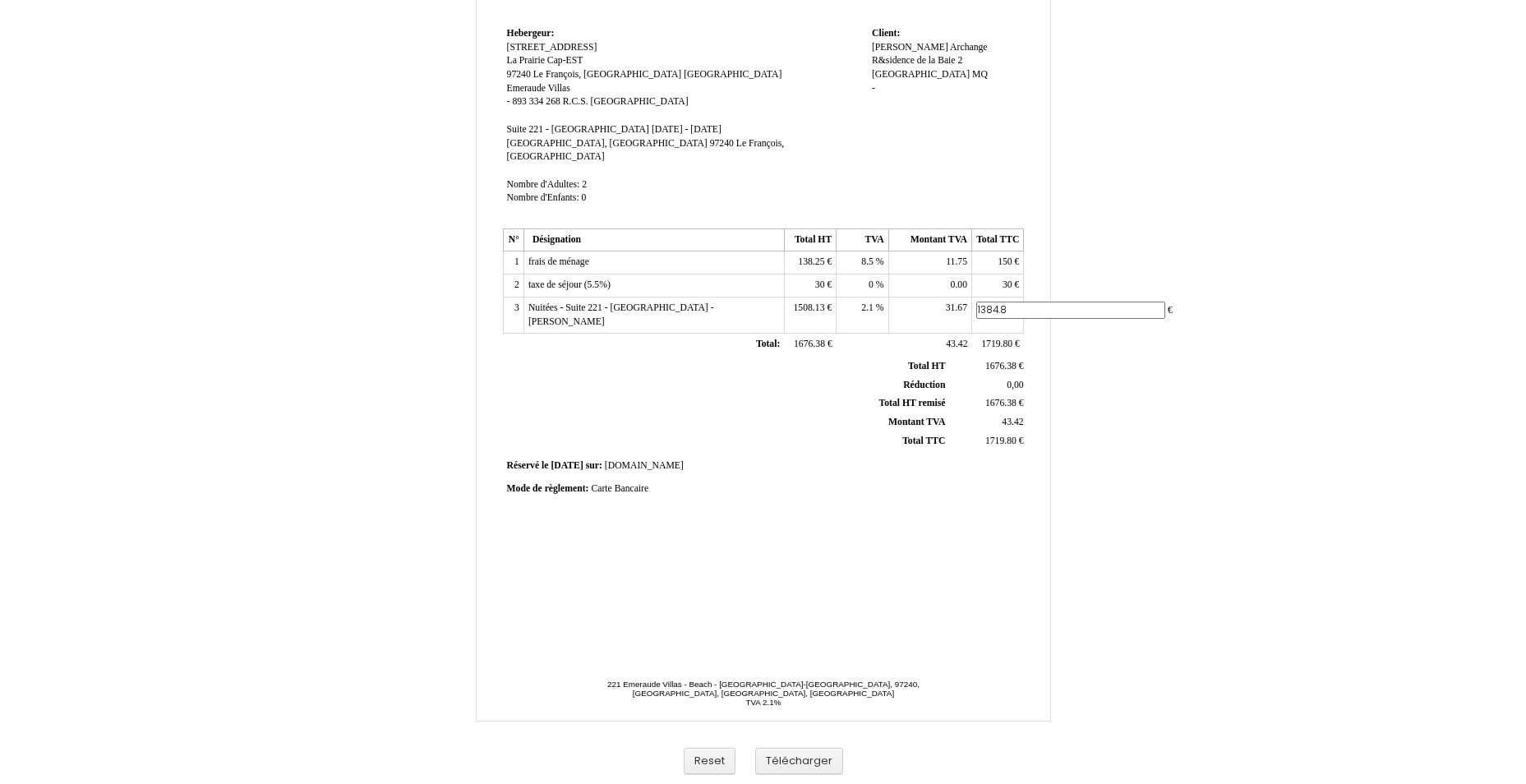
type input "1384.80"
click at [746, 376] on th "Réduction Réduction" at bounding box center [727, 385] width 443 height 19
click at [961, 302] on span "31.67" at bounding box center [955, 308] width 21 height 11
click at [961, 301] on input "31.67" at bounding box center [987, 310] width 189 height 17
type input "28.48"
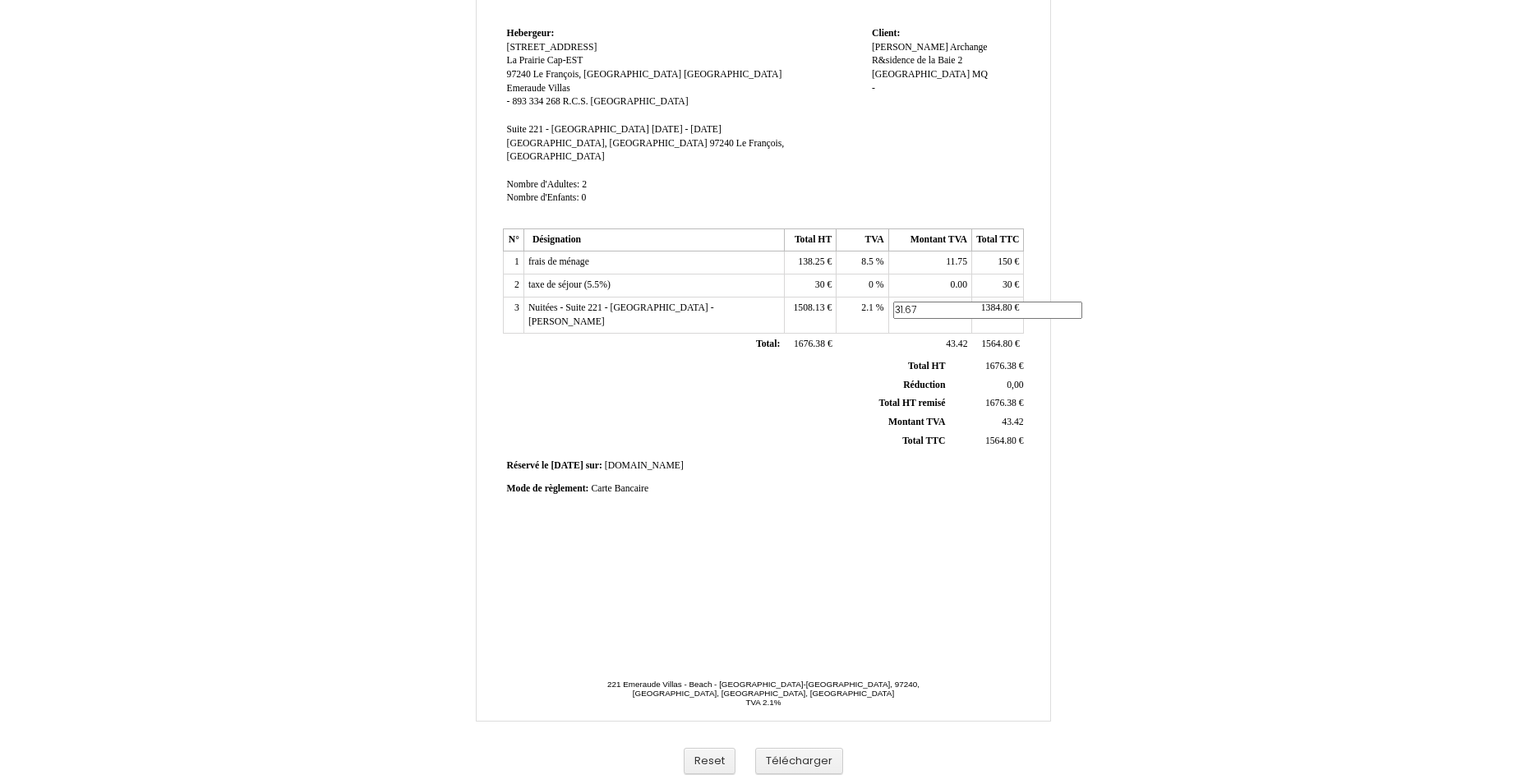
click at [779, 376] on th "Réduction Réduction" at bounding box center [727, 385] width 443 height 19
click at [819, 297] on td "1508.13 1508.13 €" at bounding box center [810, 314] width 52 height 36
click at [819, 302] on span "1508.13" at bounding box center [809, 308] width 31 height 11
click at [819, 301] on input "1508.13" at bounding box center [883, 310] width 189 height 17
click at [812, 455] on td "Réservé le Réservé le 2025-02-07 2025-02-07 sur: sur: Booking.com Booking.com" at bounding box center [764, 466] width 522 height 22
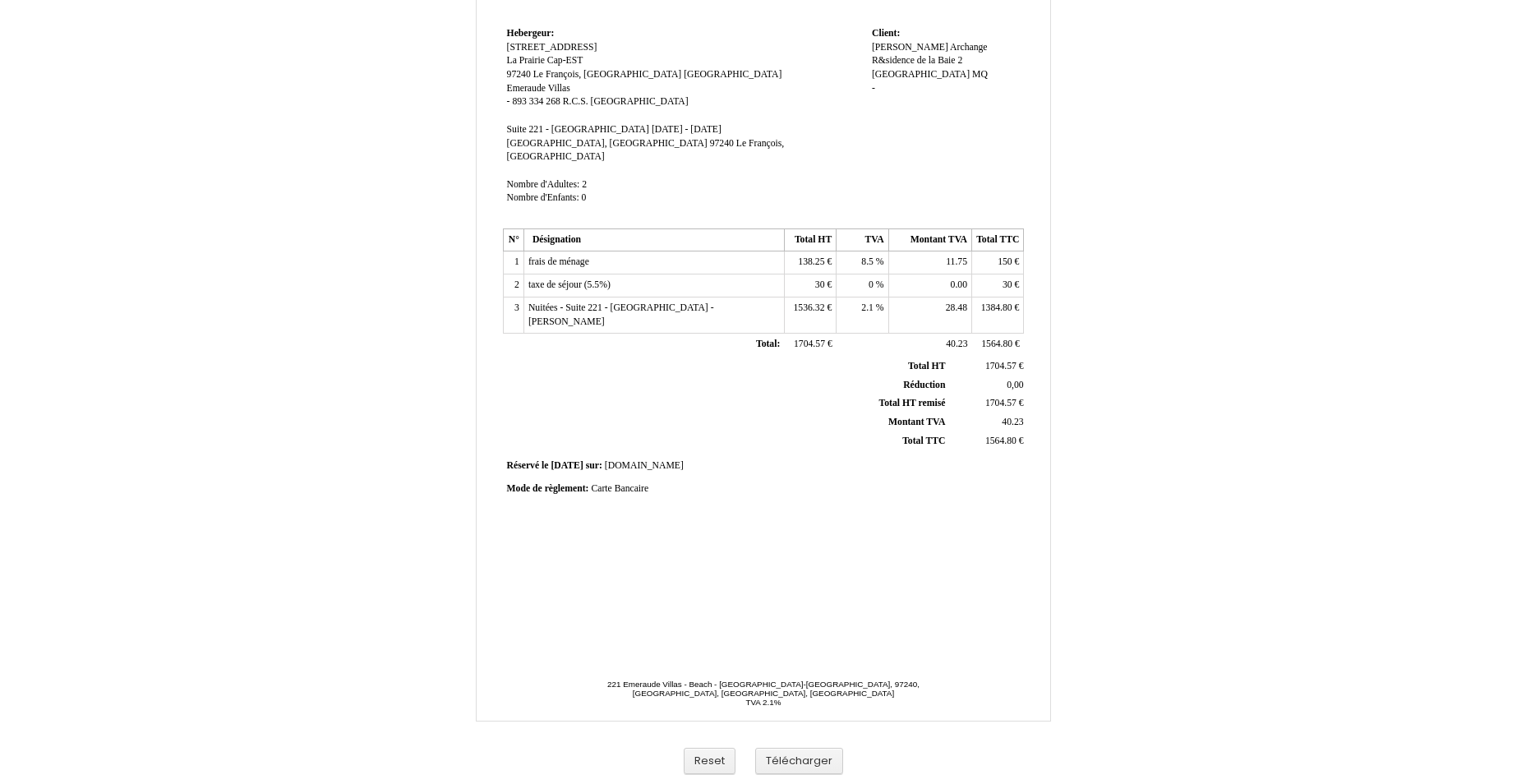
click at [808, 302] on span "1536.32" at bounding box center [809, 308] width 31 height 11
type input "1556.32"
click at [986, 572] on div "Facture Facture N° 5078007 5078007 Date de création 07 February 2025 Hebergeur:…" at bounding box center [762, 255] width 527 height 777
click at [807, 256] on span "138.25" at bounding box center [811, 262] width 27 height 11
click at [0, 0] on input "138.25" at bounding box center [0, 0] width 0 height 0
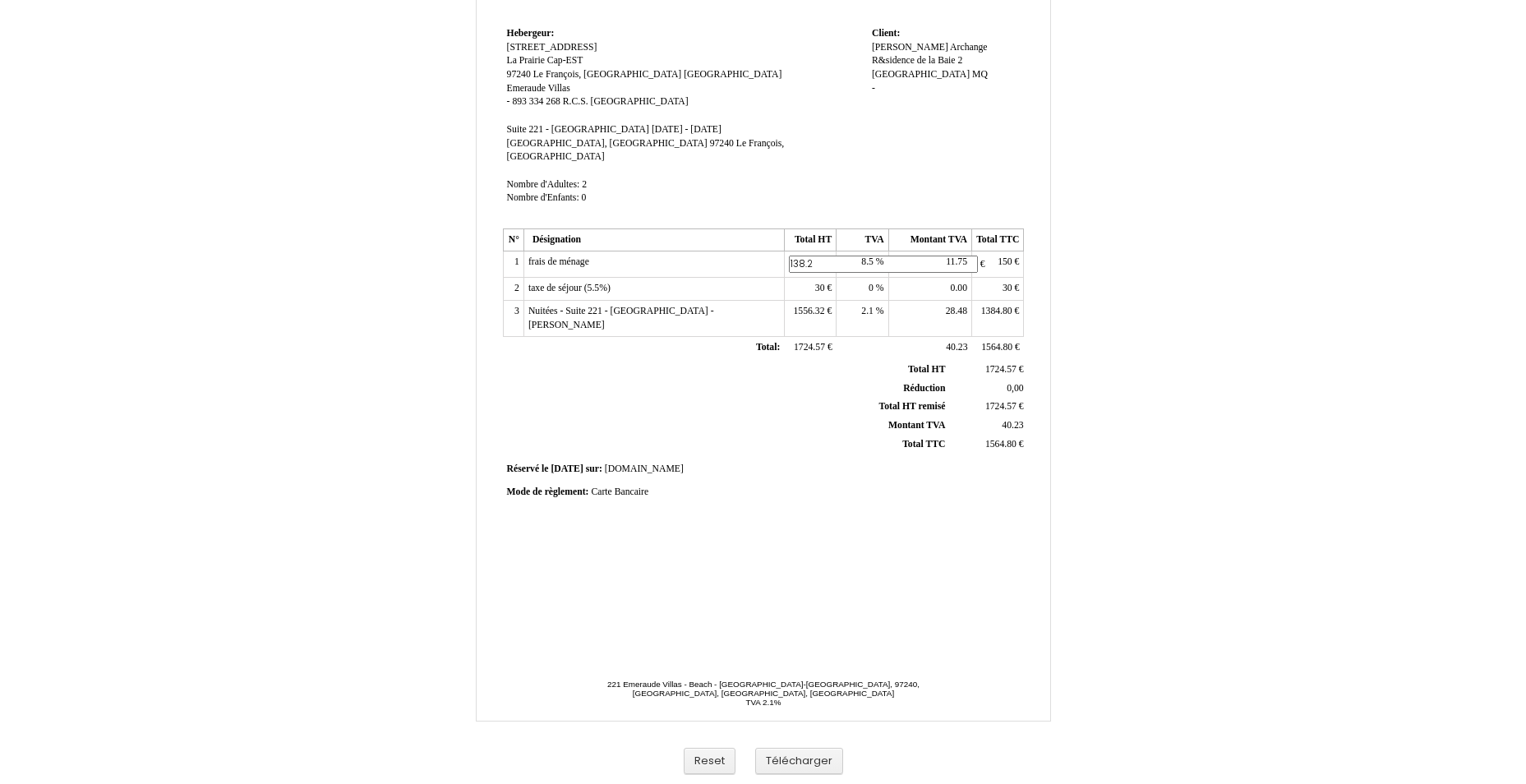
type input "138.25"
click at [752, 519] on div "Facture Facture N° 5078007 5078007 Date de création 07 February 2025 Hebergeur:…" at bounding box center [762, 255] width 527 height 777
click at [955, 256] on span "11.75" at bounding box center [955, 262] width 21 height 11
click at [0, 0] on input "11.75" at bounding box center [0, 0] width 0 height 0
type input "11.75"
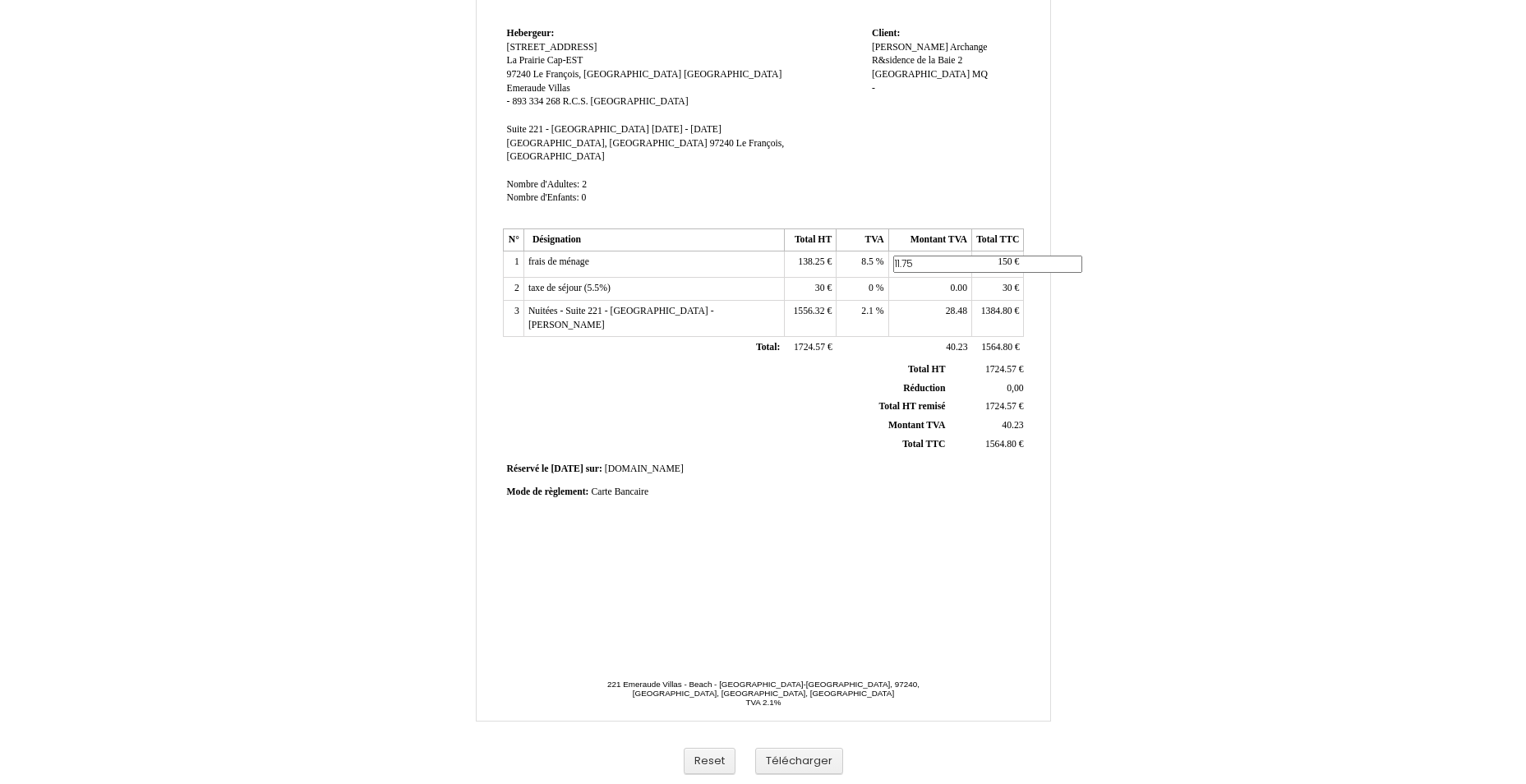
click at [775, 495] on div "Facture Facture N° 5078007 5078007 Date de création 07 February 2025 Hebergeur:…" at bounding box center [762, 255] width 527 height 777
click at [783, 753] on button "Télécharger" at bounding box center [799, 760] width 88 height 27
click at [800, 301] on span "1556.32" at bounding box center [809, 307] width 31 height 11
click at [801, 300] on input "1556.32" at bounding box center [883, 309] width 189 height 17
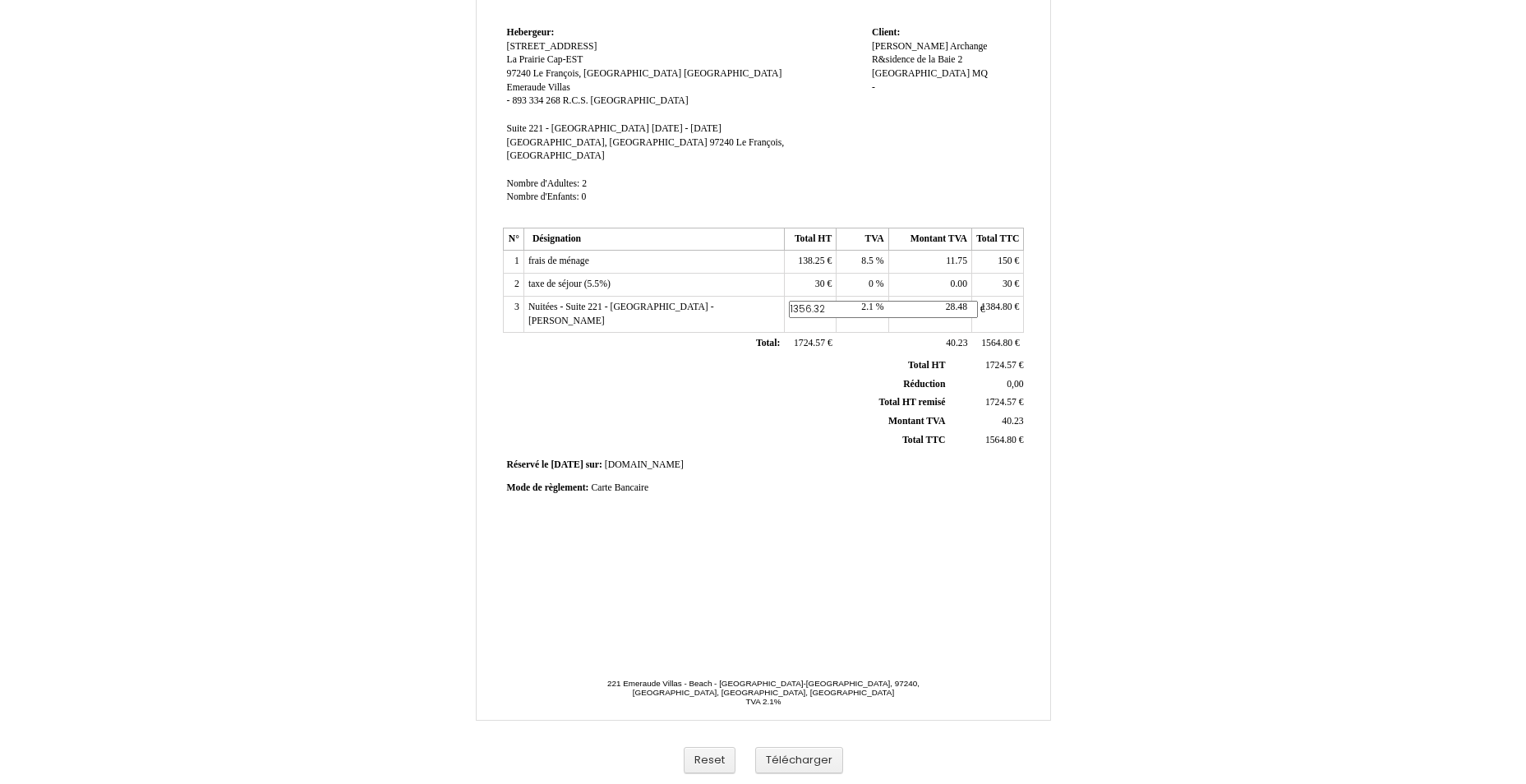
type input "1356.32"
click at [846, 426] on div "Facture Facture N° 5078007 5078007 Date de création 07 February 2025 Hebergeur:…" at bounding box center [762, 254] width 527 height 777
click at [853, 482] on div "Mode de règlement: Mode de règlement: Carte Bancaire Carte Bancaire" at bounding box center [763, 488] width 514 height 14
click at [799, 483] on div "Facture Facture N° 5078007 5078007 Date de création 07 February 2025 Hebergeur:…" at bounding box center [762, 254] width 527 height 777
click at [808, 758] on button "Télécharger" at bounding box center [799, 760] width 88 height 27
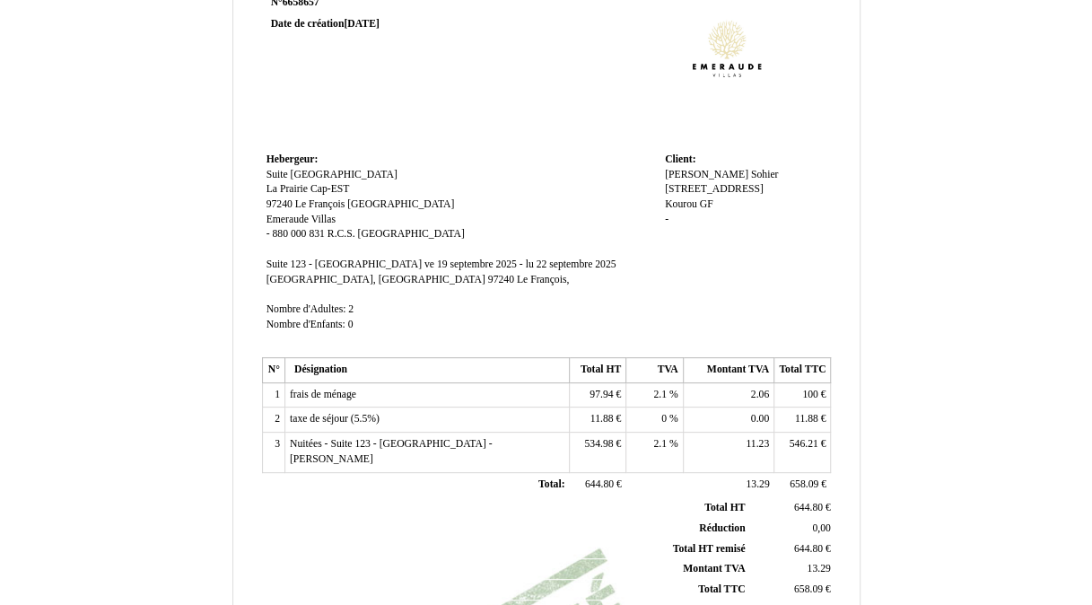
scroll to position [90, 0]
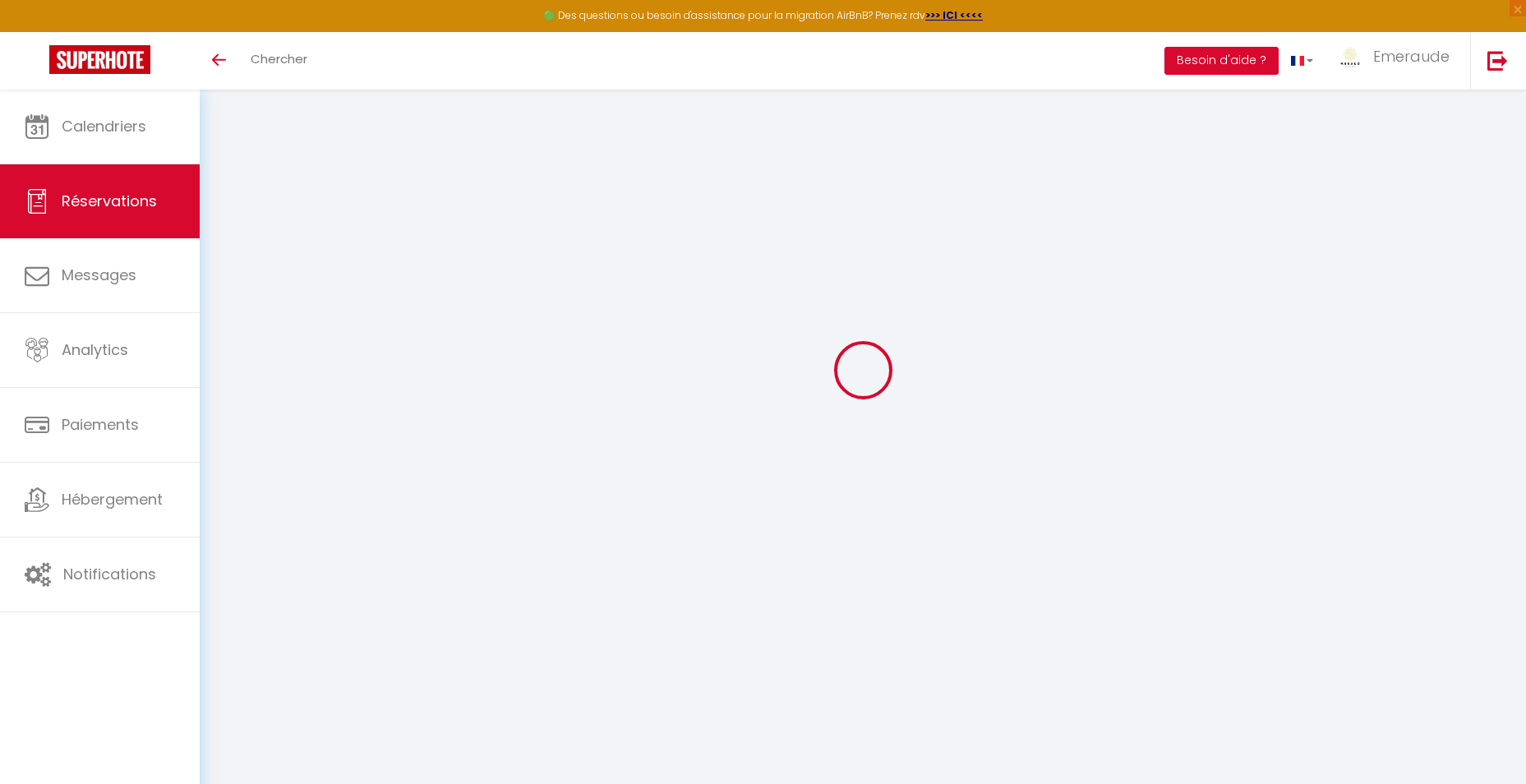
scroll to position [90, 0]
select select
checkbox input "false"
select select
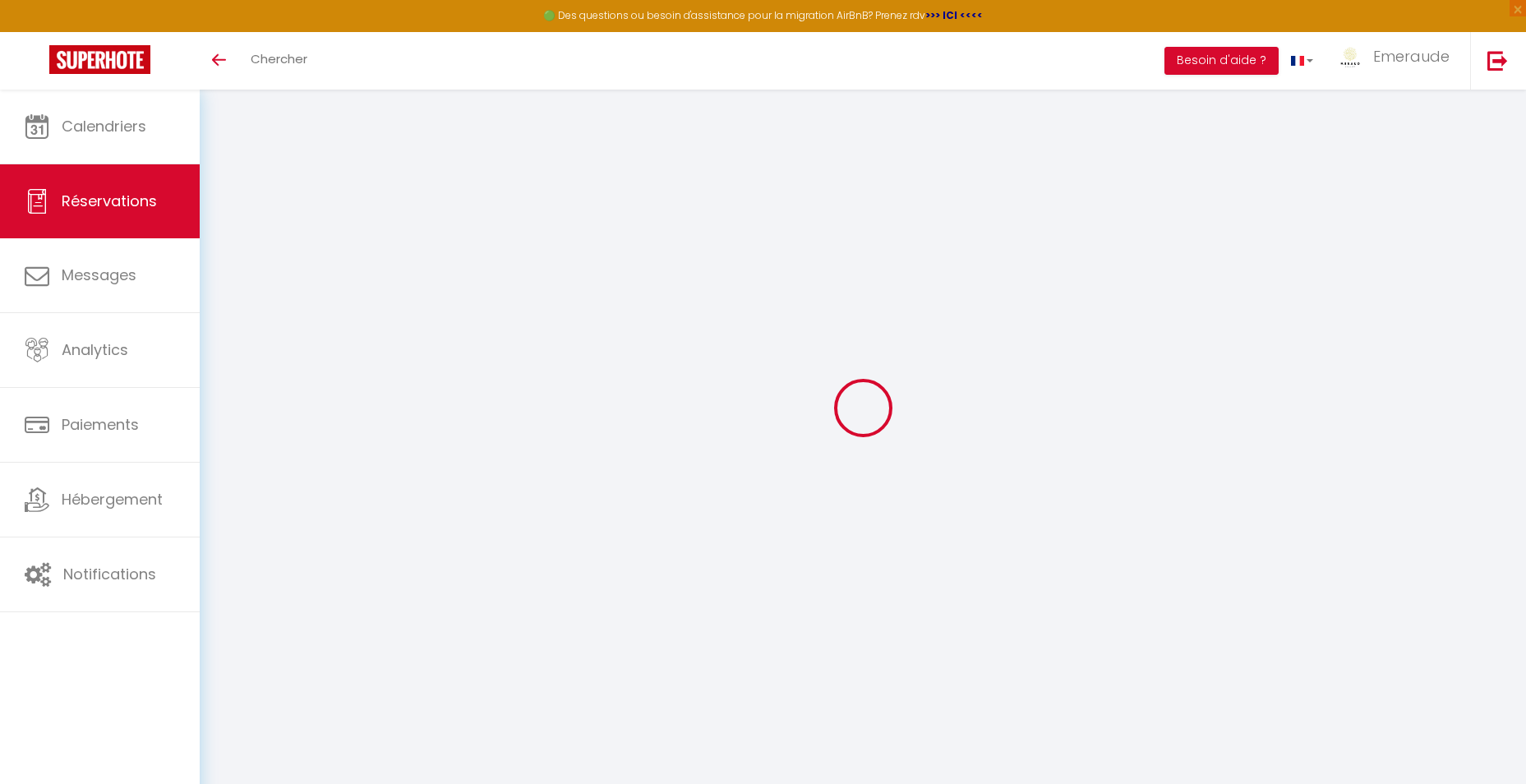
select select
checkbox input "false"
select select
checkbox input "false"
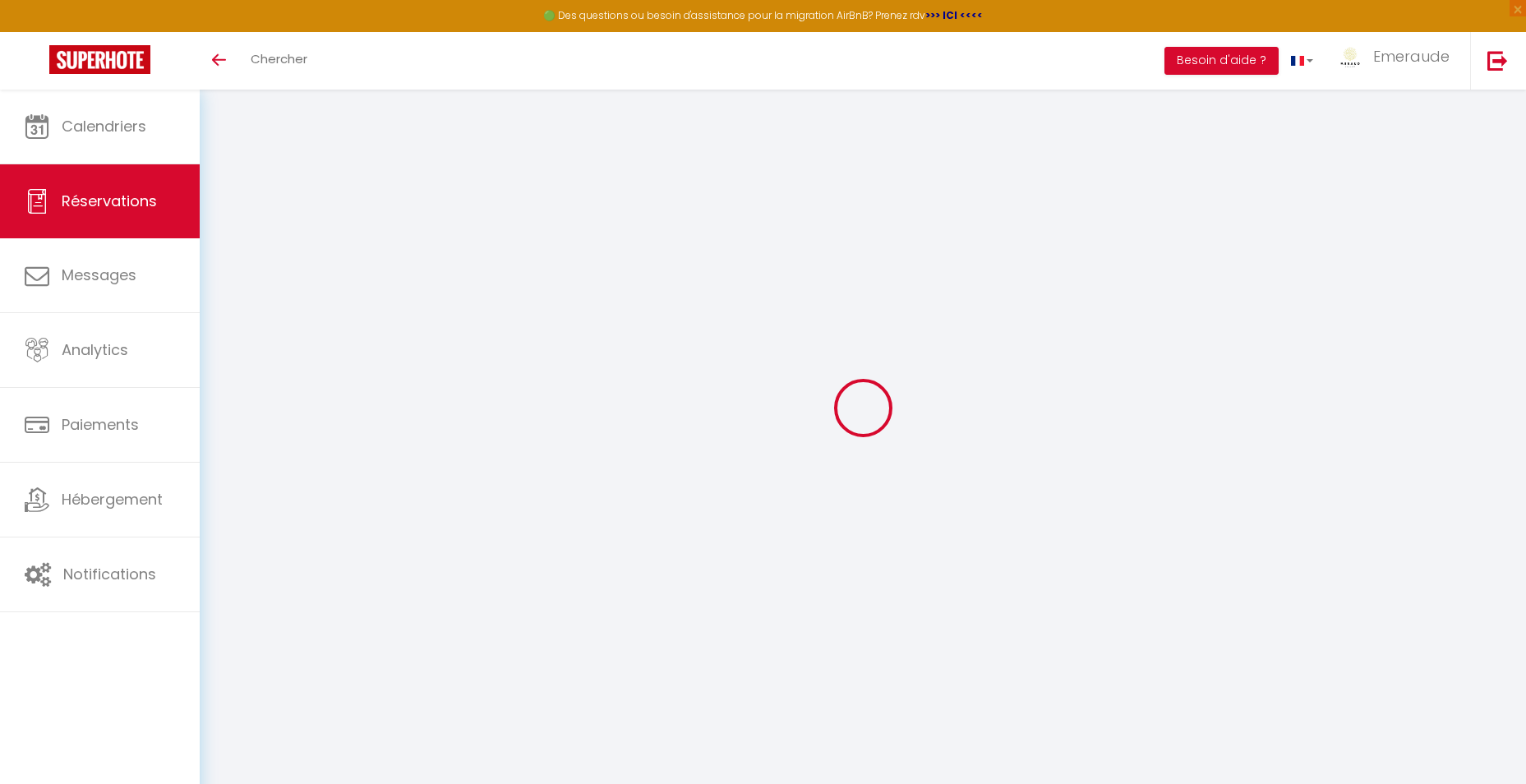
type textarea "** THIS RESERVATION HAS BEEN PRE-PAID ** Reservation has a cancellation grace p…"
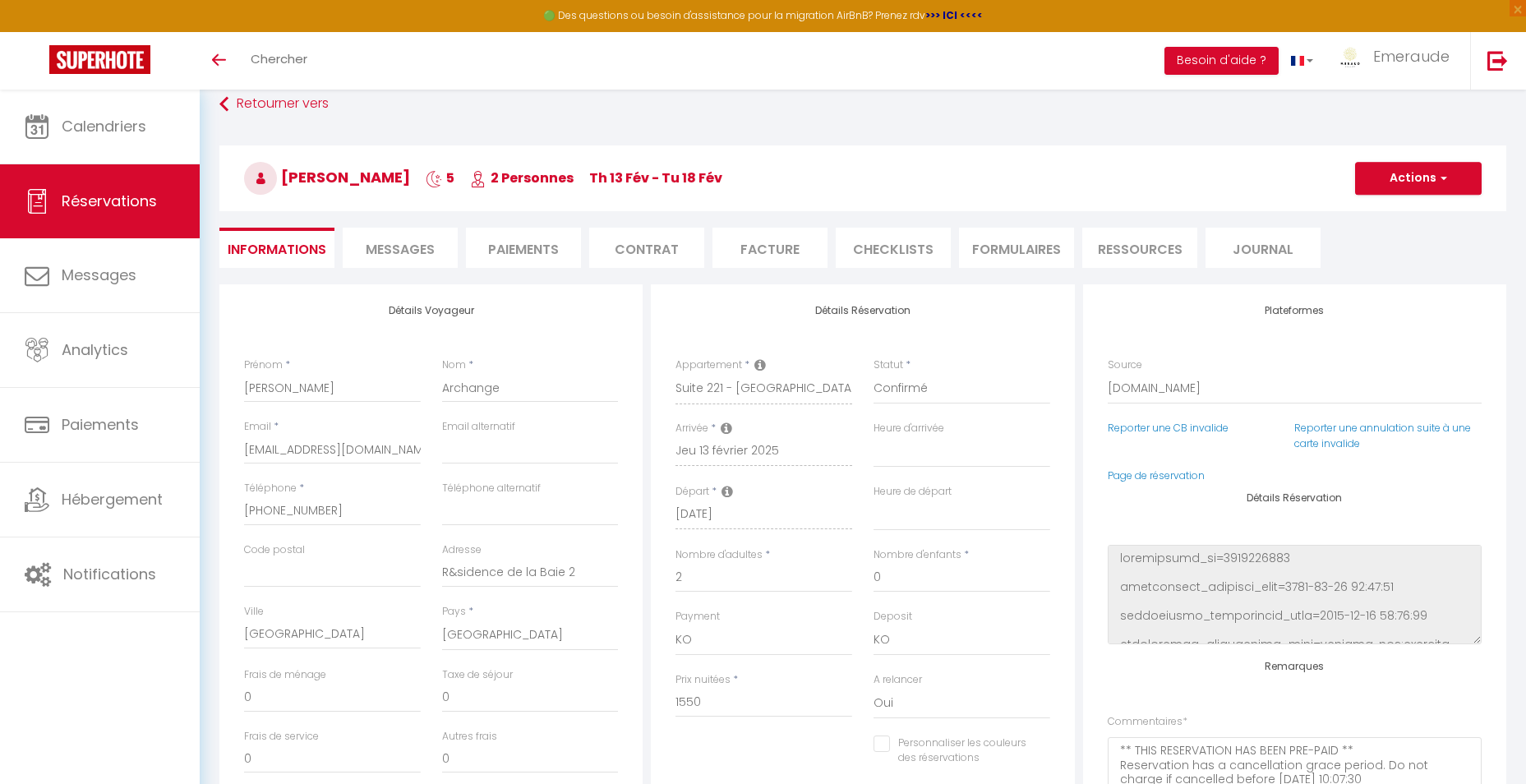
type input "100"
type input "18"
select select
checkbox input "false"
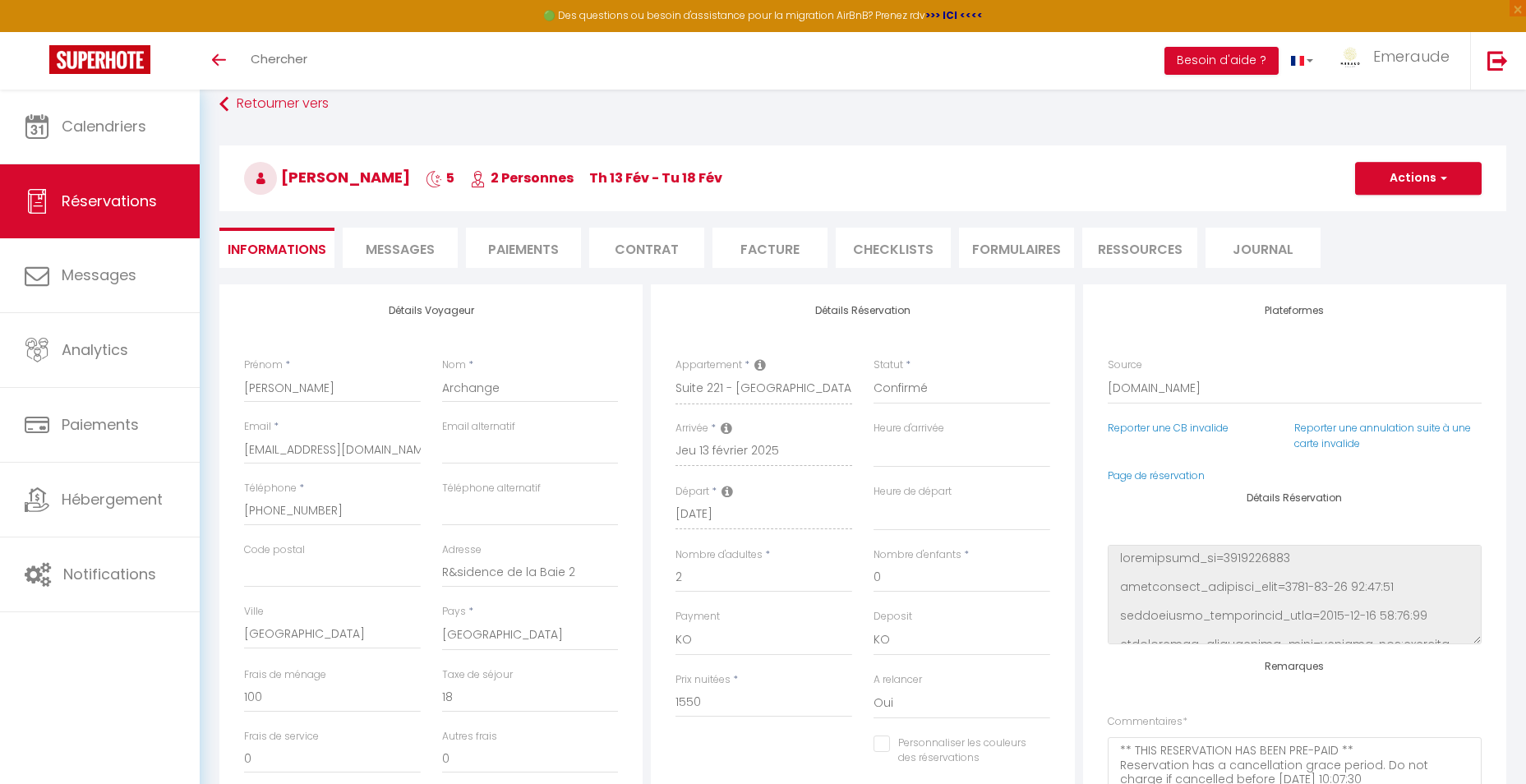
select select
click at [803, 258] on li "Facture" at bounding box center [770, 247] width 115 height 40
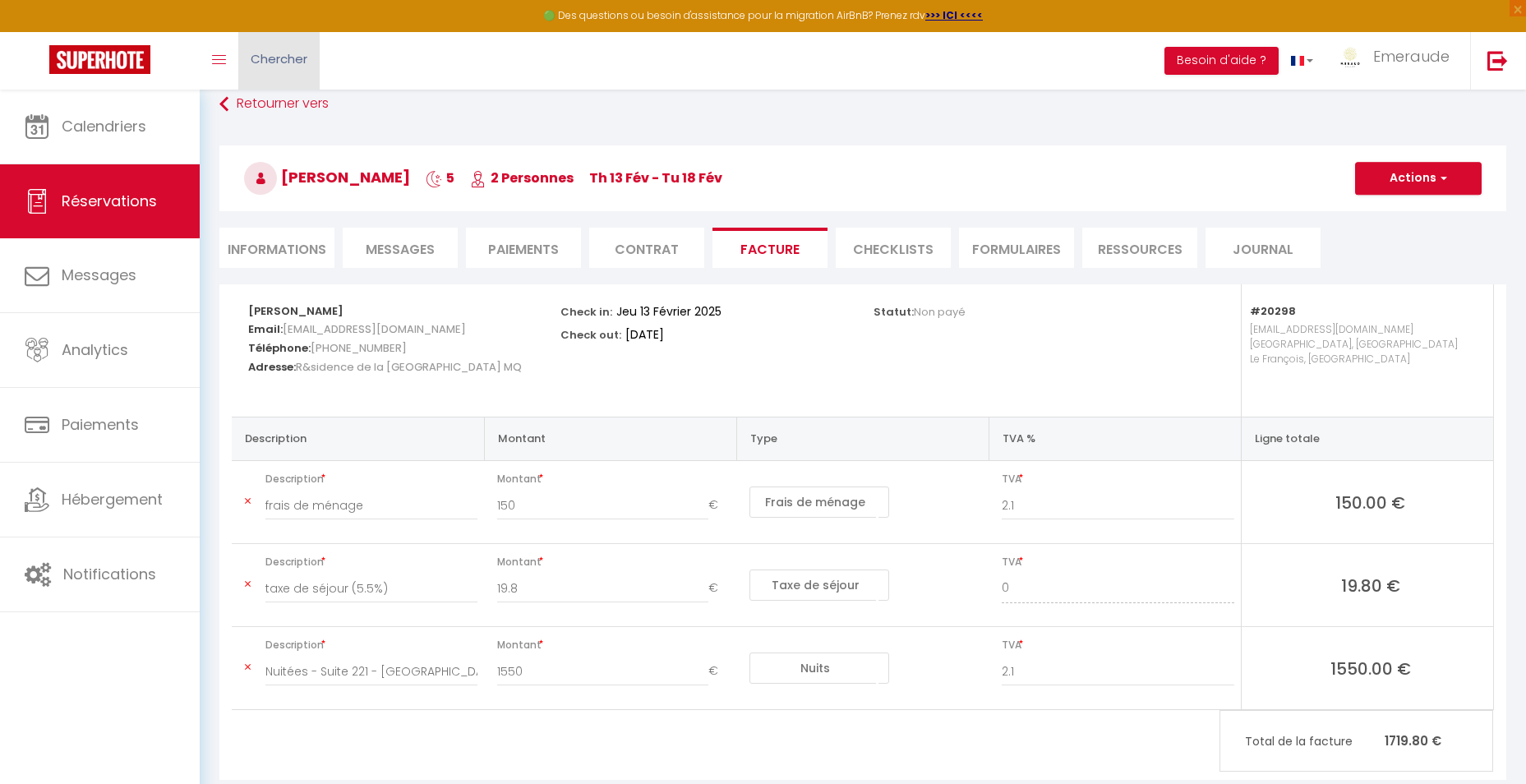
click at [278, 62] on span "Chercher" at bounding box center [279, 59] width 57 height 17
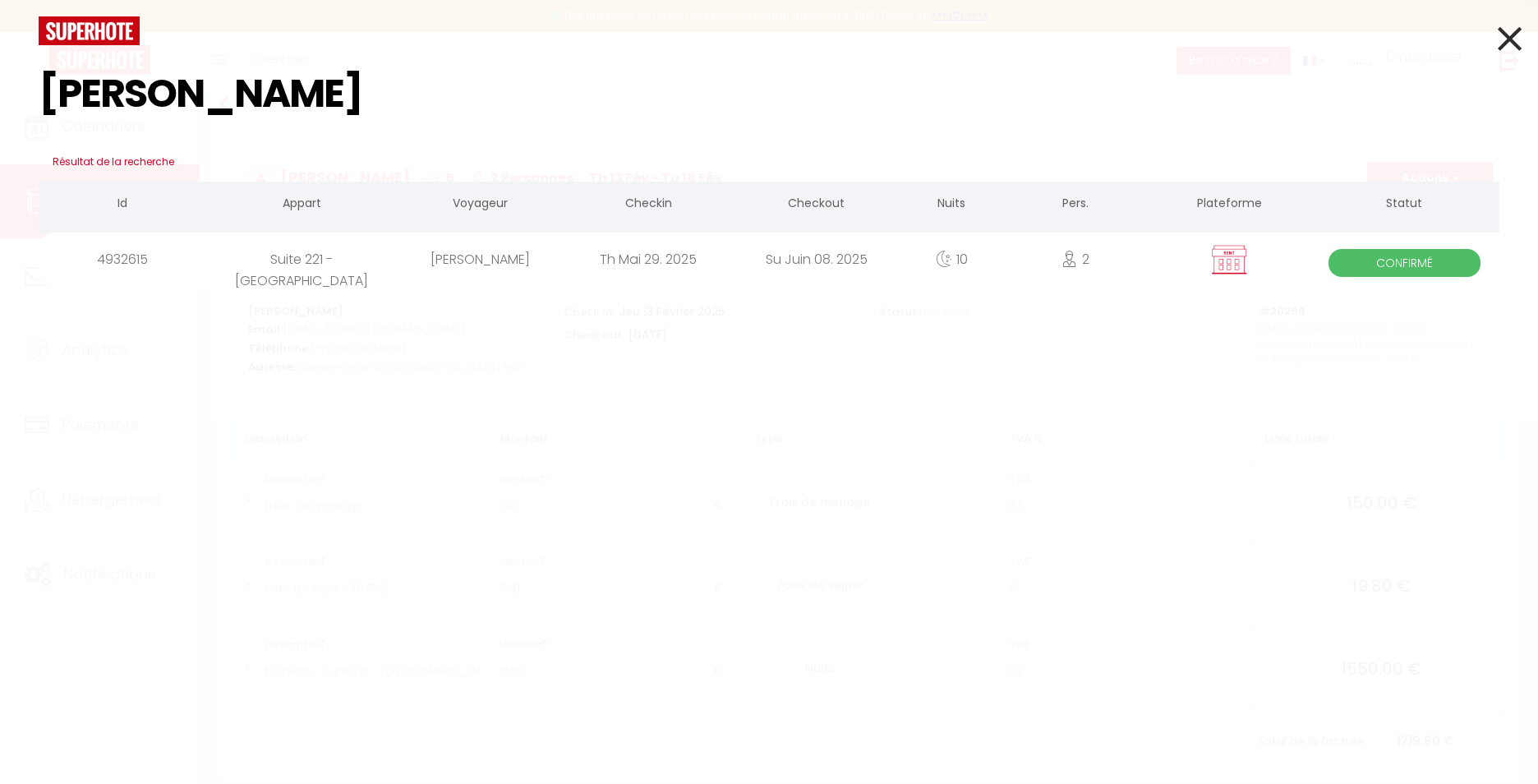
type input "AUDREY MILON"
click at [376, 256] on div "Suite 221 - [GEOGRAPHIC_DATA]" at bounding box center [300, 259] width 190 height 53
select select
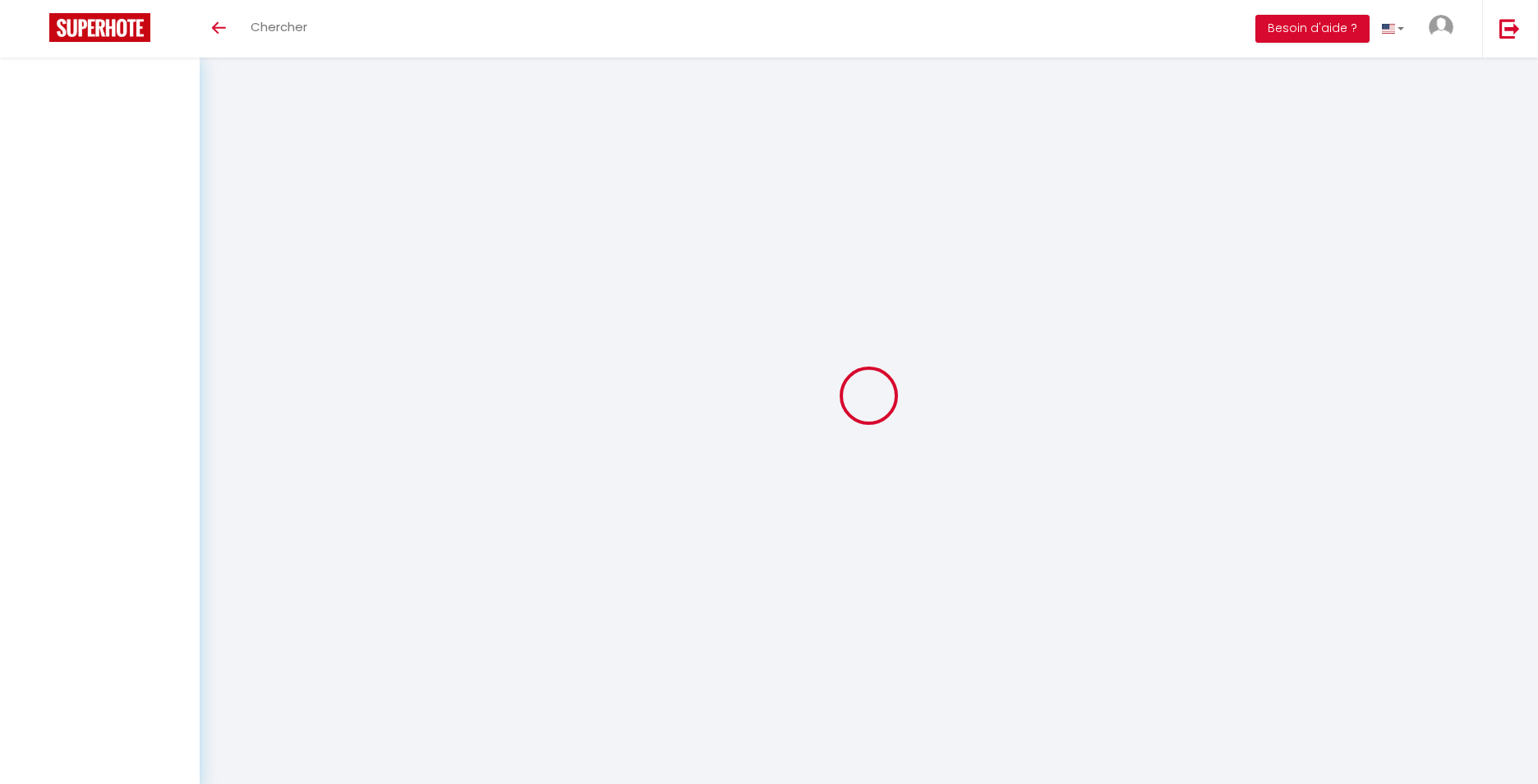
select select
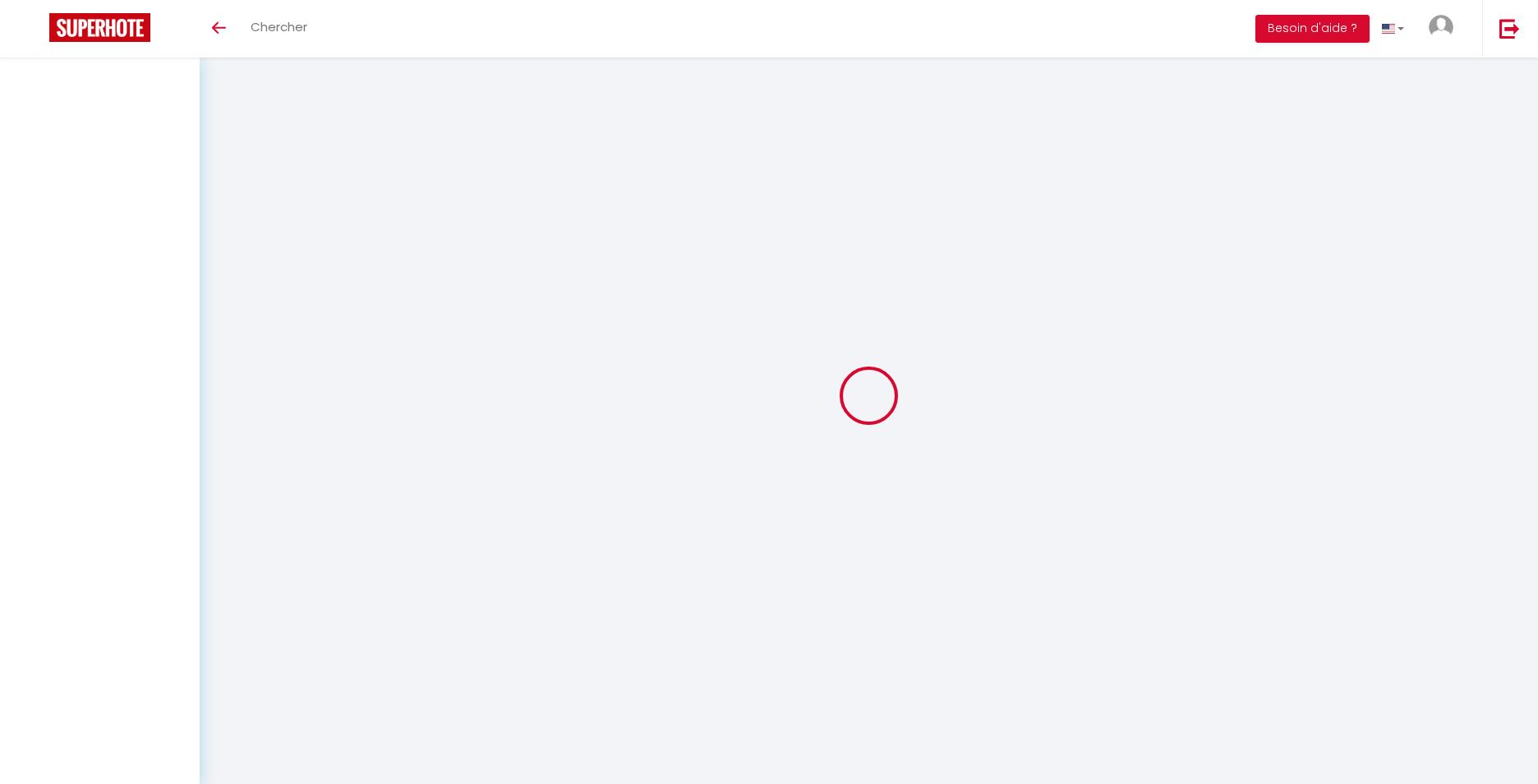
select select
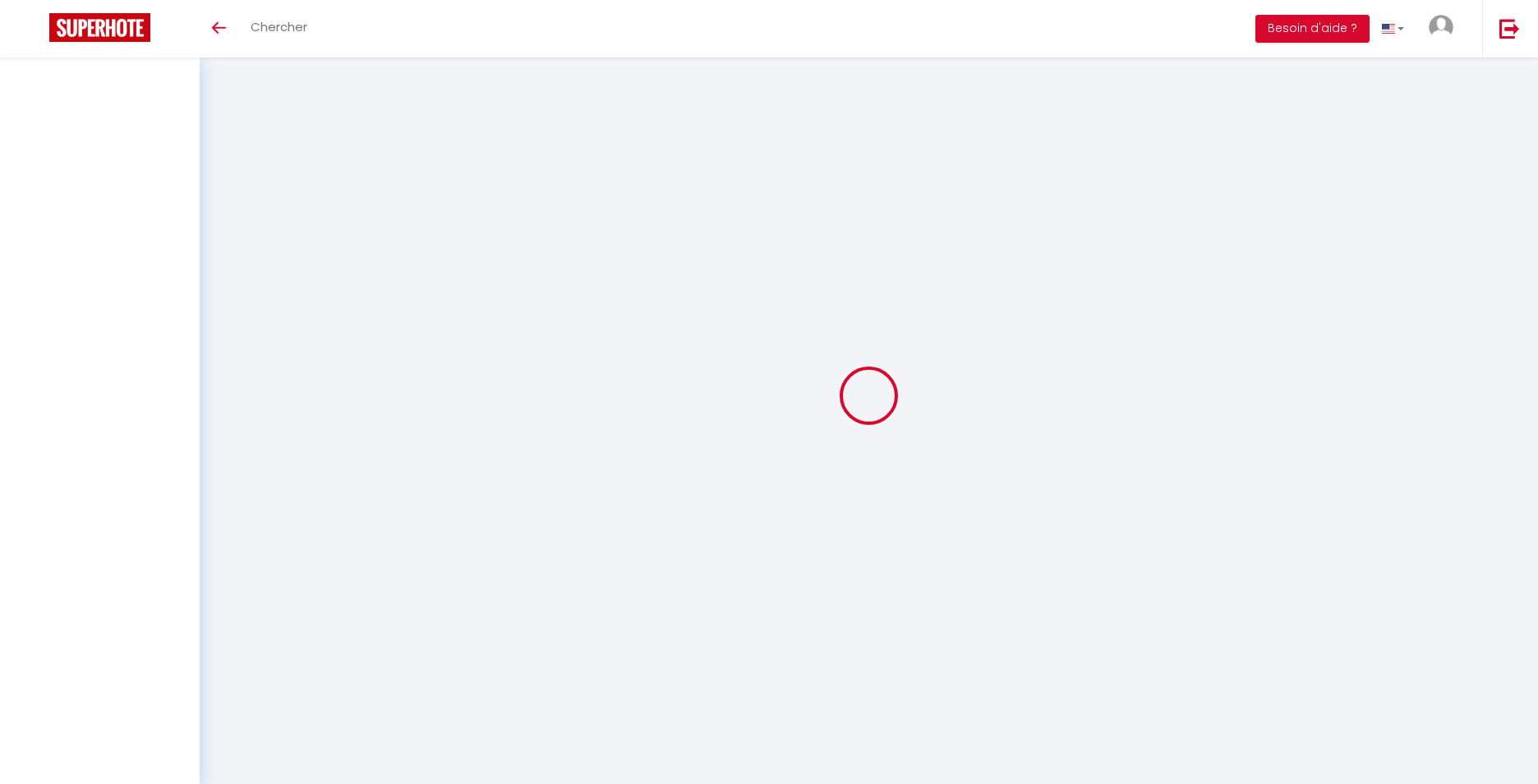
select select
checkbox input "false"
select select
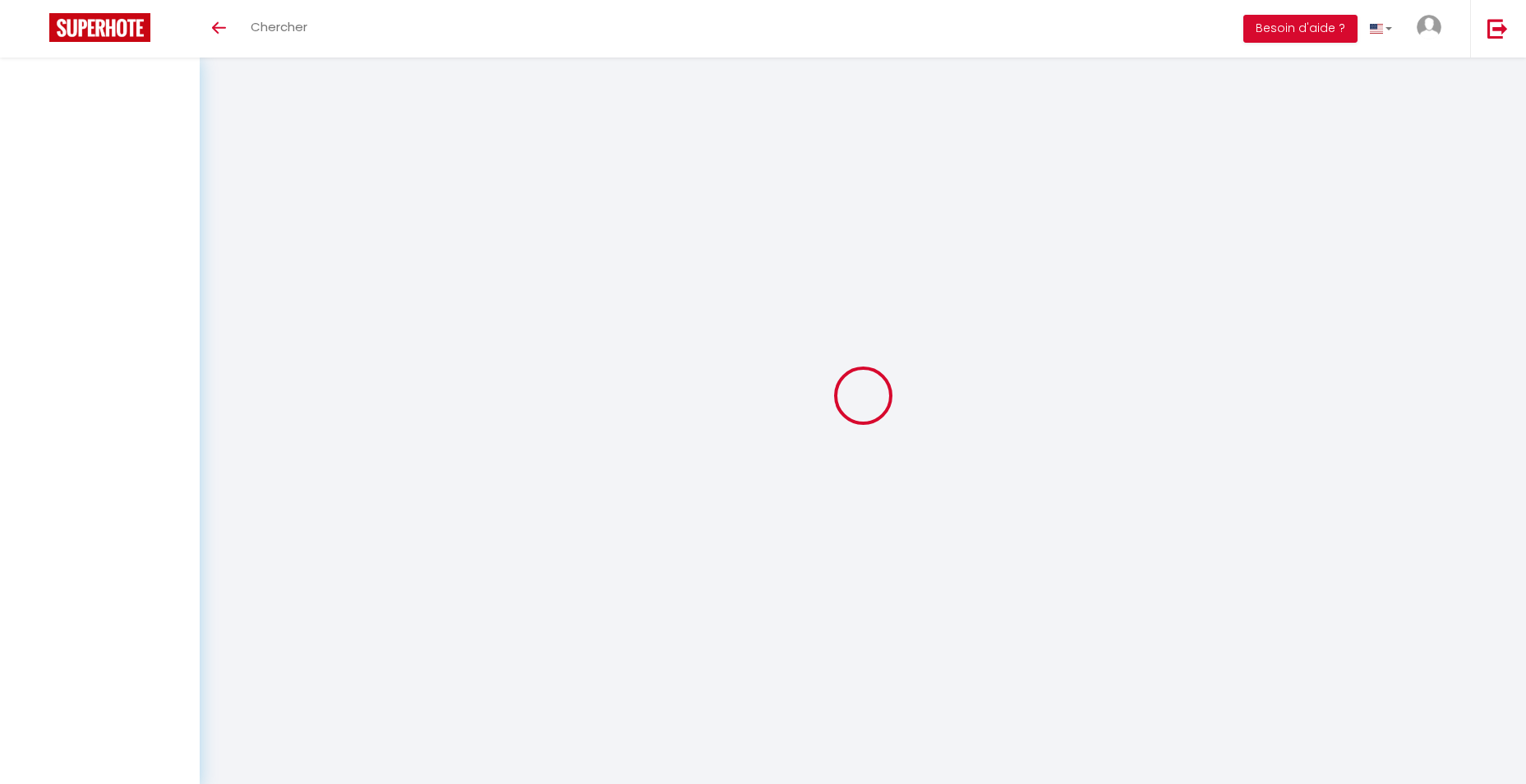
select select
checkbox input "false"
select select
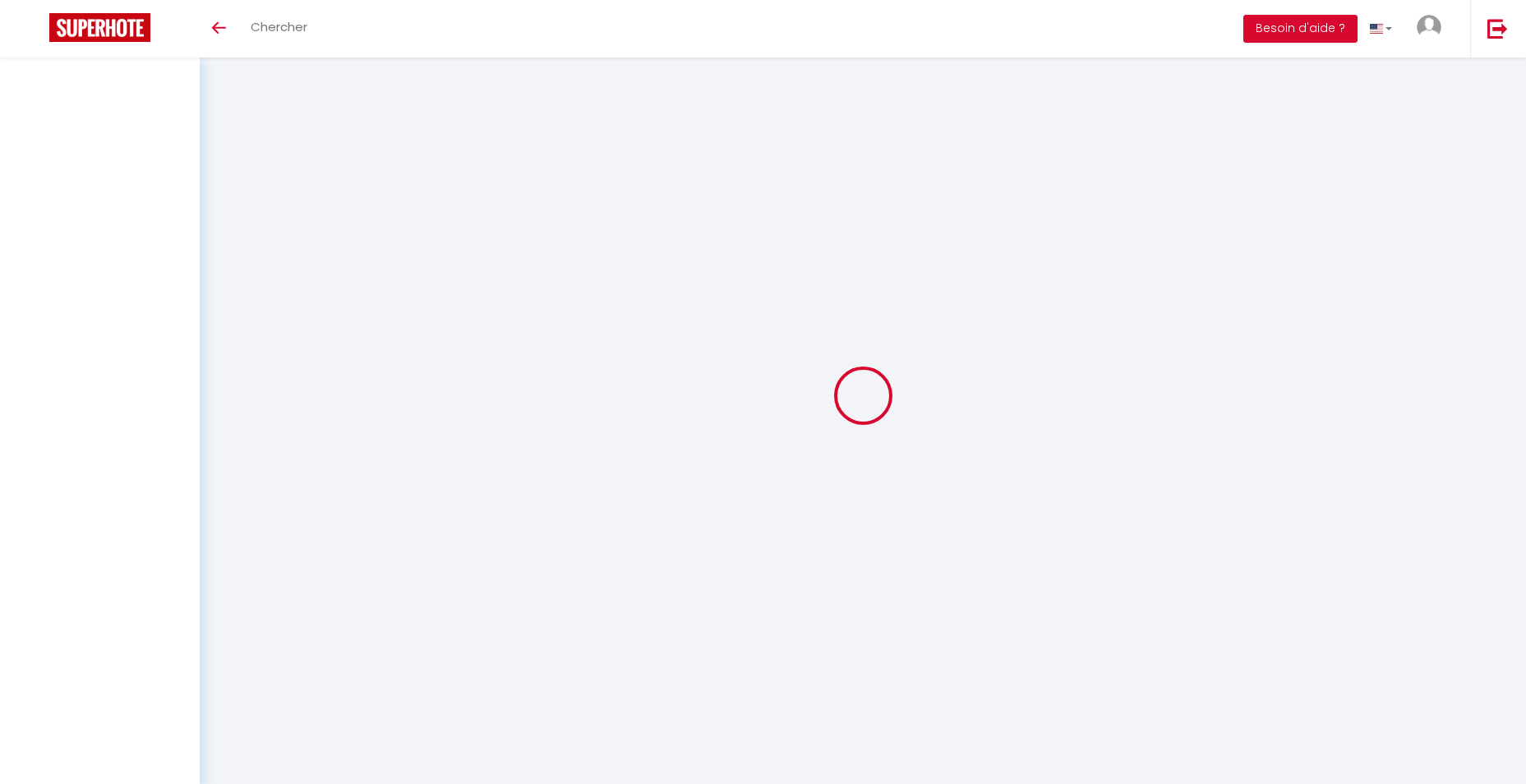
select select
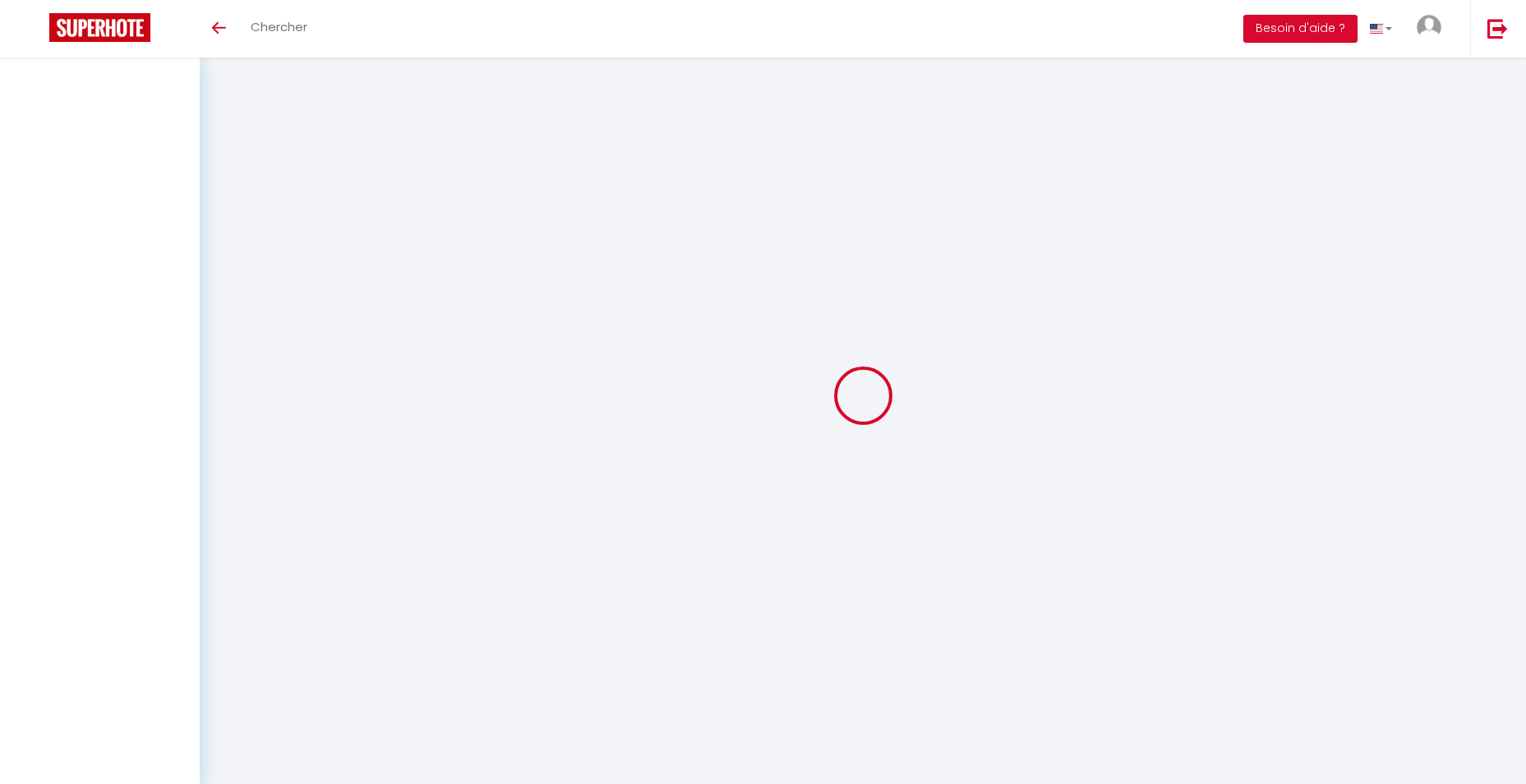
select select
checkbox input "false"
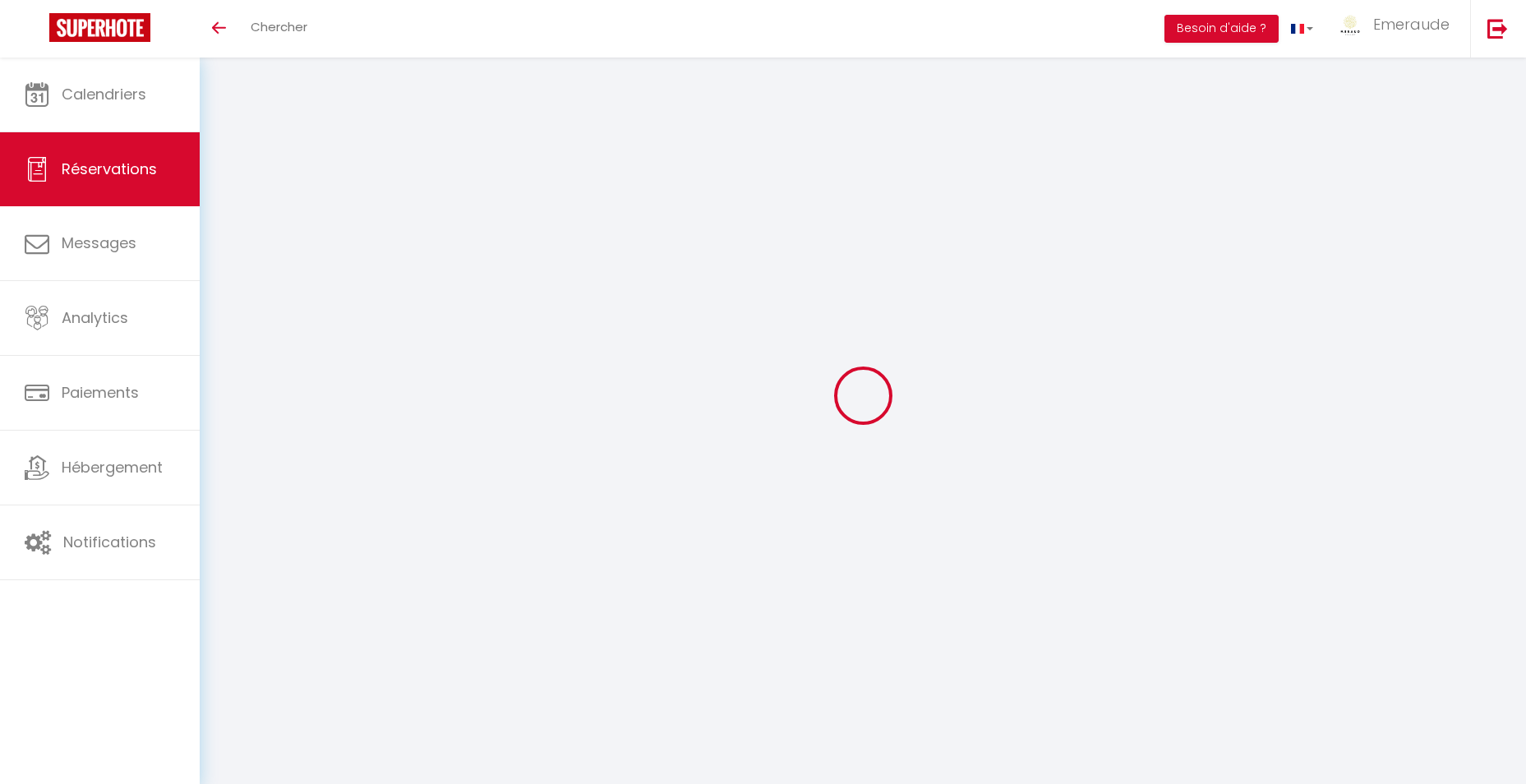
scroll to position [90, 0]
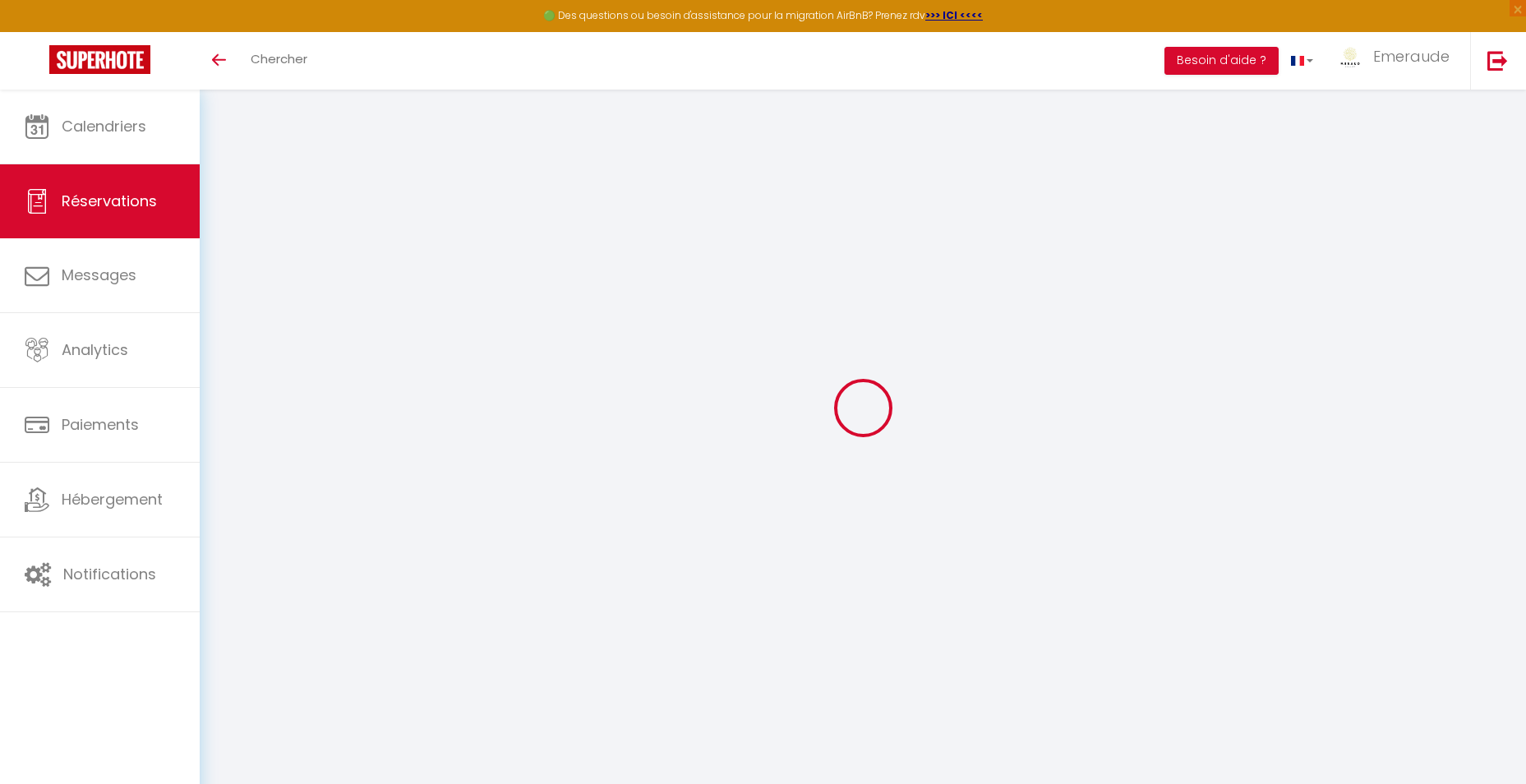
type input "[PERSON_NAME]"
type input "Milon"
type input "[EMAIL_ADDRESS][DOMAIN_NAME]"
type input "0696884152"
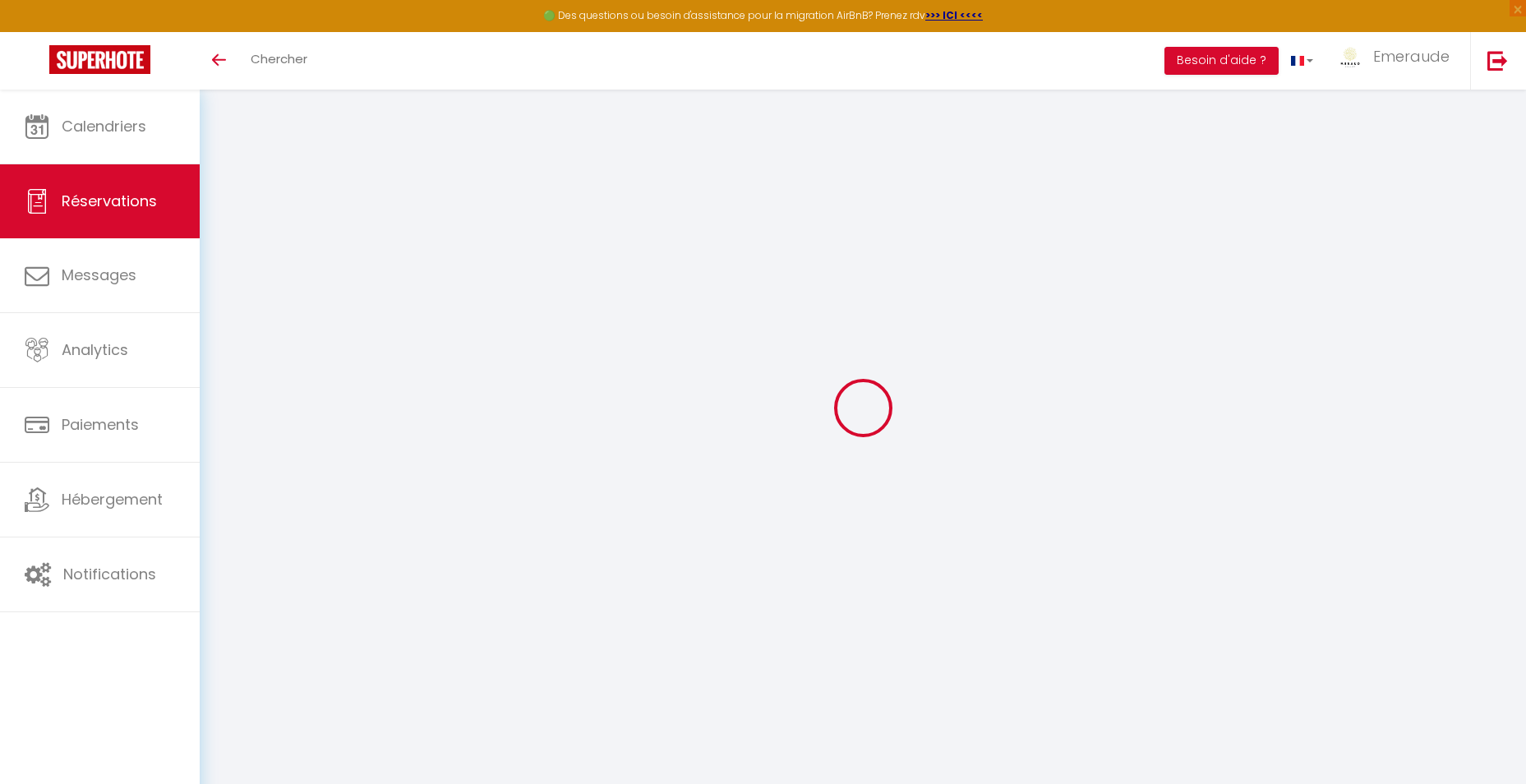
type input "97200"
type input "Zi La Jambette"
type input "[GEOGRAPHIC_DATA]"
select select "MQ"
select select "20298"
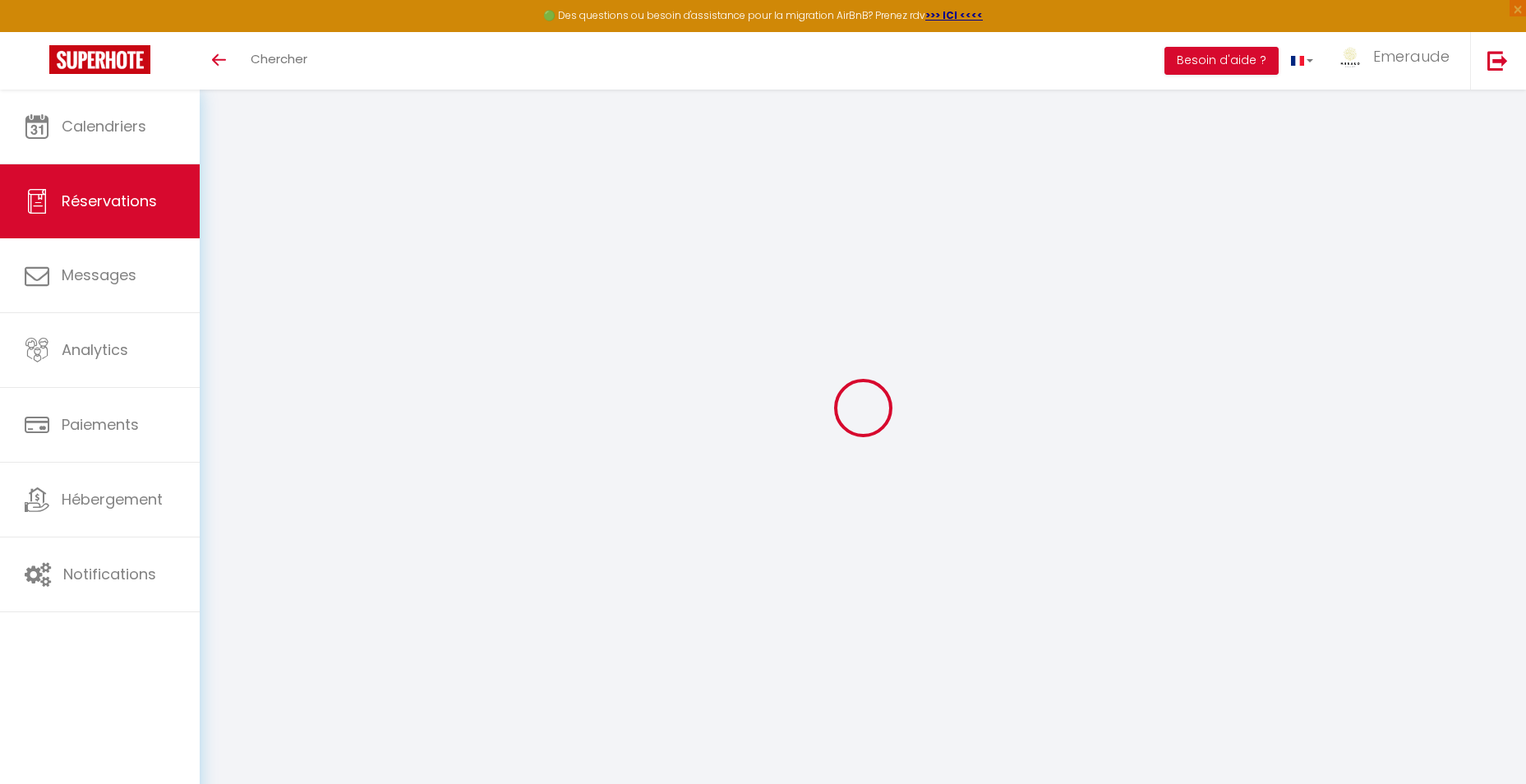
select select "1"
type input "Jeu 29 Mai 2025"
select select
type input "Dim 08 Juin 2025"
select select
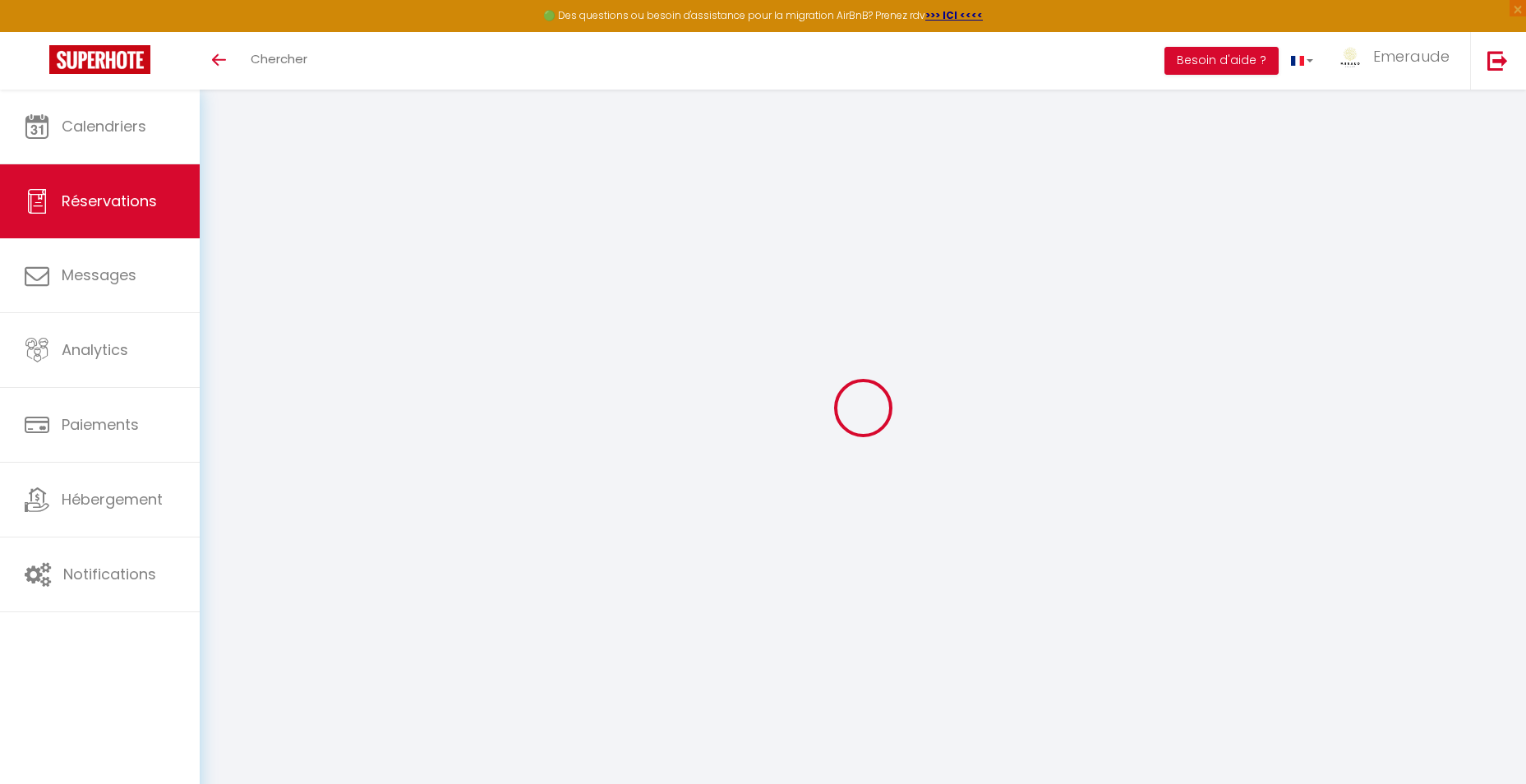
type input "2"
select select "12"
select select
type input "1828"
checkbox input "false"
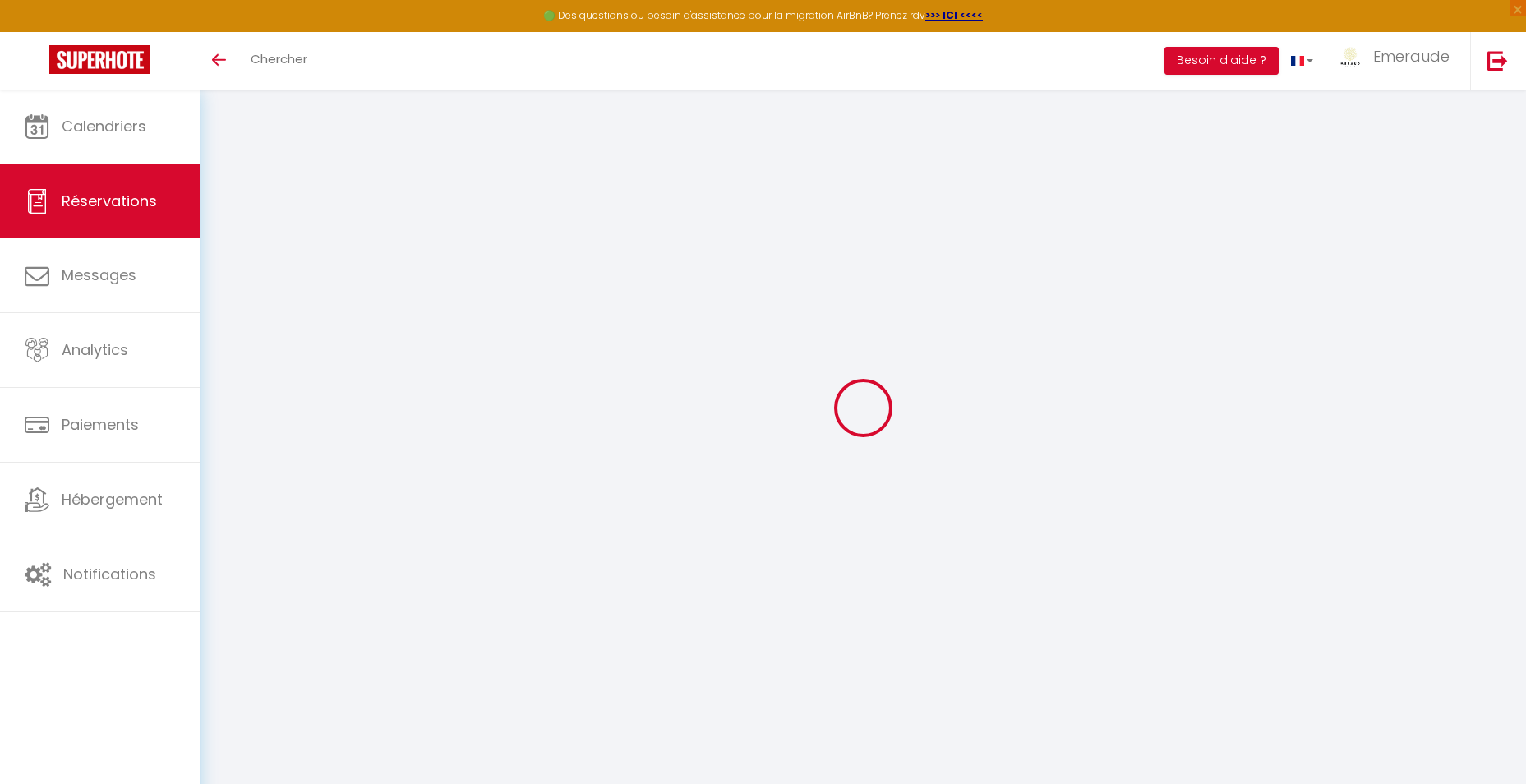
type input "0"
type input "60"
type input "29.25"
type input "0"
select select
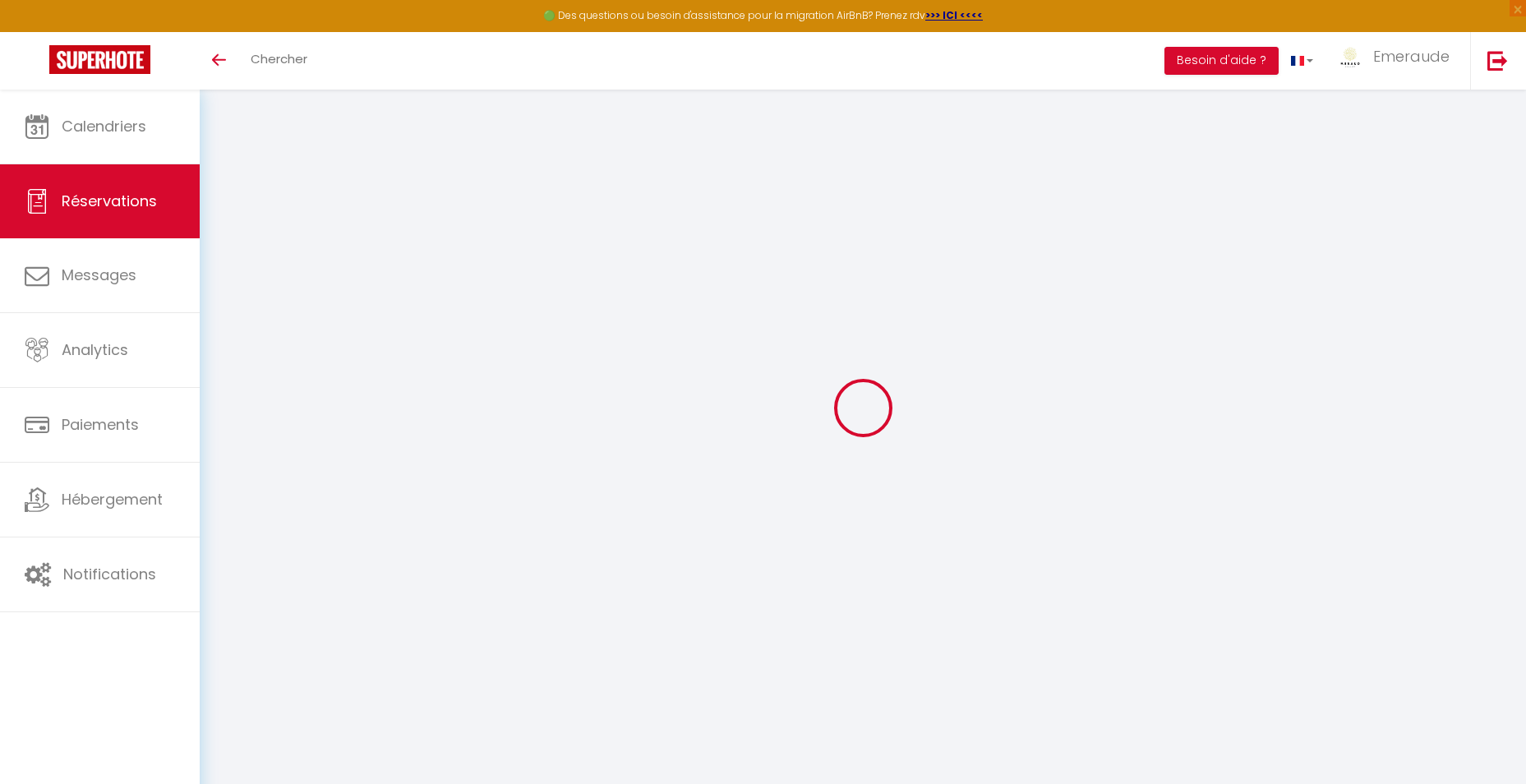
select select
select select "14"
checkbox input "false"
select select
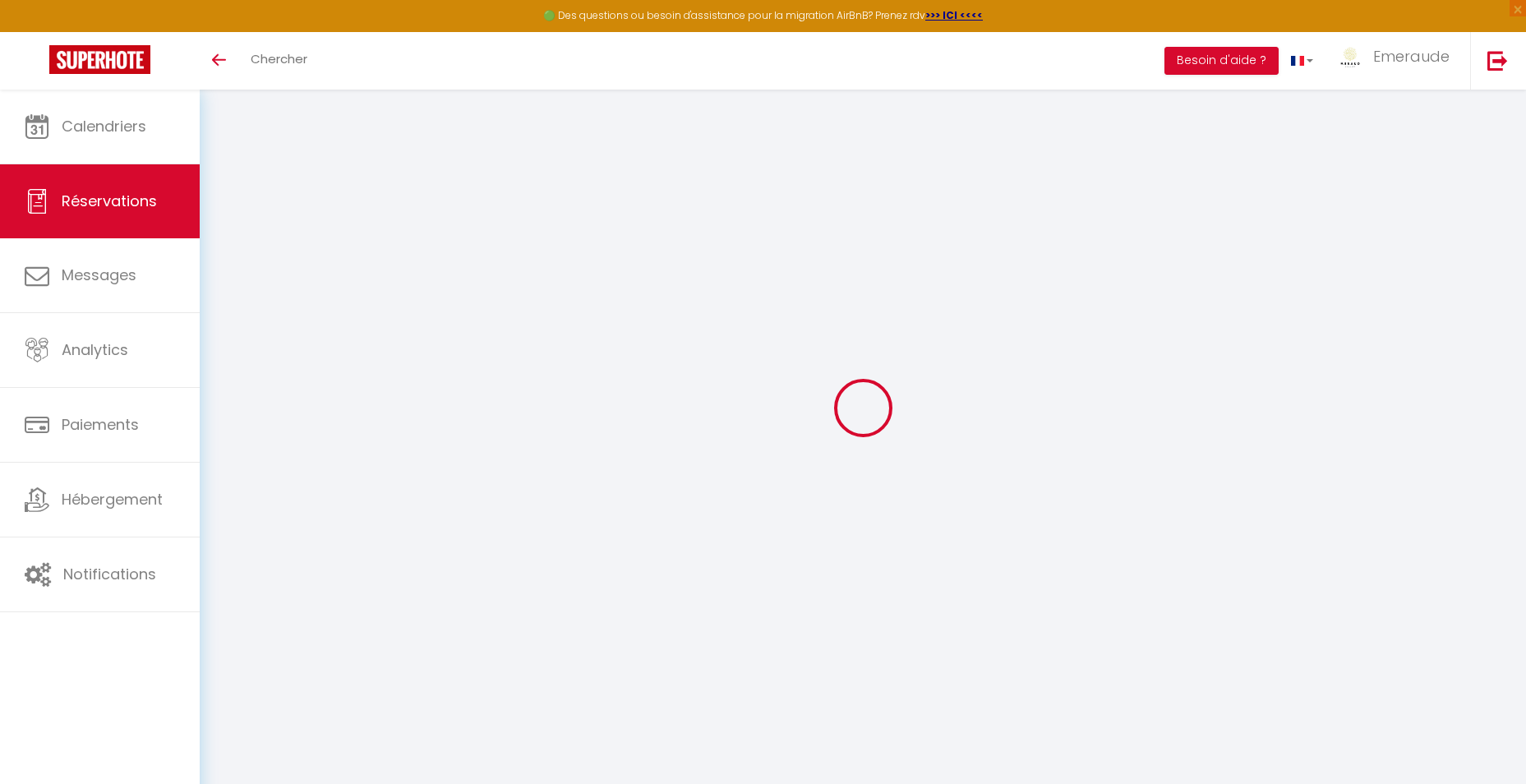
checkbox input "false"
select select
checkbox input "false"
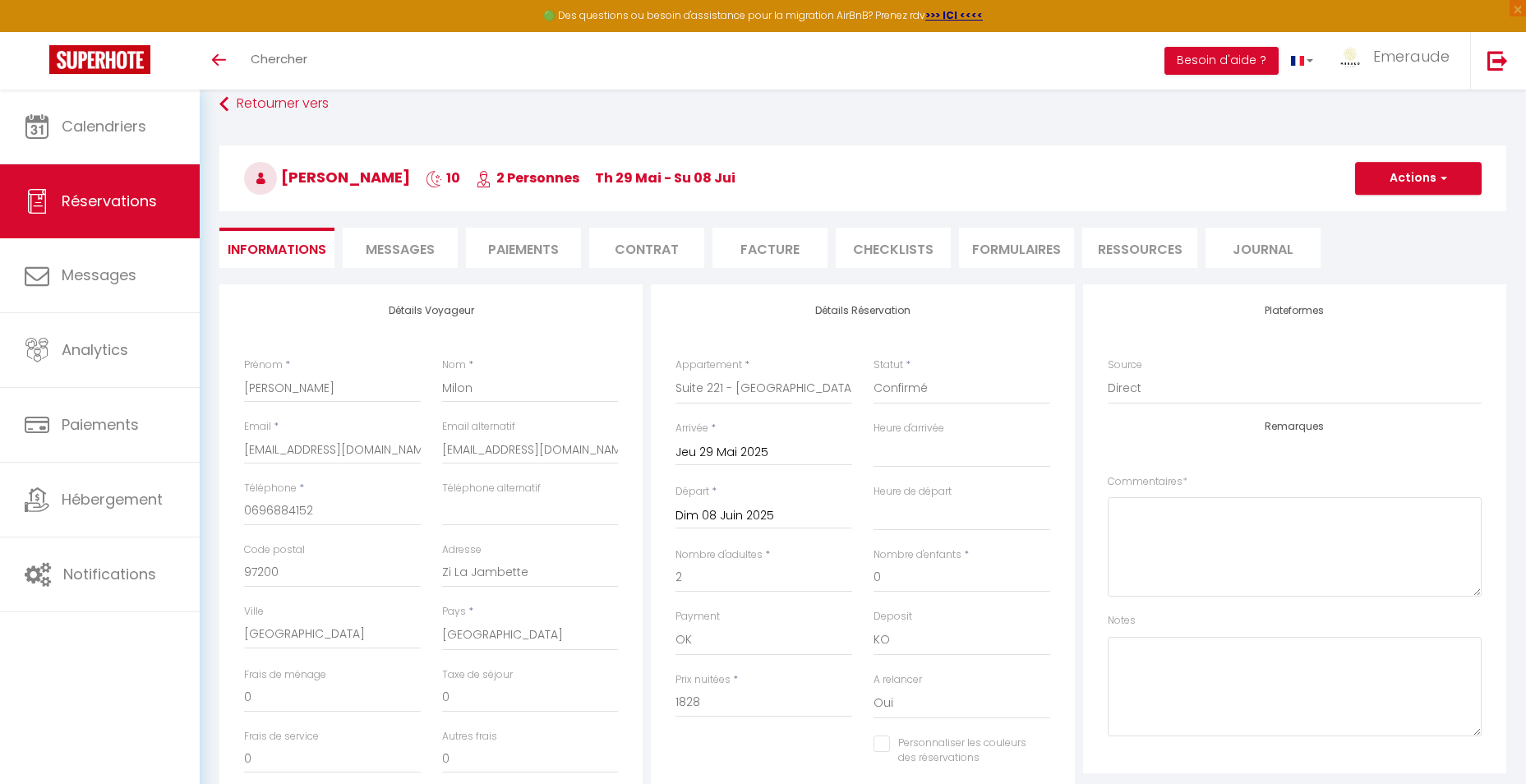
select select
checkbox input "false"
select select "16:00"
select select "11:00"
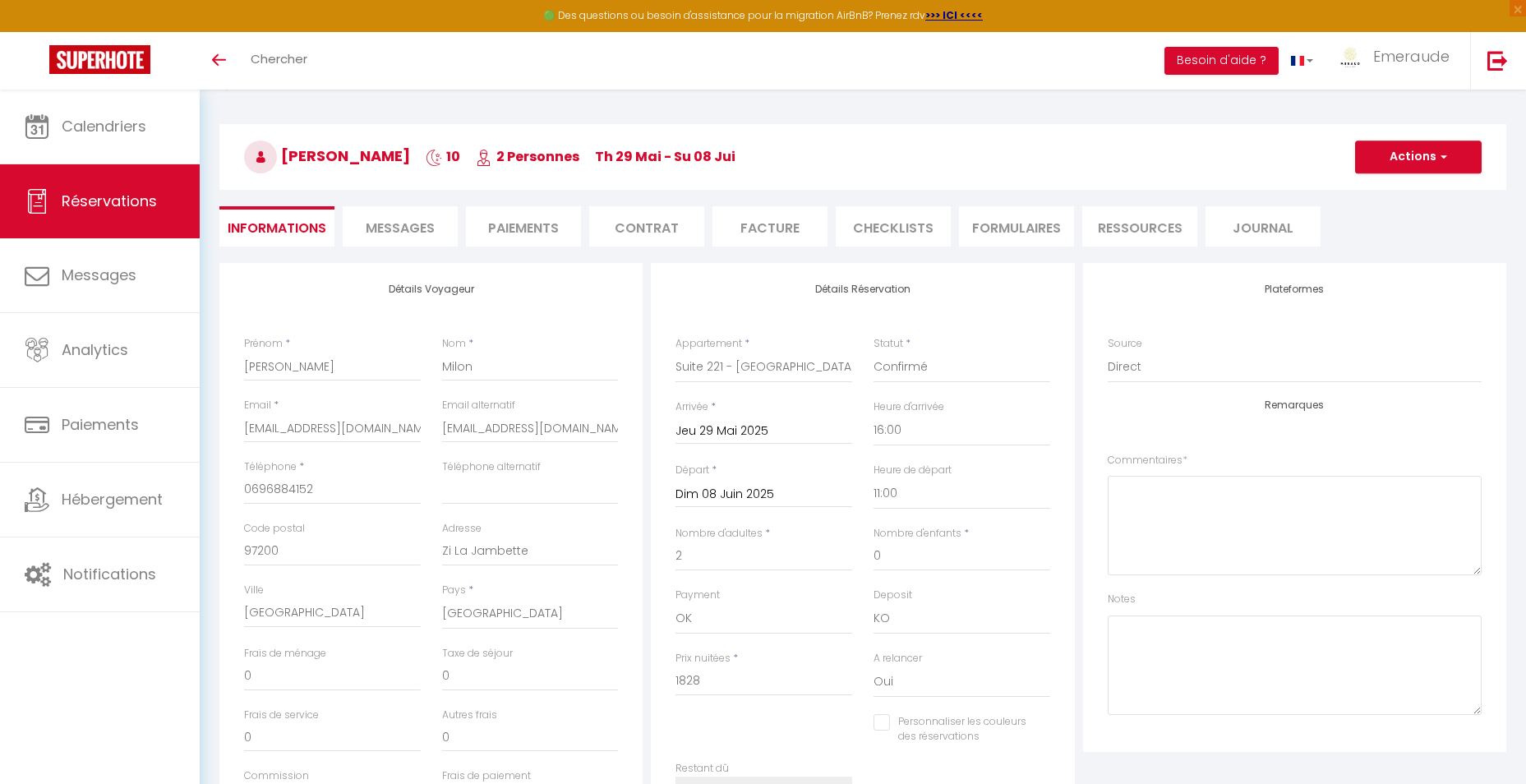
scroll to position [0, 0]
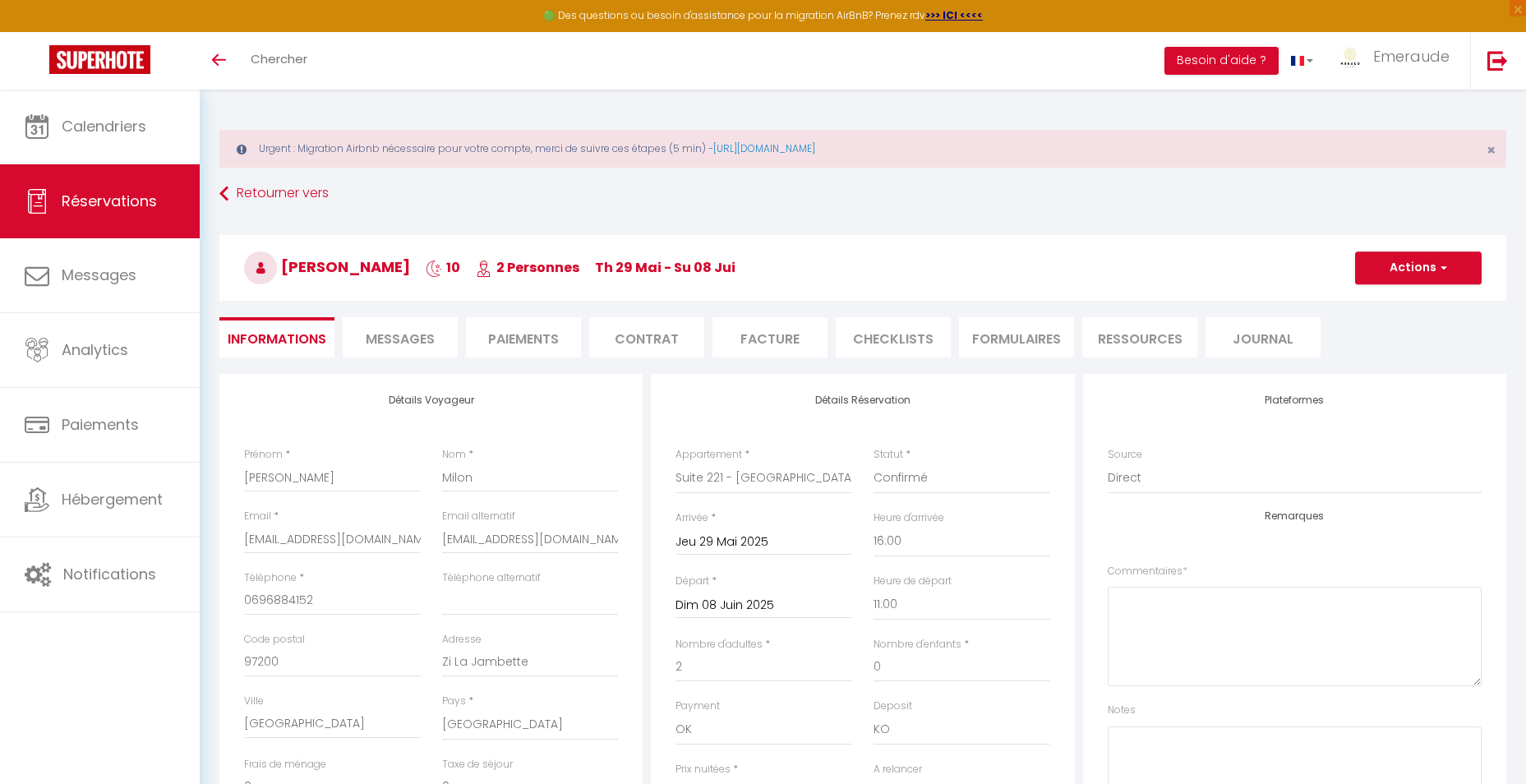
click at [793, 352] on li "Facture" at bounding box center [770, 337] width 115 height 40
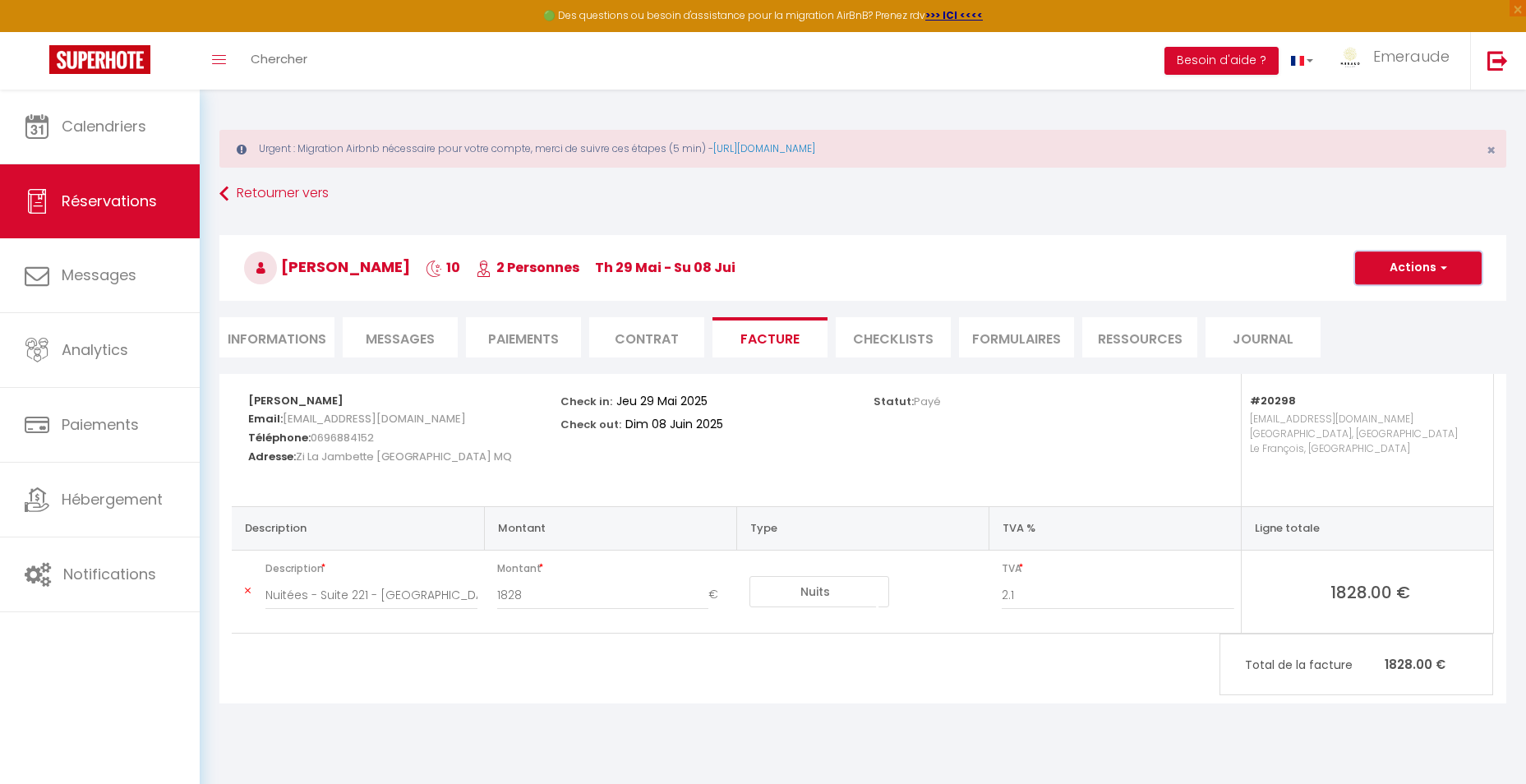
click at [1429, 274] on button "Actions" at bounding box center [1418, 267] width 126 height 33
click at [1370, 324] on link "Aperçu et éditer" at bounding box center [1405, 325] width 138 height 21
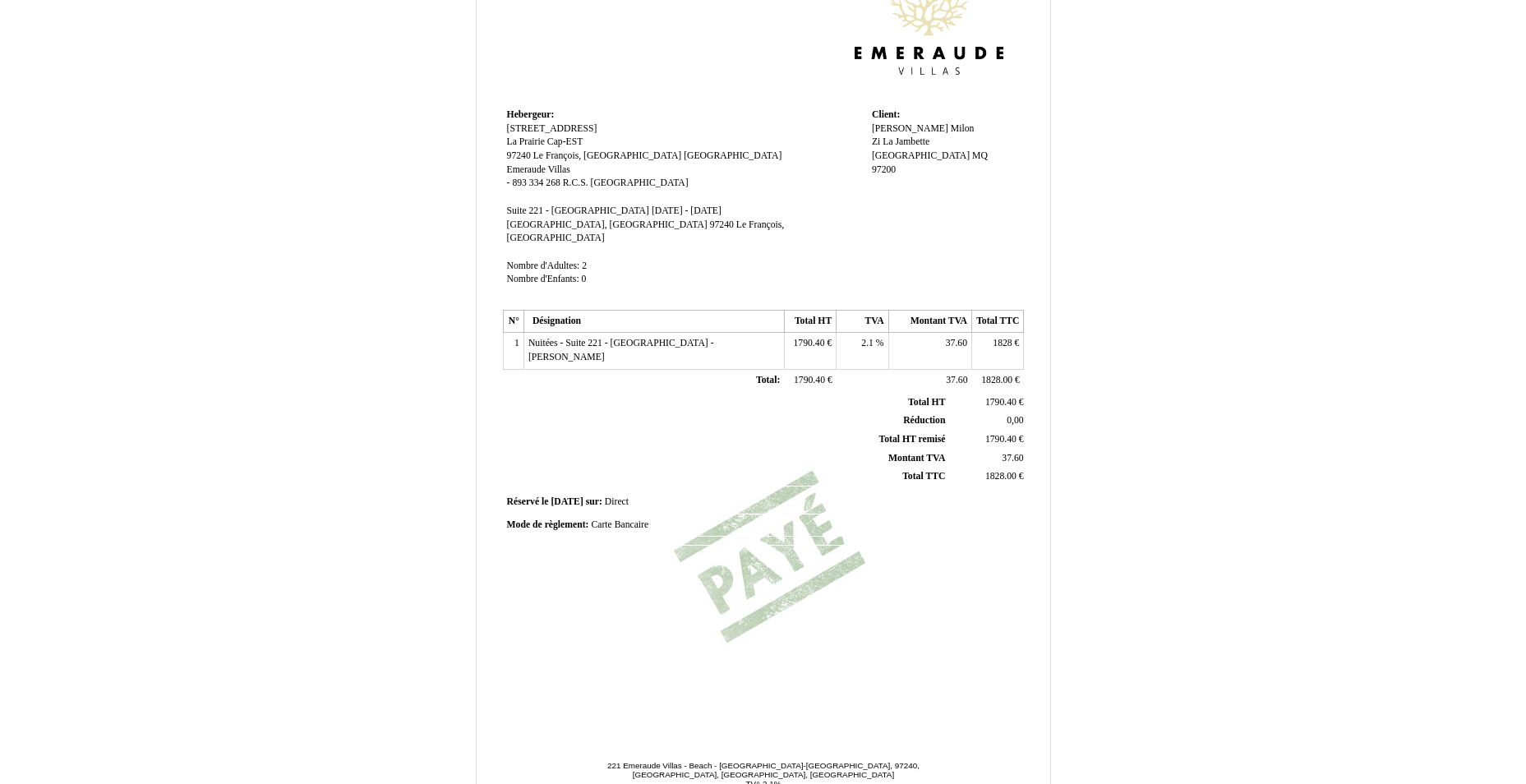
scroll to position [164, 0]
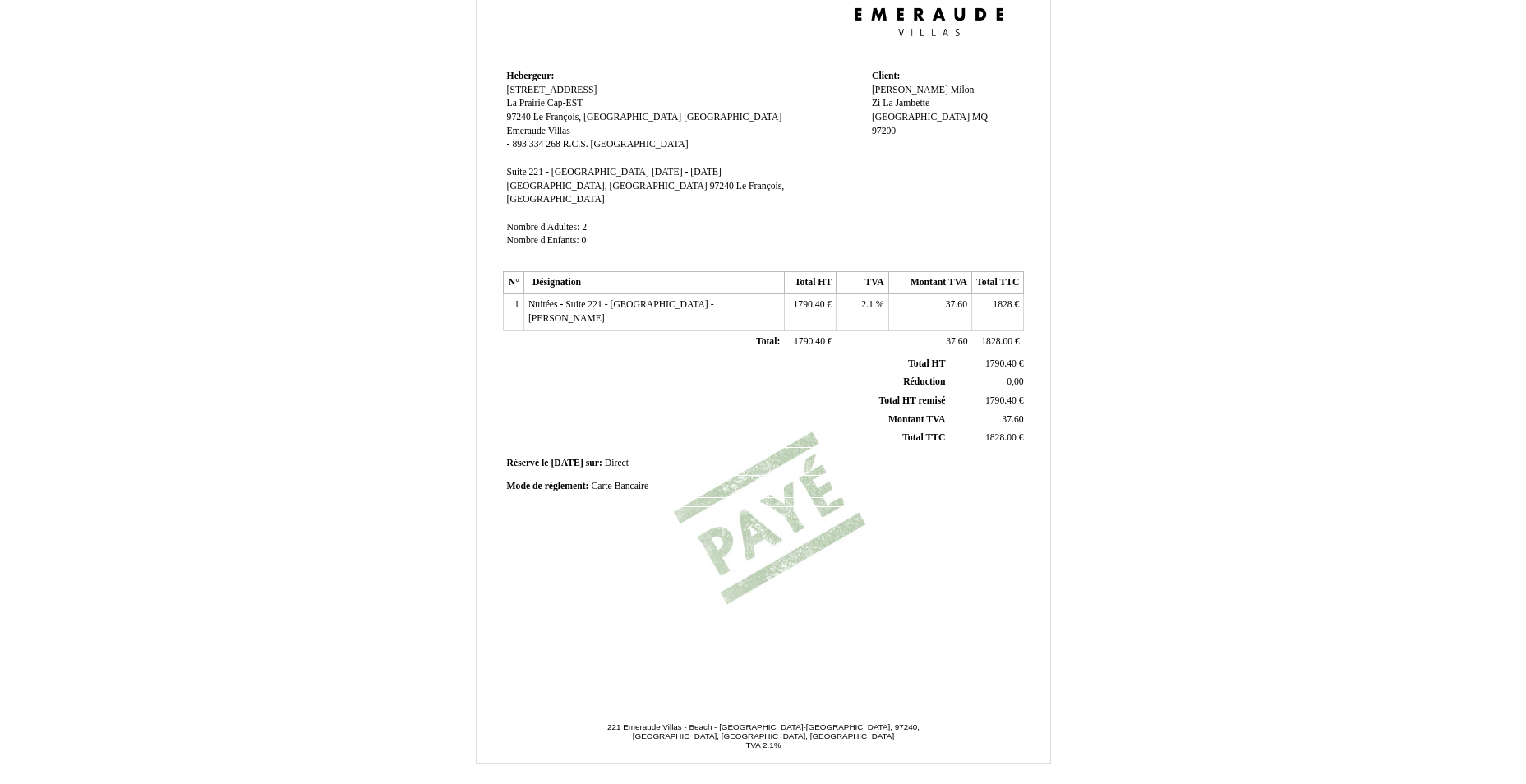
click at [1000, 299] on span "1828" at bounding box center [1001, 304] width 19 height 11
click at [562, 299] on span "Nuitées - Suite 221 - [GEOGRAPHIC_DATA] - [PERSON_NAME]" at bounding box center [621, 310] width 186 height 25
click at [512, 321] on td at bounding box center [513, 332] width 20 height 23
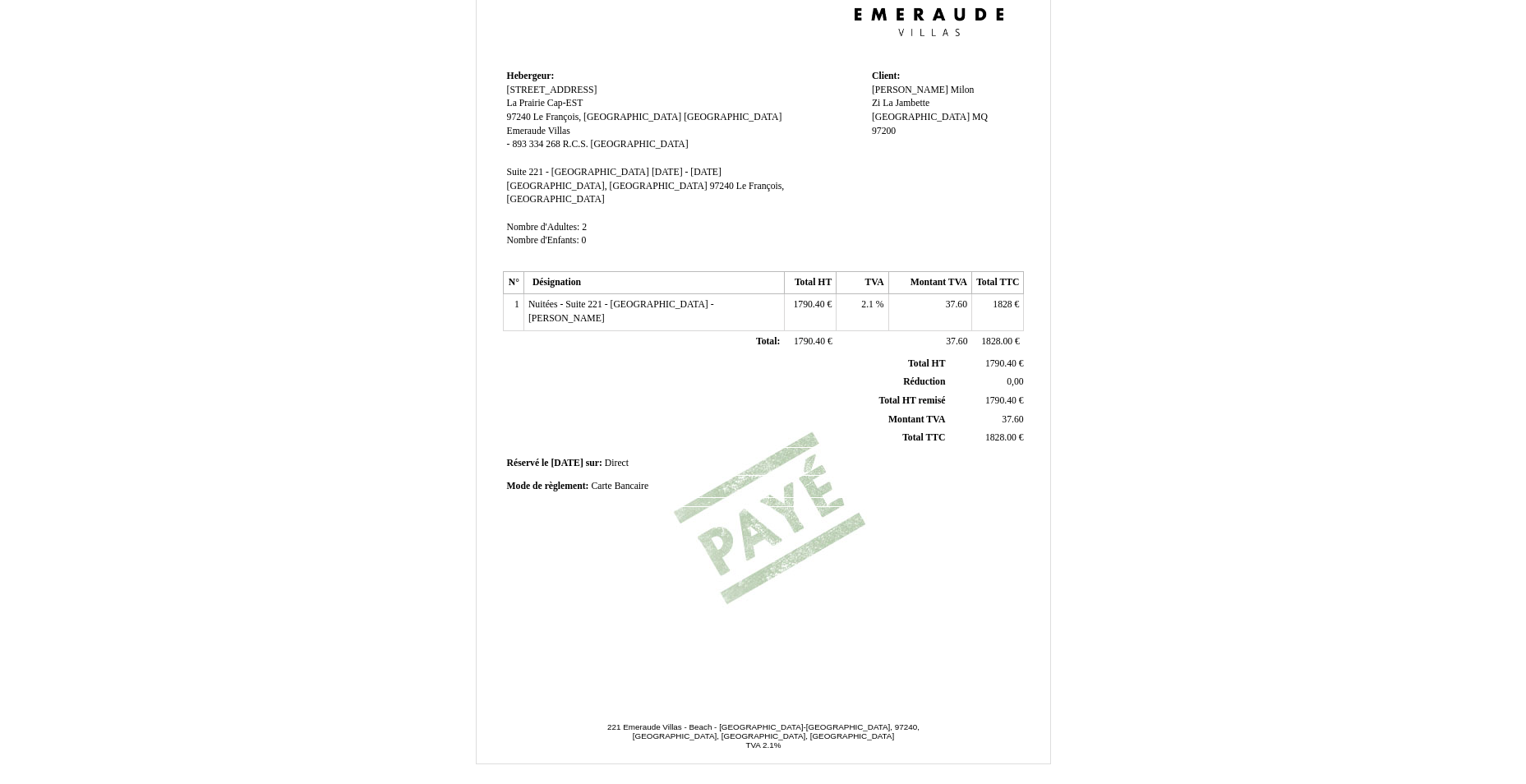
click at [678, 331] on td "Total: Total:" at bounding box center [653, 342] width 260 height 23
click at [677, 299] on span "Nuitées - Suite 221 - [GEOGRAPHIC_DATA] - [PERSON_NAME]" at bounding box center [621, 310] width 186 height 25
type input "Nuitées - Suite 221 - [GEOGRAPHIC_DATA] - [PERSON_NAME]"
click at [639, 383] on tbody "Total HT Total HT 1790.40 1790.40 € Réduction Réduction 0,00 0,00 Total HT remi…" at bounding box center [767, 400] width 522 height 93
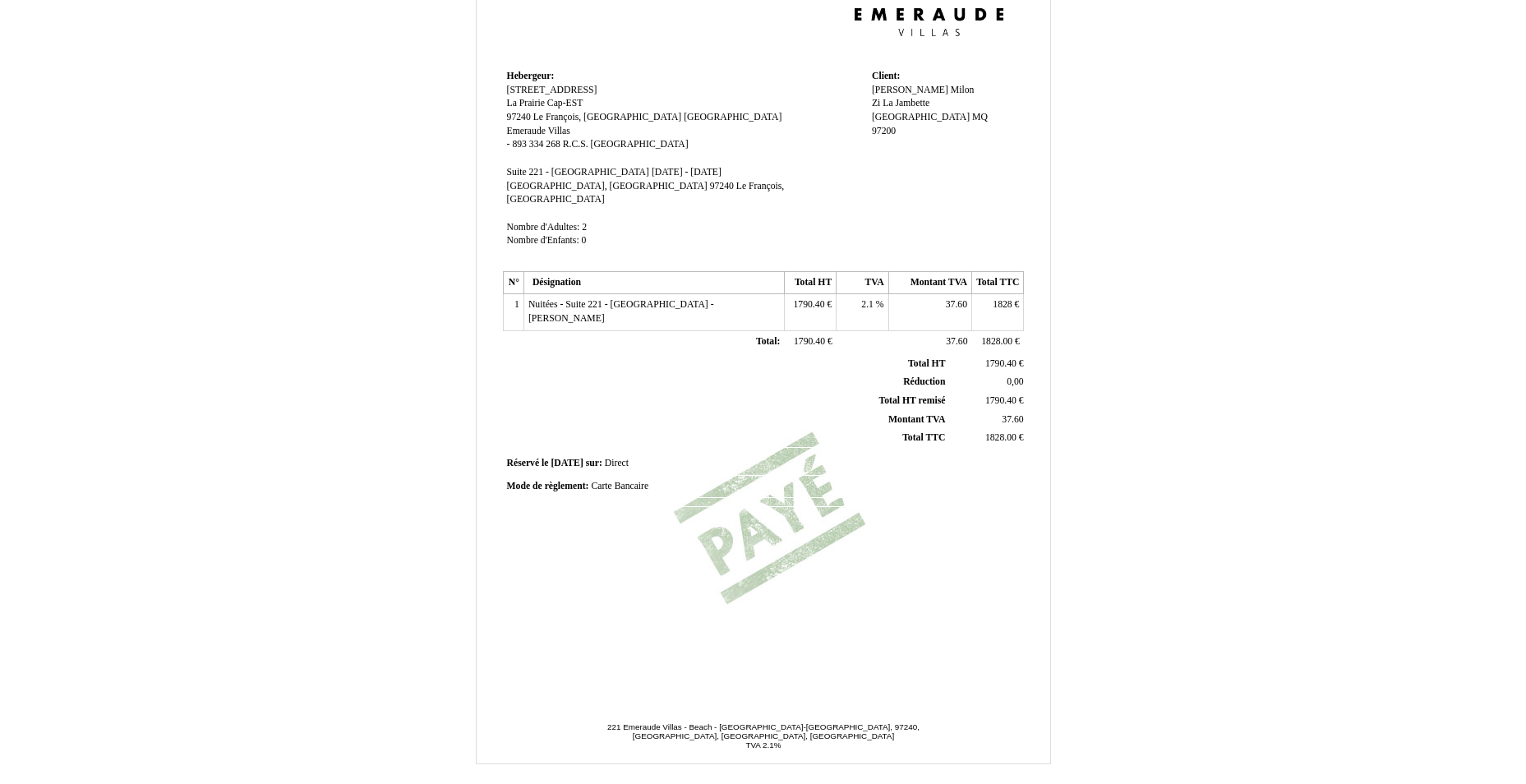
scroll to position [0, 0]
click at [505, 301] on td "1" at bounding box center [513, 311] width 20 height 36
drag, startPoint x: 505, startPoint y: 301, endPoint x: 521, endPoint y: 348, distance: 49.6
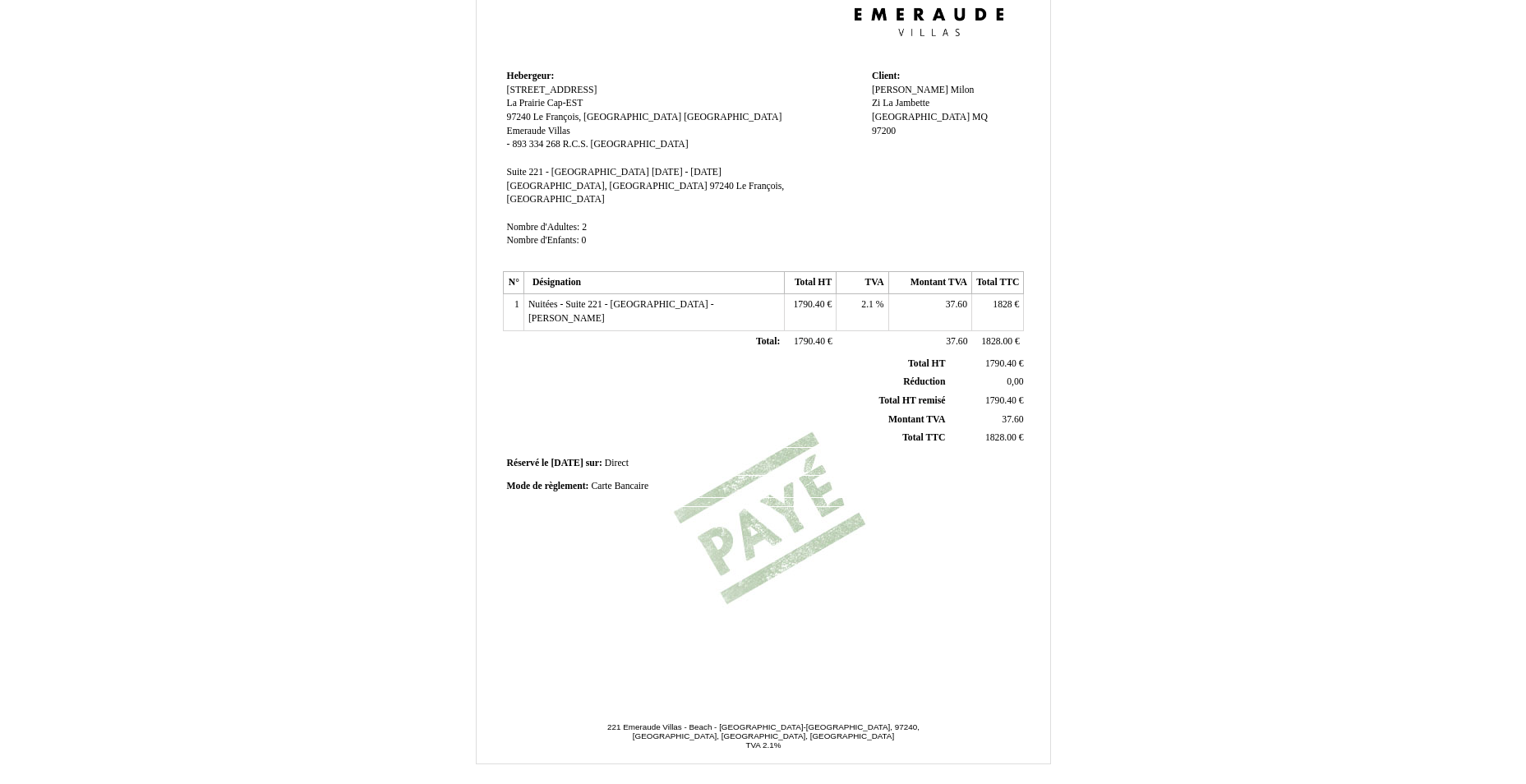
click at [516, 354] on th "Total HT Total HT" at bounding box center [727, 364] width 443 height 18
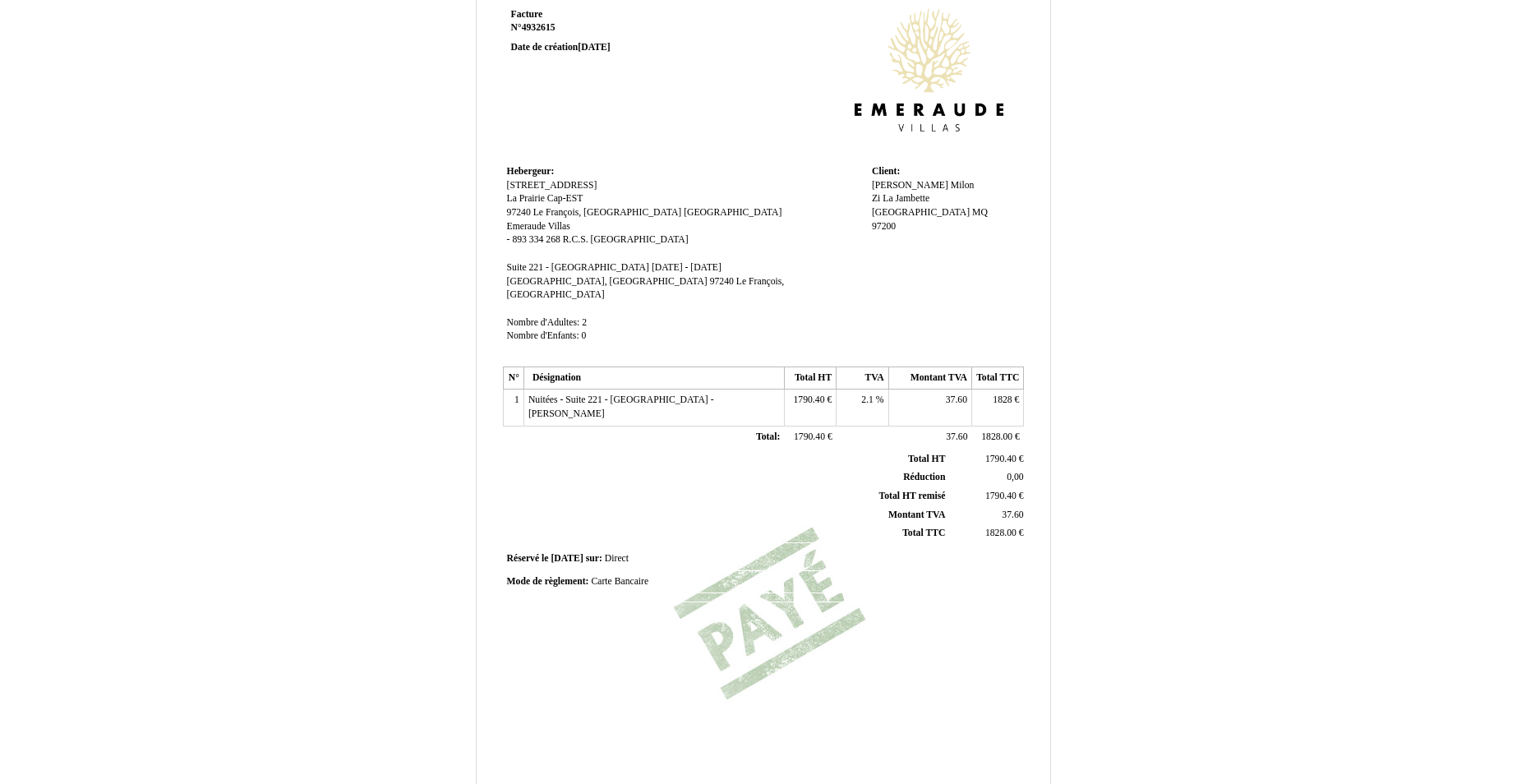
scroll to position [208, 0]
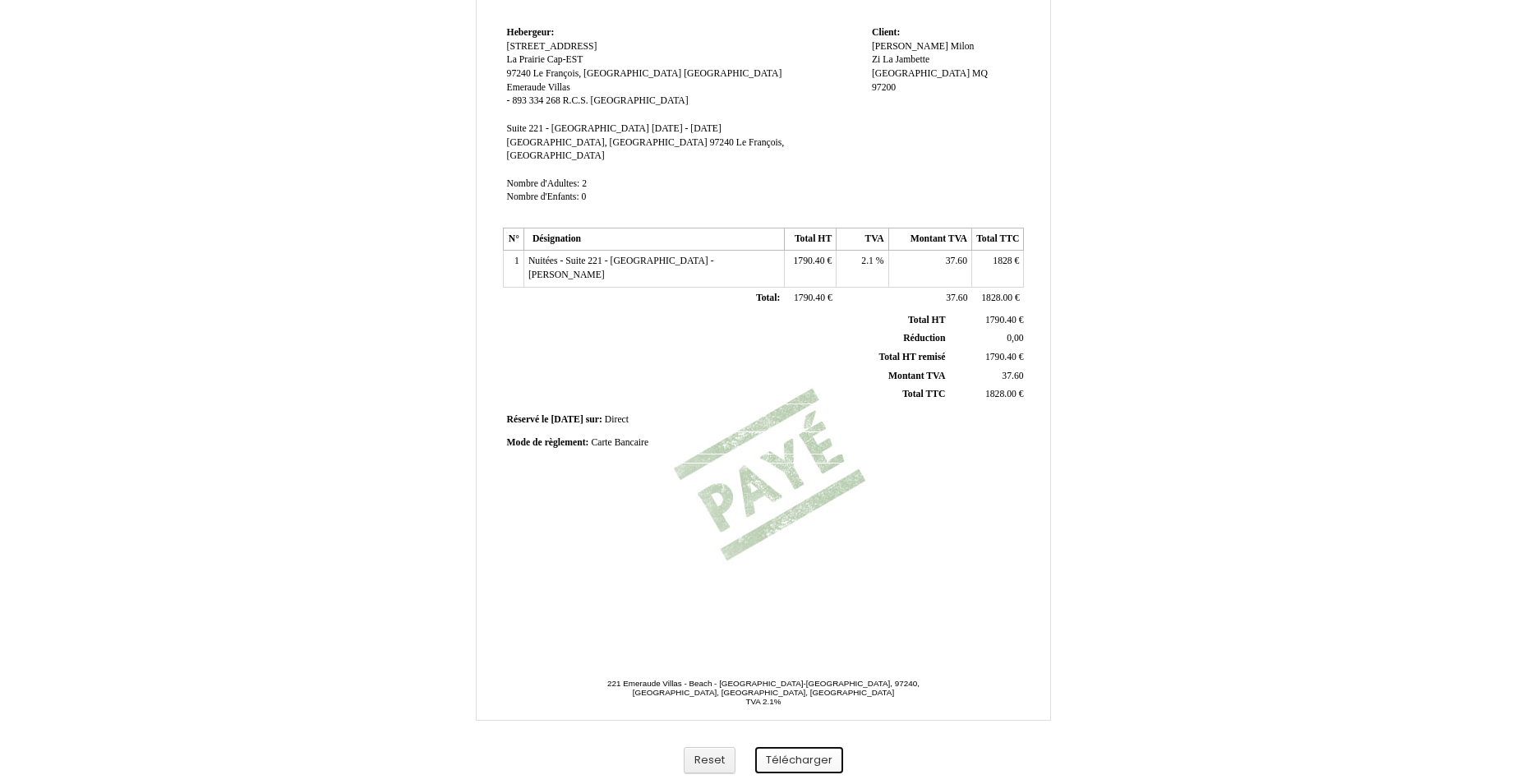
click at [783, 753] on button "Télécharger" at bounding box center [799, 760] width 88 height 27
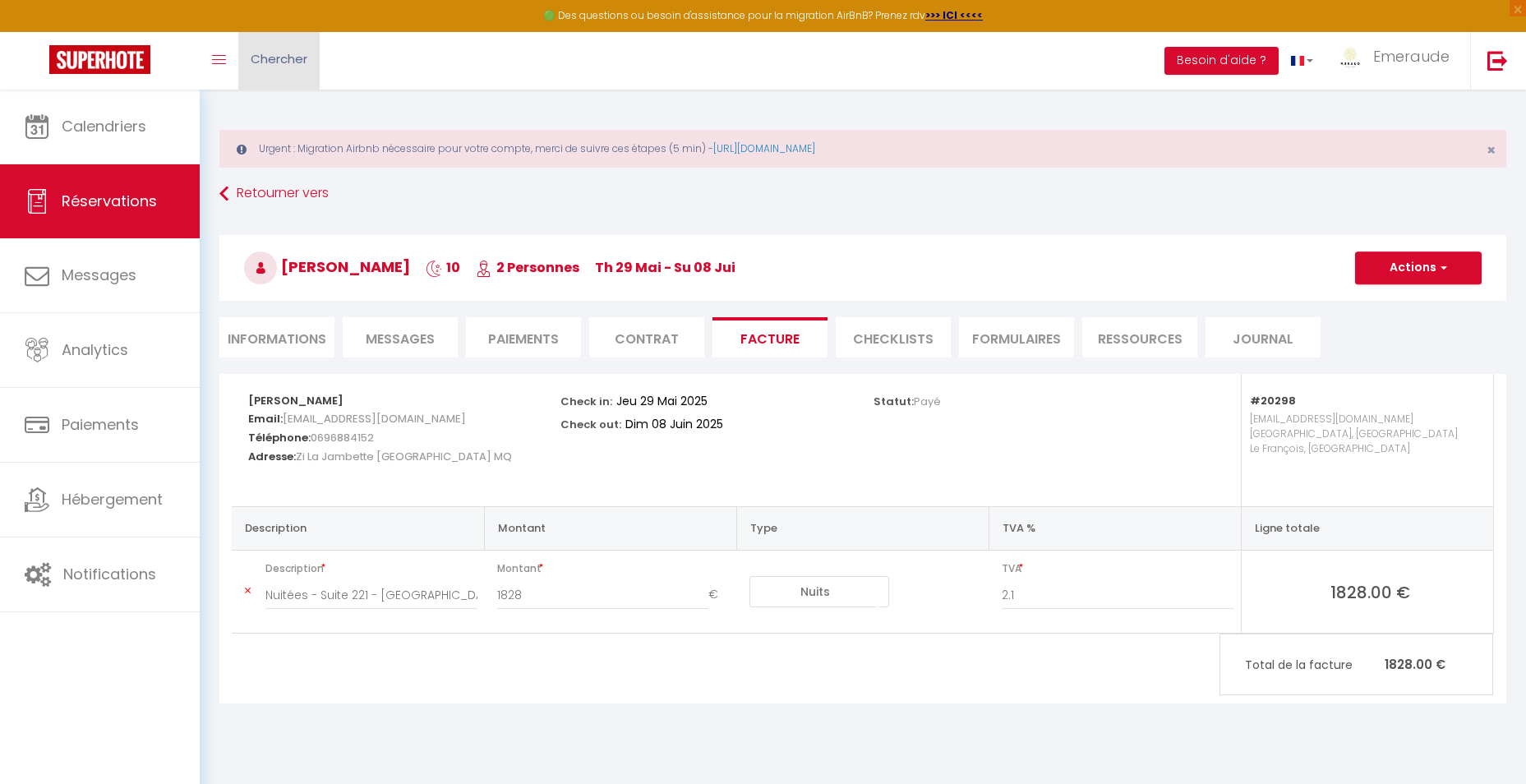
click at [287, 71] on link "Chercher" at bounding box center [278, 60] width 82 height 58
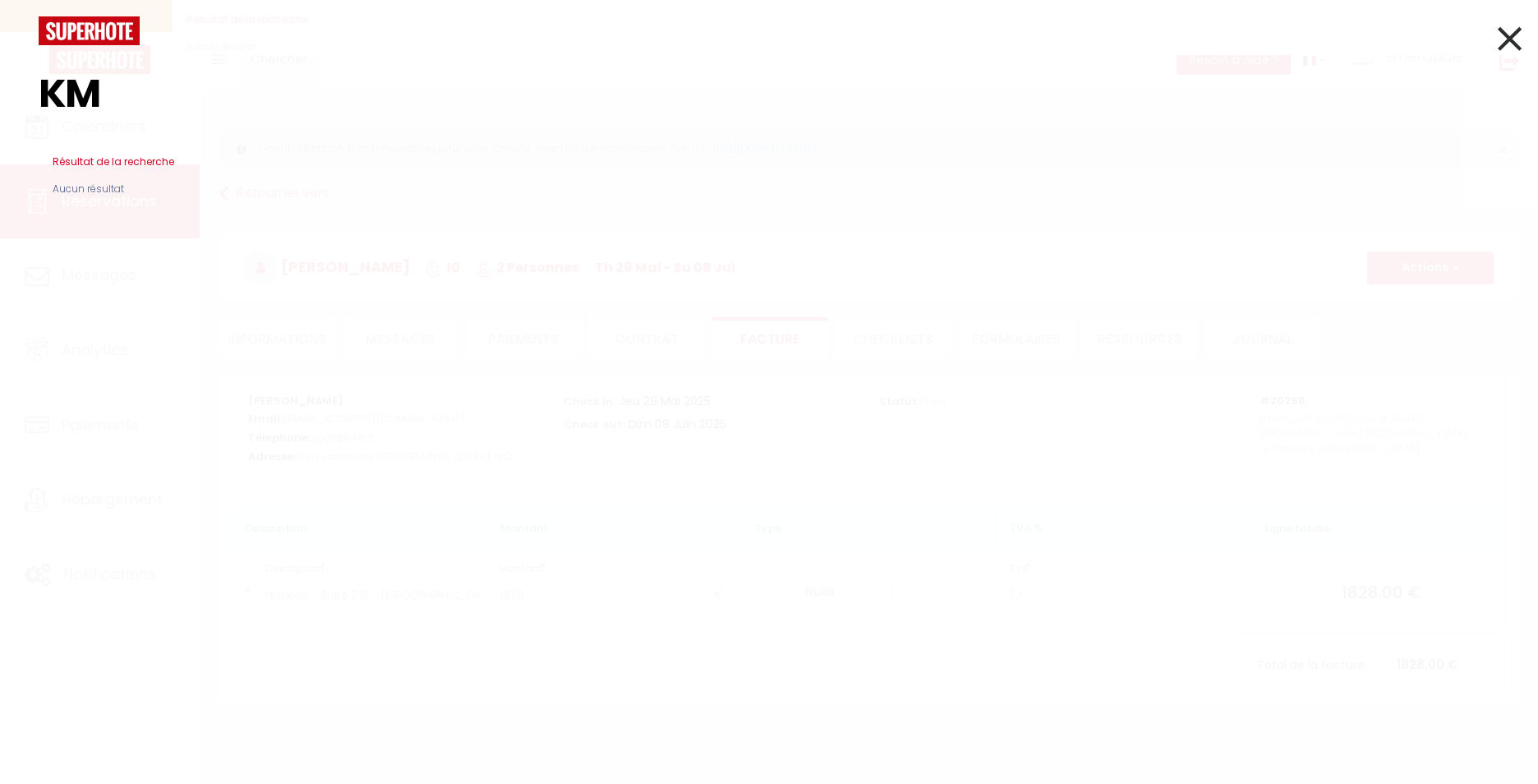
type input "K"
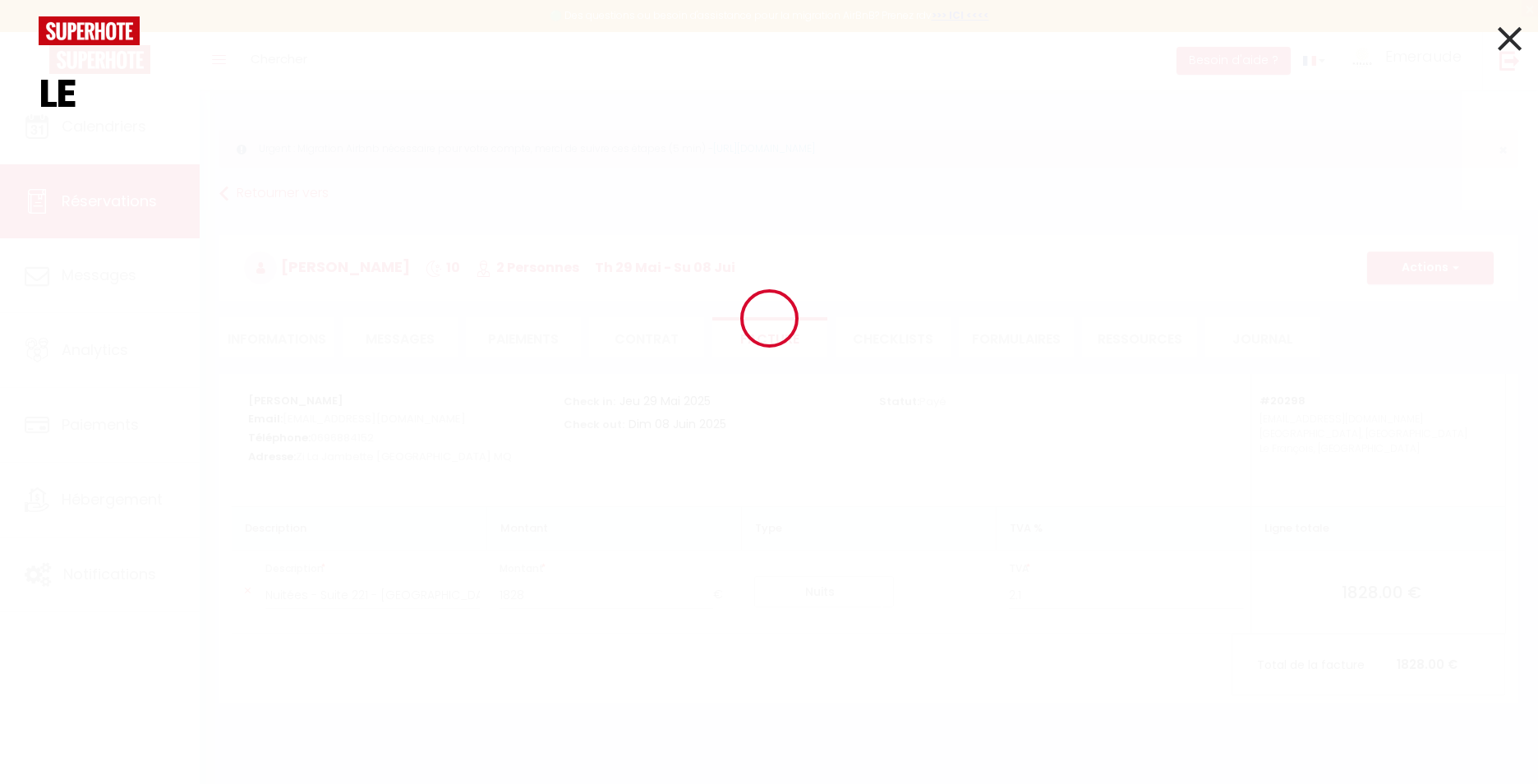
type input "L"
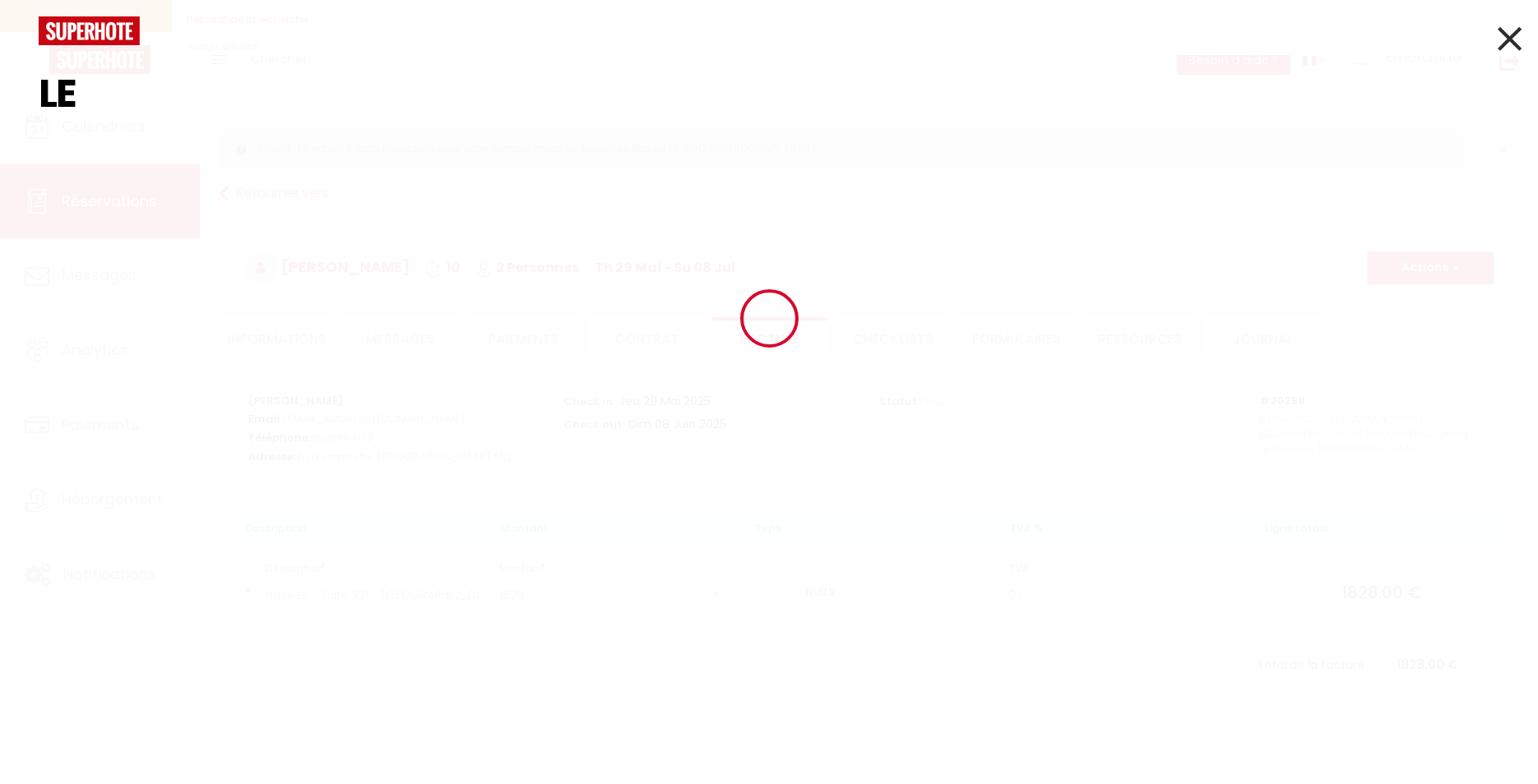
type input "L"
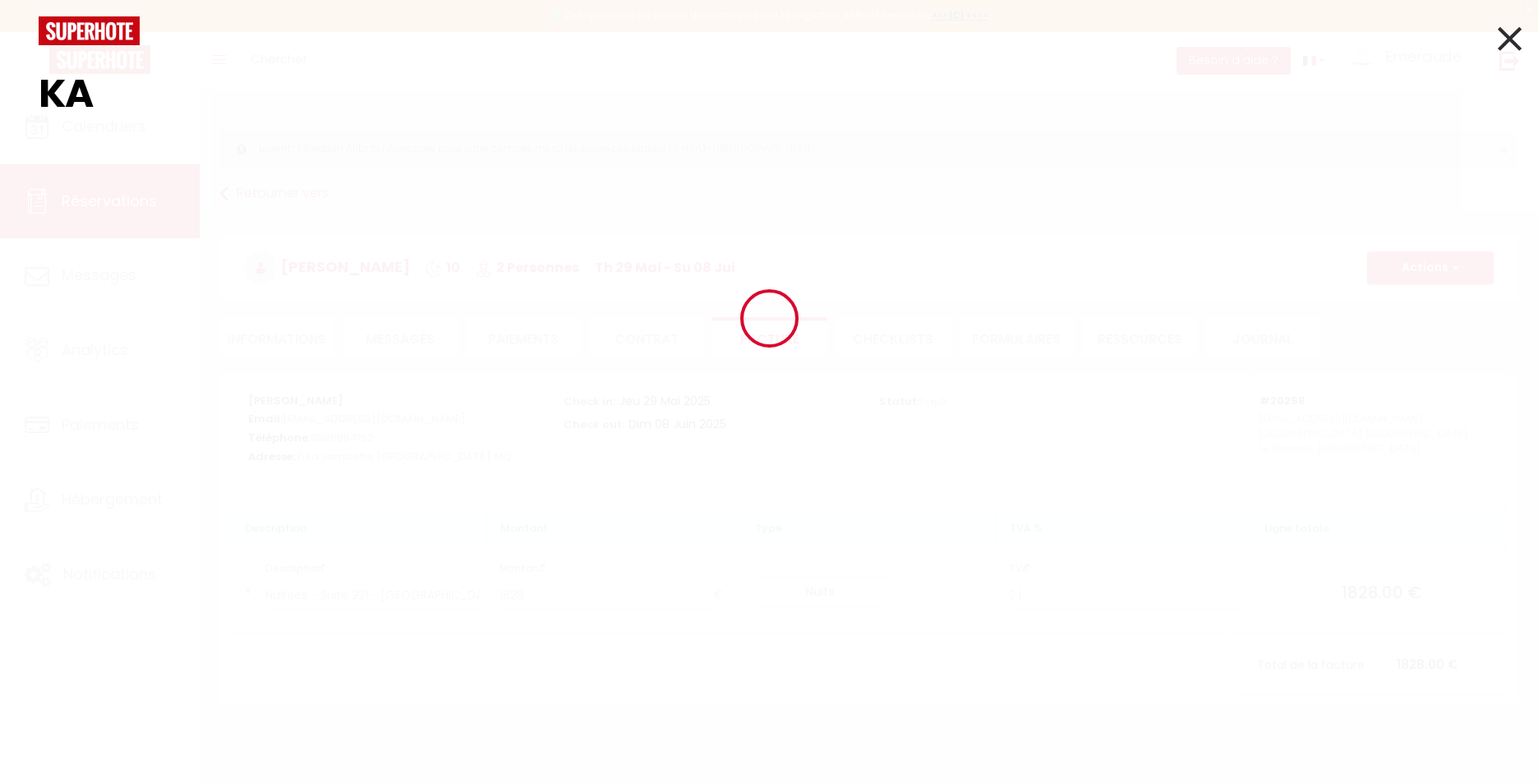
type input "K"
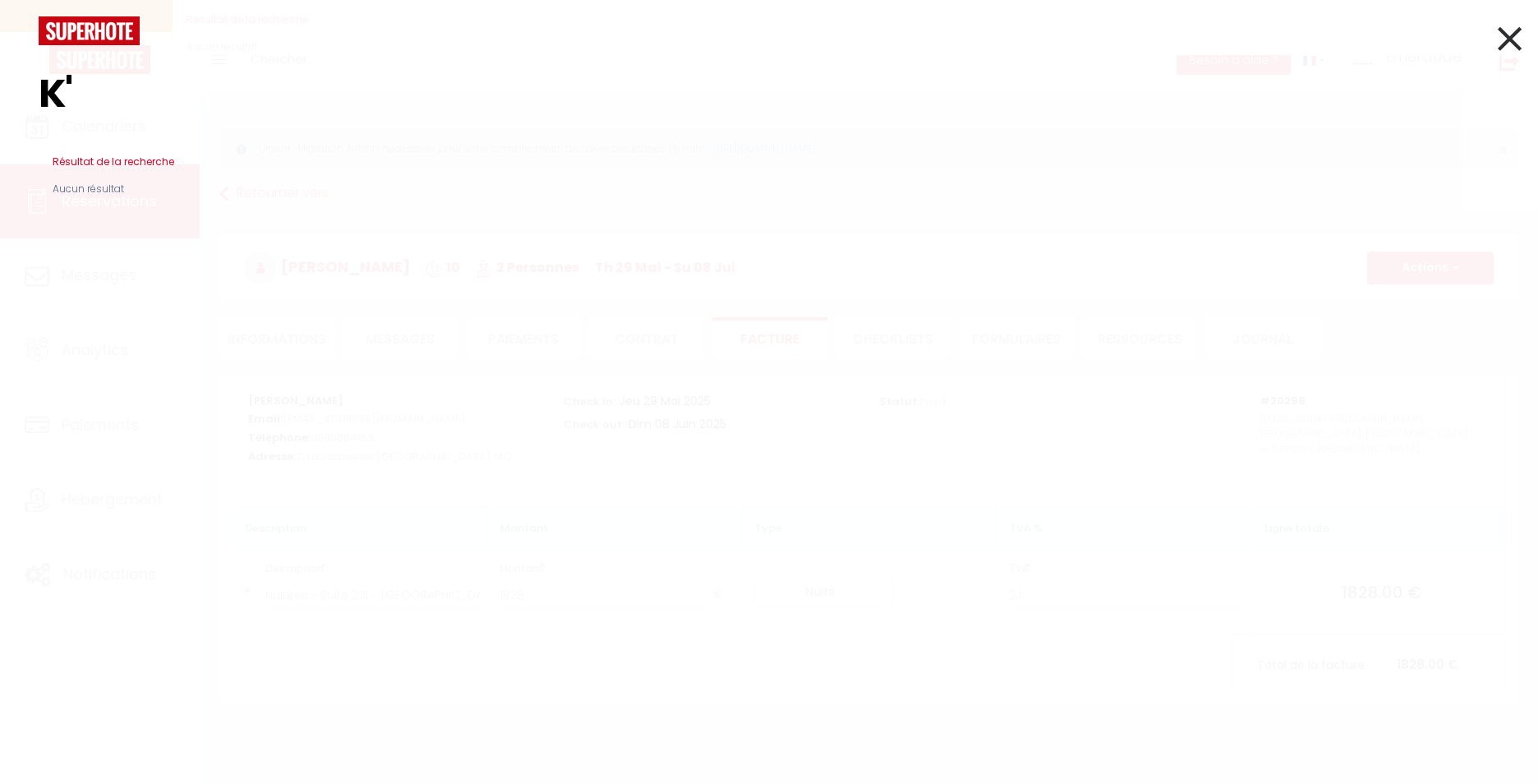
type input "K"
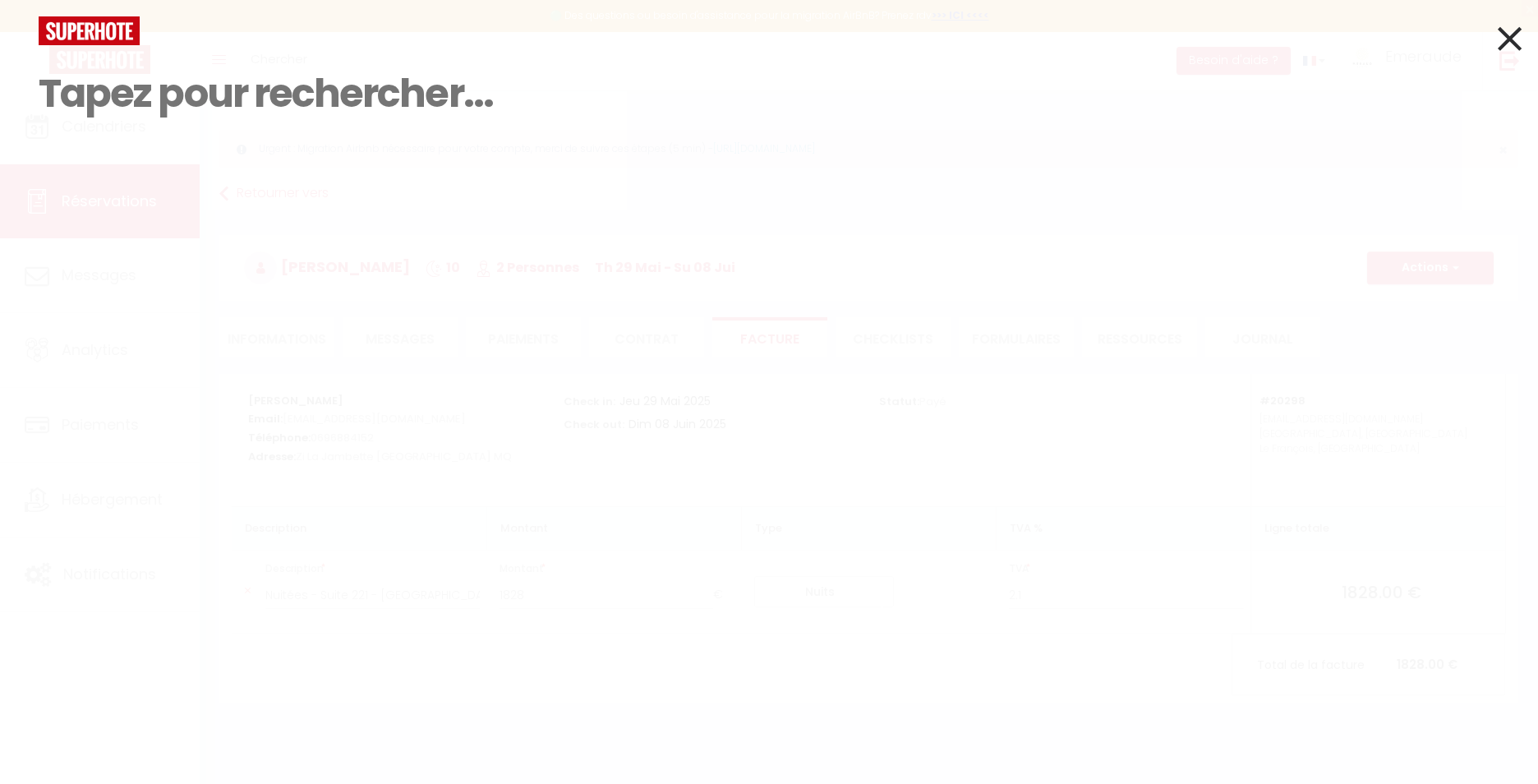
click at [1504, 34] on icon at bounding box center [1510, 38] width 24 height 41
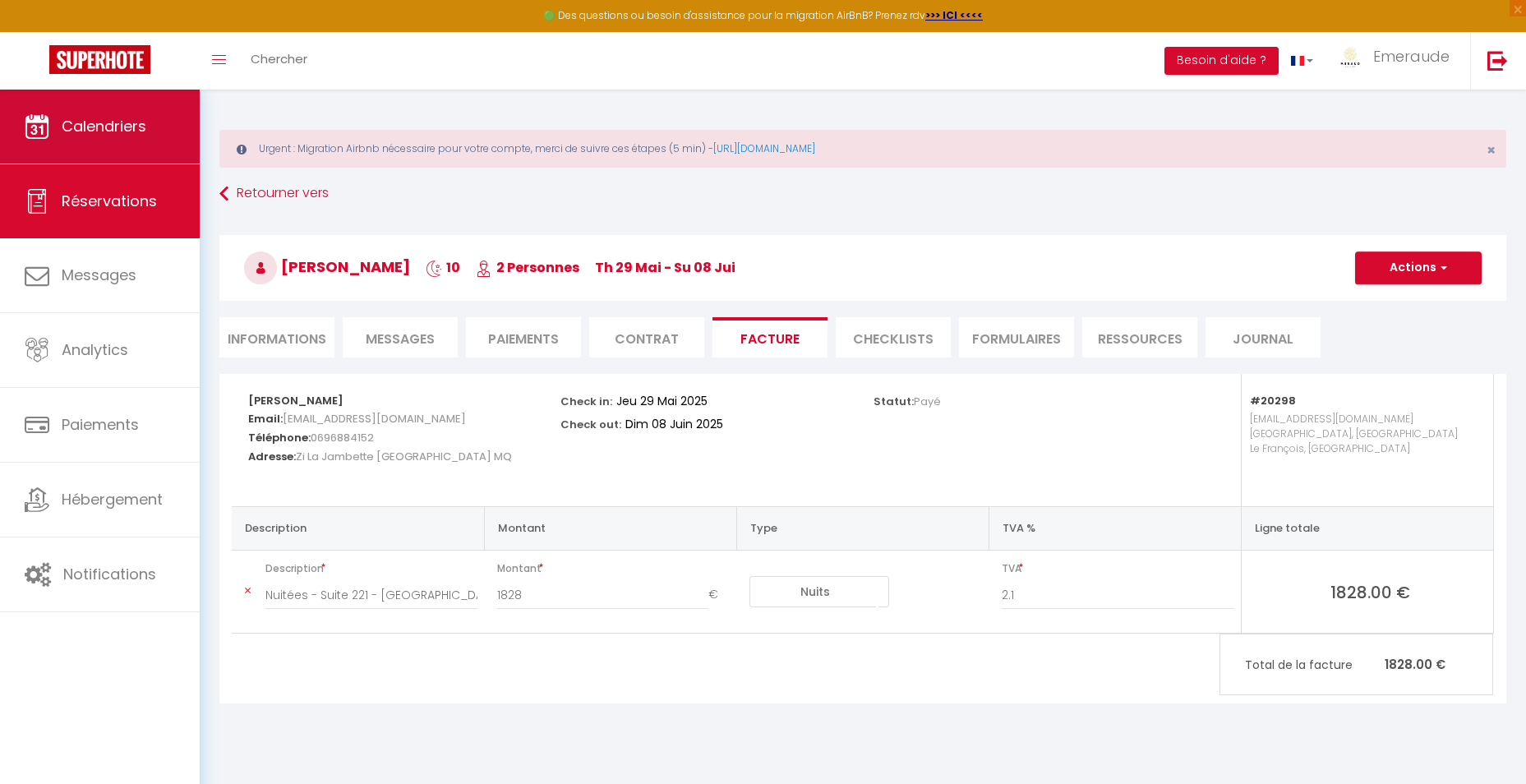
click at [127, 135] on span "Calendriers" at bounding box center [104, 125] width 84 height 20
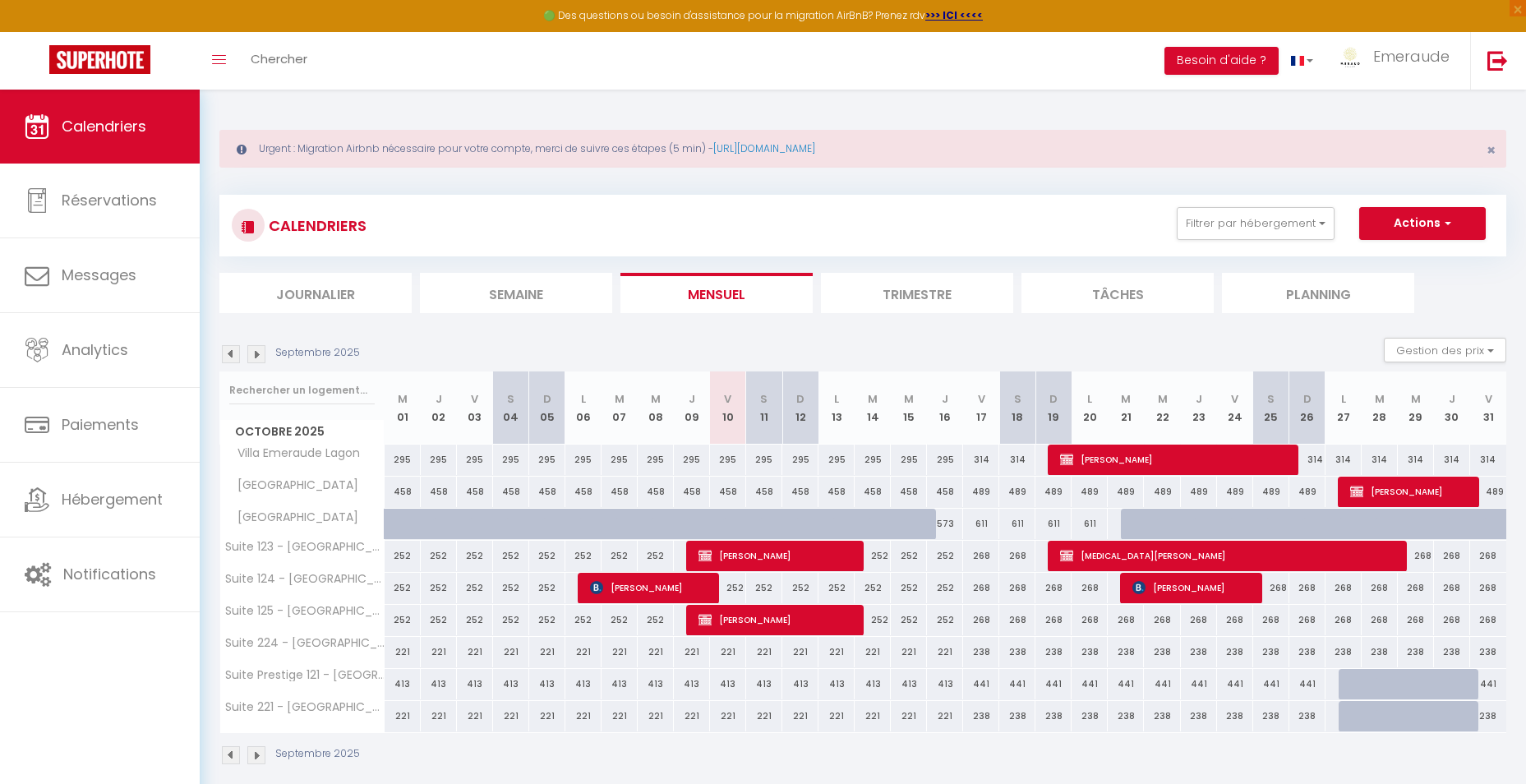
click at [235, 354] on img at bounding box center [231, 354] width 18 height 18
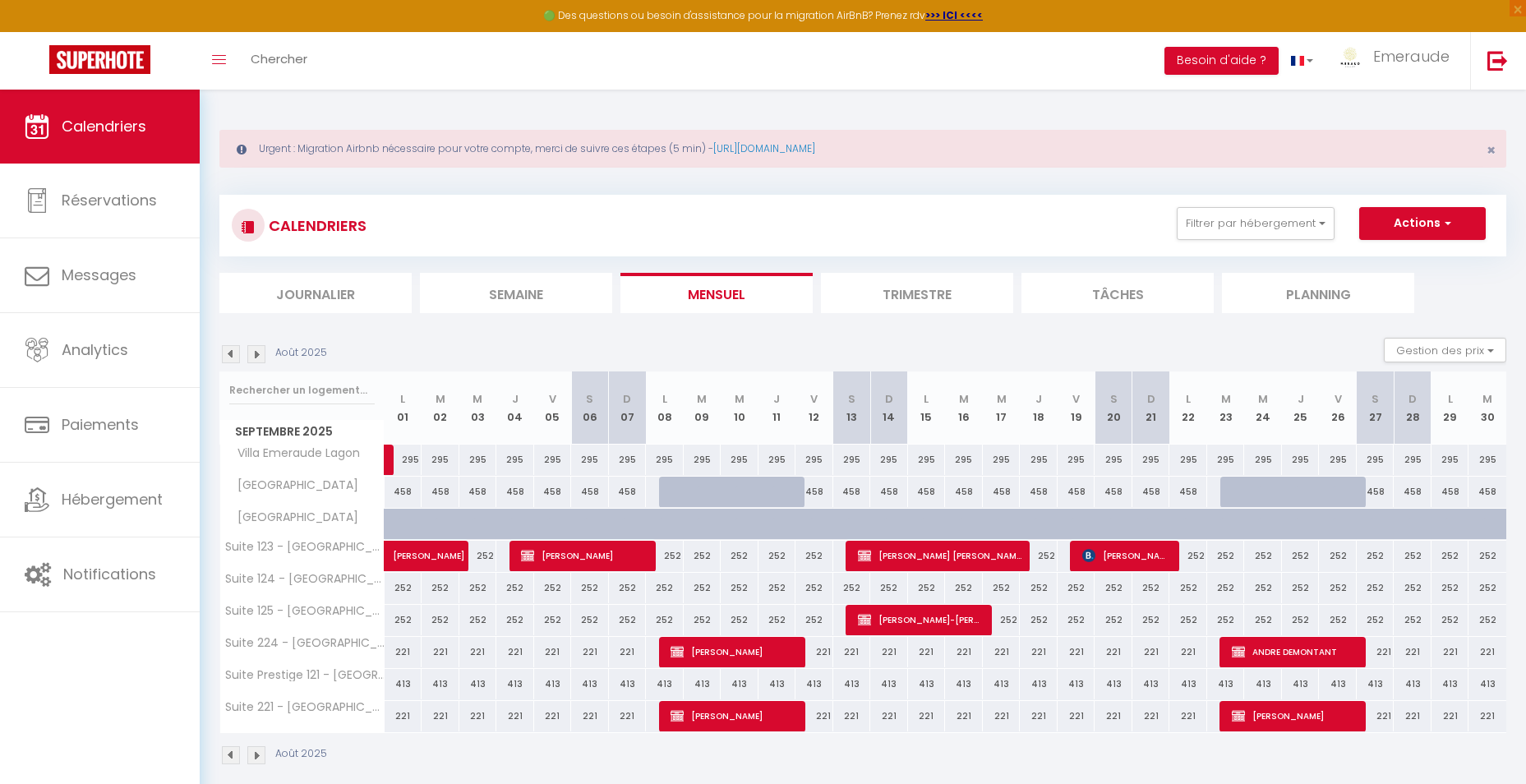
click at [235, 354] on img at bounding box center [231, 354] width 18 height 18
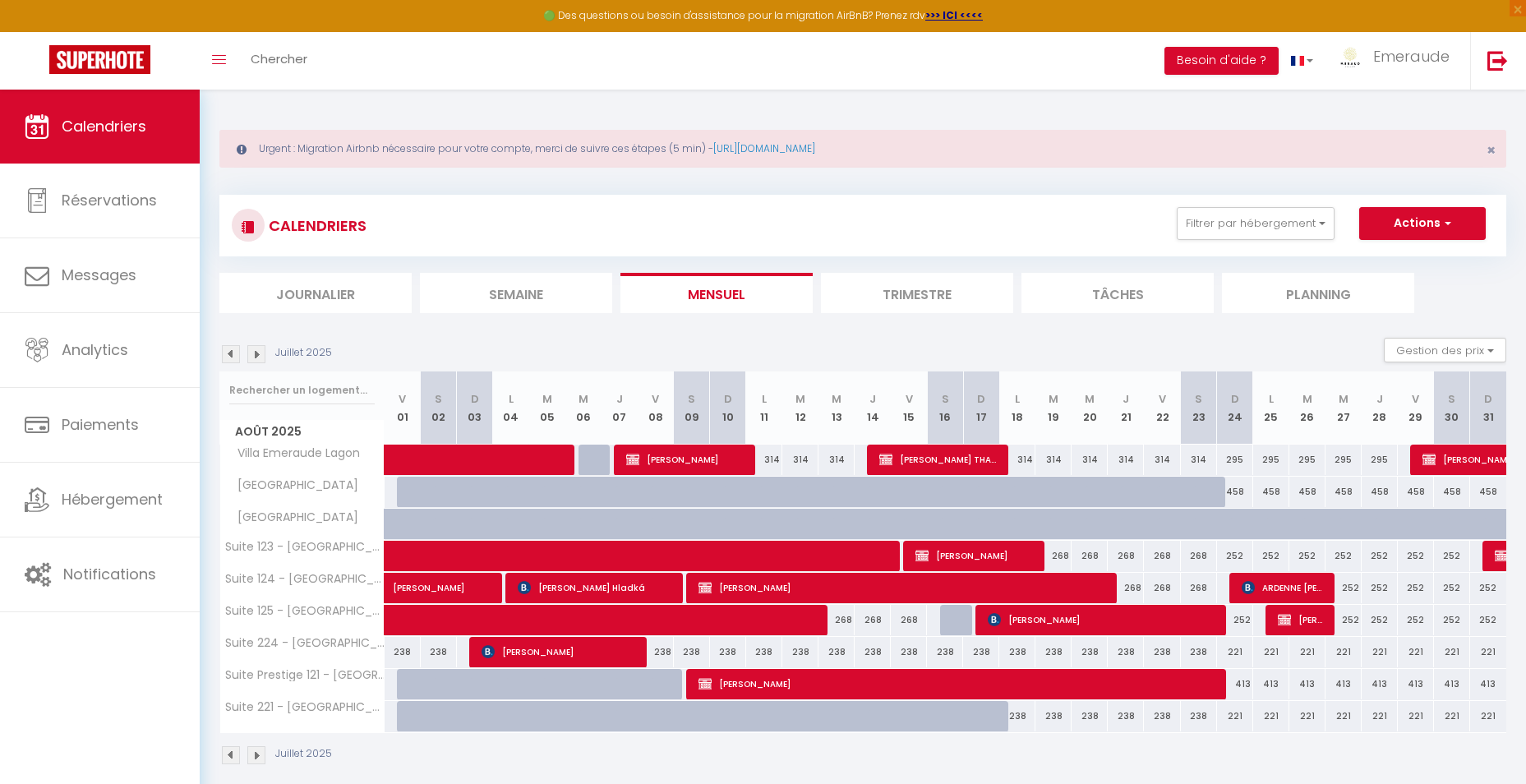
click at [235, 354] on img at bounding box center [231, 354] width 18 height 18
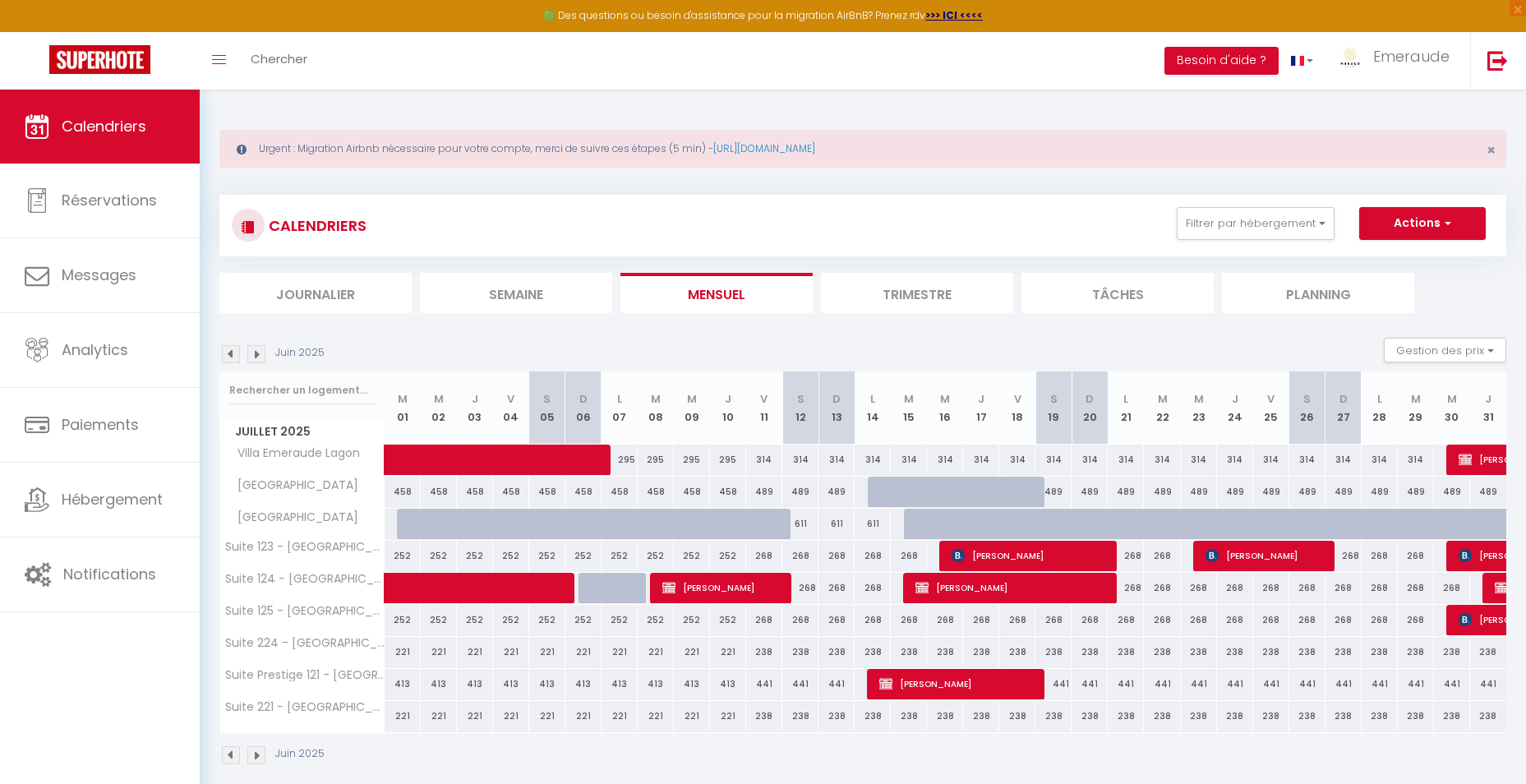
click at [235, 354] on img at bounding box center [231, 354] width 18 height 18
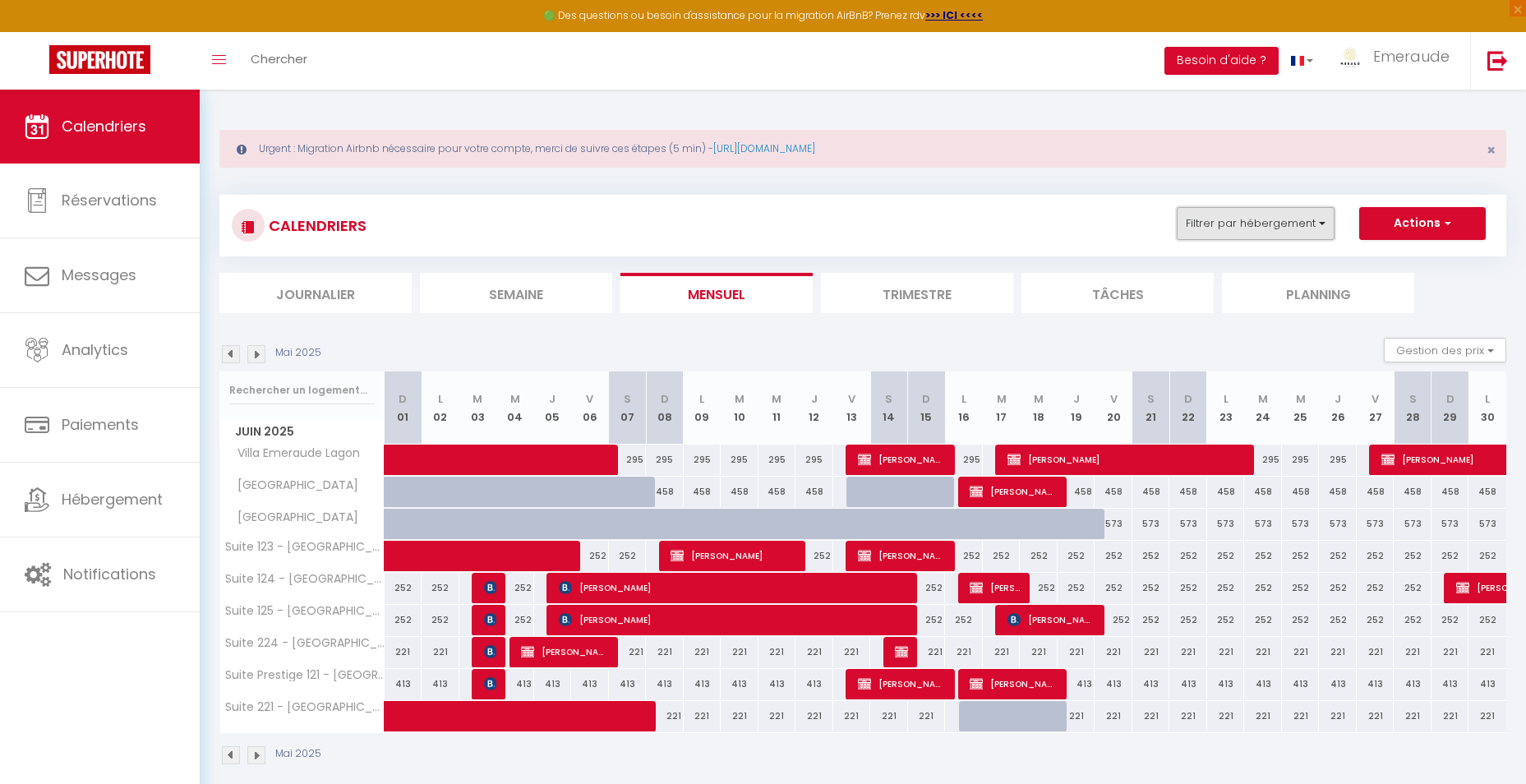
click at [1291, 219] on button "Filtrer par hébergement" at bounding box center [1255, 223] width 158 height 33
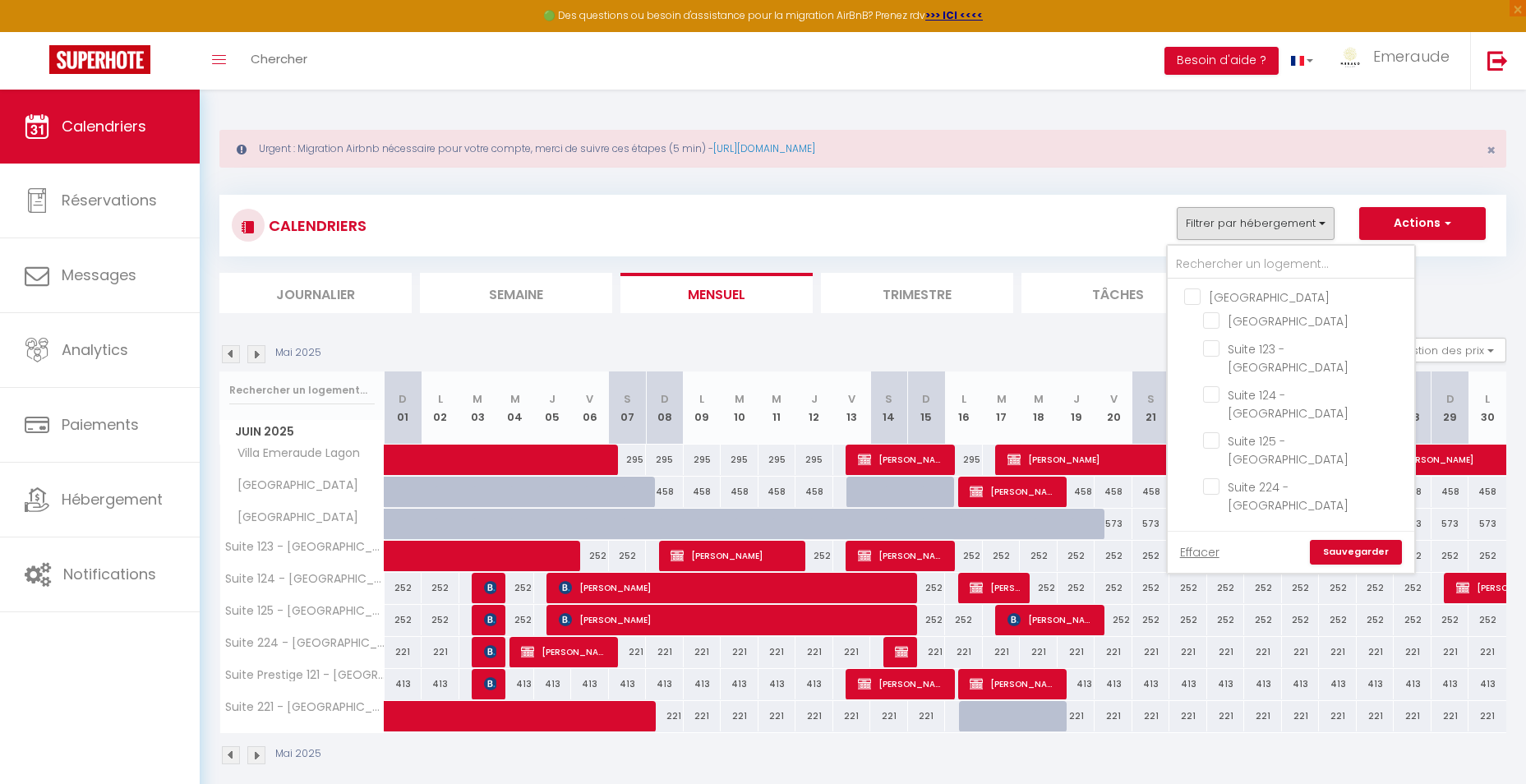
click at [1034, 226] on div "CALENDRIERS Filtrer par hébergement [GEOGRAPHIC_DATA] [GEOGRAPHIC_DATA] 123 - […" at bounding box center [863, 225] width 1262 height 37
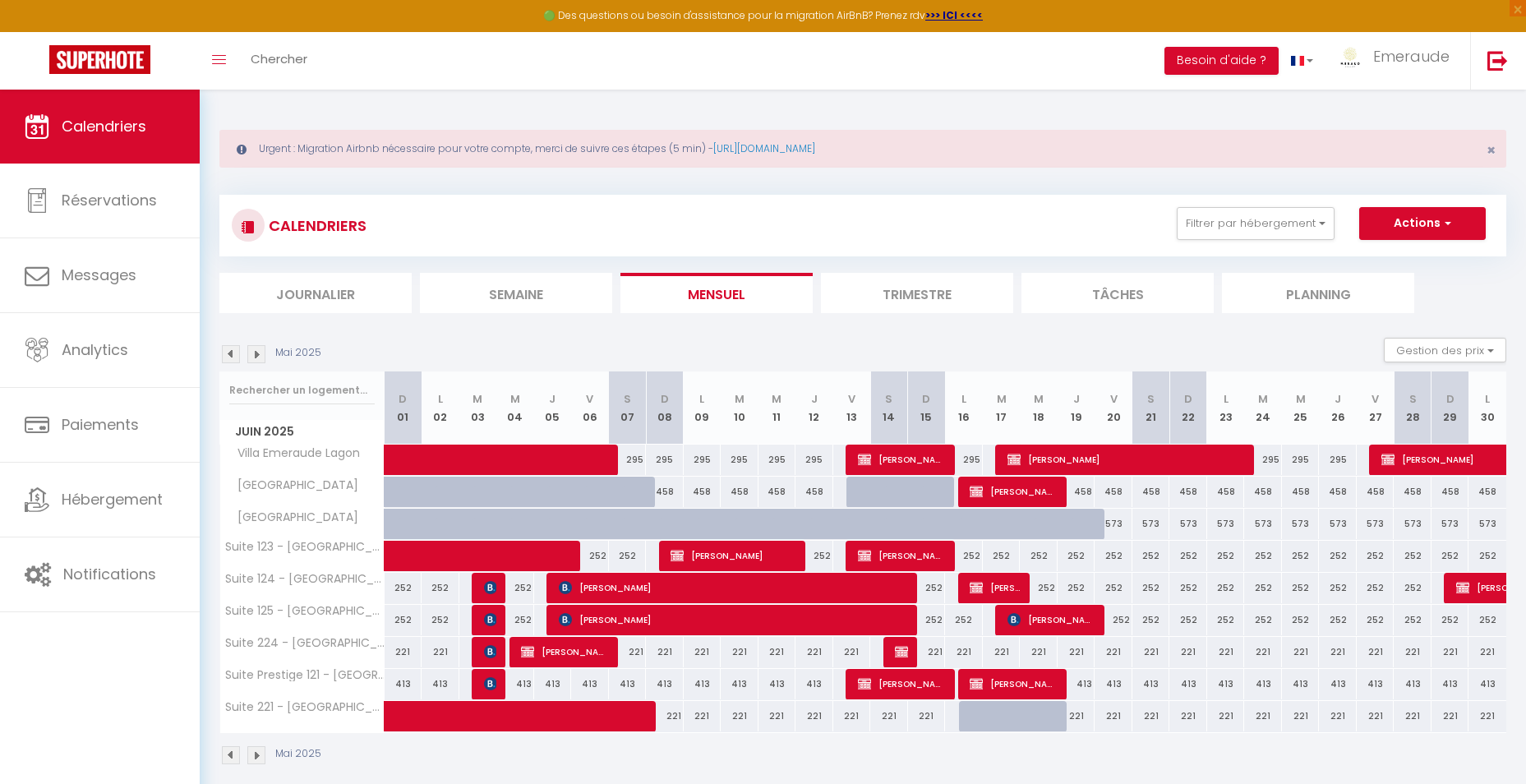
click at [232, 350] on img at bounding box center [231, 354] width 18 height 18
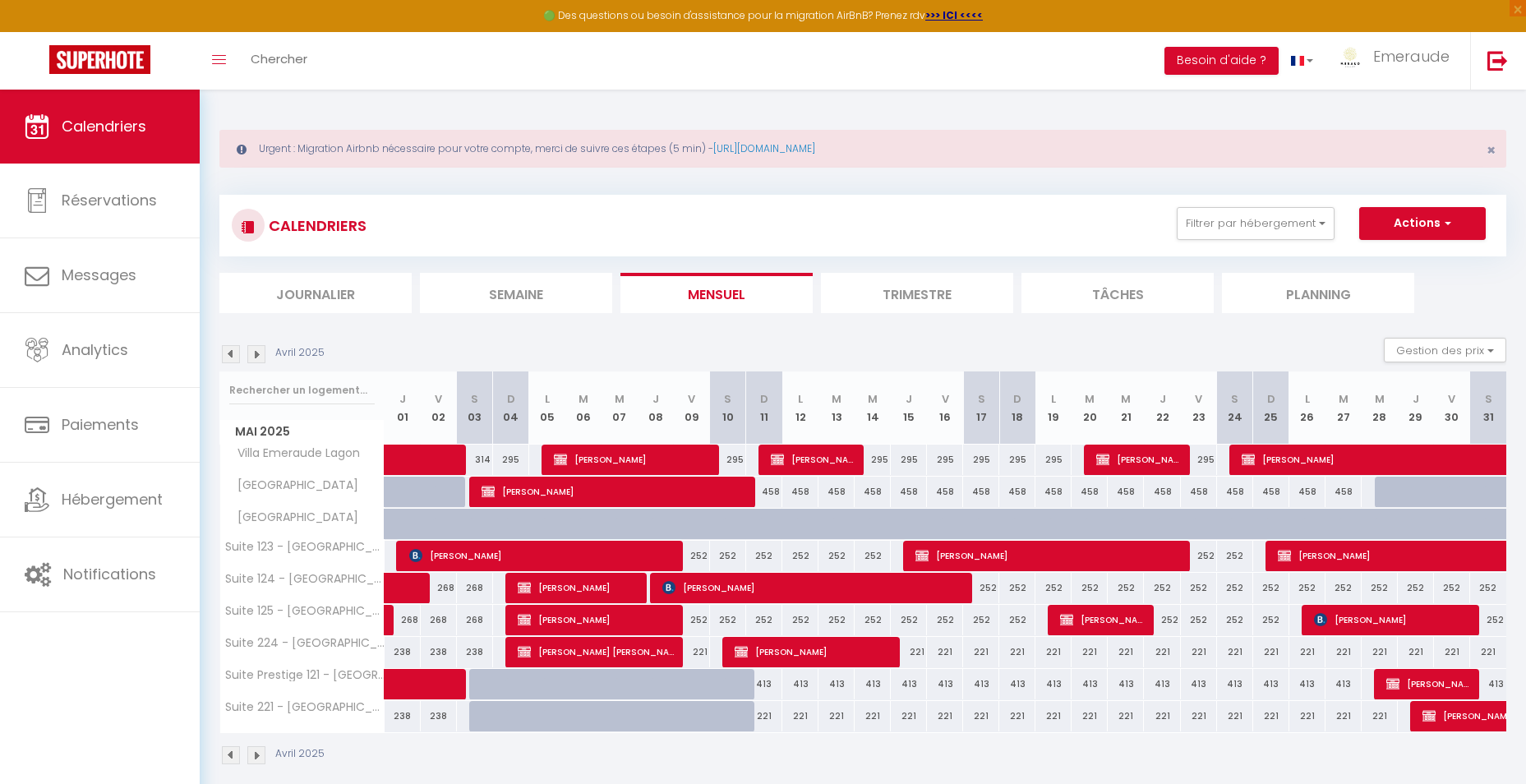
click at [232, 350] on img at bounding box center [231, 354] width 18 height 18
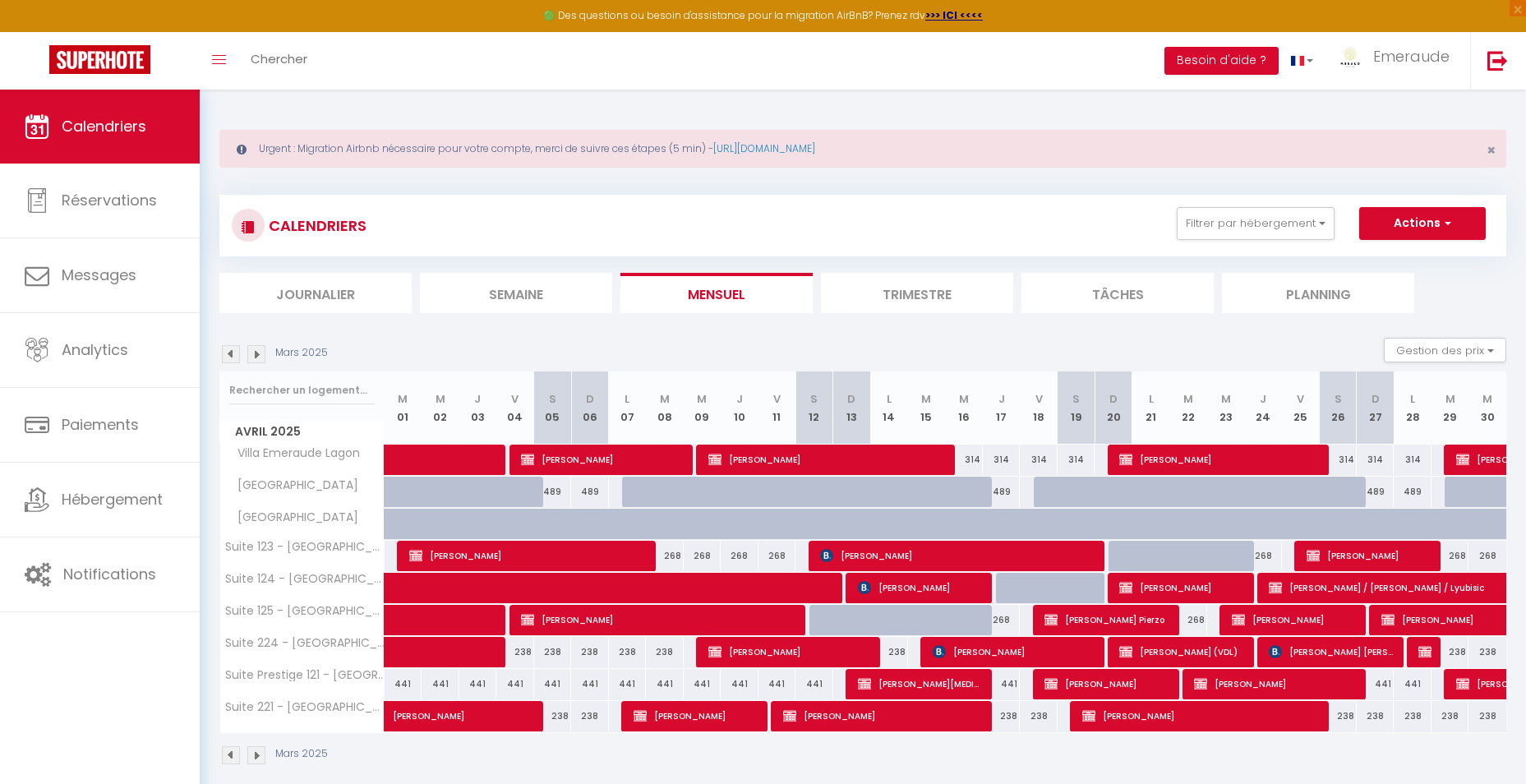
click at [232, 350] on img at bounding box center [231, 354] width 18 height 18
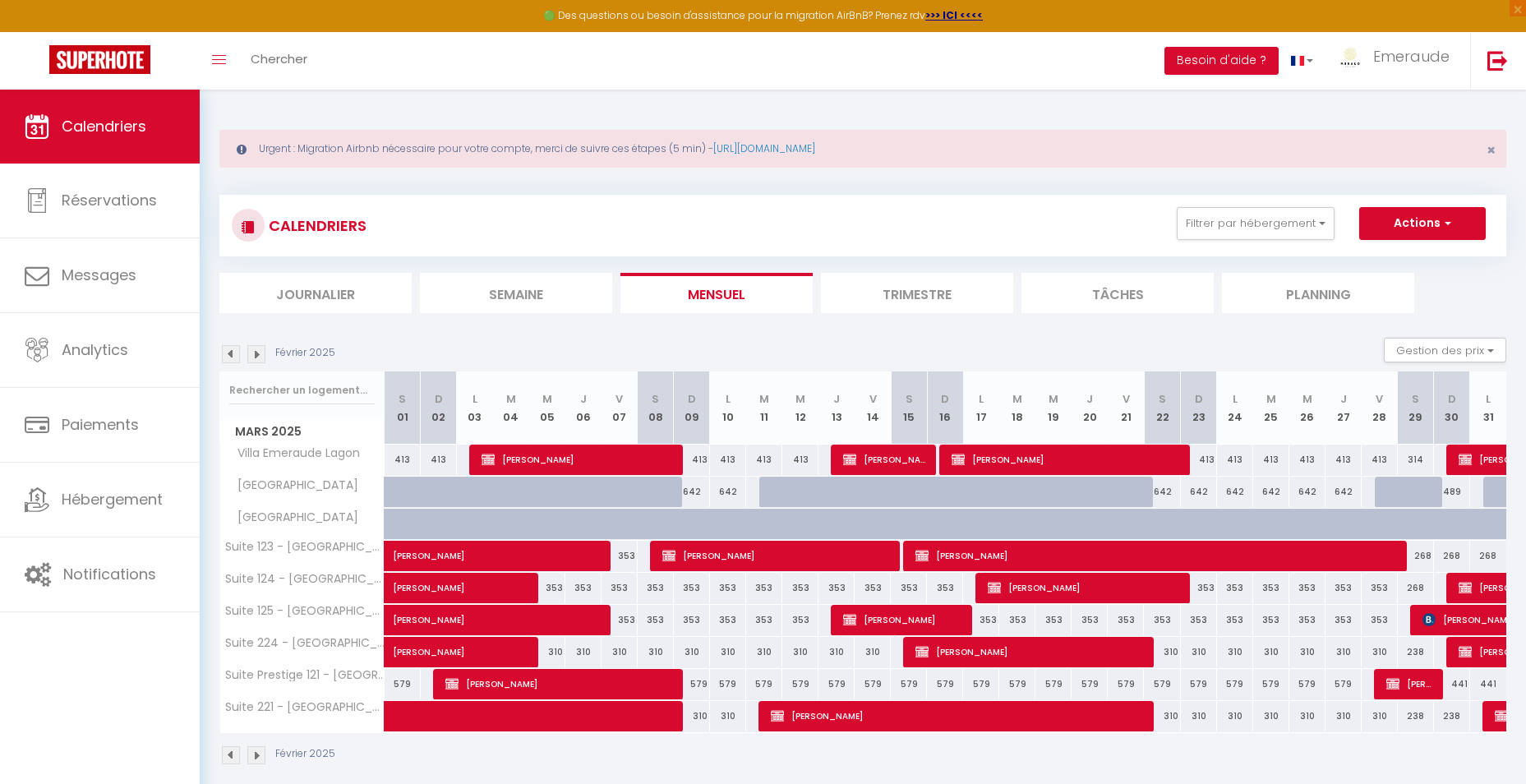
click at [232, 350] on img at bounding box center [231, 354] width 18 height 18
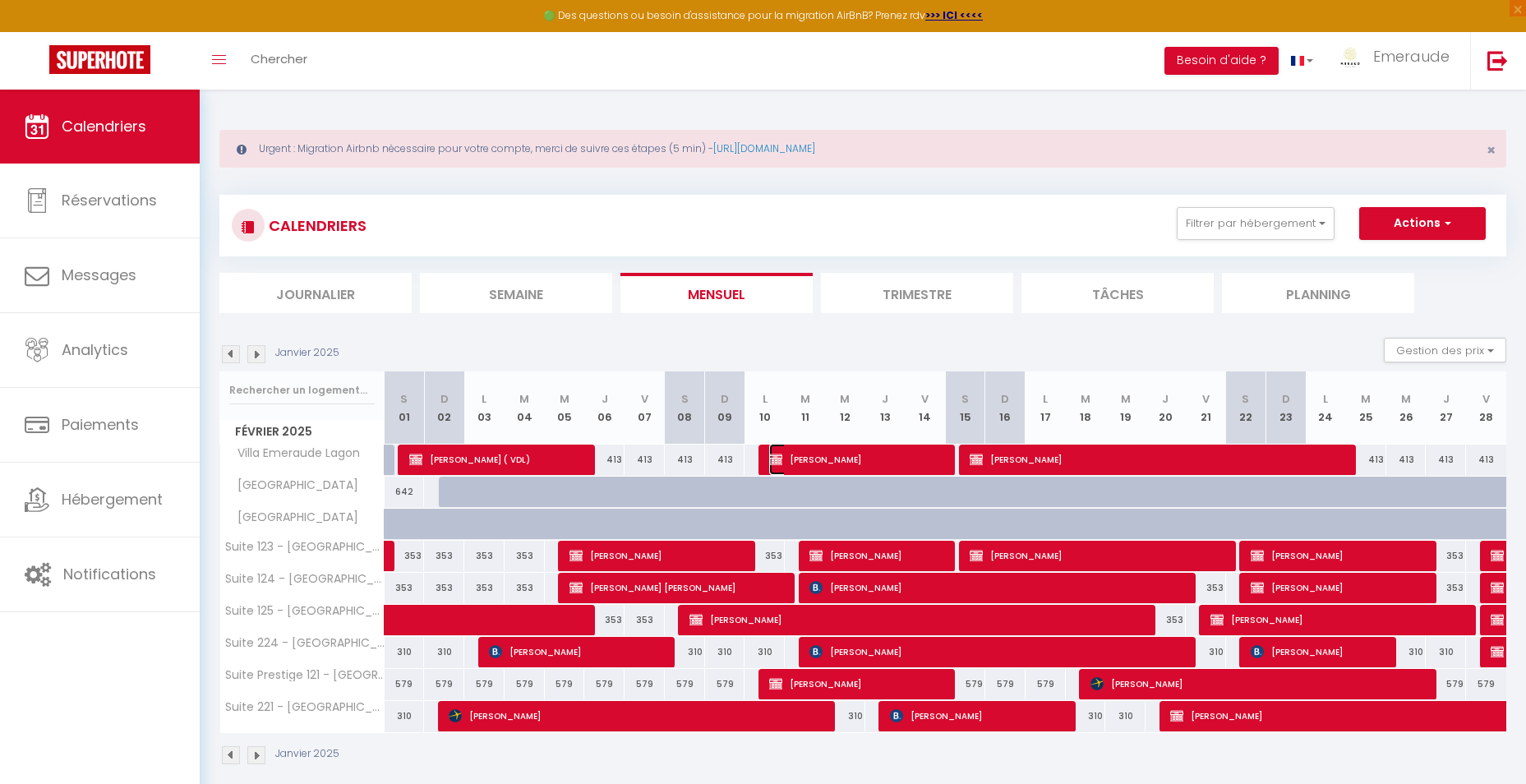
click at [809, 458] on span "[PERSON_NAME]" at bounding box center [856, 459] width 174 height 31
select select "OK"
select select "KO"
select select "0"
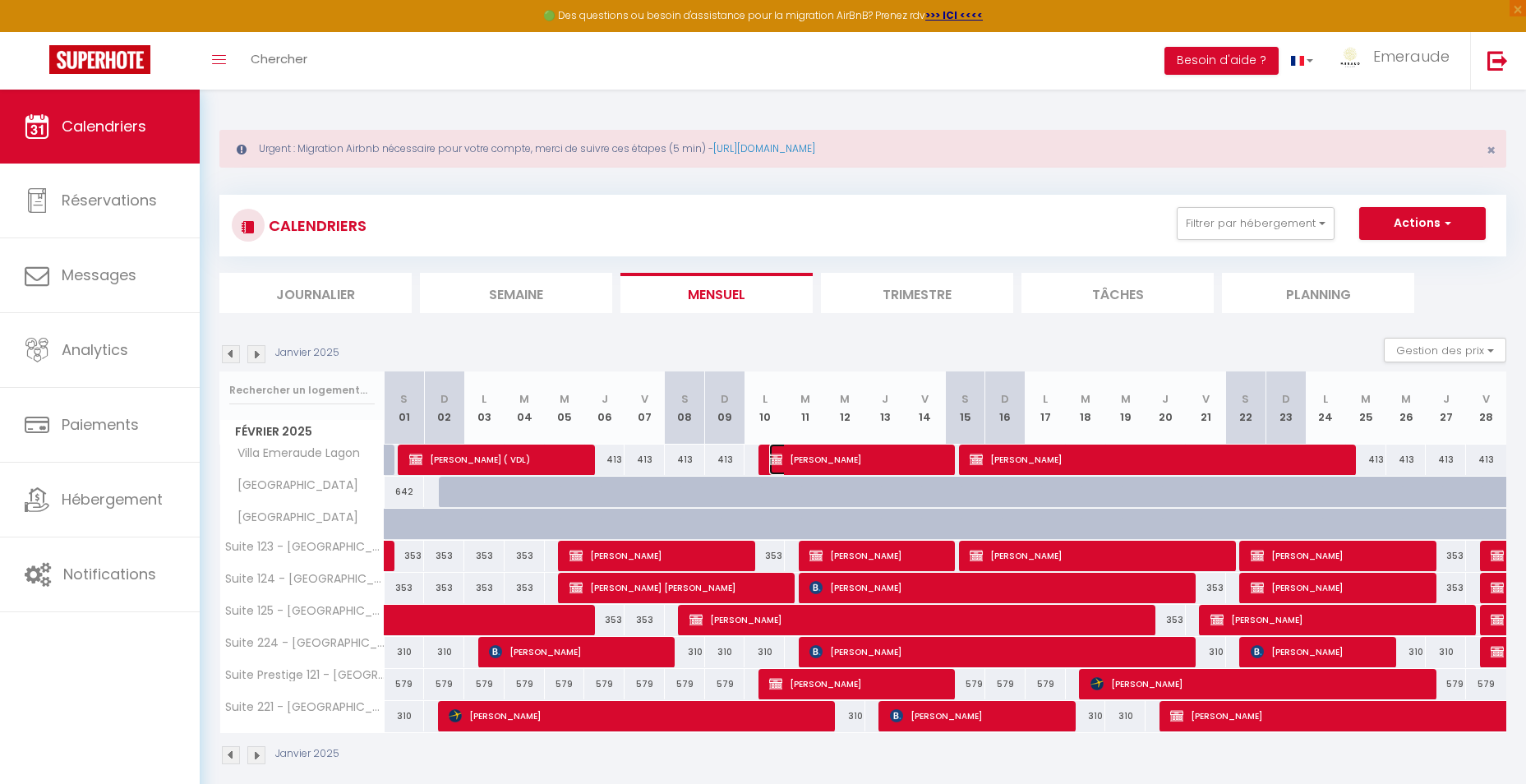
select select "1"
select select
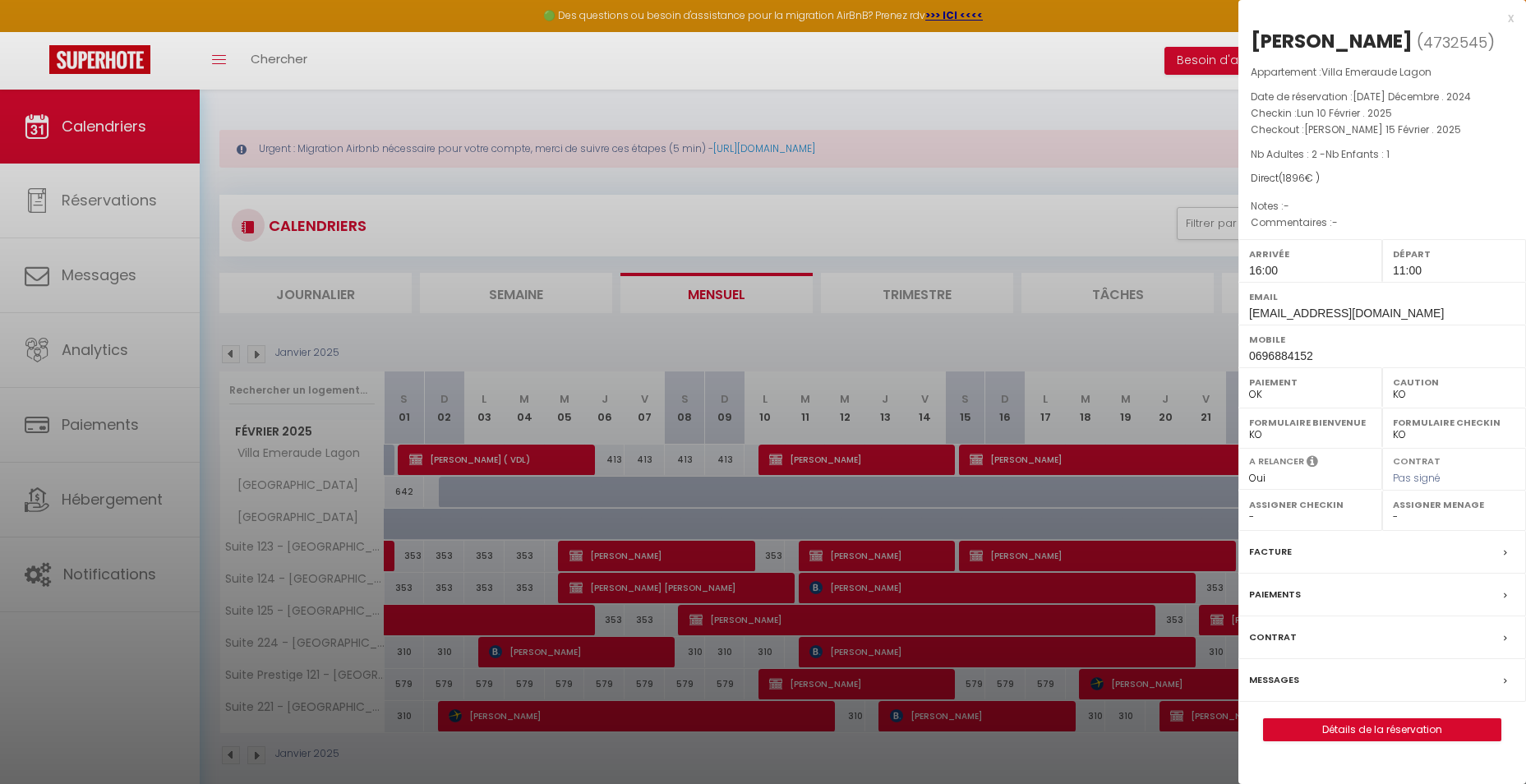
click at [877, 561] on div at bounding box center [763, 392] width 1526 height 784
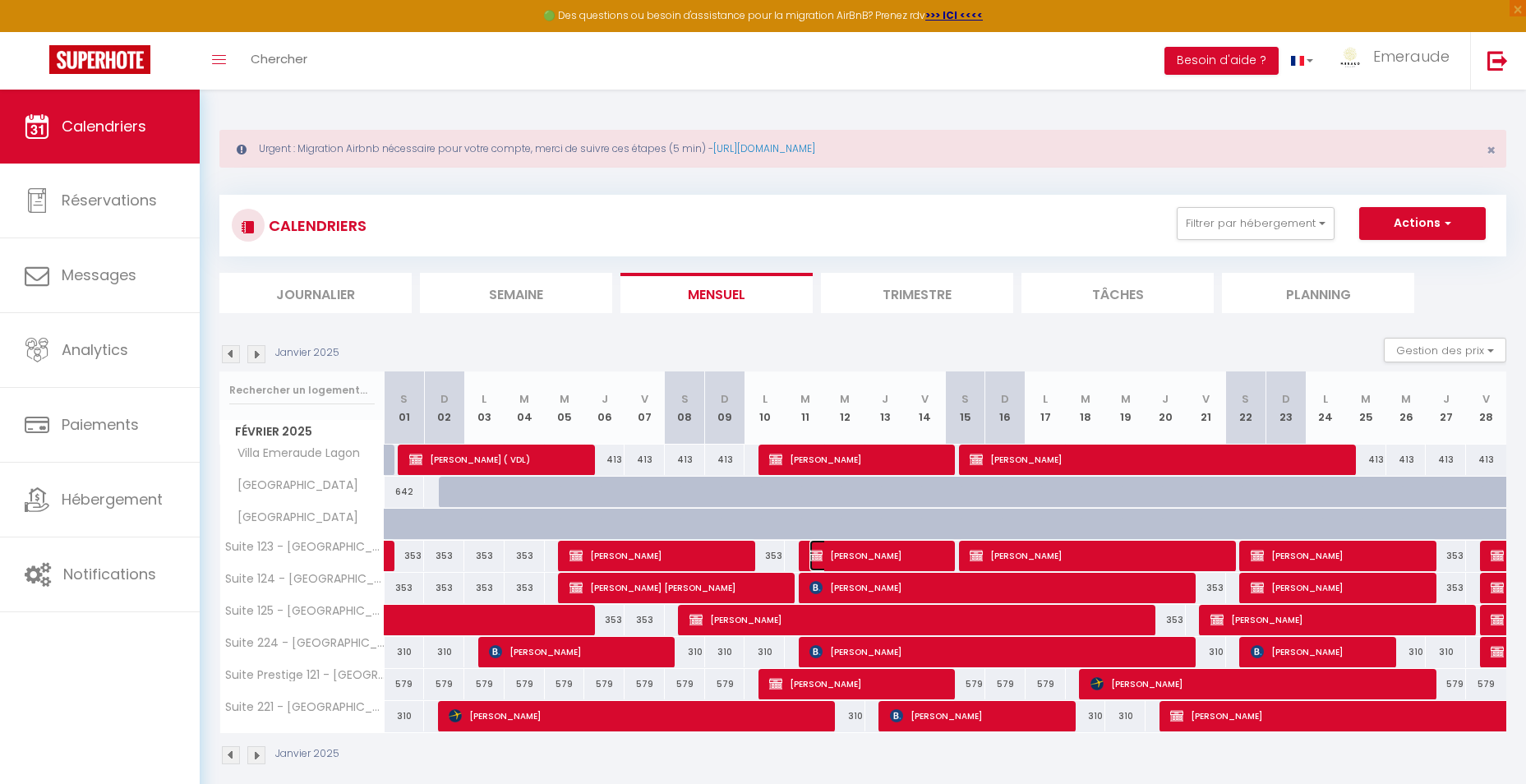
click at [877, 561] on span "[PERSON_NAME]" at bounding box center [876, 555] width 134 height 31
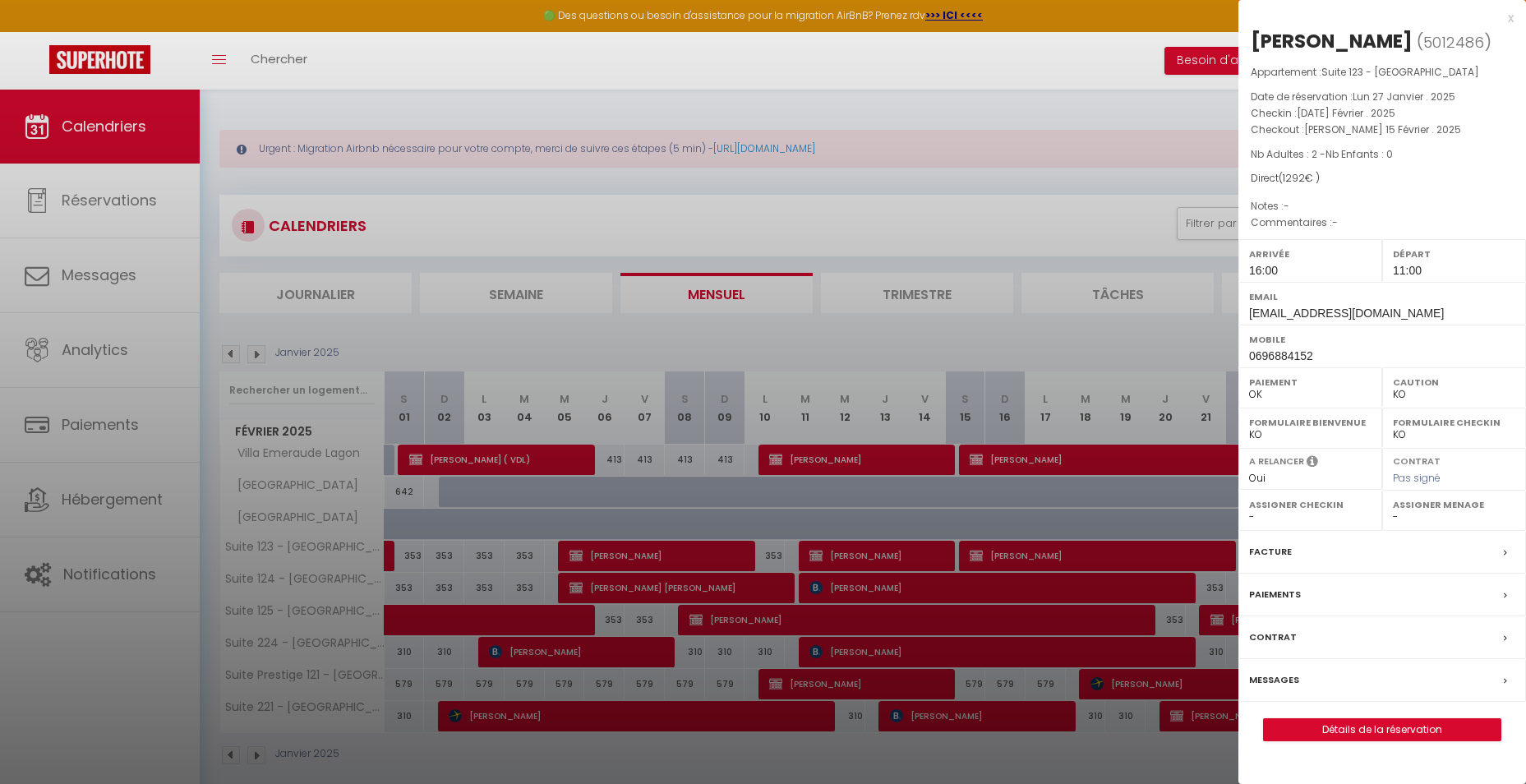
click at [857, 591] on div at bounding box center [763, 392] width 1526 height 784
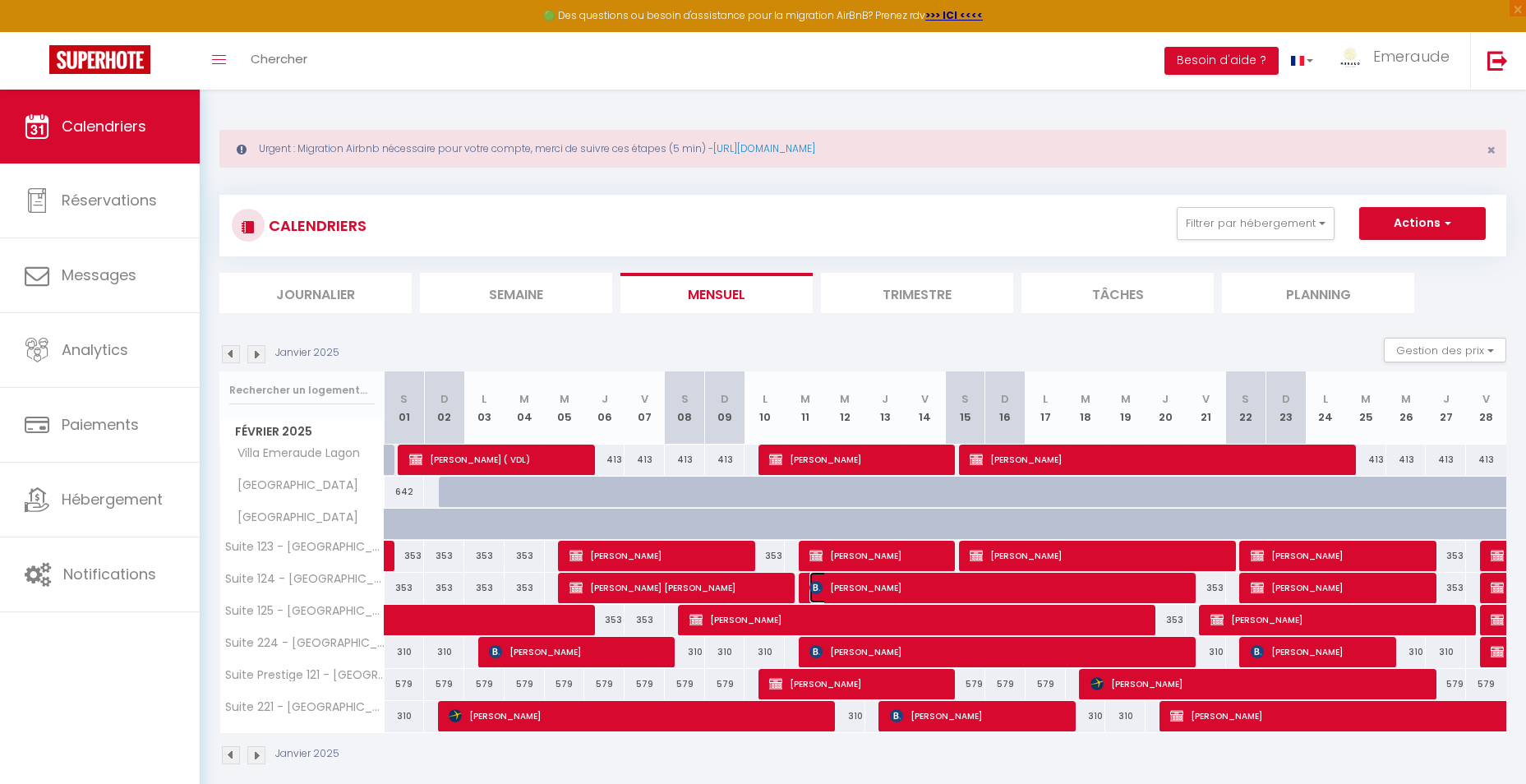
click at [857, 591] on span "[PERSON_NAME]" at bounding box center [997, 587] width 376 height 31
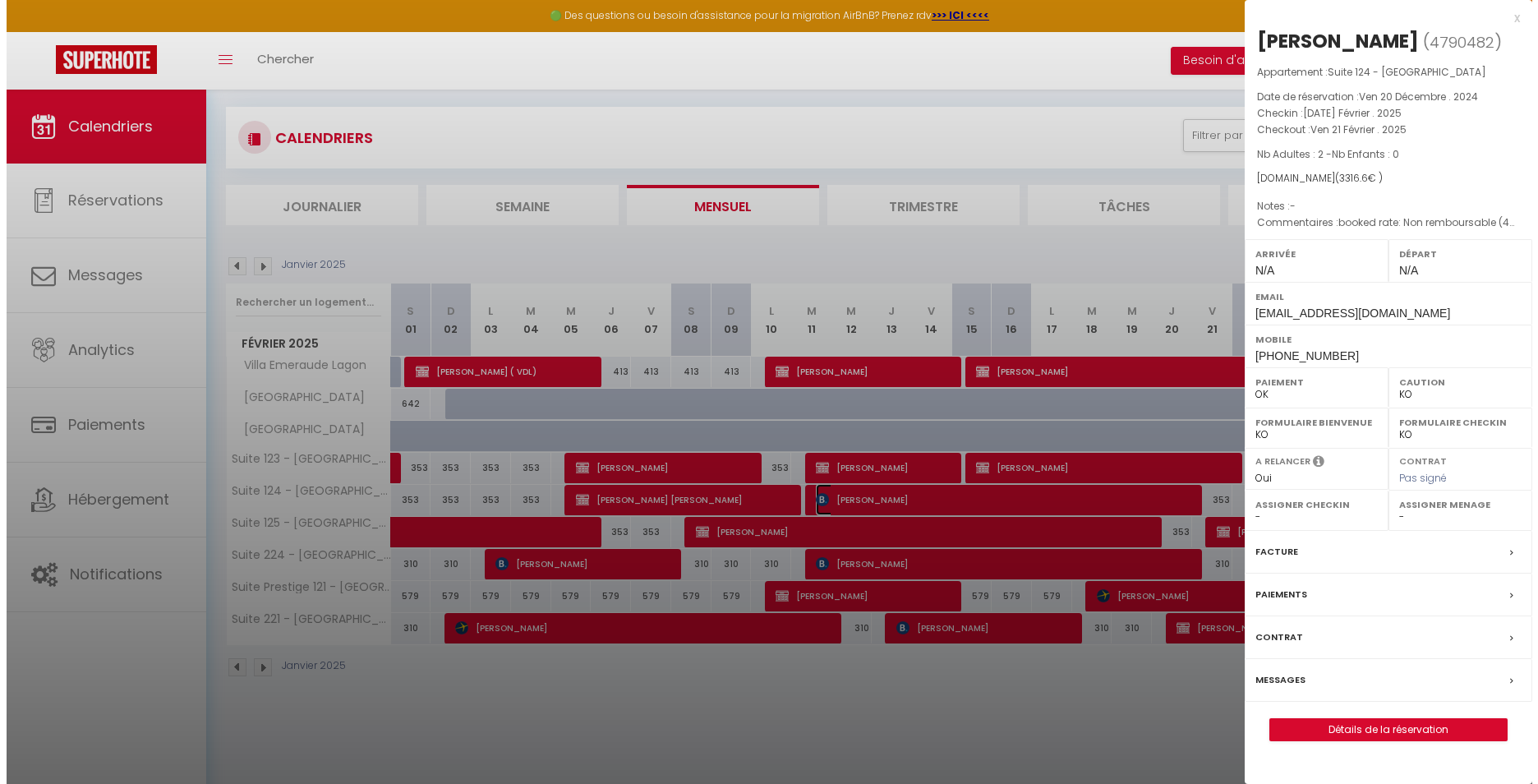
scroll to position [90, 0]
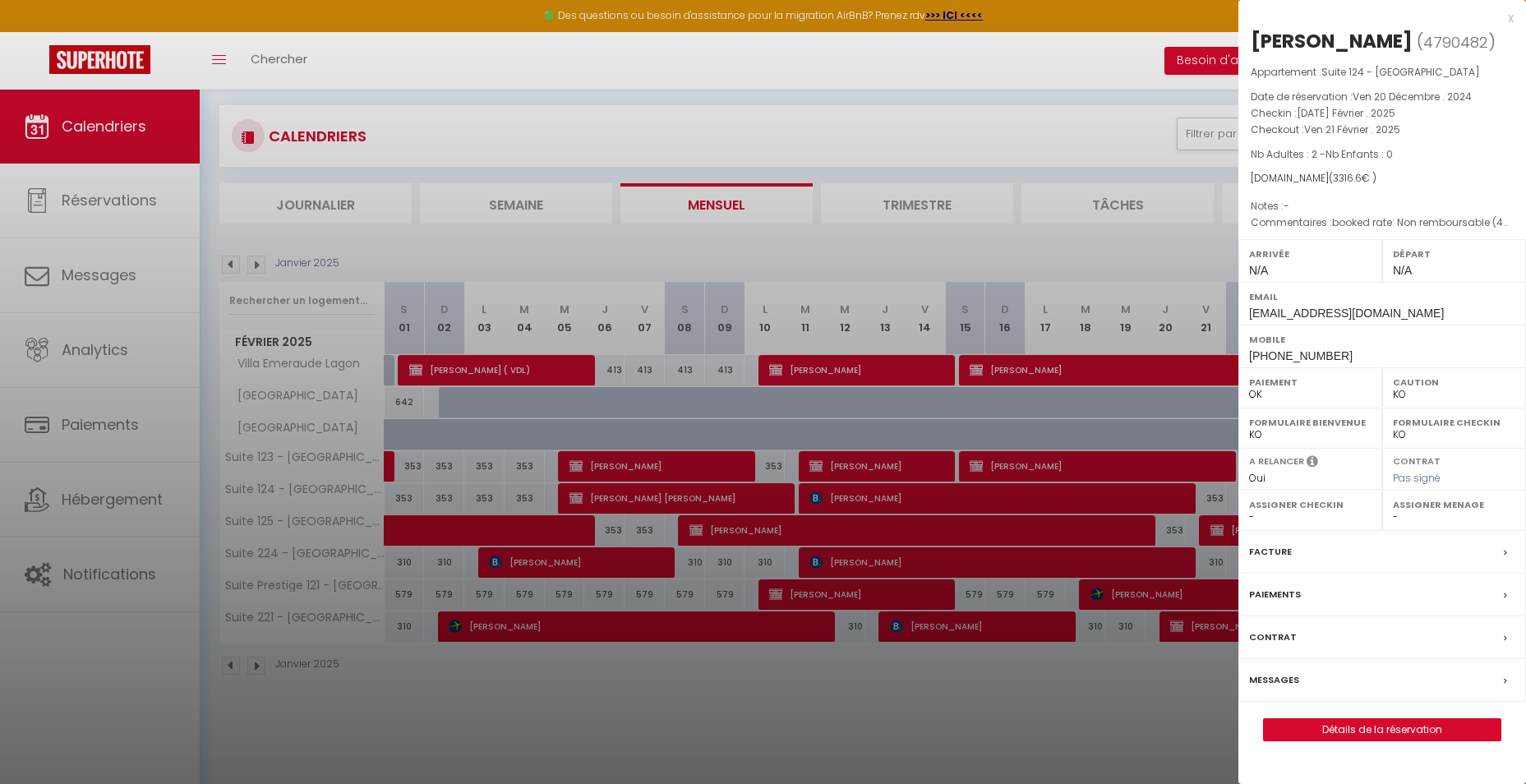
click at [863, 569] on div at bounding box center [763, 392] width 1526 height 784
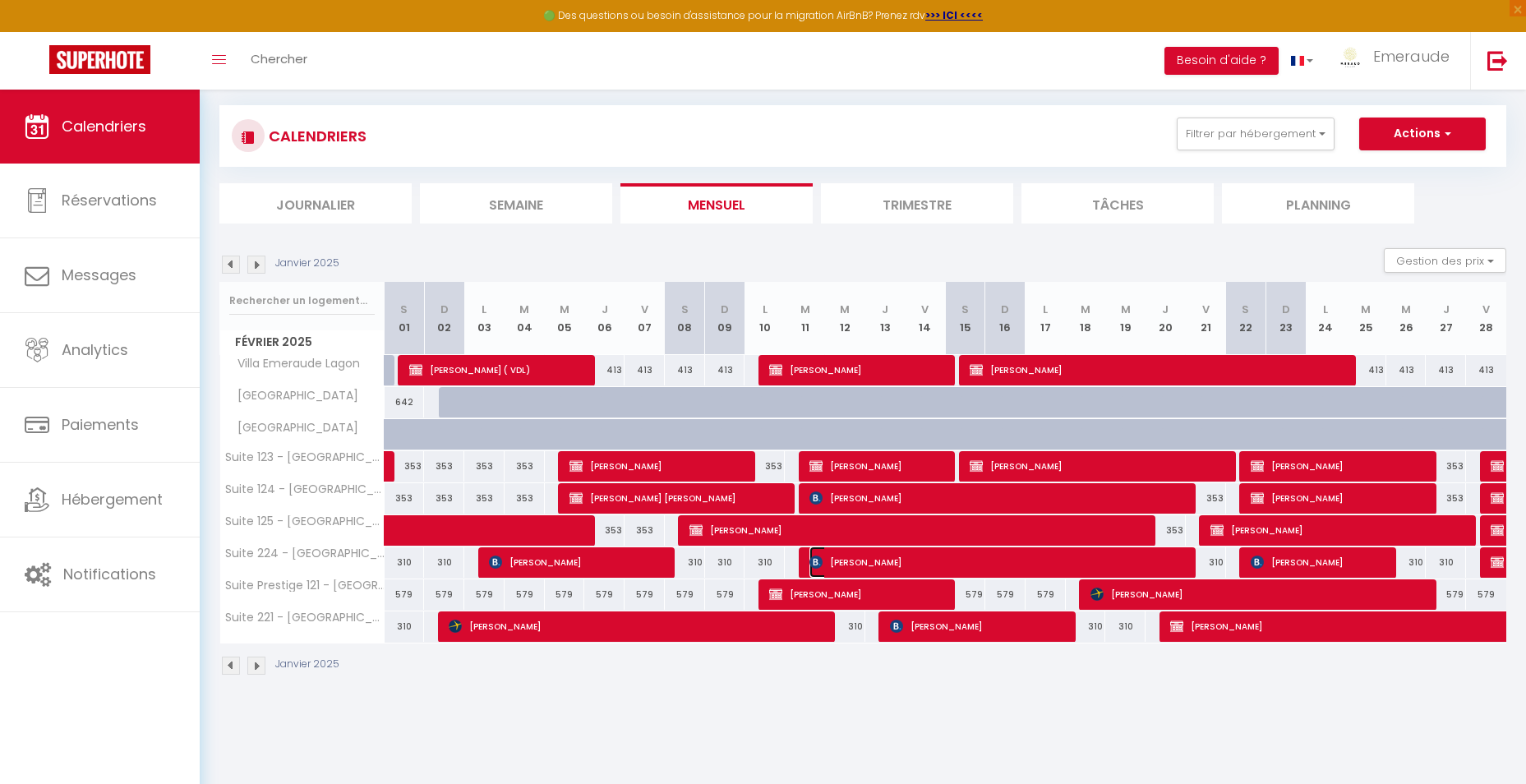
click at [863, 569] on span "[PERSON_NAME]" at bounding box center [997, 561] width 376 height 31
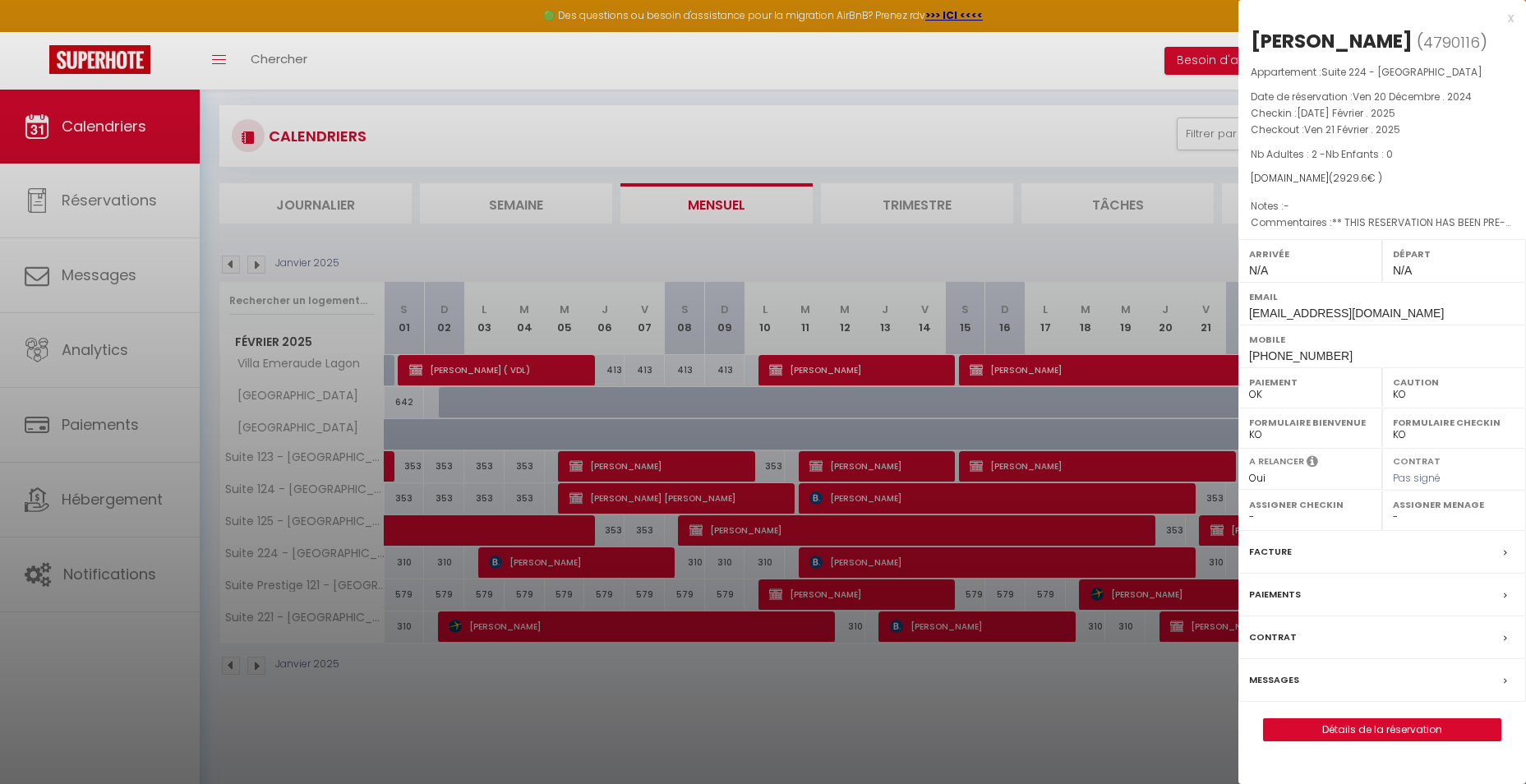
click at [863, 588] on div at bounding box center [763, 392] width 1526 height 784
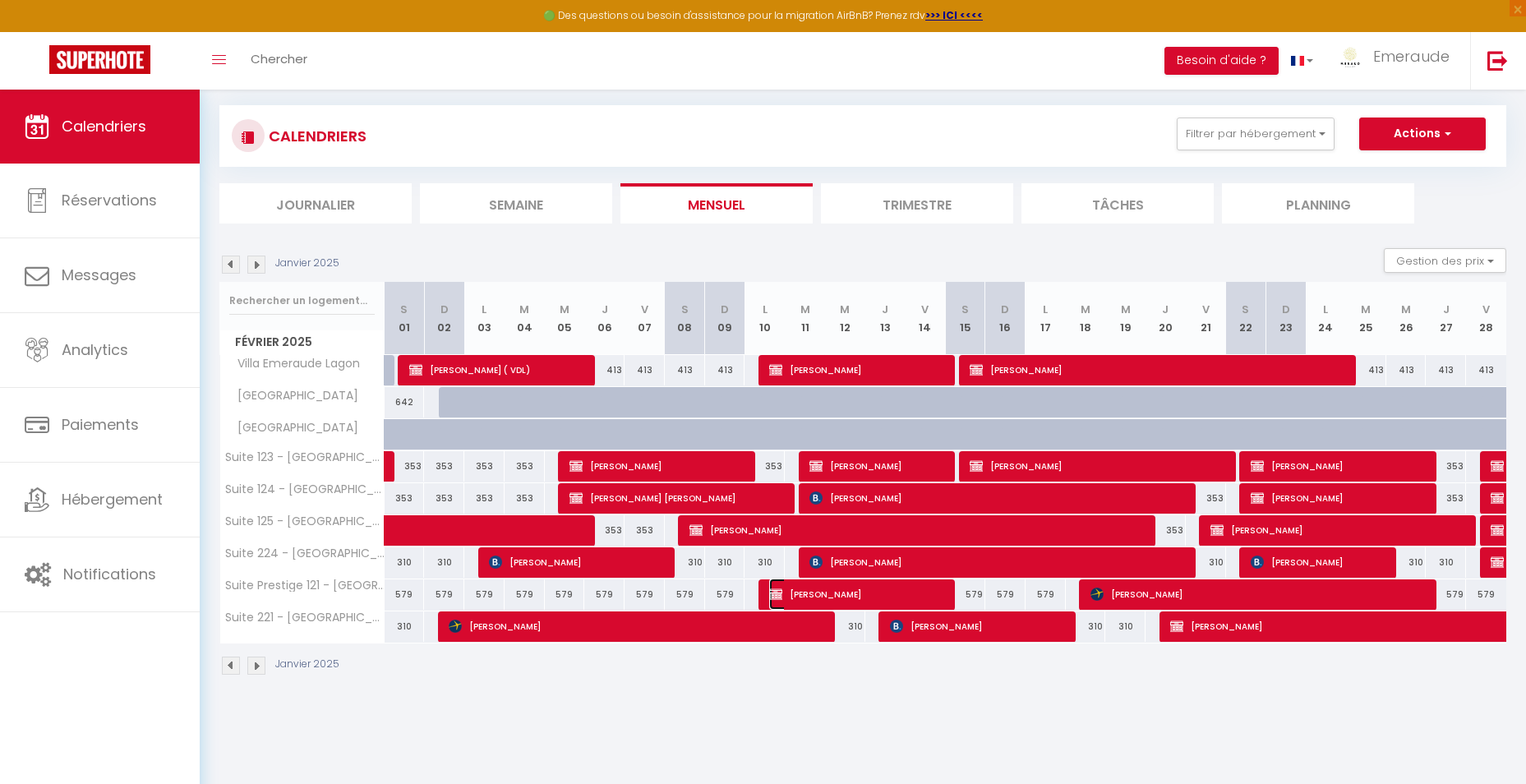
click at [858, 593] on span "[PERSON_NAME]" at bounding box center [856, 593] width 174 height 31
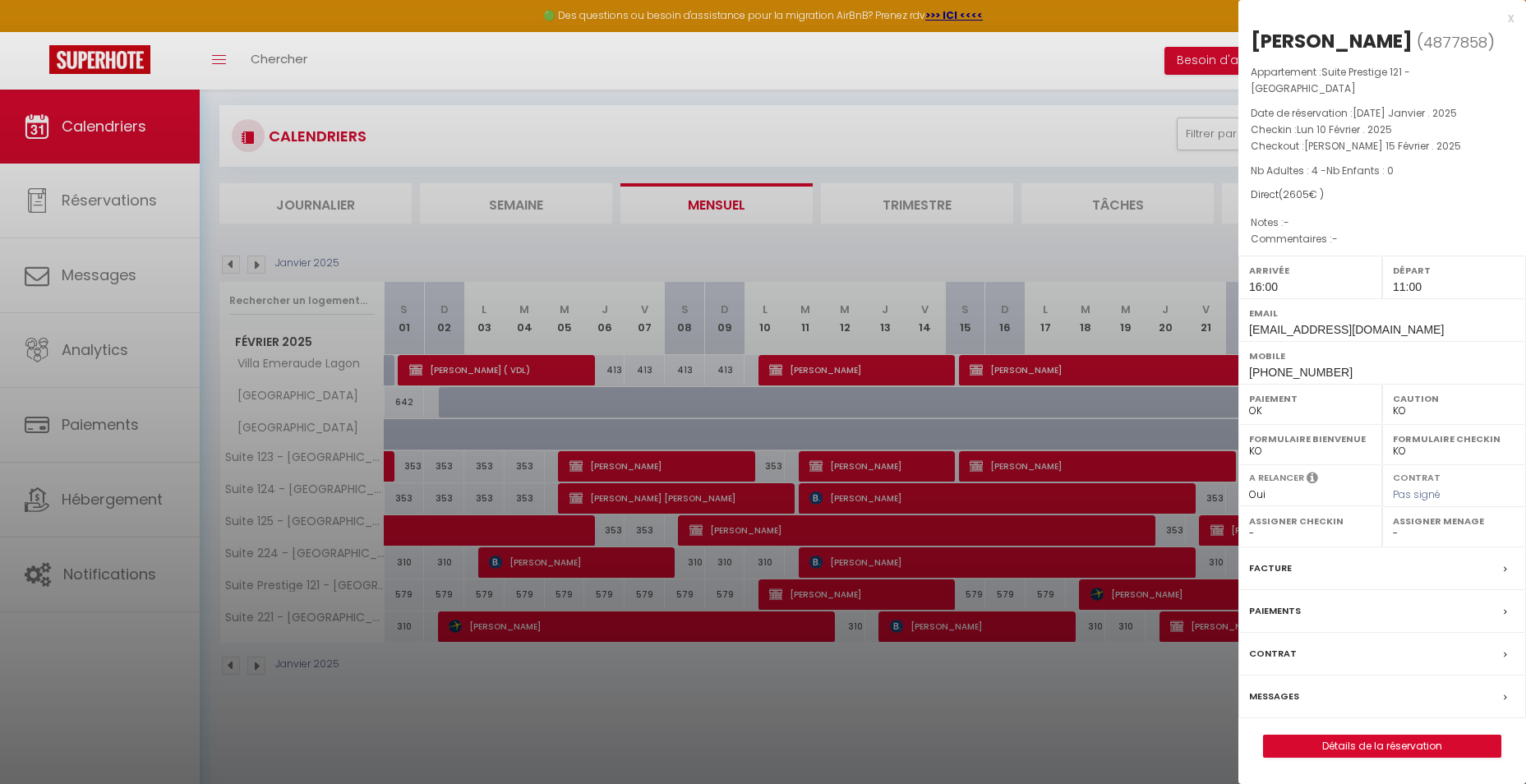
click at [895, 629] on div at bounding box center [763, 392] width 1526 height 784
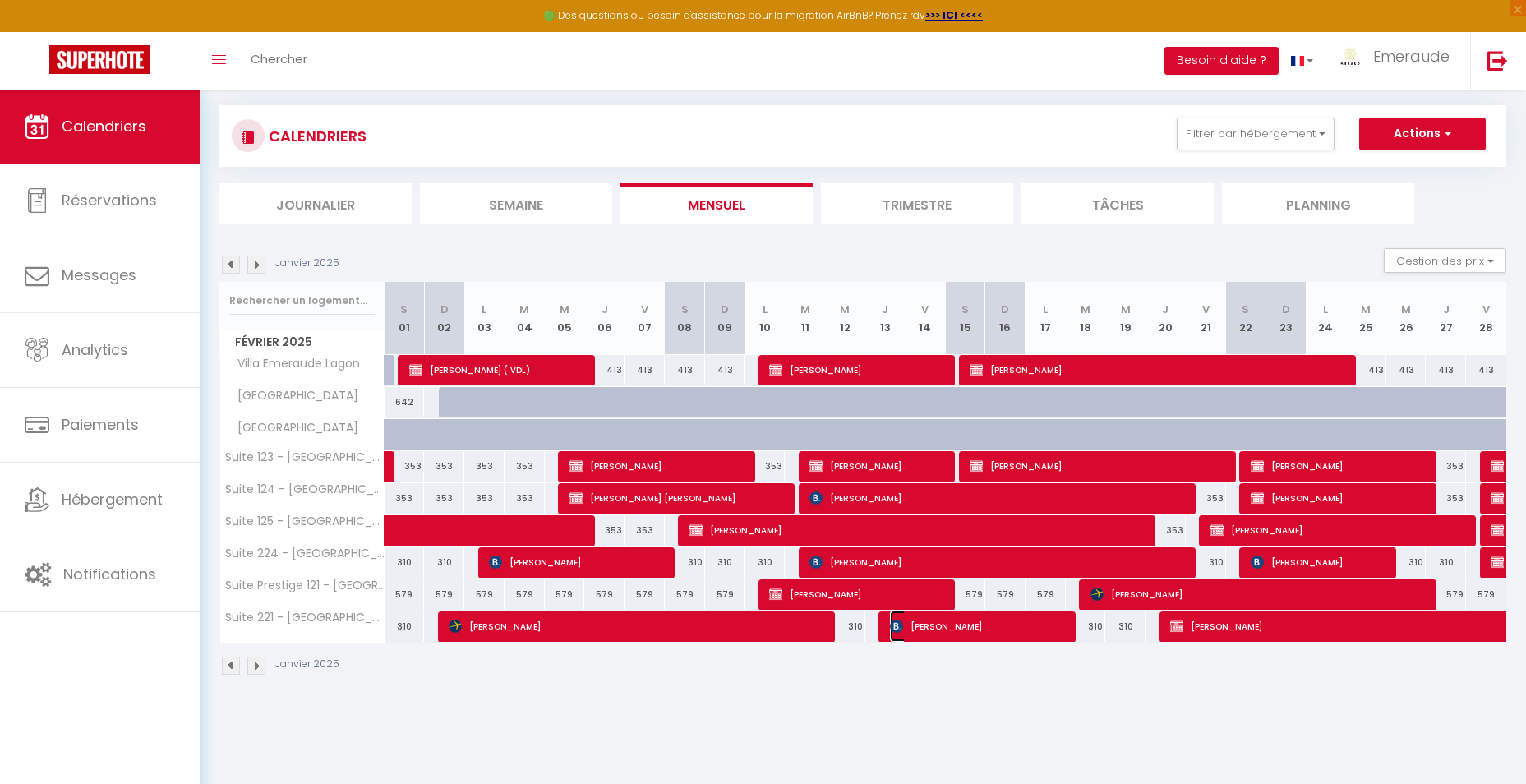
click at [895, 629] on img at bounding box center [896, 626] width 13 height 13
select select "KO"
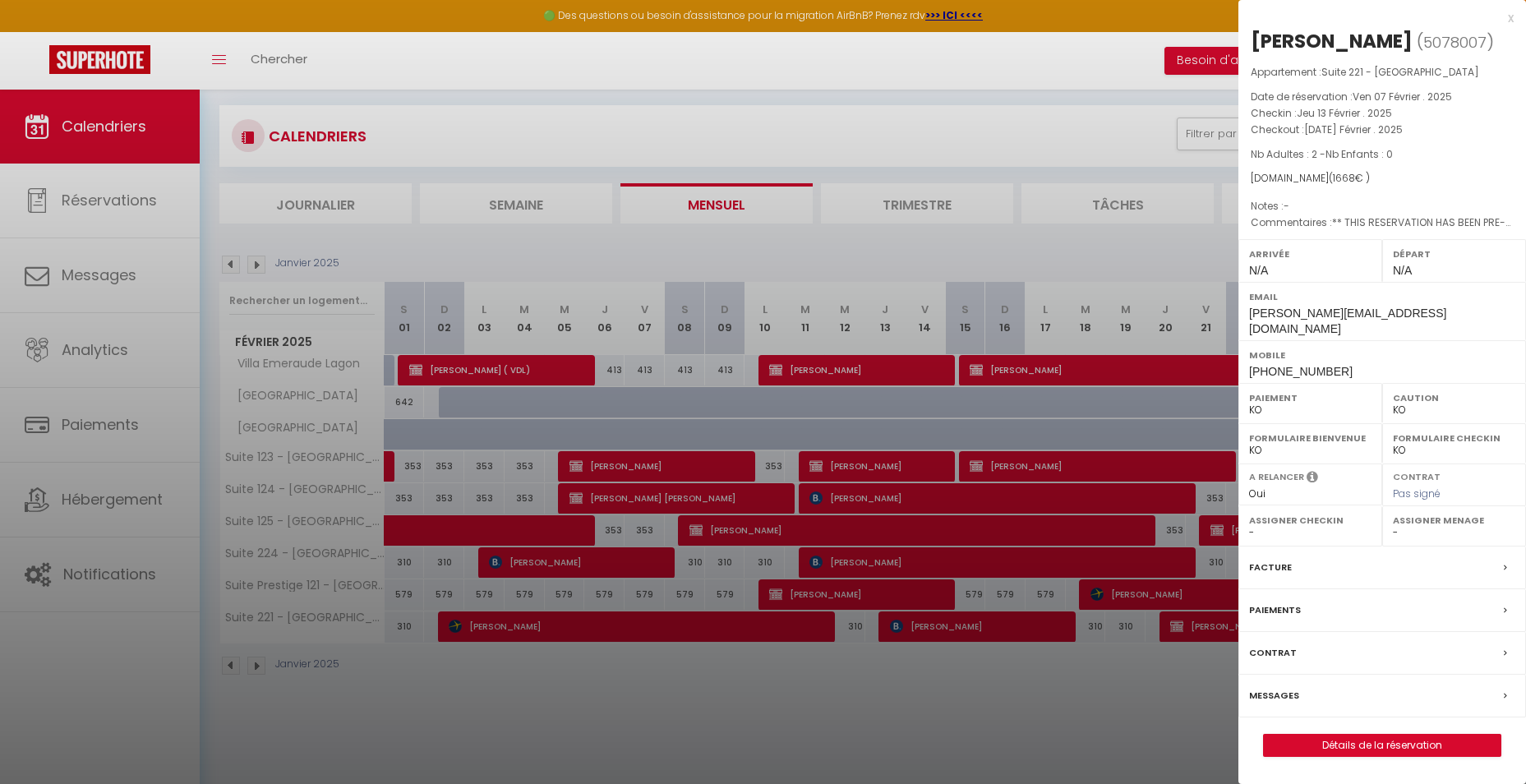
click at [842, 412] on div at bounding box center [763, 392] width 1526 height 784
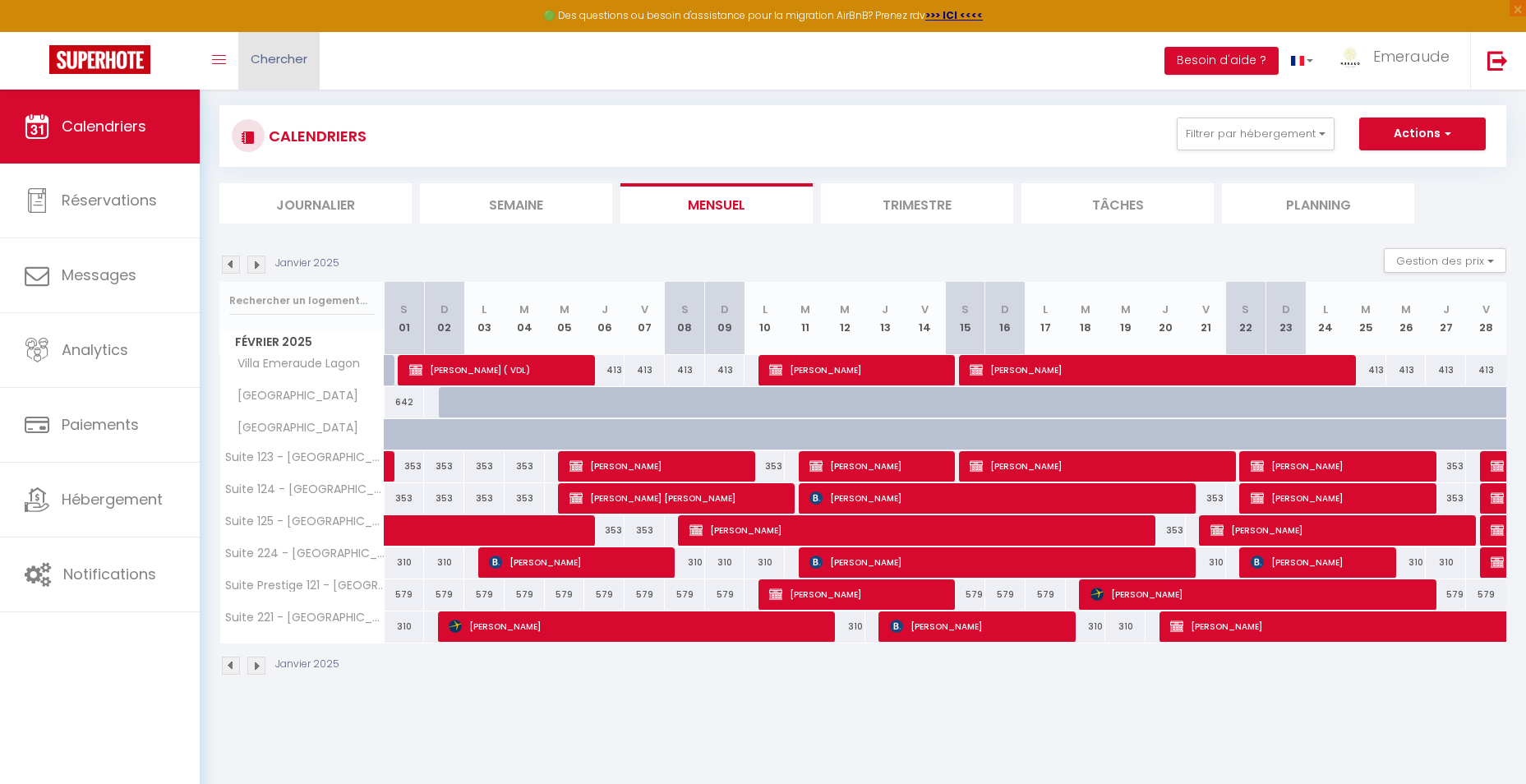
click at [285, 52] on span "Chercher" at bounding box center [279, 59] width 57 height 17
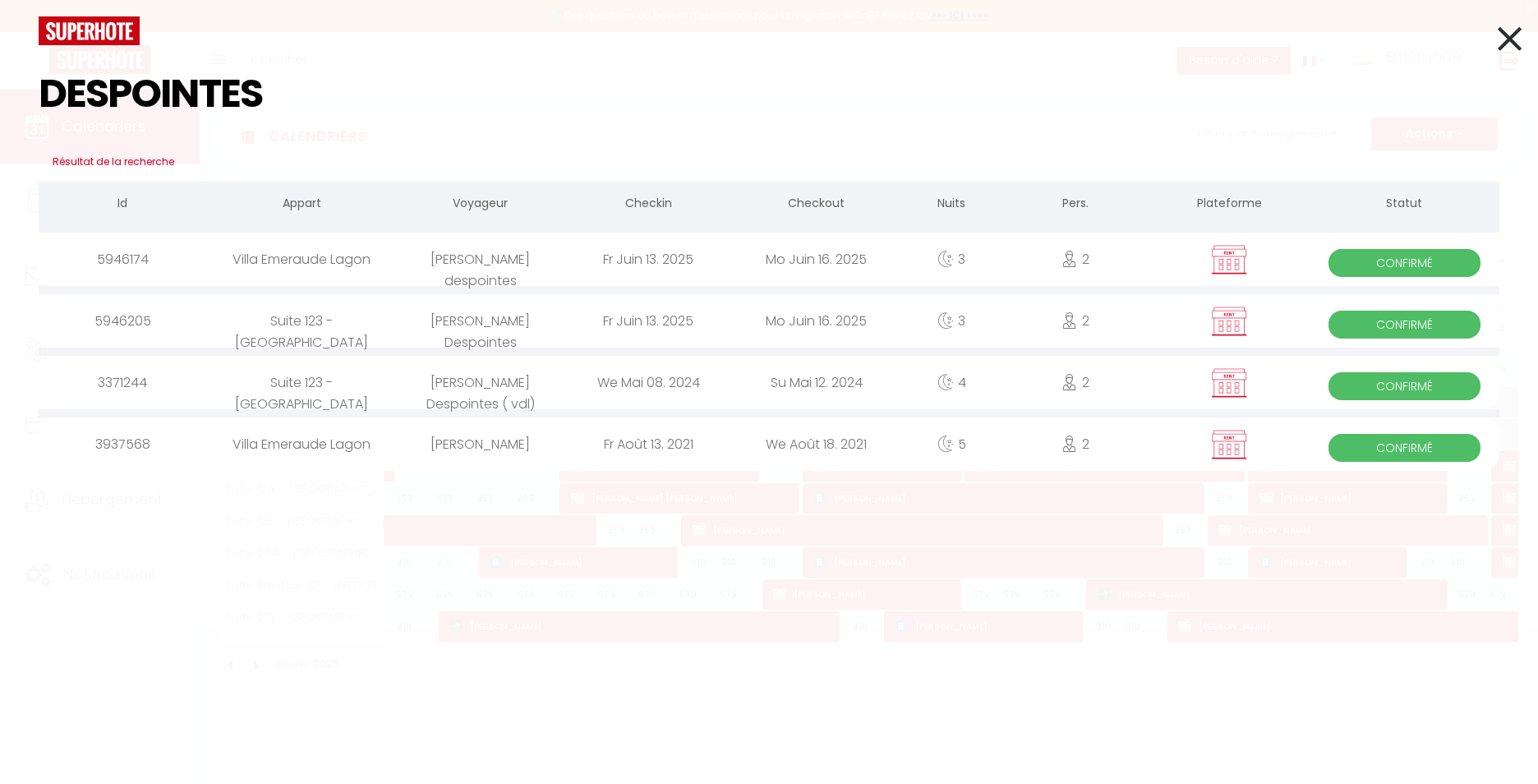
type input "DESPOINTES"
click at [830, 267] on div "Mo Juin 16. 2025" at bounding box center [817, 259] width 169 height 53
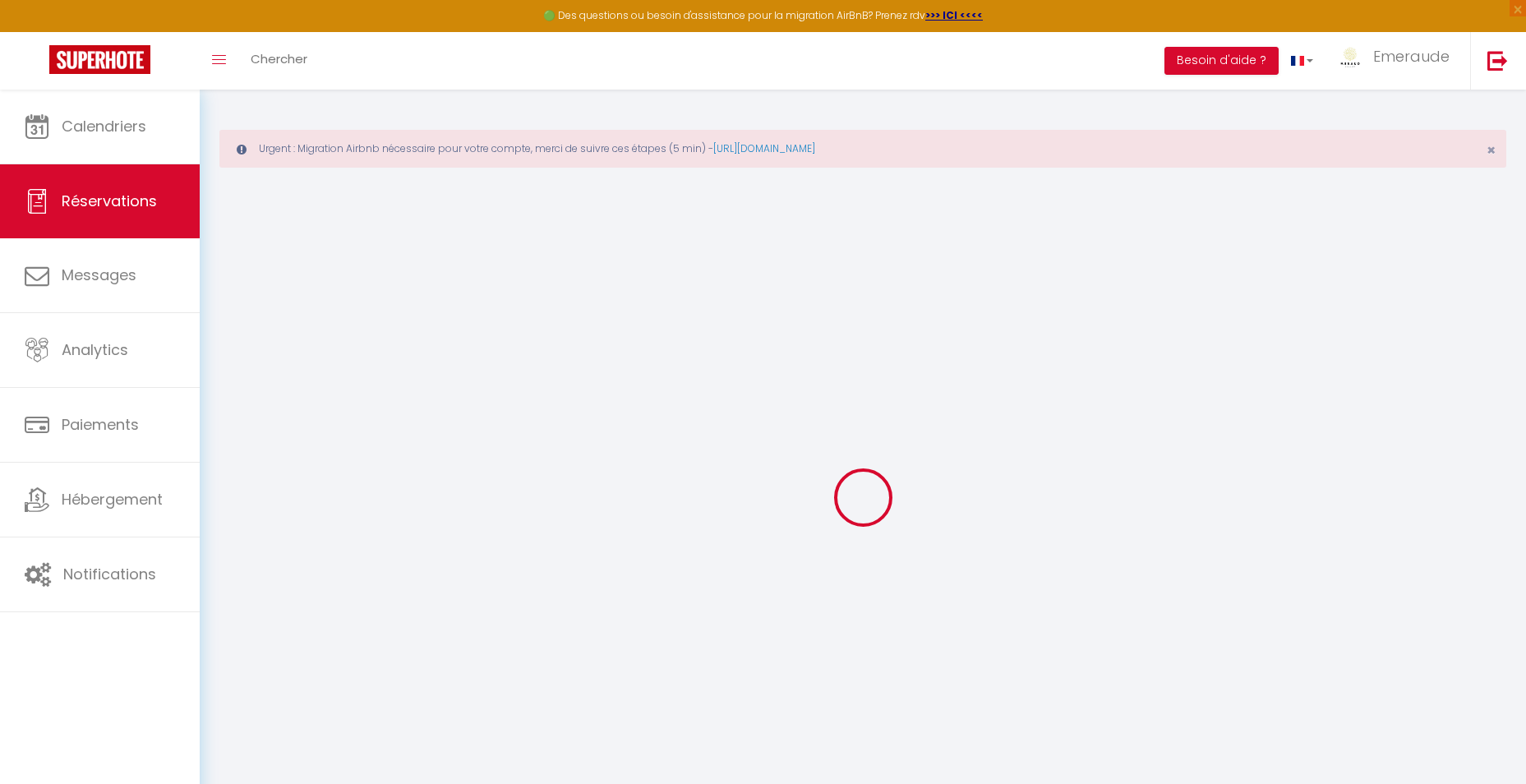
select select "taxes"
select select
checkbox input "true"
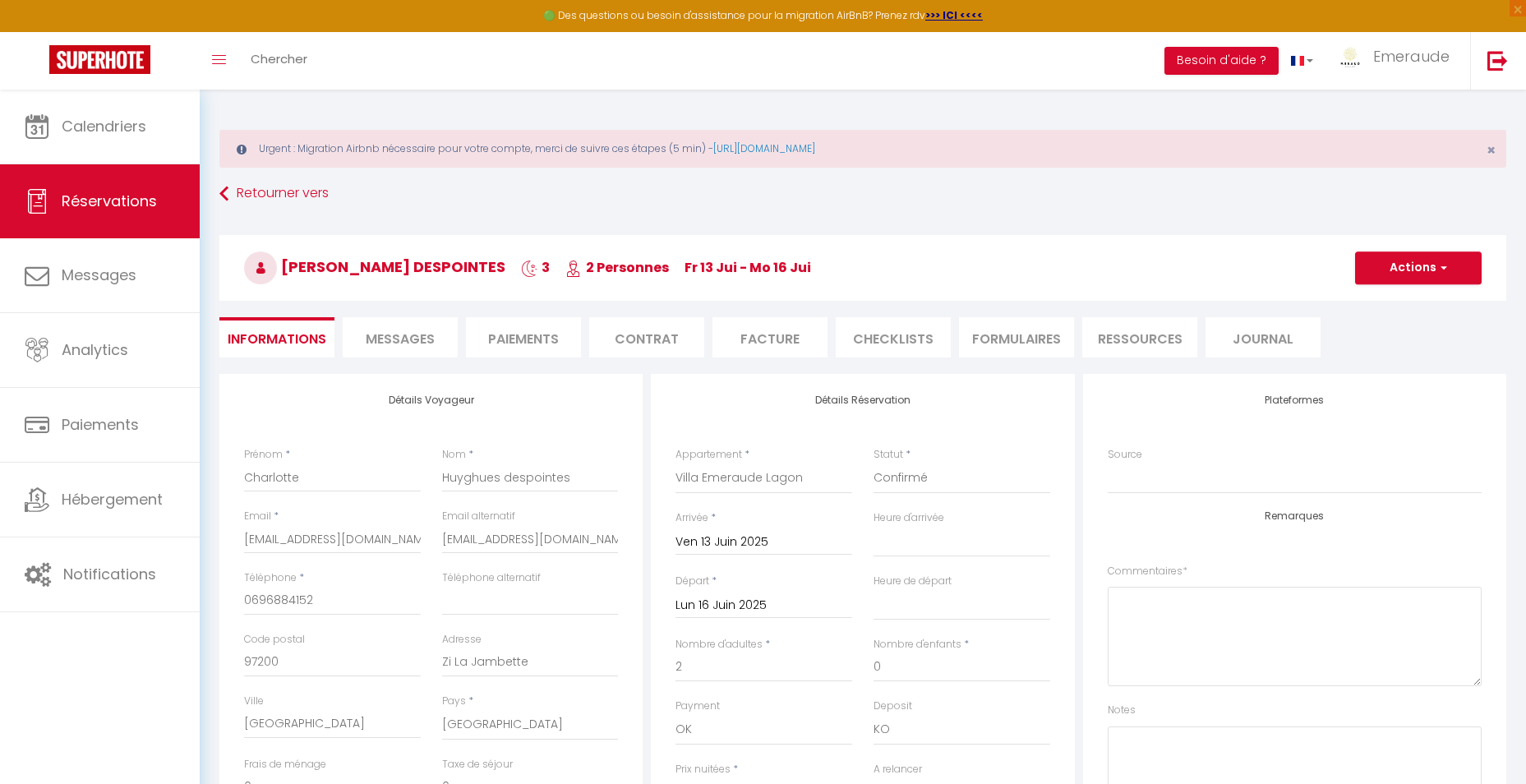
type input "18"
select select
checkbox input "true"
click at [777, 339] on li "Facture" at bounding box center [770, 337] width 115 height 40
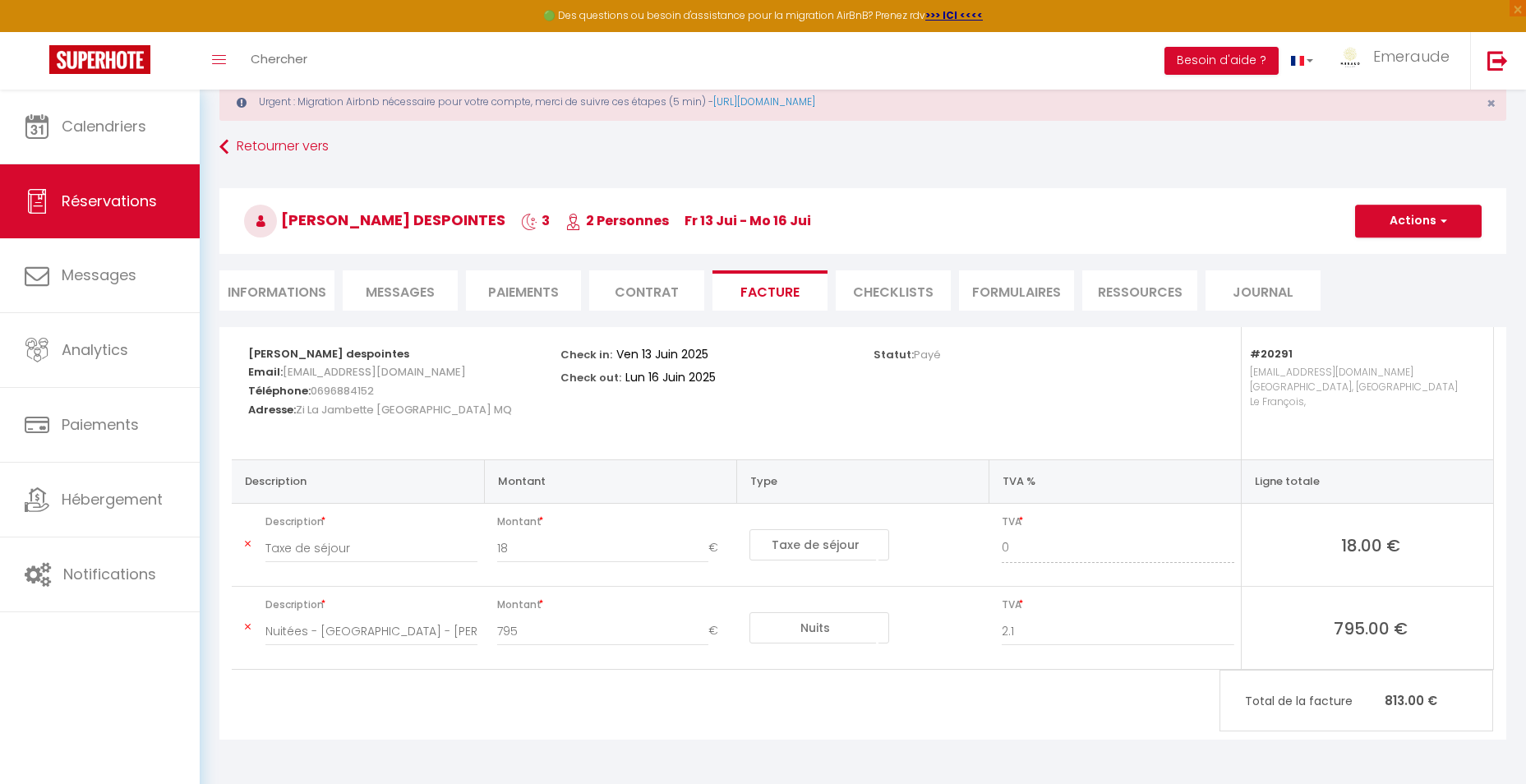
scroll to position [90, 0]
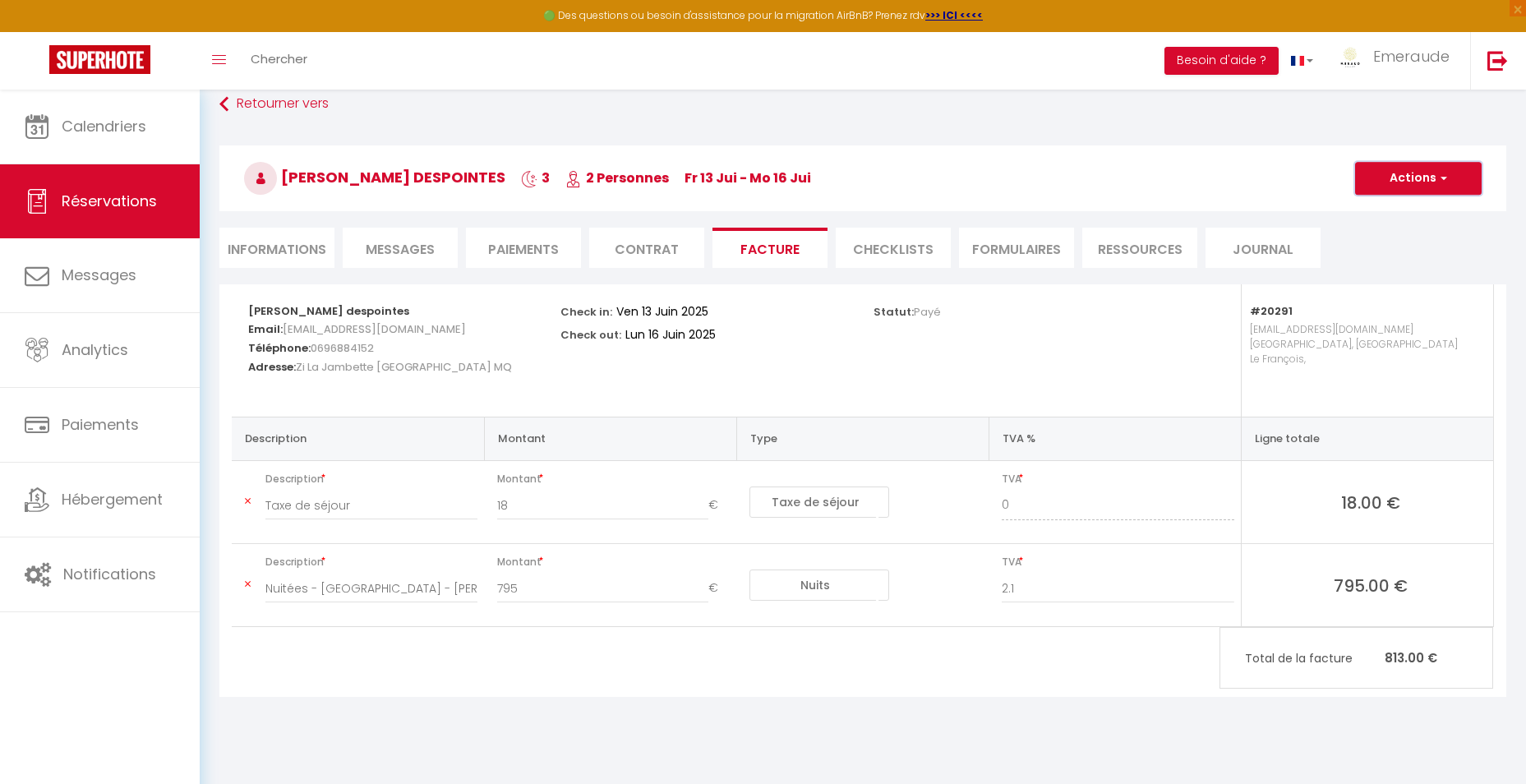
click at [1423, 172] on button "Actions" at bounding box center [1418, 179] width 126 height 33
click at [1392, 232] on link "Aperçu et éditer" at bounding box center [1405, 235] width 138 height 21
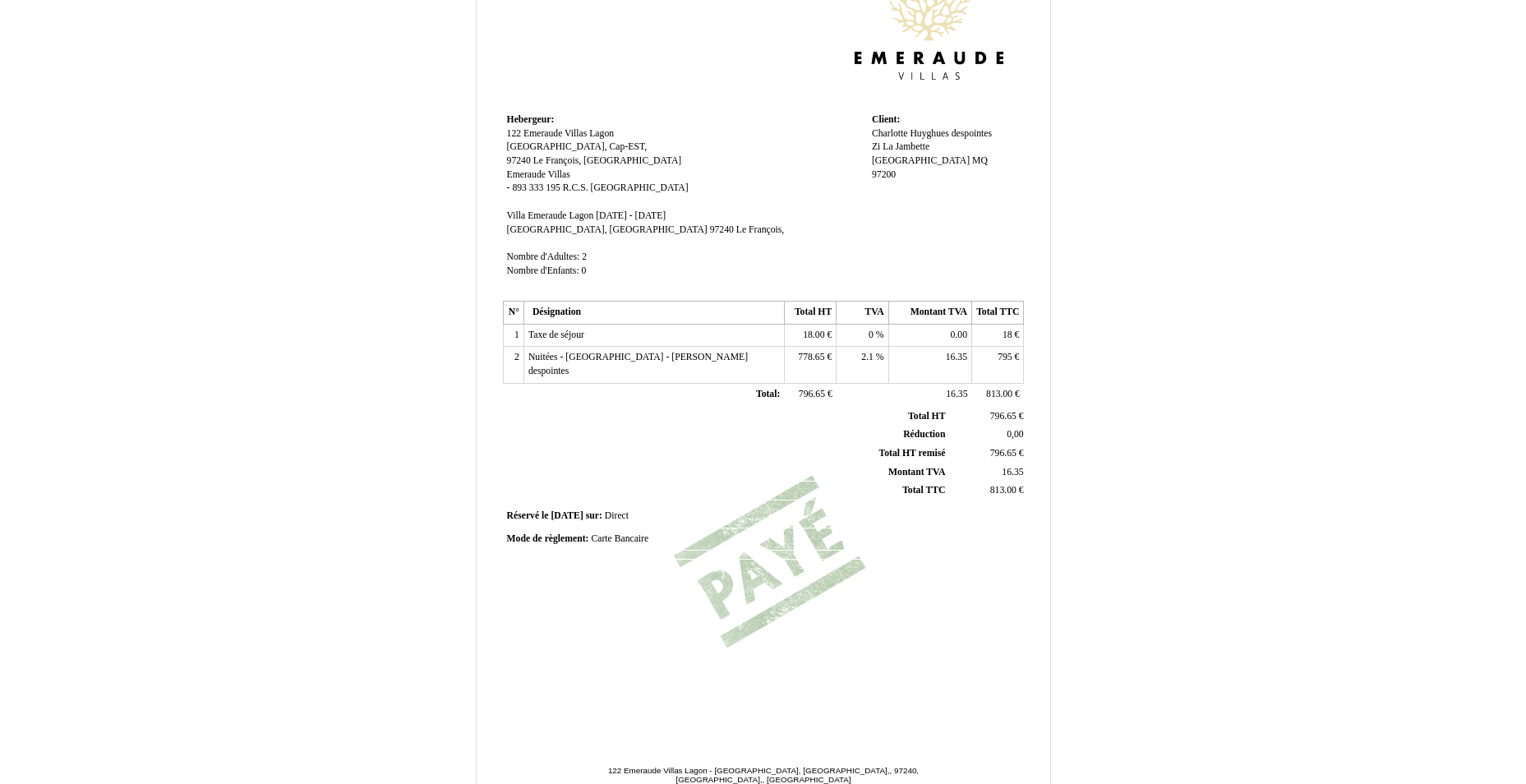
scroll to position [208, 0]
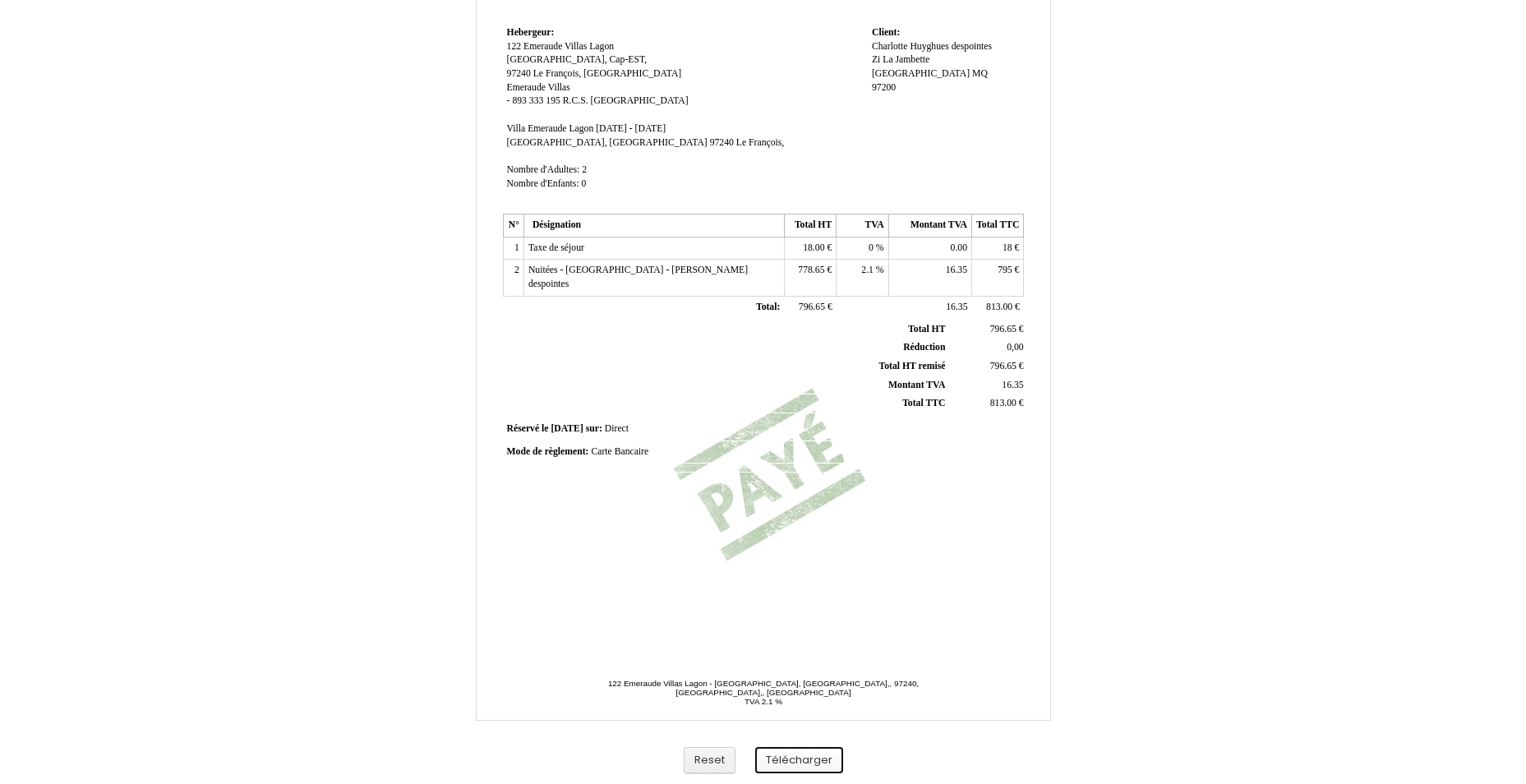
click at [823, 757] on button "Télécharger" at bounding box center [799, 760] width 88 height 27
